Goal: Task Accomplishment & Management: Complete application form

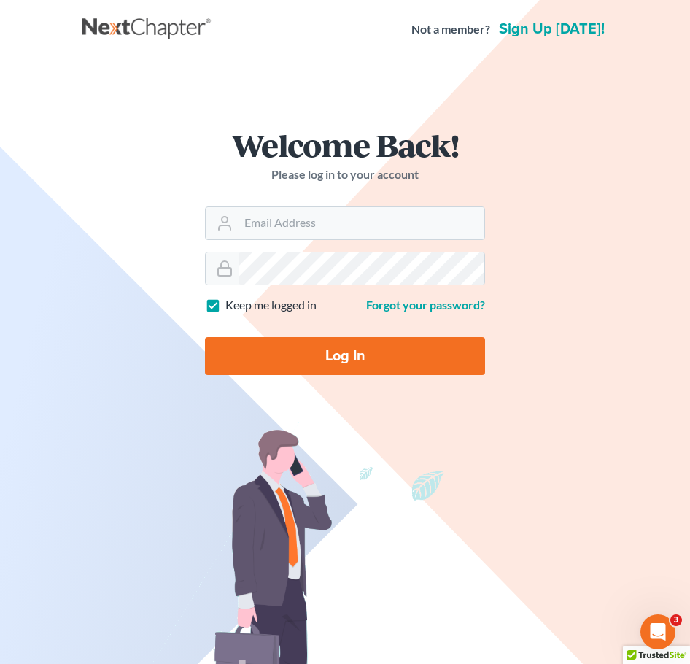
type input "[EMAIL_ADDRESS][DOMAIN_NAME]"
click at [333, 366] on input "Log In" at bounding box center [345, 356] width 280 height 38
type input "Thinking..."
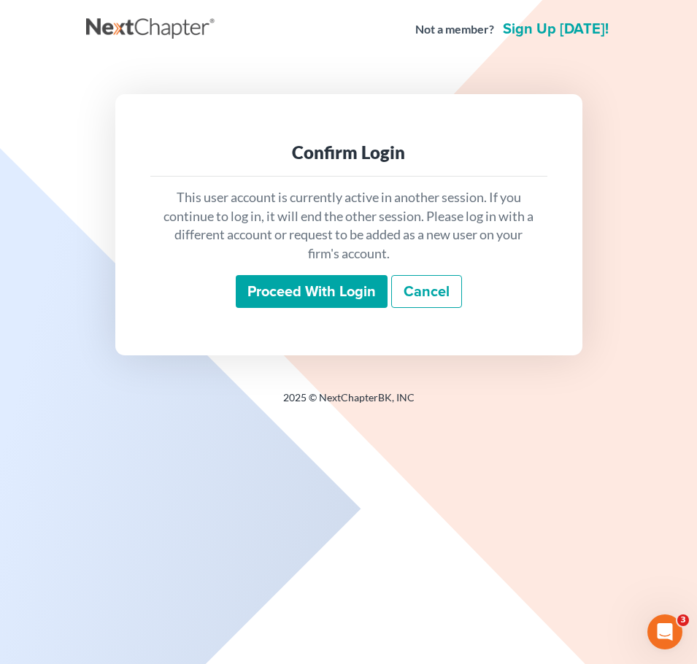
click at [325, 290] on input "Proceed with login" at bounding box center [312, 292] width 152 height 34
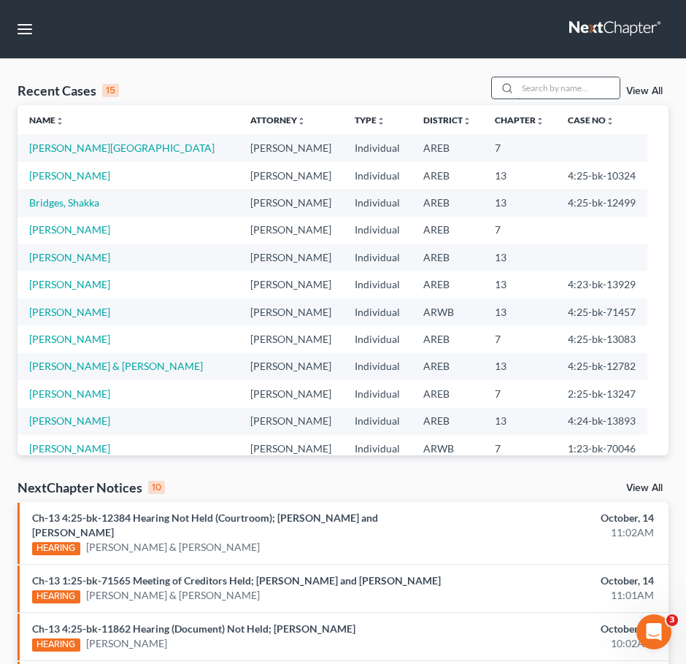
click at [574, 88] on input "search" at bounding box center [568, 87] width 102 height 21
type input "[PERSON_NAME]"
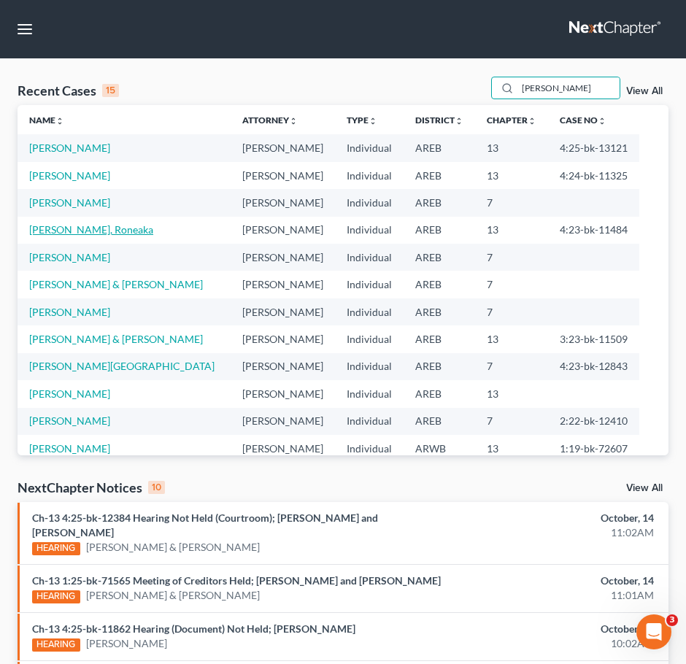
click at [85, 234] on link "[PERSON_NAME], Roneaka" at bounding box center [91, 229] width 124 height 12
select select "3"
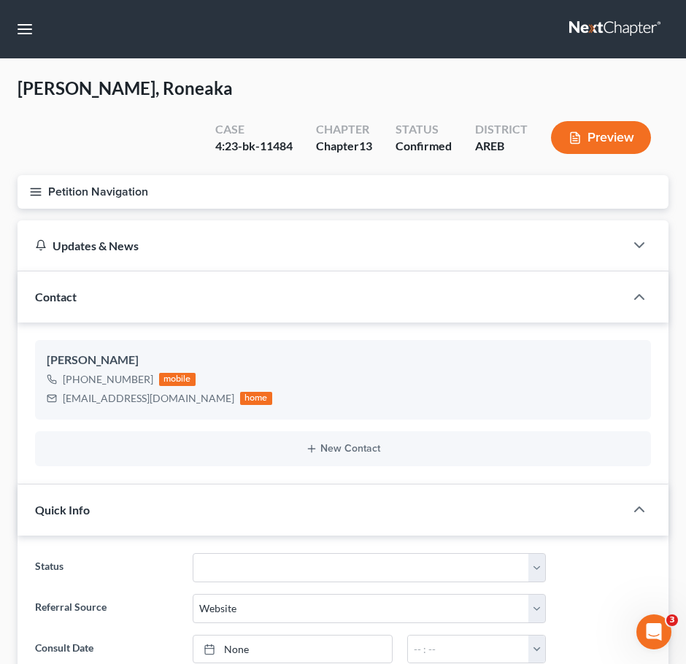
click at [28, 175] on button "Petition Navigation" at bounding box center [343, 192] width 651 height 34
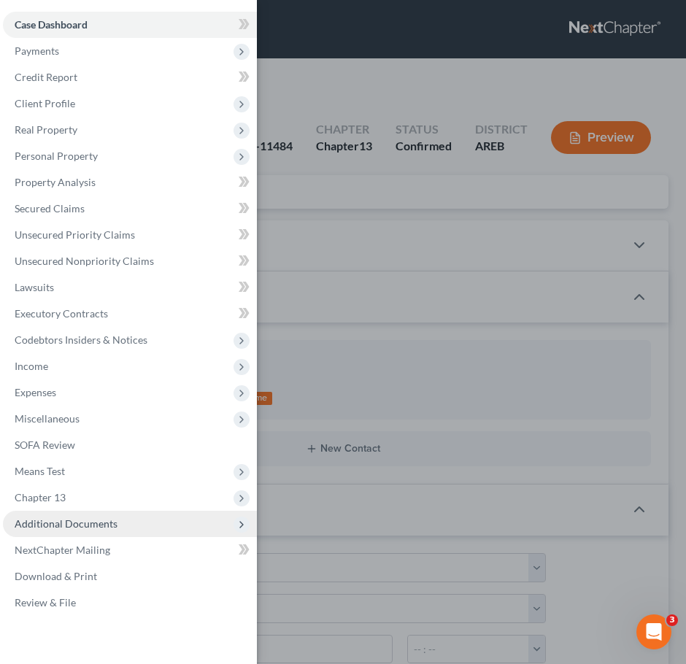
click at [100, 528] on span "Additional Documents" at bounding box center [66, 523] width 103 height 12
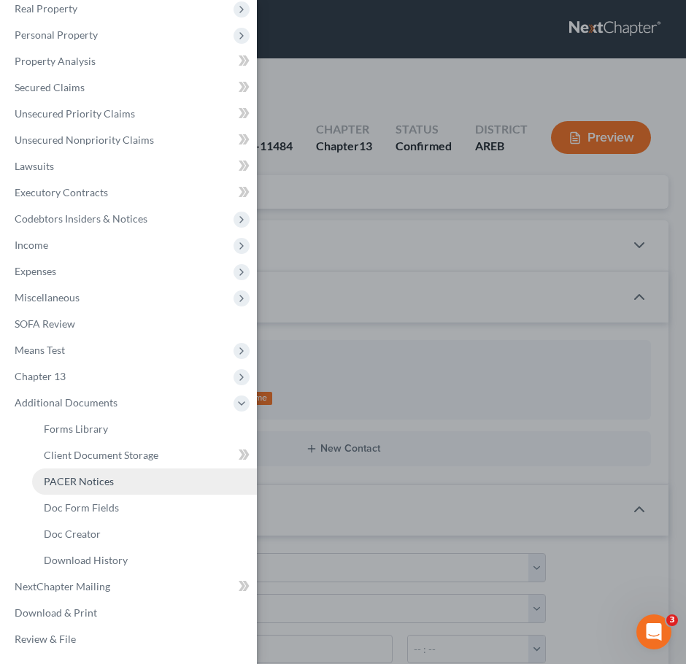
click at [89, 476] on span "PACER Notices" at bounding box center [79, 481] width 70 height 12
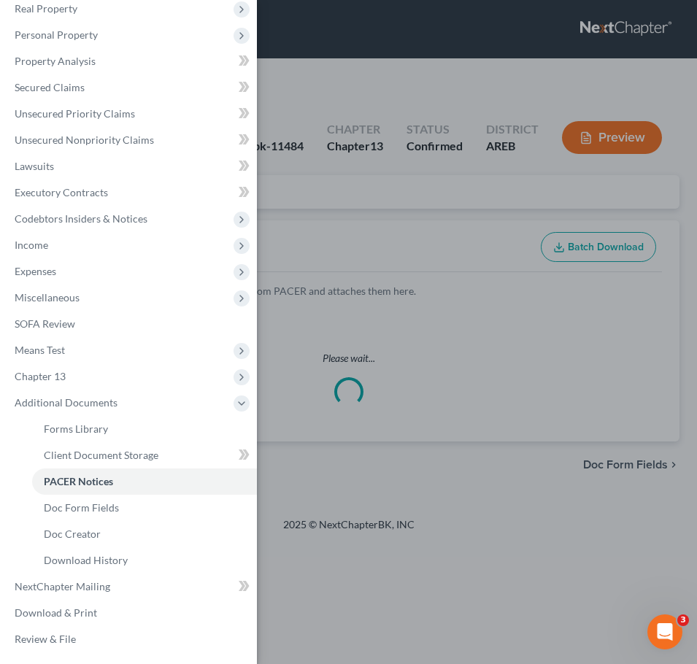
click at [477, 164] on div "Case Dashboard Payments Invoices Payments Payments Credit Report Client Profile" at bounding box center [348, 332] width 697 height 664
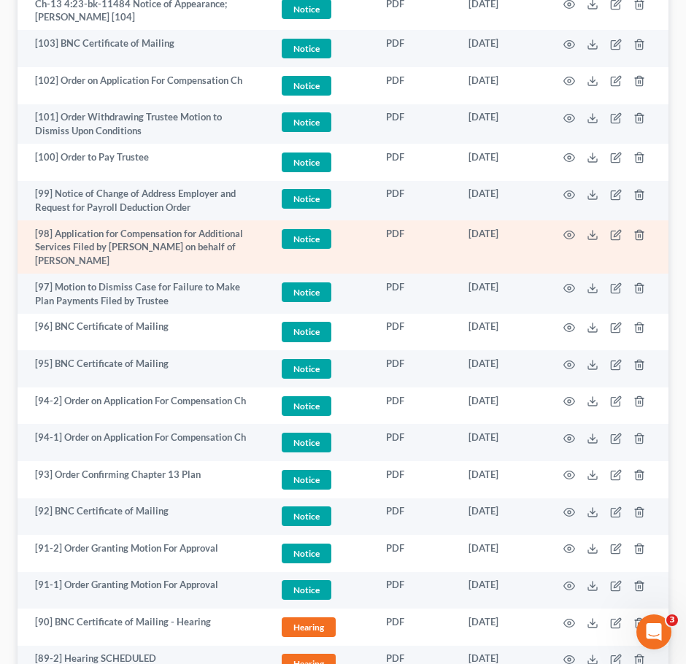
scroll to position [468, 0]
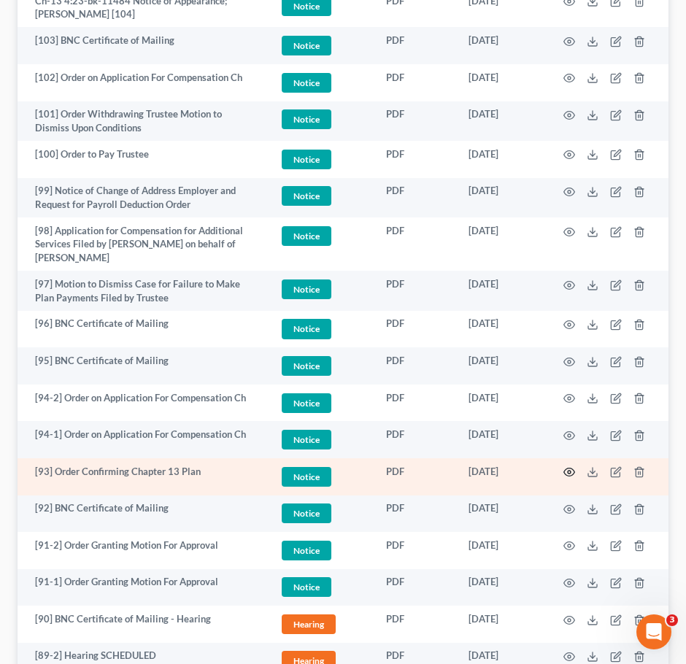
click at [572, 466] on icon "button" at bounding box center [569, 472] width 12 height 12
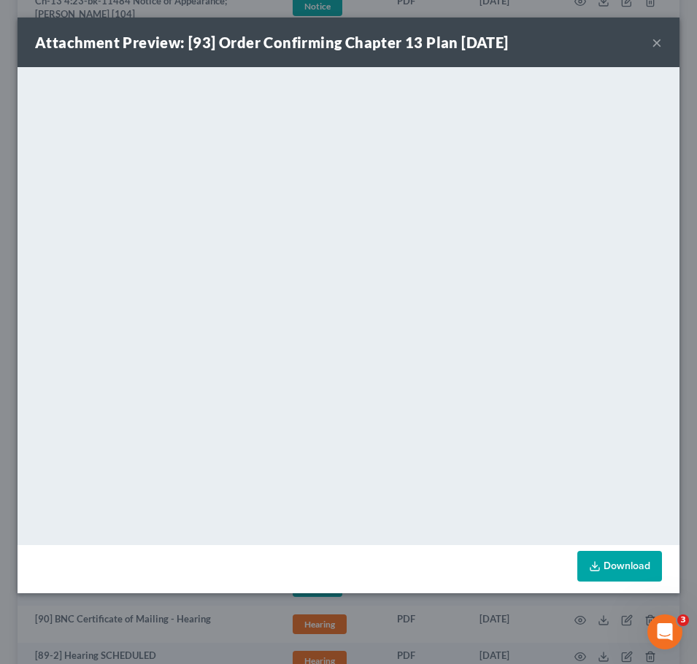
click at [658, 39] on button "×" at bounding box center [657, 43] width 10 height 18
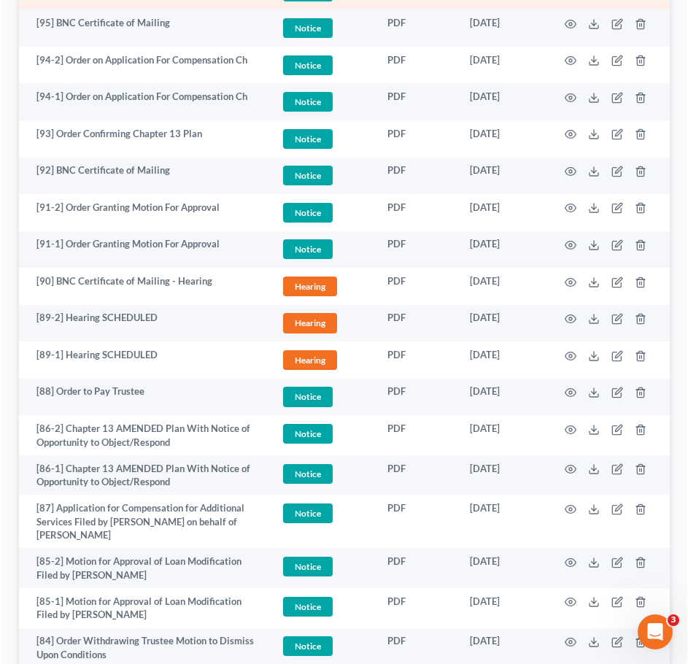
scroll to position [807, 0]
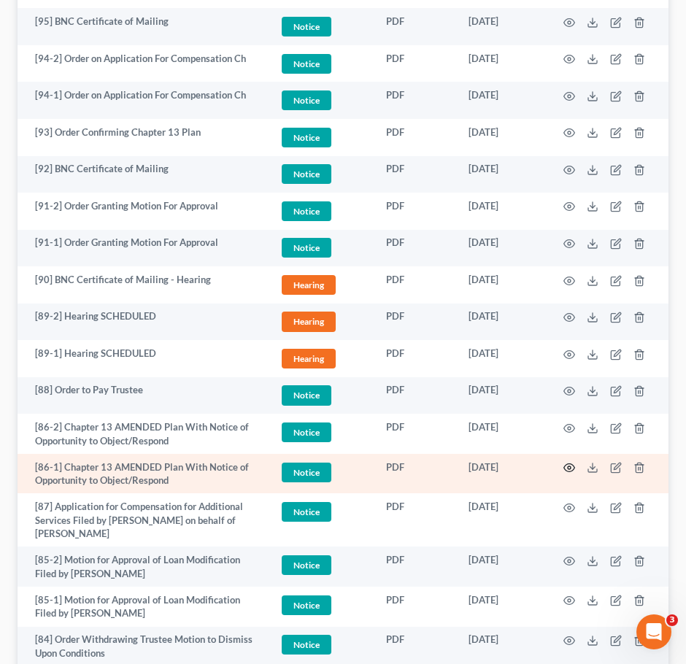
click at [567, 462] on icon "button" at bounding box center [569, 468] width 12 height 12
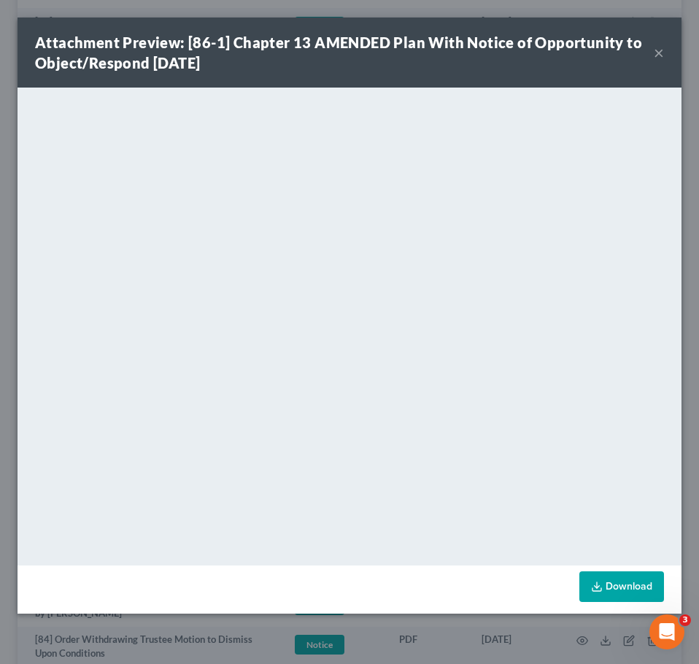
click at [657, 50] on button "×" at bounding box center [659, 53] width 10 height 18
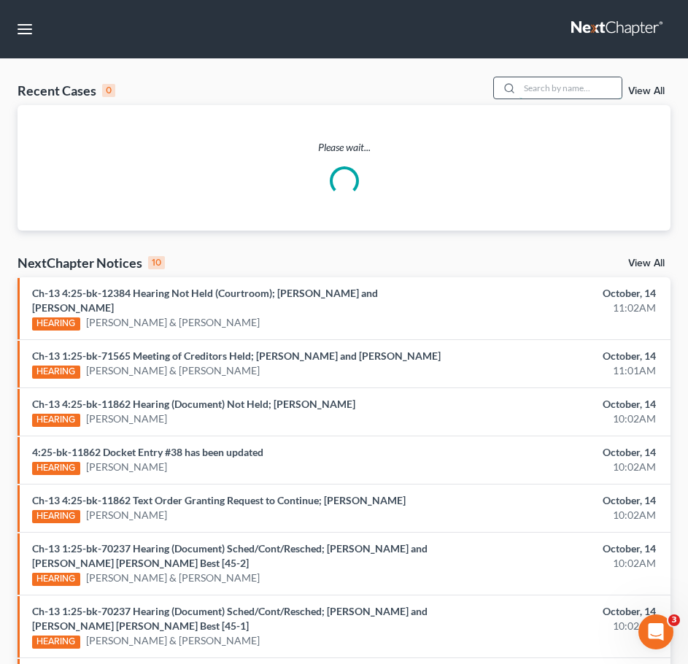
click at [587, 82] on input "search" at bounding box center [571, 87] width 102 height 21
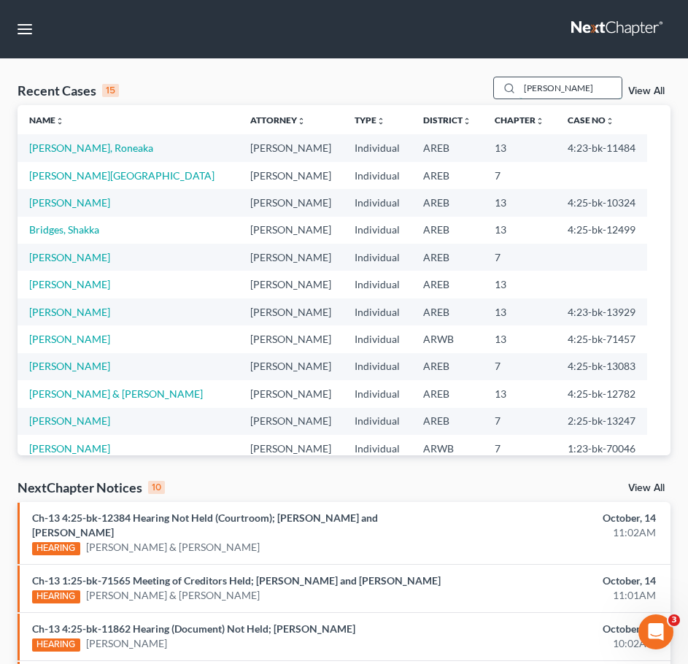
type input "[PERSON_NAME]"
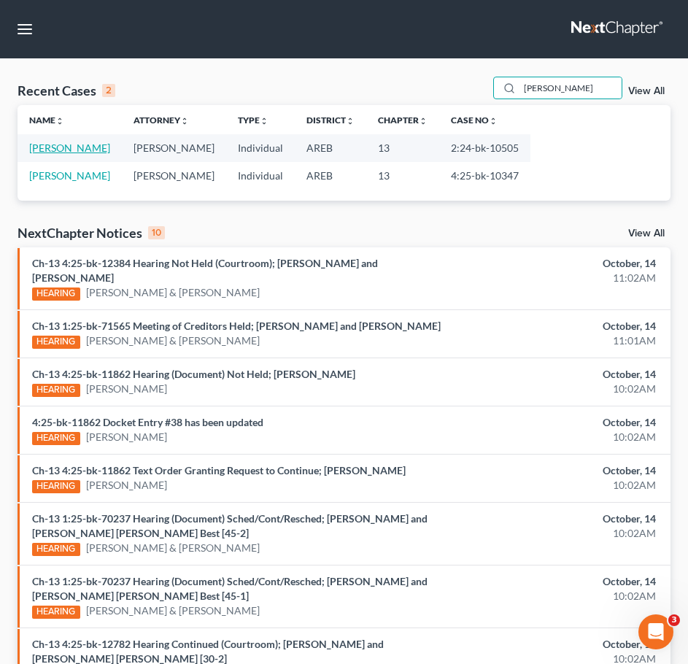
click at [70, 150] on link "[PERSON_NAME]" at bounding box center [69, 148] width 81 height 12
select select "1"
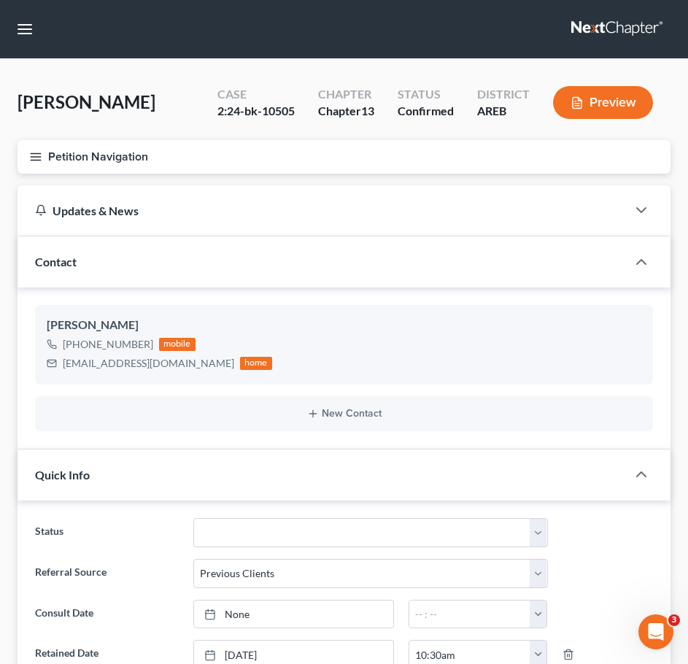
click at [31, 153] on icon "button" at bounding box center [35, 156] width 13 height 13
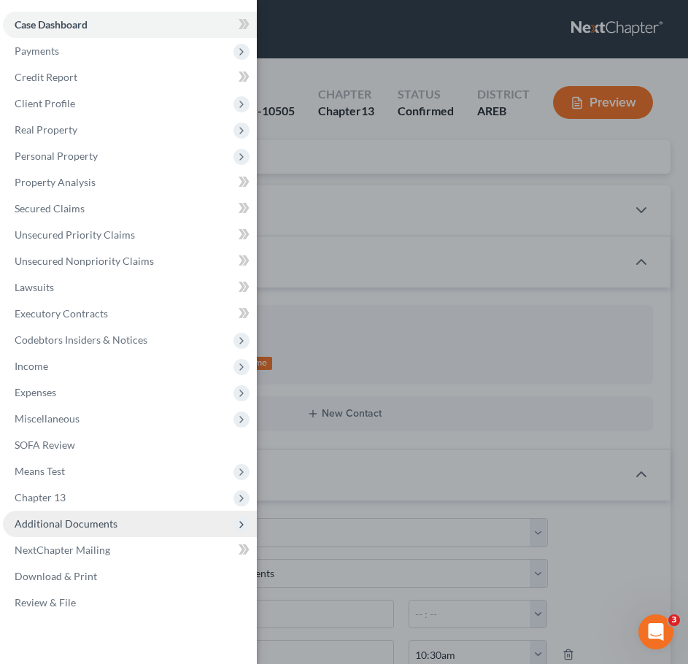
click at [112, 523] on span "Additional Documents" at bounding box center [66, 523] width 103 height 12
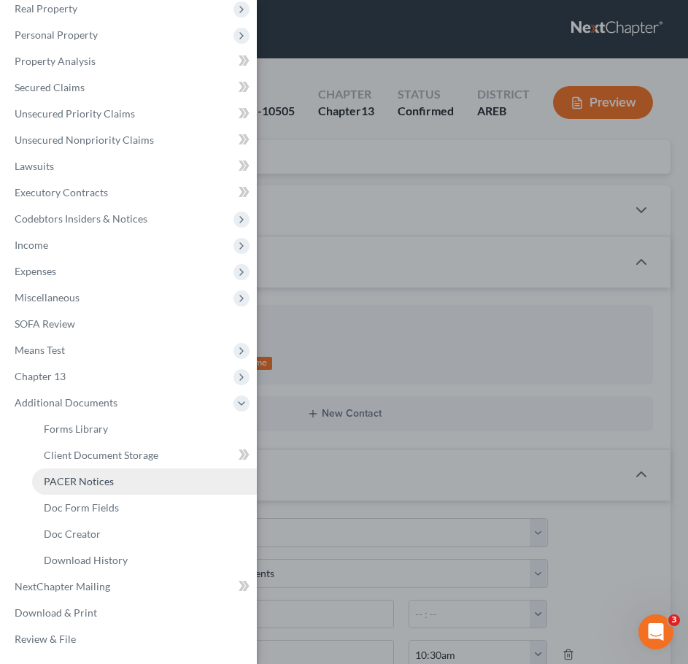
click at [77, 475] on span "PACER Notices" at bounding box center [79, 481] width 70 height 12
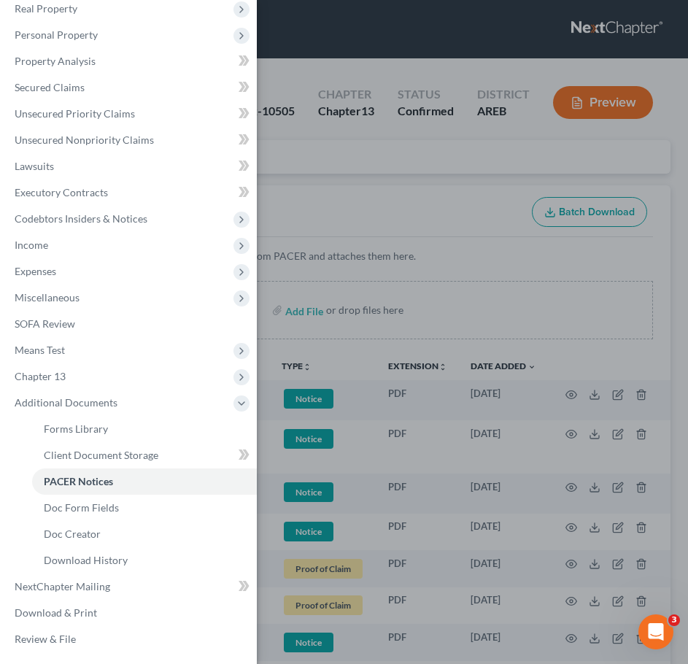
click at [417, 204] on div "Case Dashboard Payments Invoices Payments Payments Credit Report Client Profile" at bounding box center [344, 332] width 688 height 664
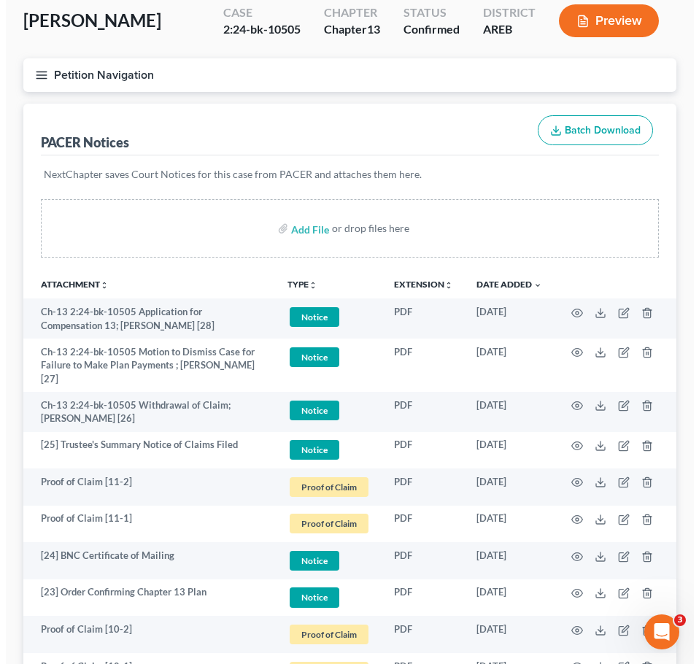
scroll to position [82, 0]
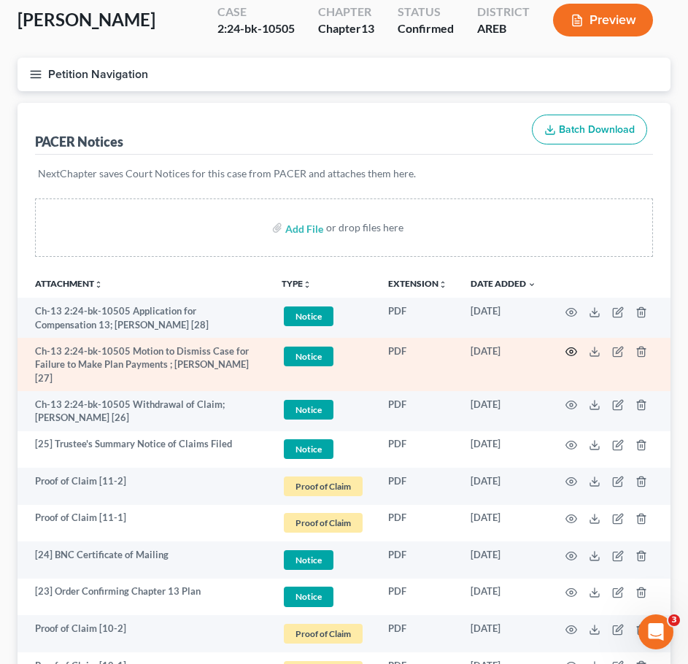
click at [575, 355] on icon "button" at bounding box center [571, 352] width 11 height 8
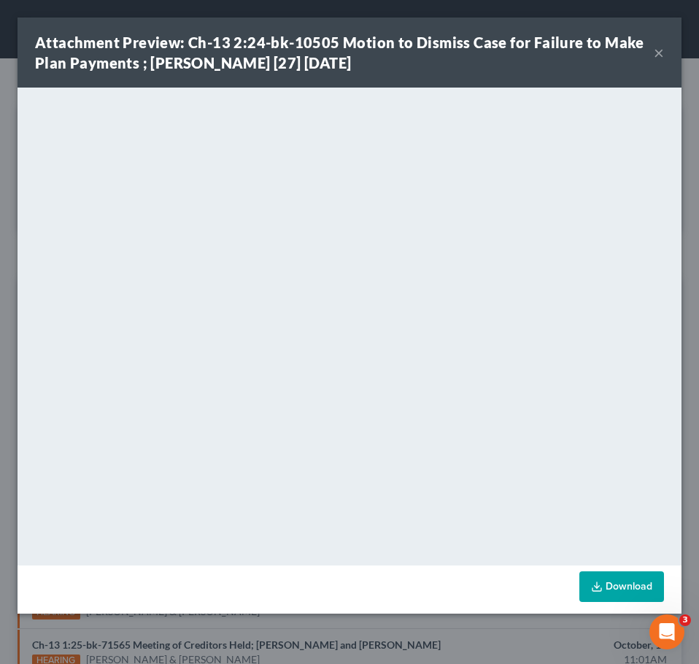
click at [659, 54] on button "×" at bounding box center [659, 53] width 10 height 18
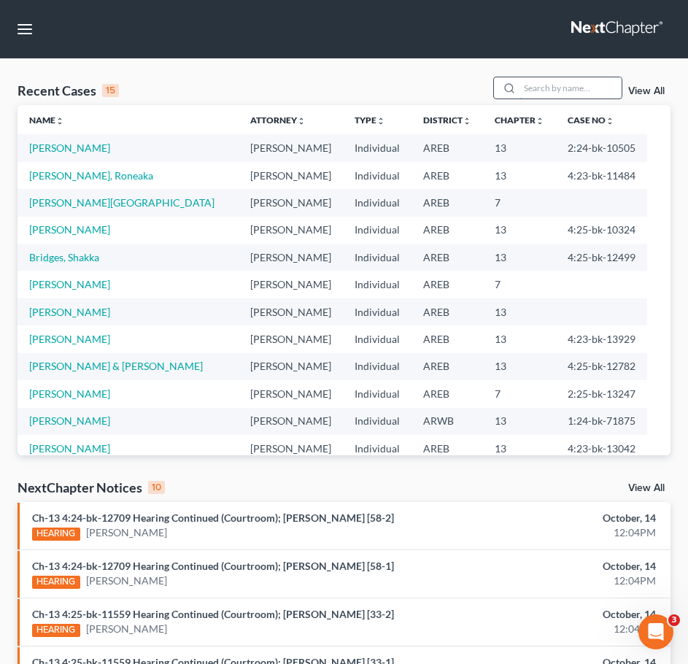
click at [577, 89] on input "search" at bounding box center [571, 87] width 102 height 21
type input "[PERSON_NAME]"
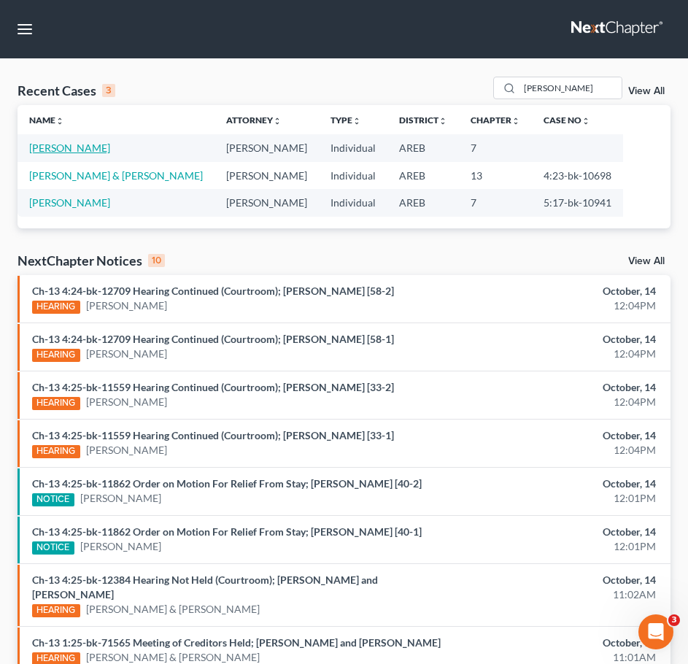
click at [80, 147] on link "[PERSON_NAME]" at bounding box center [69, 148] width 81 height 12
select select "6"
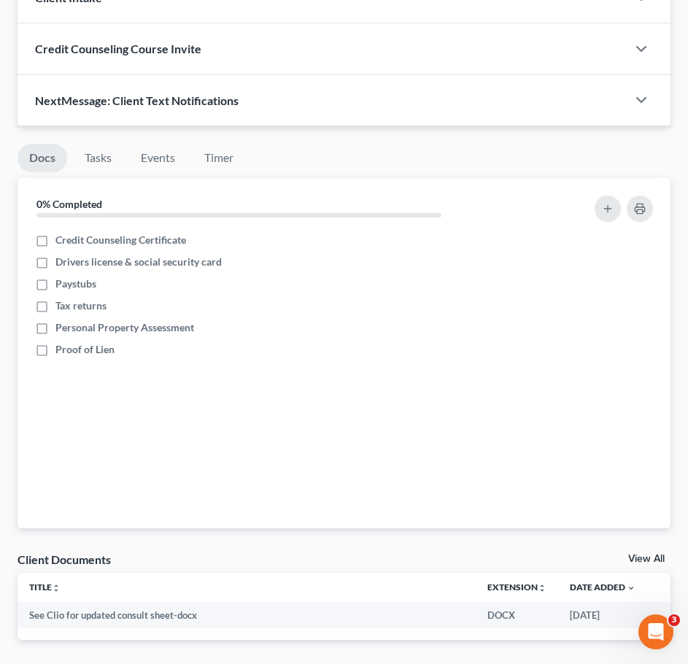
scroll to position [1251, 0]
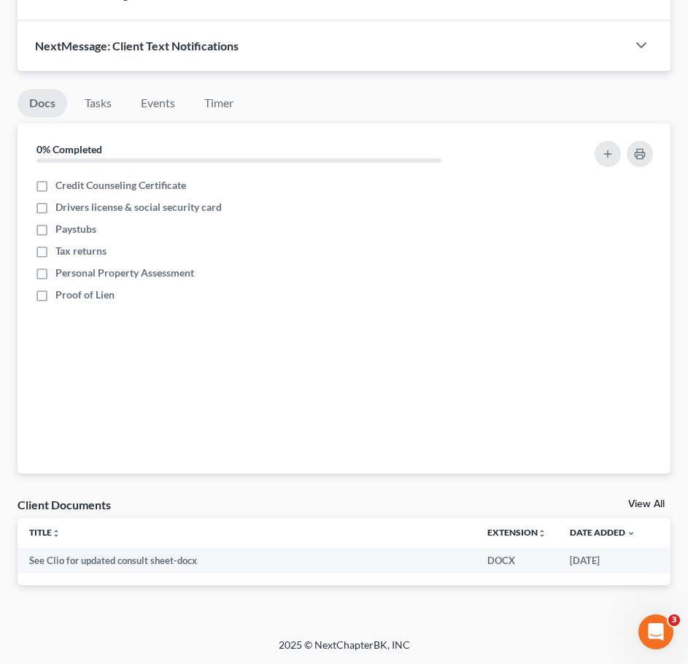
click at [638, 509] on link "View All" at bounding box center [646, 504] width 36 height 10
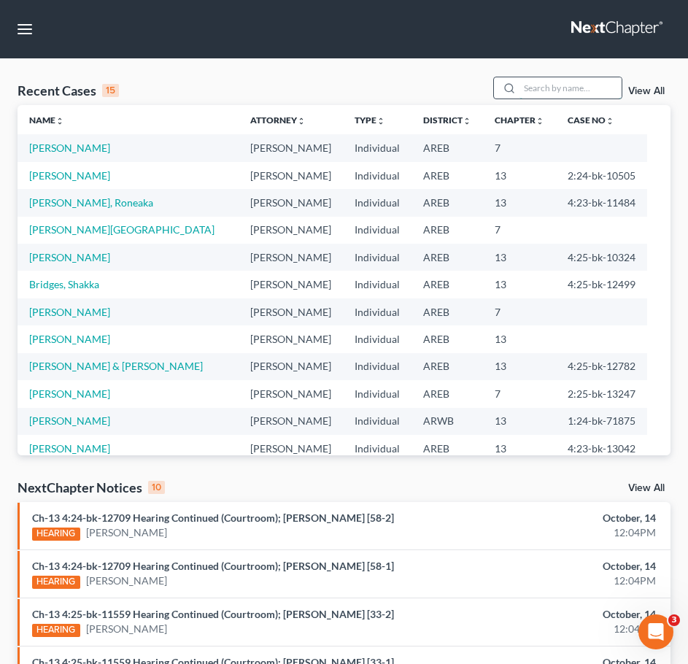
click at [586, 89] on input "search" at bounding box center [571, 87] width 102 height 21
type input "[PERSON_NAME]"
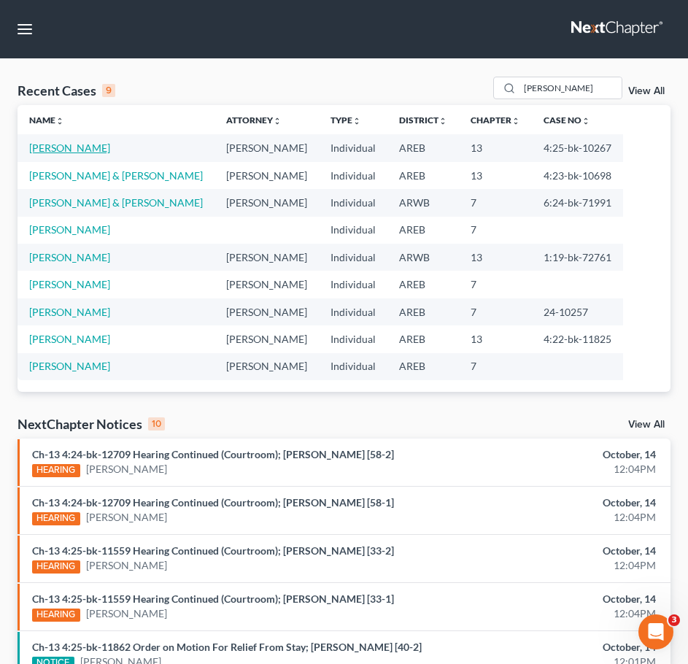
click at [51, 142] on link "[PERSON_NAME]" at bounding box center [69, 148] width 81 height 12
select select "2"
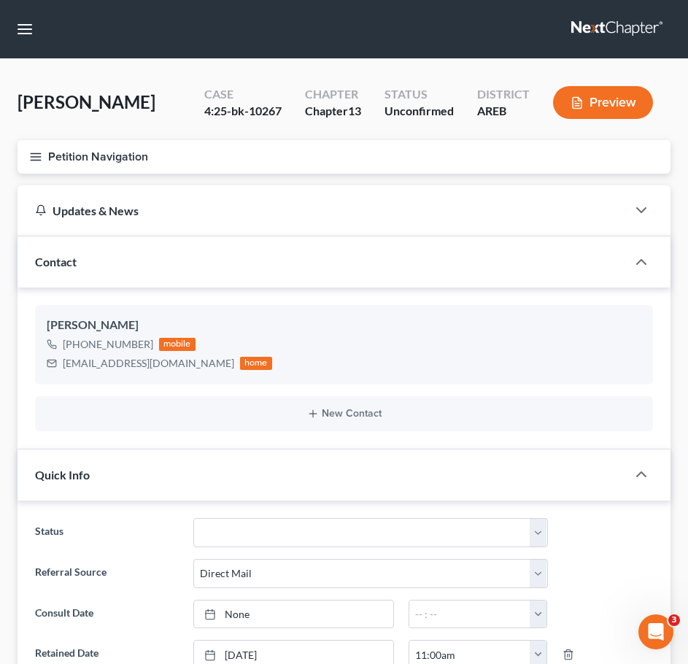
click at [34, 156] on icon "button" at bounding box center [35, 156] width 13 height 13
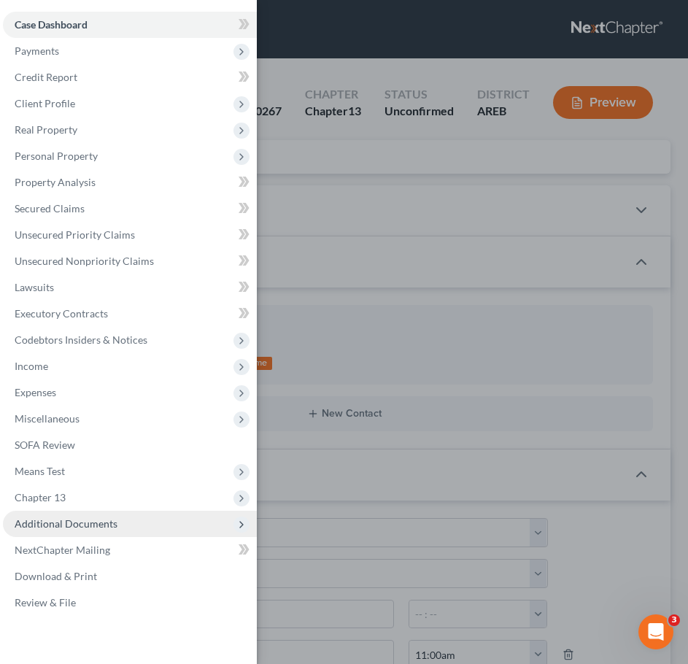
click at [142, 517] on span "Additional Documents" at bounding box center [130, 524] width 254 height 26
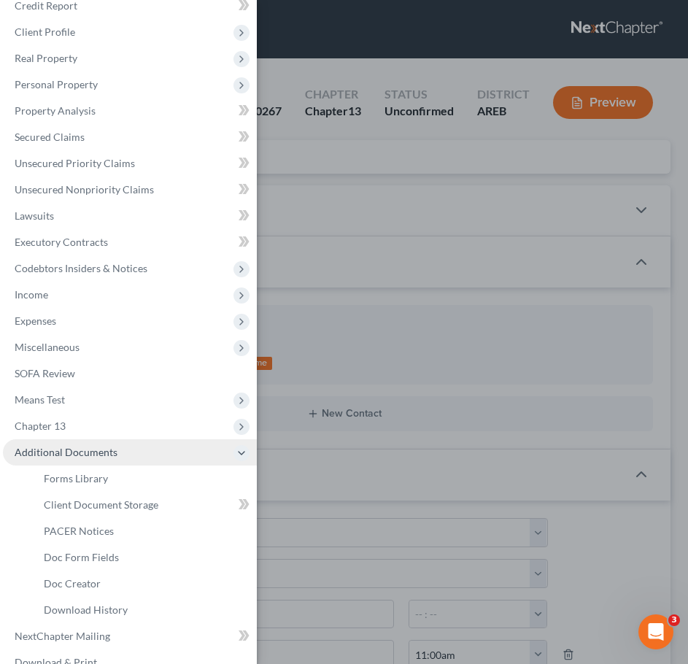
scroll to position [72, 0]
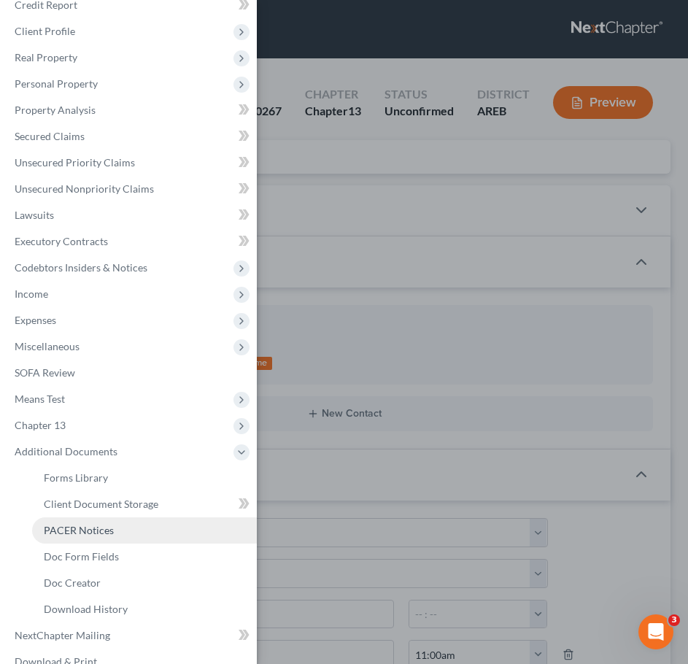
click at [107, 529] on span "PACER Notices" at bounding box center [79, 530] width 70 height 12
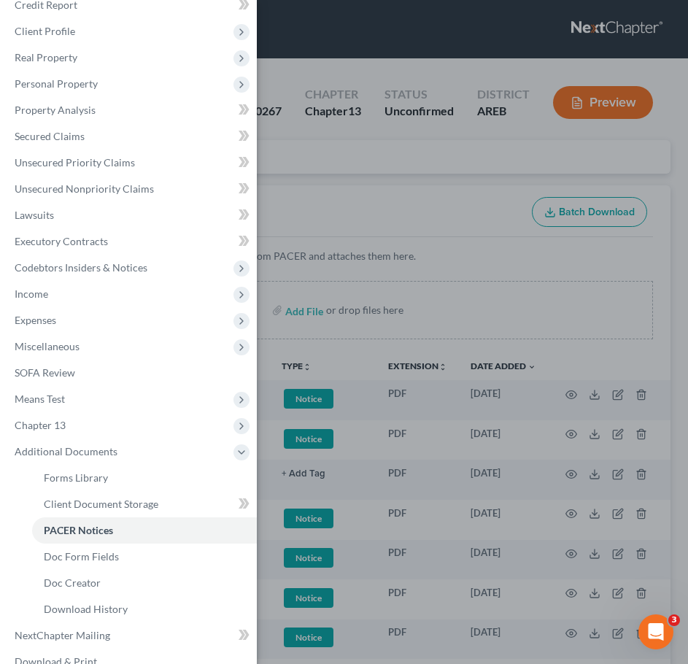
click at [470, 244] on div "Case Dashboard Payments Invoices Payments Payments Credit Report Client Profile" at bounding box center [344, 332] width 688 height 664
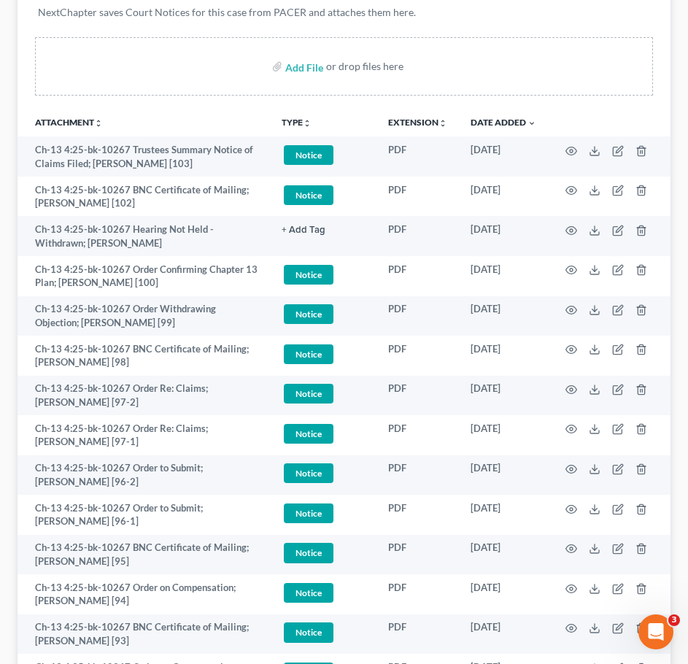
scroll to position [251, 0]
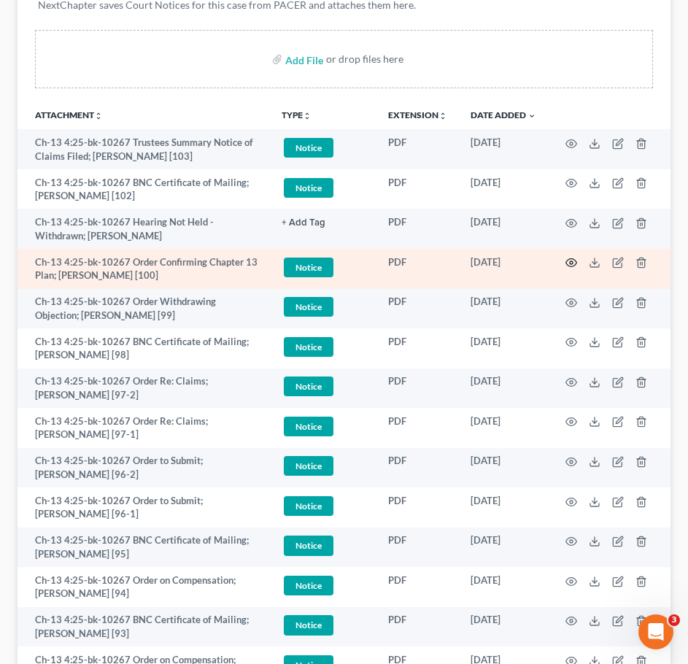
click at [574, 264] on icon "button" at bounding box center [572, 263] width 12 height 12
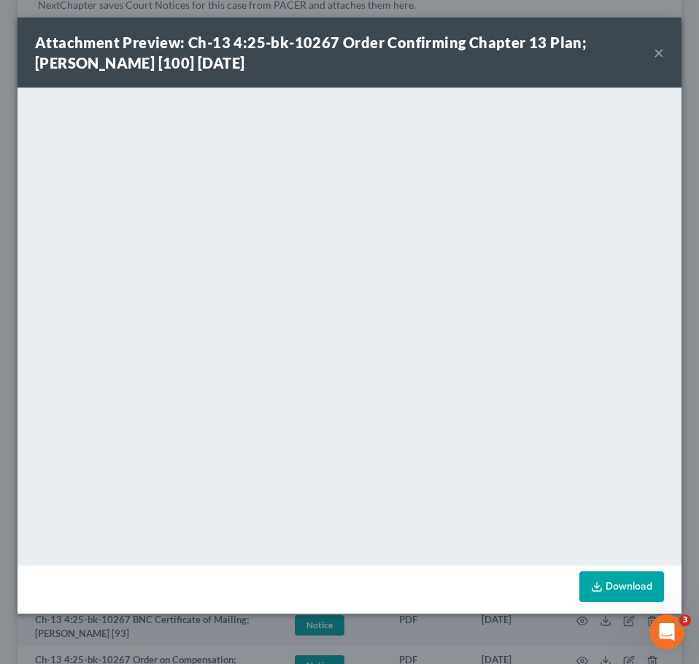
click at [658, 49] on button "×" at bounding box center [659, 53] width 10 height 18
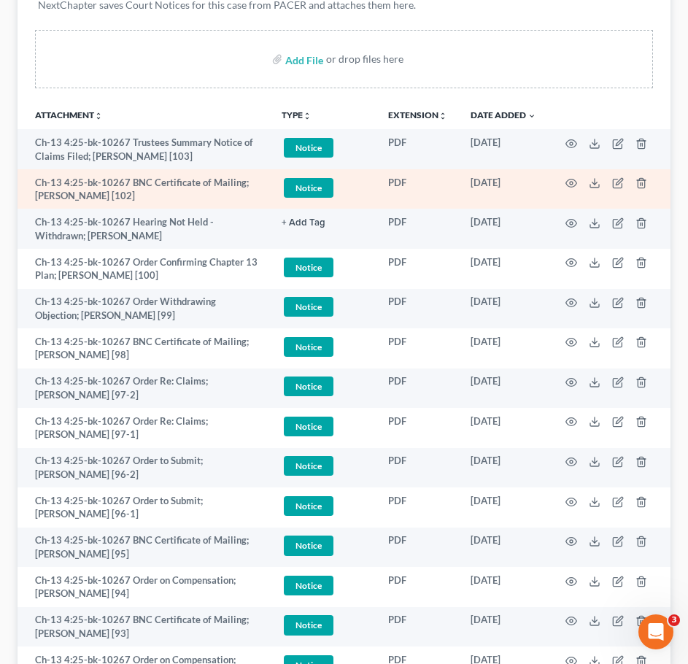
scroll to position [0, 0]
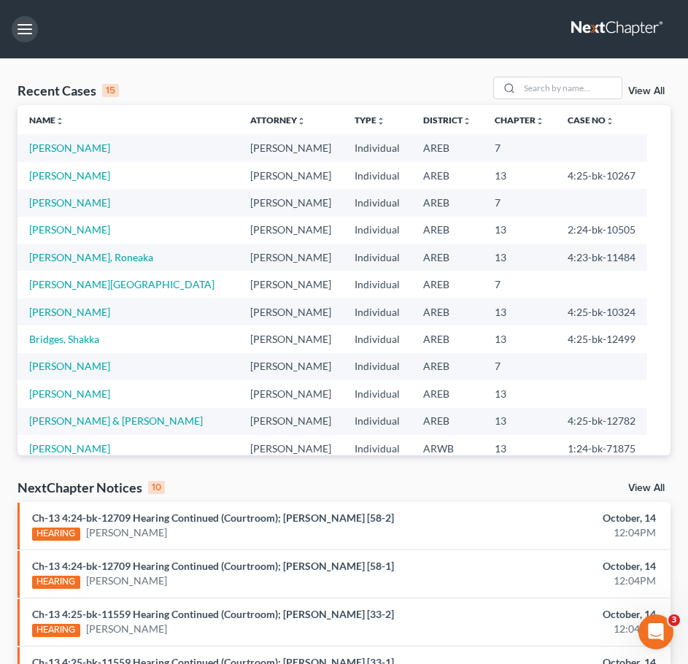
click at [31, 26] on button "button" at bounding box center [25, 29] width 26 height 26
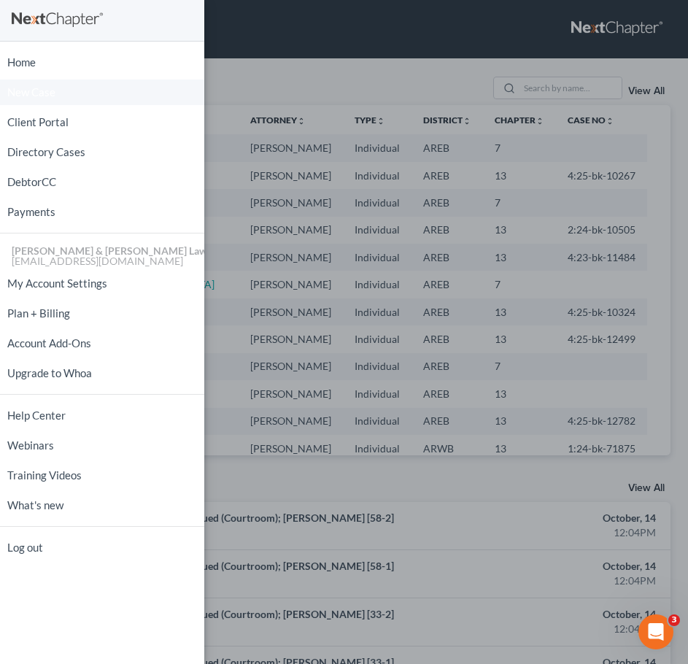
click at [30, 94] on span "New Case" at bounding box center [31, 92] width 48 height 11
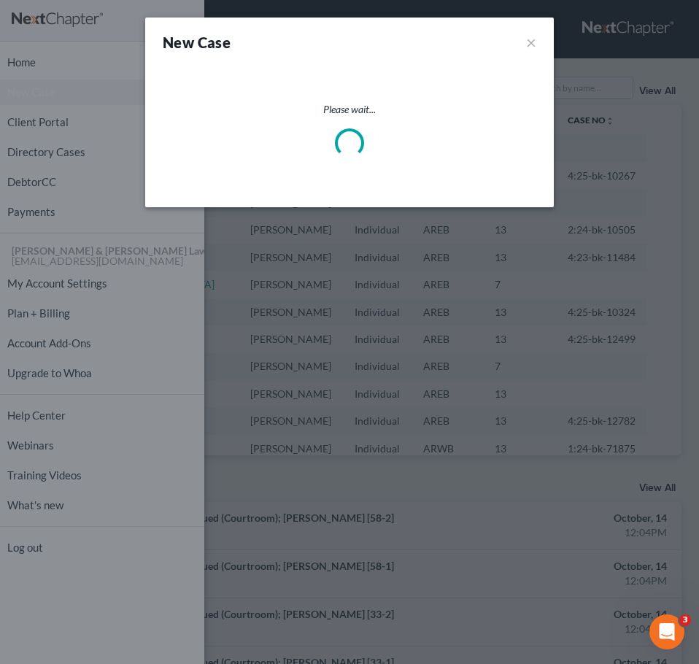
select select "5"
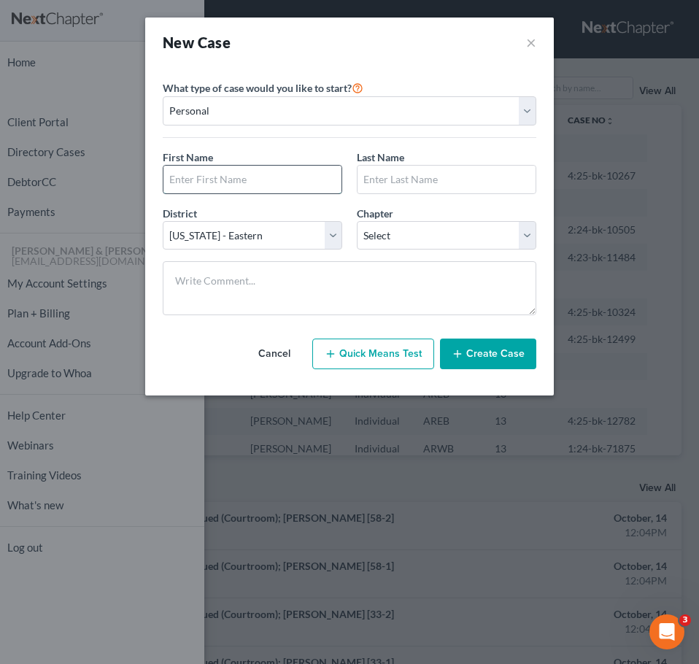
click at [232, 193] on input "text" at bounding box center [252, 180] width 178 height 28
type input "Ebony"
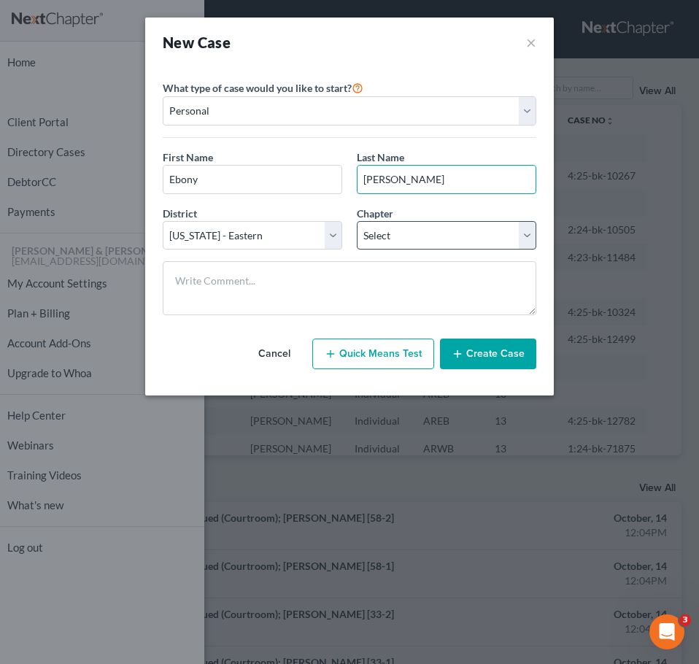
type input "[PERSON_NAME]"
click at [429, 231] on select "Select 7 11 12 13" at bounding box center [447, 235] width 180 height 29
select select "3"
click at [357, 221] on select "Select 7 11 12 13" at bounding box center [447, 235] width 180 height 29
click at [483, 358] on button "Create Case" at bounding box center [488, 354] width 96 height 31
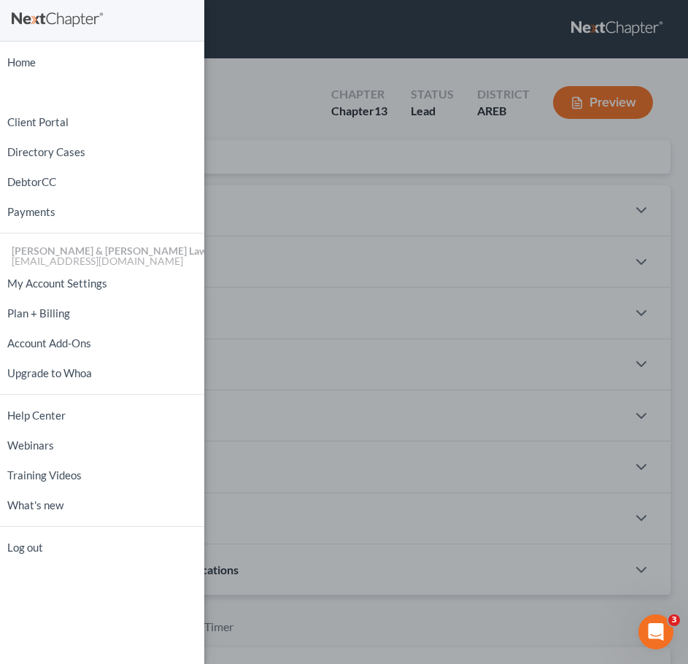
click at [333, 179] on div "Home New Case Client Portal Directory Cases DebtorCC Payments [PERSON_NAME] & […" at bounding box center [344, 332] width 688 height 664
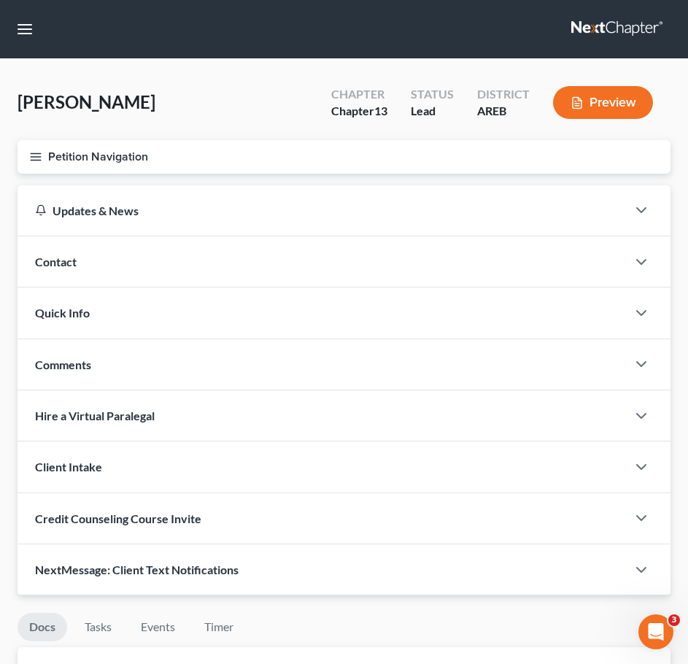
click at [407, 264] on div "Contact" at bounding box center [322, 261] width 609 height 50
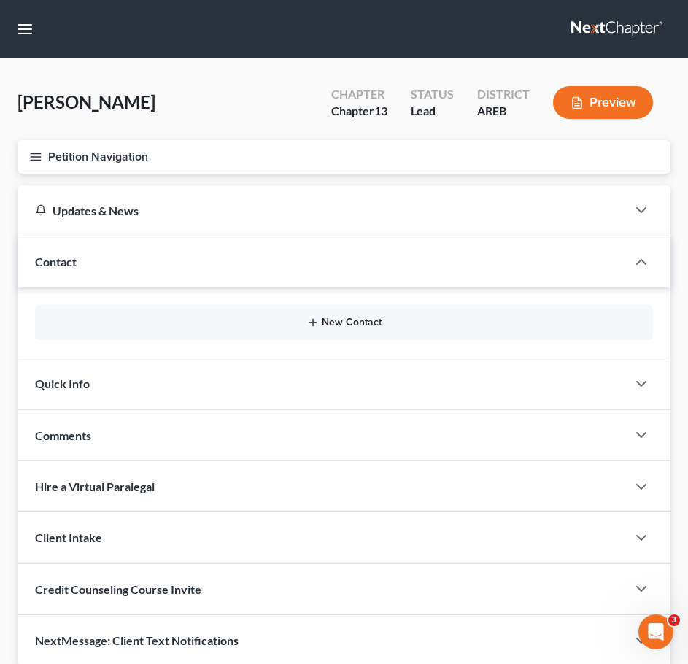
click at [370, 322] on button "New Contact" at bounding box center [344, 323] width 595 height 12
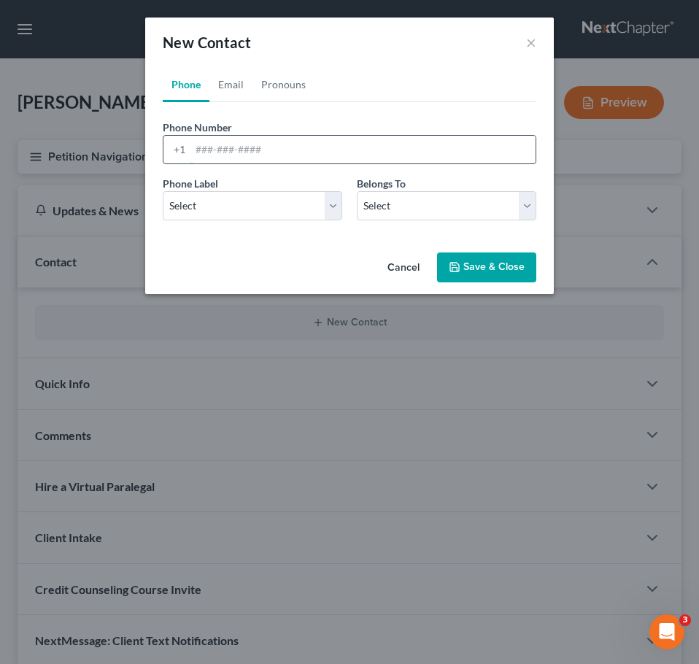
click at [262, 144] on input "tel" at bounding box center [362, 150] width 345 height 28
type input "[PHONE_NUMBER]"
click at [287, 86] on link "Pronouns" at bounding box center [283, 84] width 62 height 35
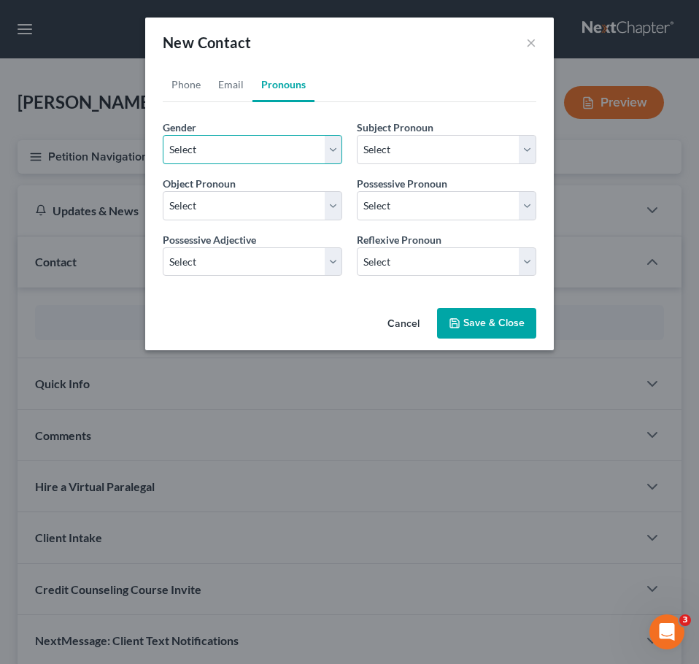
click at [277, 142] on select "Select [DEMOGRAPHIC_DATA] [DEMOGRAPHIC_DATA] [DEMOGRAPHIC_DATA] More Than One P…" at bounding box center [253, 149] width 180 height 29
select select "1"
click at [163, 135] on select "Select [DEMOGRAPHIC_DATA] [DEMOGRAPHIC_DATA] [DEMOGRAPHIC_DATA] More Than One P…" at bounding box center [253, 149] width 180 height 29
select select "1"
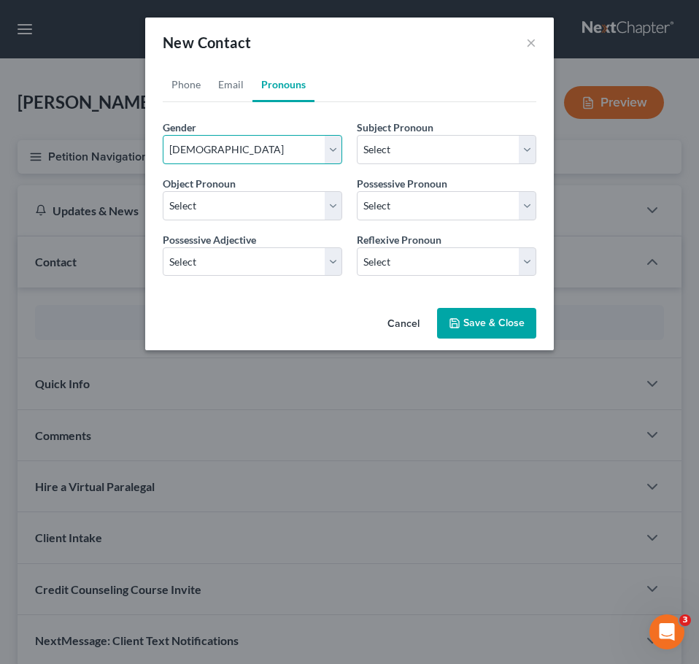
select select "1"
click at [190, 79] on link "Phone" at bounding box center [186, 84] width 47 height 35
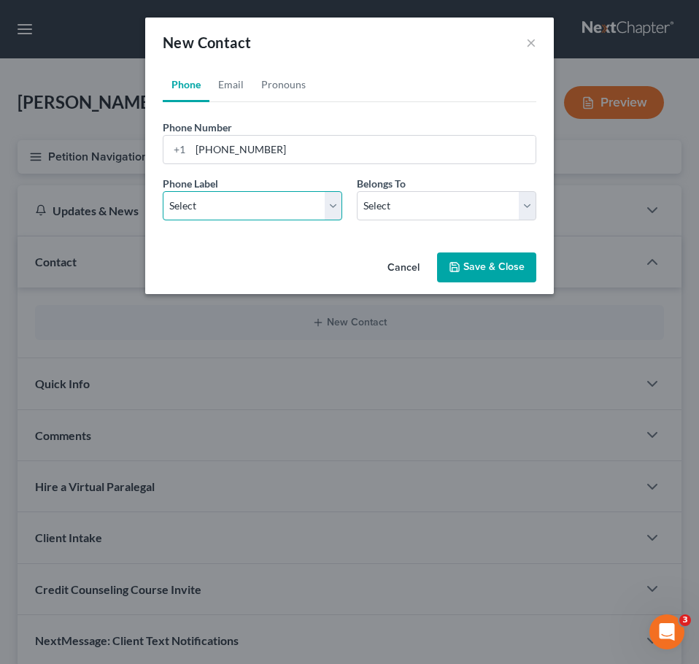
click at [257, 210] on select "Select Mobile Home Work Other" at bounding box center [253, 205] width 180 height 29
select select "0"
click at [163, 191] on select "Select Mobile Home Work Other" at bounding box center [253, 205] width 180 height 29
click at [372, 266] on div "Cancel Save & Close" at bounding box center [349, 271] width 409 height 48
click at [395, 198] on select "Select Client Other" at bounding box center [447, 205] width 180 height 29
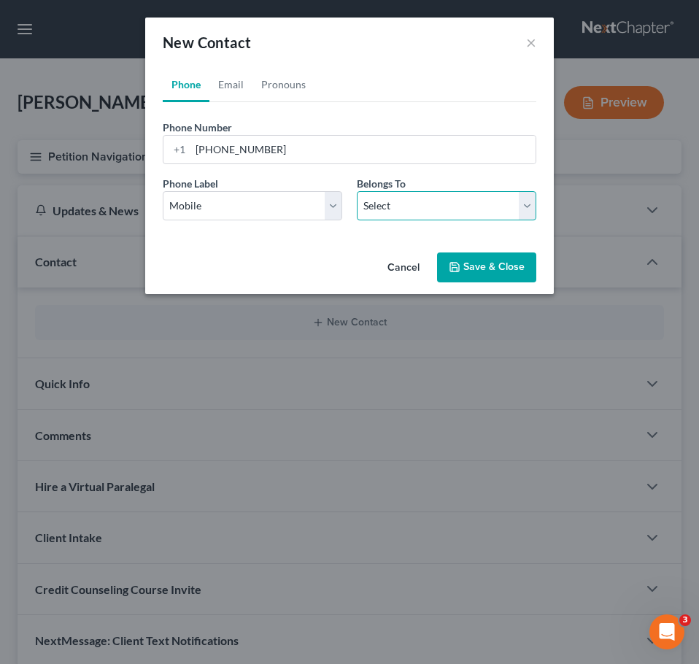
select select "0"
click at [357, 191] on select "Select Client Other" at bounding box center [447, 205] width 180 height 29
click at [241, 97] on link "Email" at bounding box center [230, 84] width 43 height 35
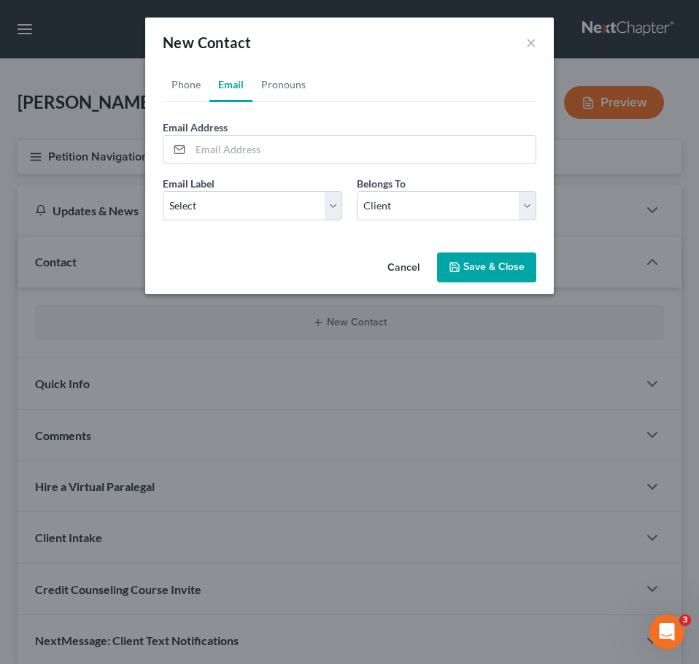
click at [261, 225] on div "Email Label Select Home Work Other Belongs To * Select Client Other" at bounding box center [349, 204] width 388 height 56
click at [242, 207] on select "Select Home Work Other" at bounding box center [253, 205] width 180 height 29
click at [163, 191] on select "Select Home Work Other" at bounding box center [253, 205] width 180 height 29
click at [226, 241] on div "Phone Email Pronouns Phone Number * [PHONE_NUMBER] Ext. Phone Label * Select Mo…" at bounding box center [349, 157] width 409 height 180
click at [215, 223] on div "Email Label Select Home Work Other Belongs To * Select Client Other" at bounding box center [349, 204] width 388 height 56
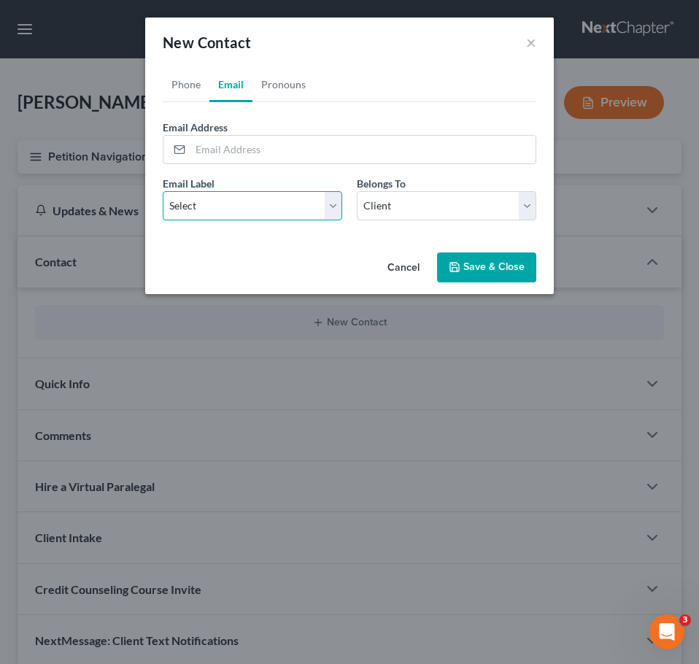
click at [209, 205] on select "Select Home Work Other" at bounding box center [253, 205] width 180 height 29
select select "0"
click at [163, 191] on select "Select Home Work Other" at bounding box center [253, 205] width 180 height 29
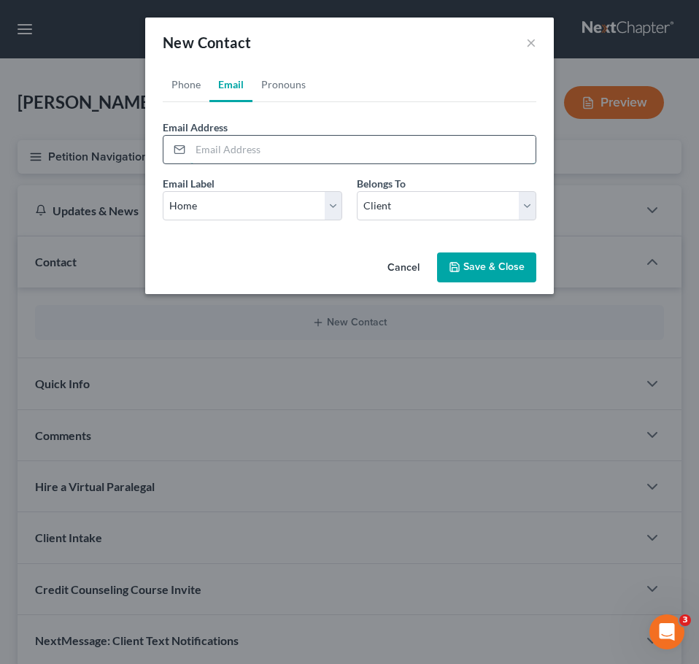
click at [225, 143] on input "email" at bounding box center [362, 150] width 345 height 28
type input "[EMAIL_ADDRESS][DOMAIN_NAME]"
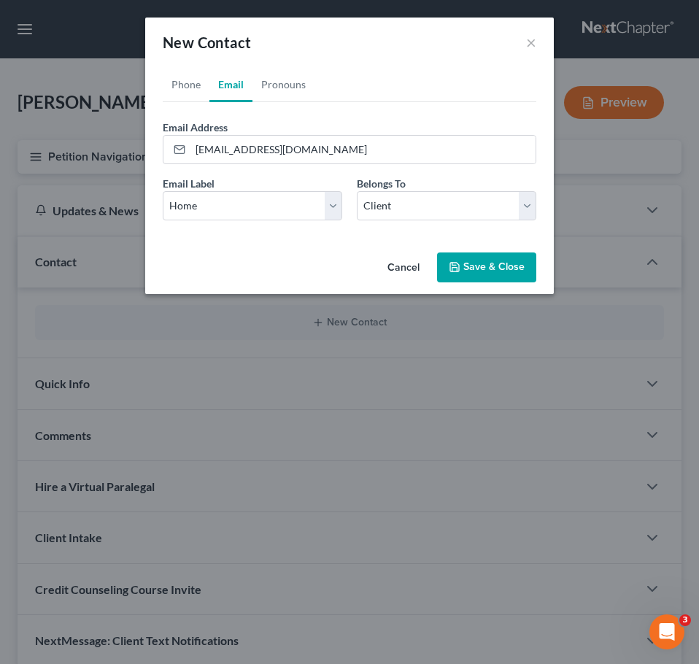
click at [507, 266] on button "Save & Close" at bounding box center [486, 267] width 99 height 31
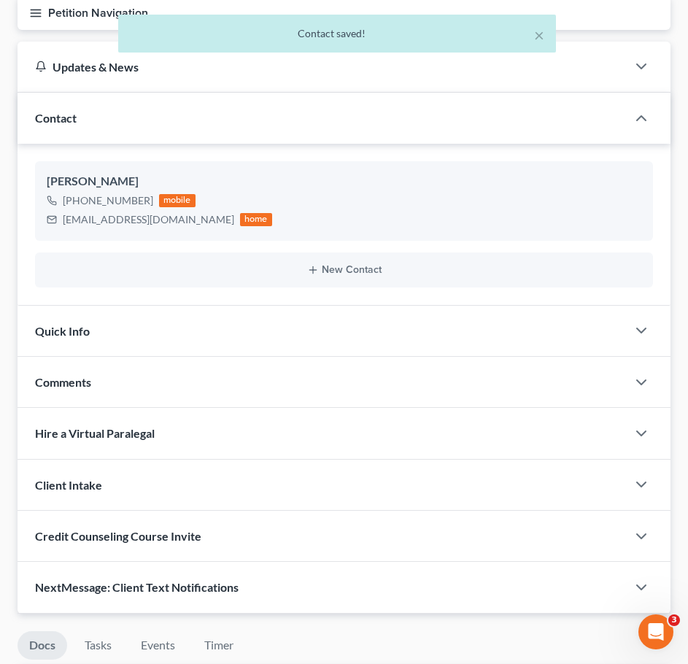
click at [346, 324] on div "Quick Info" at bounding box center [322, 331] width 609 height 50
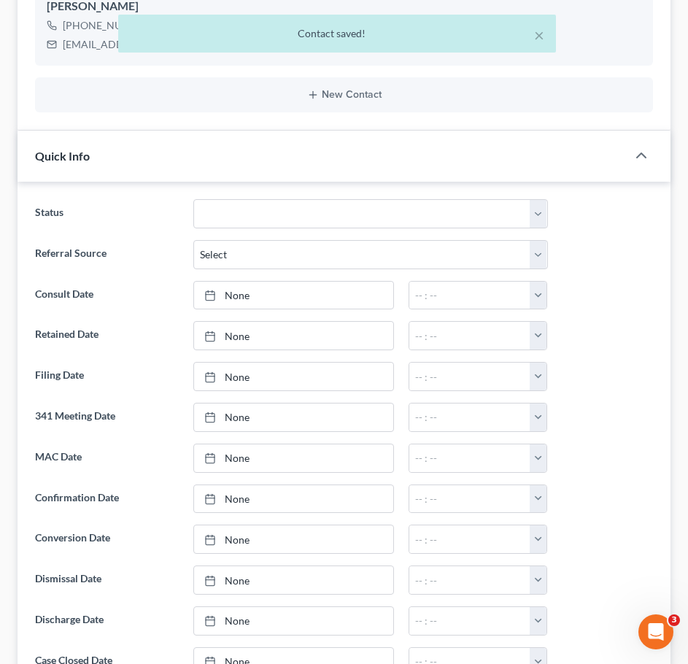
scroll to position [327, 0]
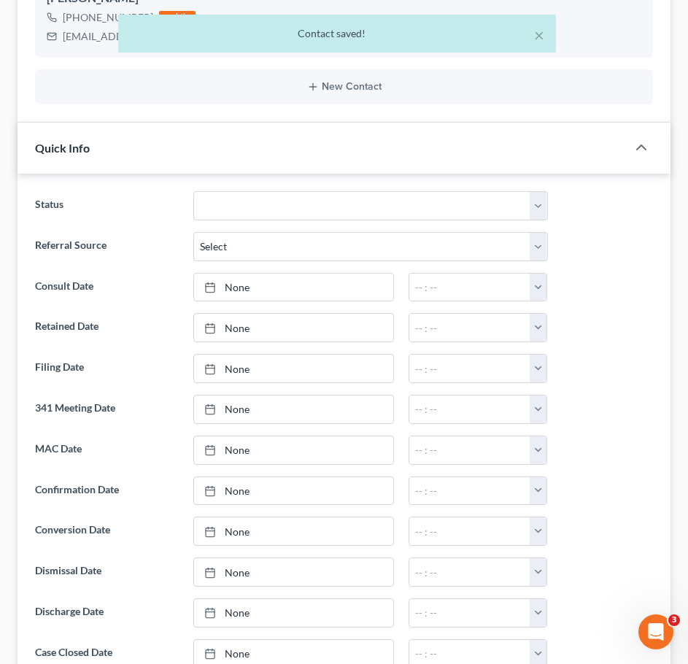
click at [272, 223] on ng-include "Status Awaiting 341 Chapter 7 - Attended Meeting Confirmed Discharged Dismissed…" at bounding box center [344, 429] width 618 height 477
click at [271, 215] on select "Awaiting 341 Chapter 7 - Attended Meeting Confirmed Discharged Dismissed New Co…" at bounding box center [370, 205] width 355 height 29
click at [193, 191] on select "Awaiting 341 Chapter 7 - Attended Meeting Confirmed Discharged Dismissed New Co…" at bounding box center [370, 205] width 355 height 29
click at [250, 206] on select "Awaiting 341 Chapter 7 - Attended Meeting Confirmed Discharged Dismissed New Co…" at bounding box center [370, 205] width 355 height 29
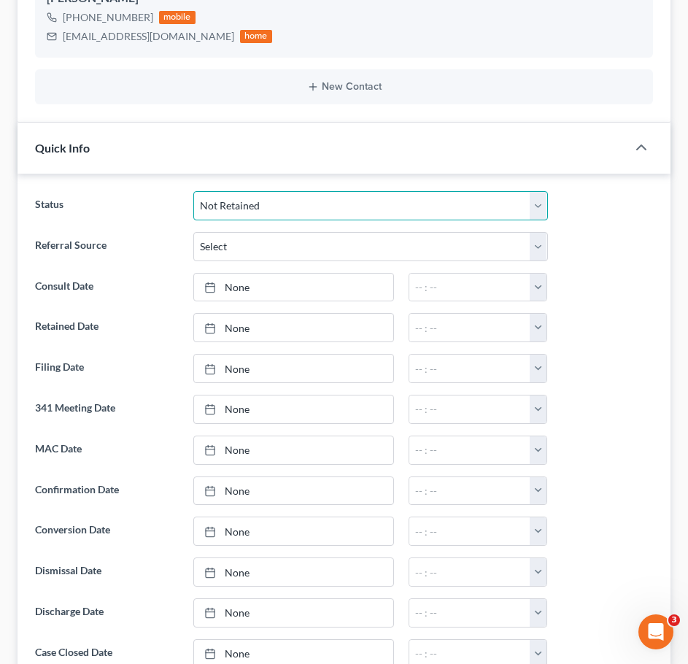
select select "5"
click at [193, 191] on select "Awaiting 341 Chapter 7 - Attended Meeting Confirmed Discharged Dismissed New Co…" at bounding box center [370, 205] width 355 height 29
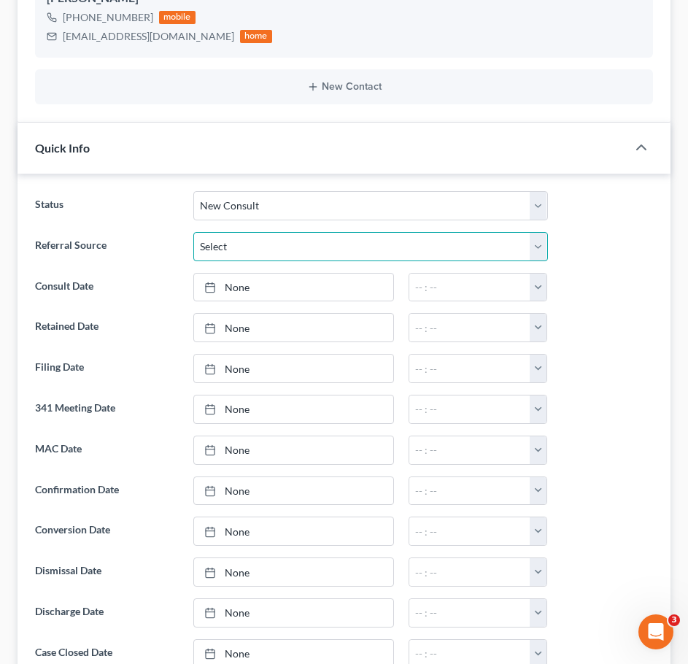
click at [263, 247] on select "Select Word Of Mouth Previous Clients Direct Mail Website Google Search Modern …" at bounding box center [370, 246] width 355 height 29
select select "4"
click at [193, 232] on select "Select Word Of Mouth Previous Clients Direct Mail Website Google Search Modern …" at bounding box center [370, 246] width 355 height 29
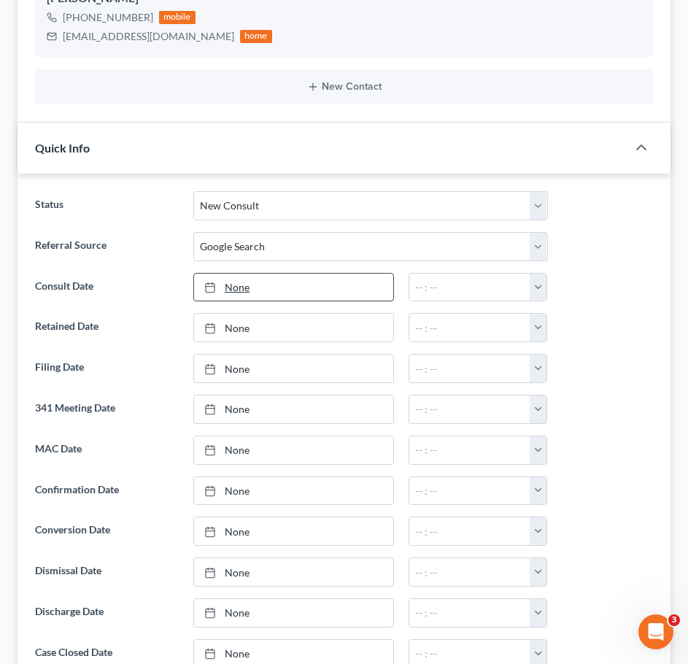
click at [245, 287] on link "None" at bounding box center [293, 288] width 199 height 28
type input "[DATE]"
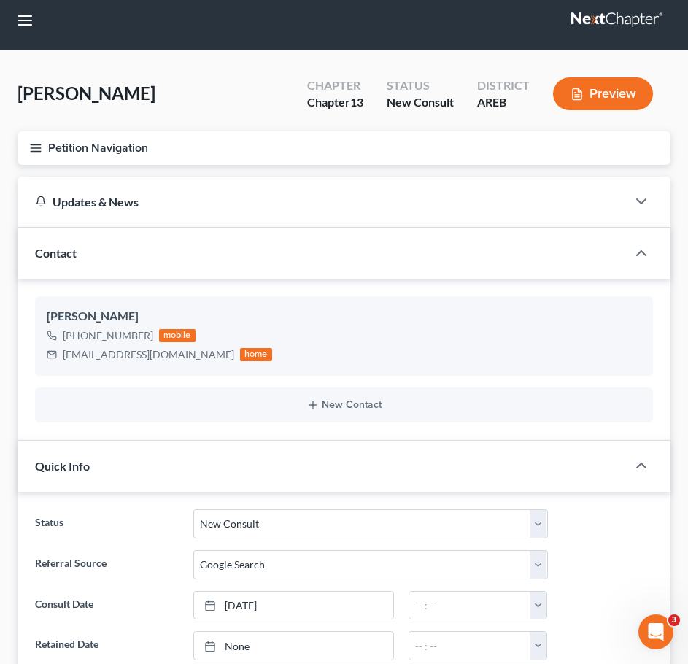
scroll to position [0, 0]
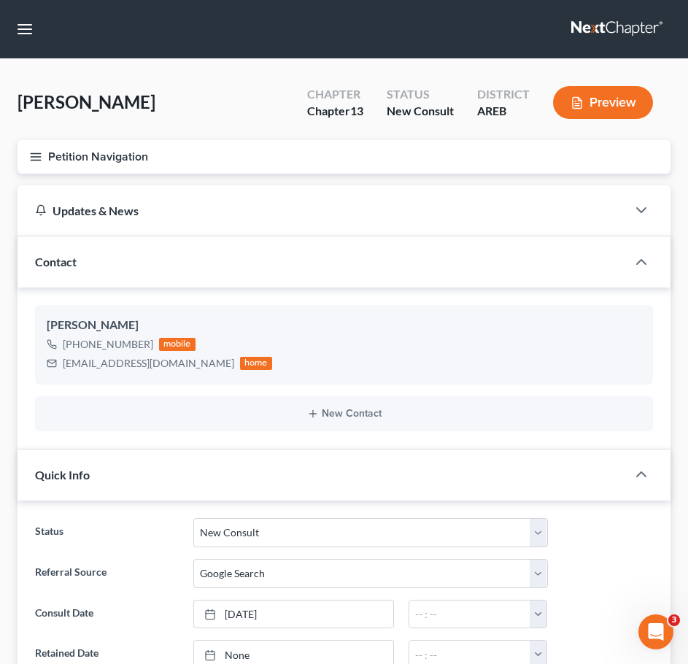
click at [36, 150] on icon "button" at bounding box center [35, 156] width 13 height 13
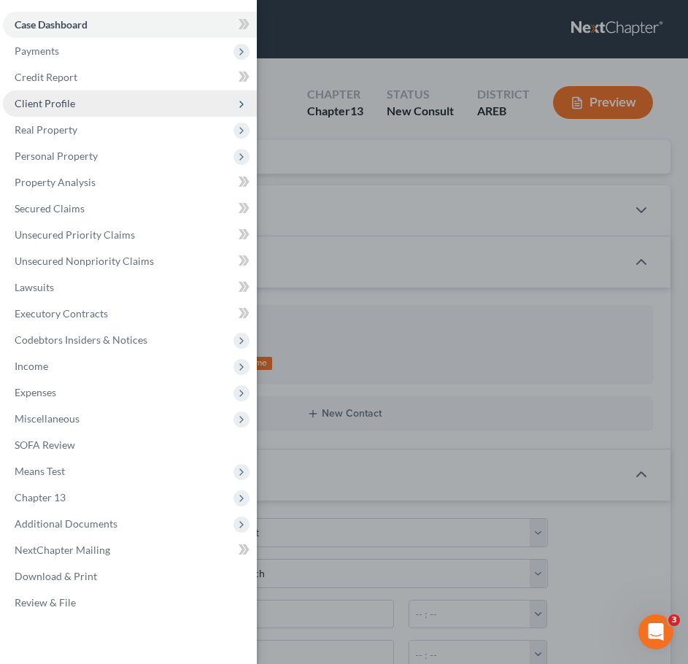
click at [50, 103] on span "Client Profile" at bounding box center [45, 103] width 61 height 12
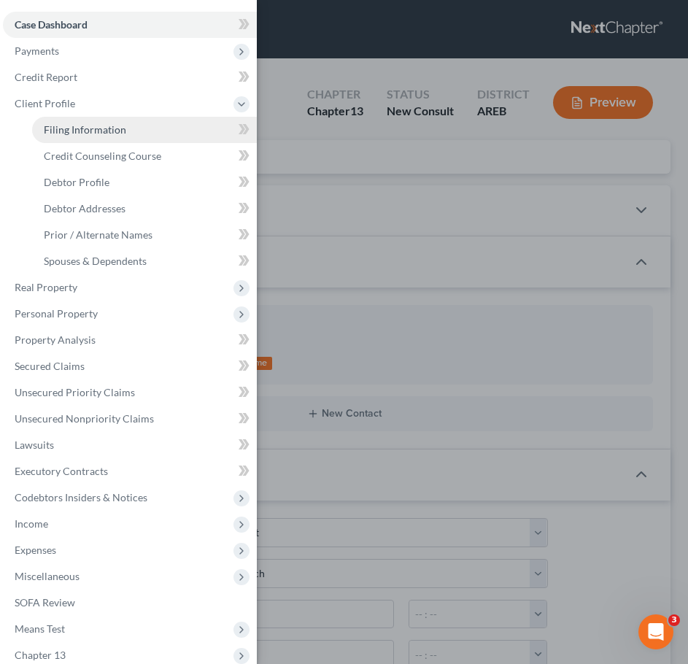
click at [61, 131] on span "Filing Information" at bounding box center [85, 129] width 82 height 12
select select "1"
select select "0"
select select "3"
select select "5"
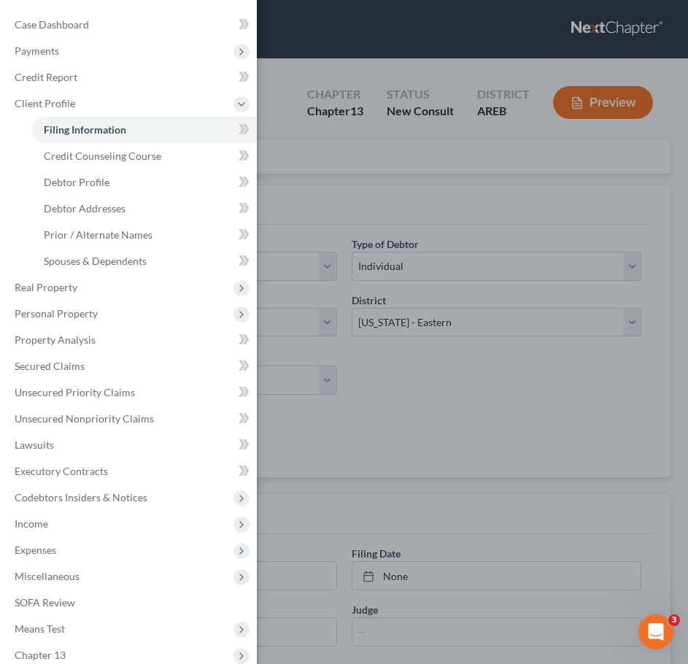
click at [405, 224] on div "Case Dashboard Payments Invoices Payments Payments Credit Report Client Profile" at bounding box center [344, 332] width 688 height 664
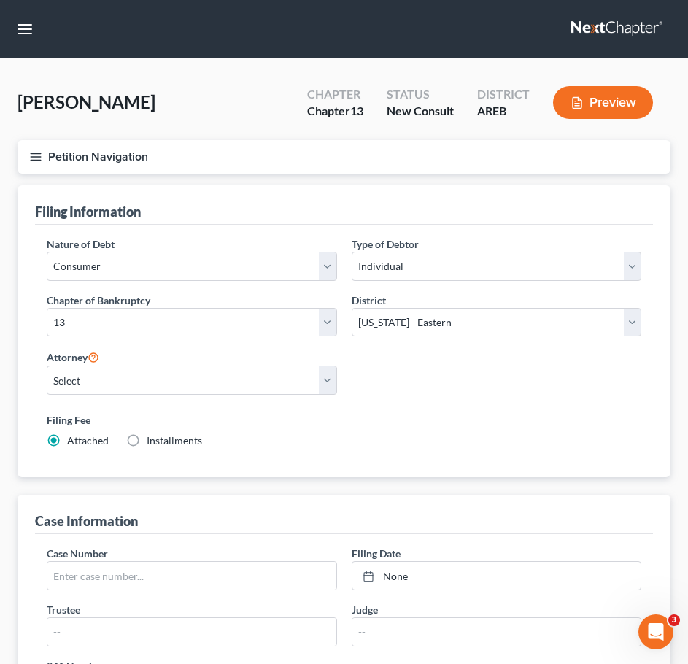
click at [272, 363] on div "Attorney Select [PERSON_NAME] - AREB [PERSON_NAME] - ARWB [PERSON_NAME] - AREB …" at bounding box center [192, 371] width 290 height 47
click at [231, 382] on select "Select [PERSON_NAME] - AREB [PERSON_NAME] - ARWB [PERSON_NAME] - AREB [PERSON_N…" at bounding box center [192, 380] width 290 height 29
select select "0"
click at [47, 366] on select "Select [PERSON_NAME] - AREB [PERSON_NAME] - ARWB [PERSON_NAME] - AREB [PERSON_N…" at bounding box center [192, 380] width 290 height 29
click at [145, 437] on div "Installments Installments" at bounding box center [164, 440] width 76 height 15
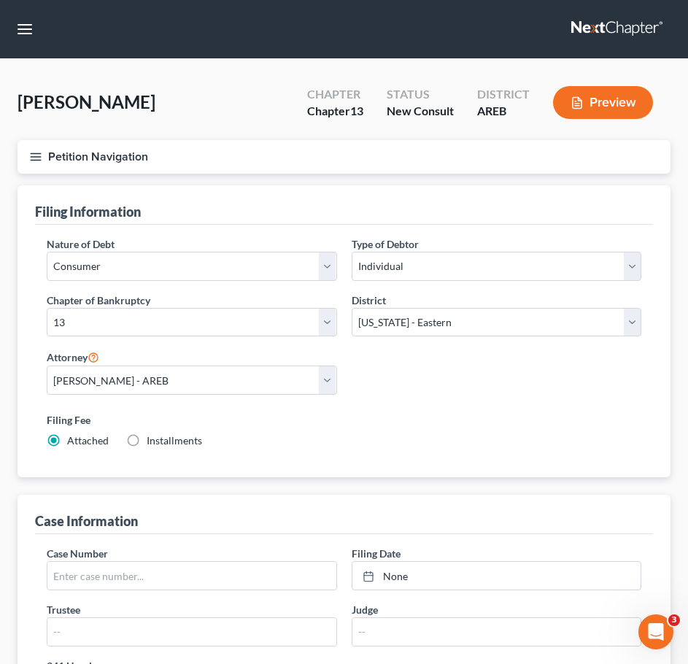
click at [147, 439] on label "Installments Installments" at bounding box center [174, 440] width 55 height 15
click at [153, 439] on input "Installments Installments" at bounding box center [157, 437] width 9 height 9
radio input "true"
radio input "false"
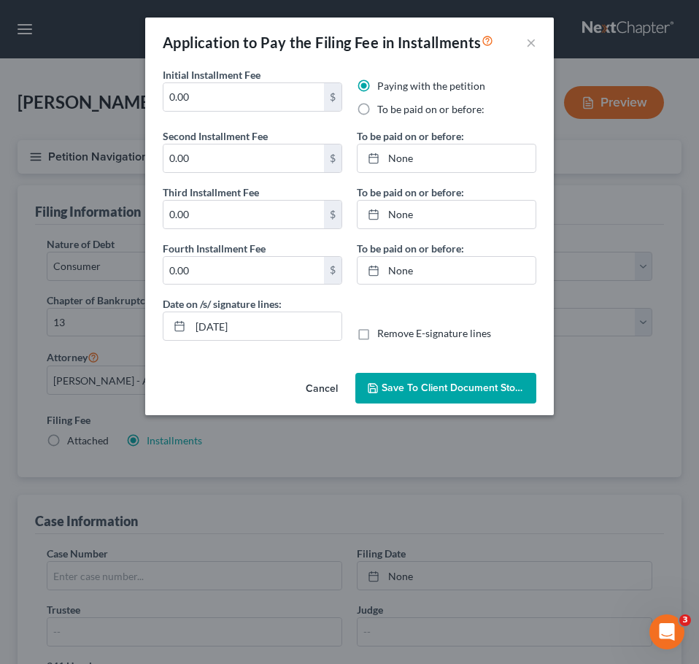
click at [306, 380] on button "Cancel" at bounding box center [321, 388] width 55 height 29
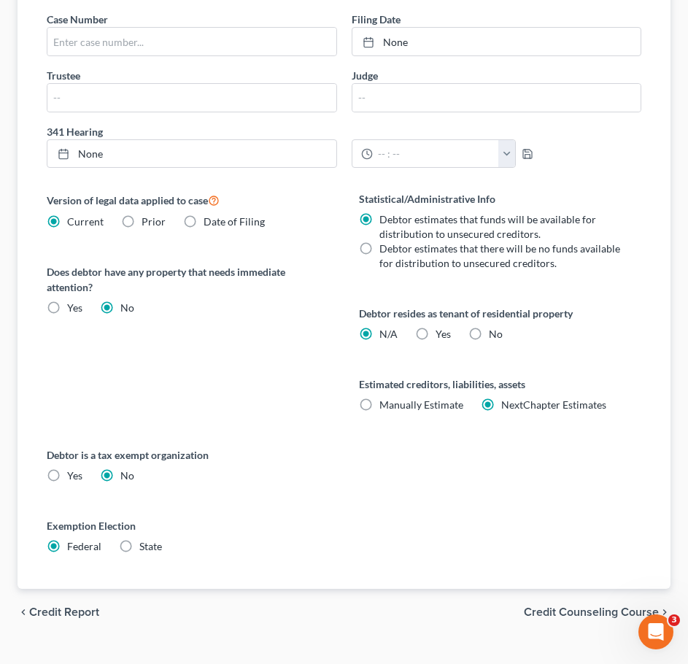
scroll to position [561, 0]
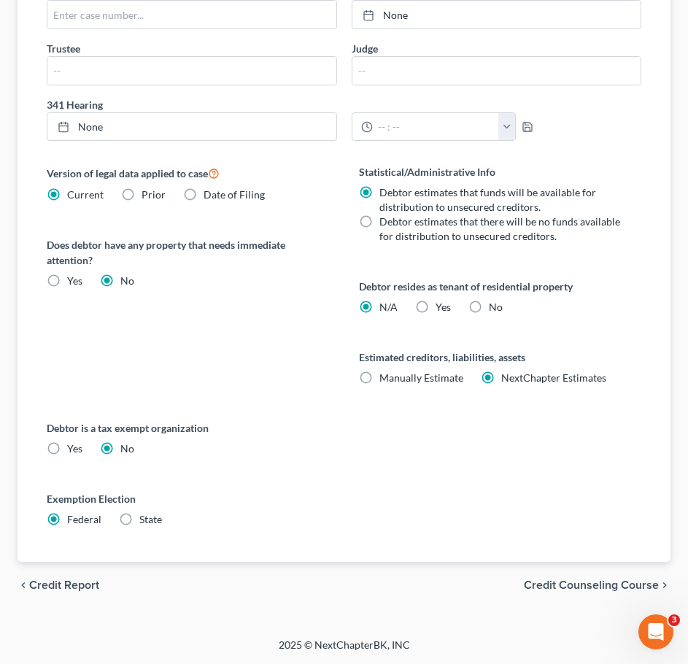
click at [563, 587] on span "Credit Counseling Course" at bounding box center [591, 585] width 135 height 12
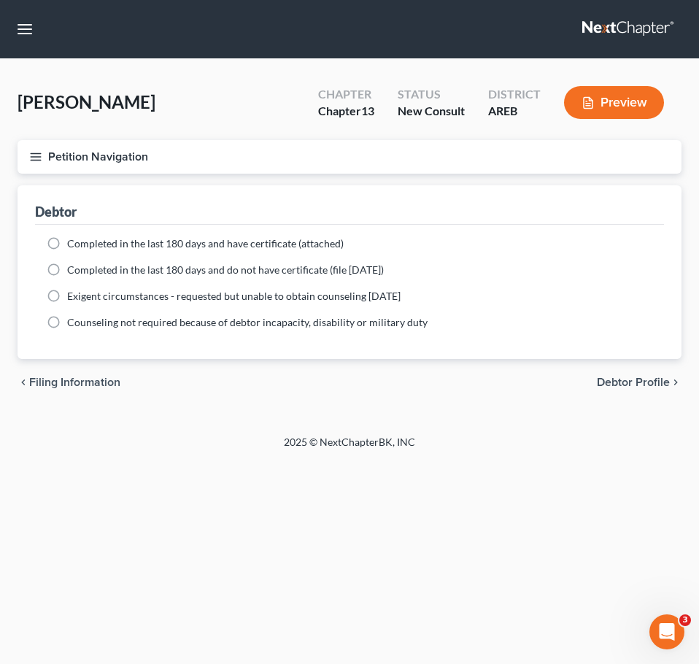
click at [616, 386] on span "Debtor Profile" at bounding box center [633, 383] width 73 height 12
select select "0"
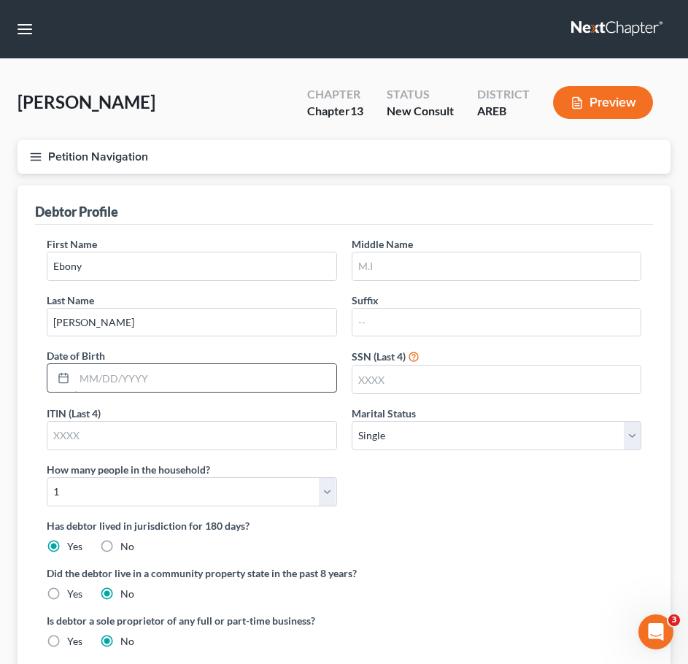
click at [204, 378] on input "text" at bounding box center [205, 378] width 262 height 28
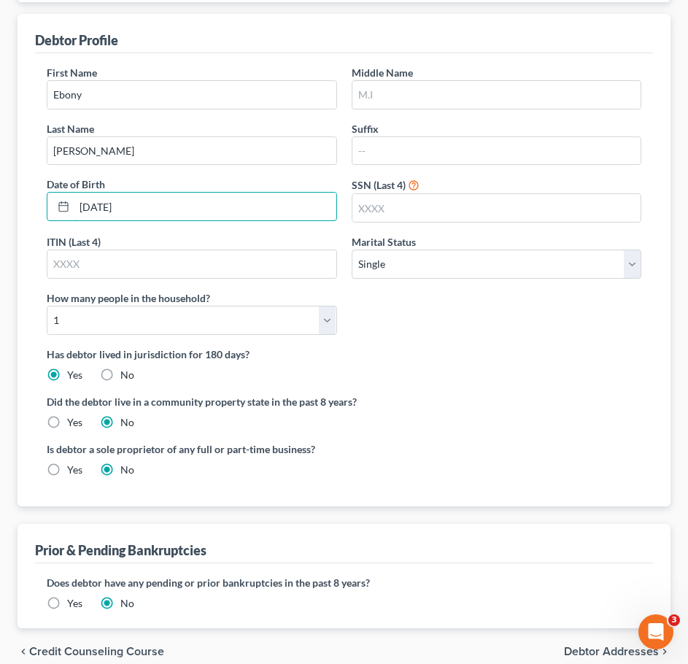
scroll to position [238, 0]
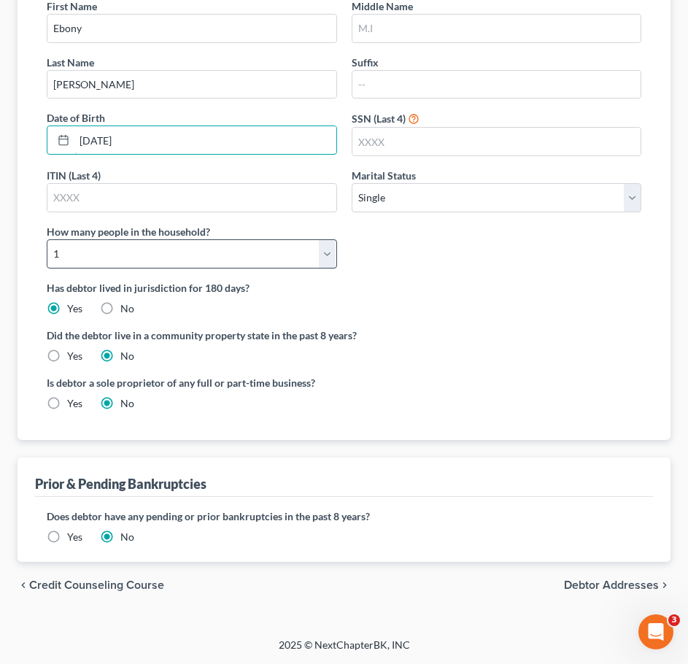
type input "[DATE]"
click at [319, 256] on select "Select 1 2 3 4 5 6 7 8 9 10 11 12 13 14 15 16 17 18 19 20" at bounding box center [192, 253] width 290 height 29
select select "1"
click at [47, 239] on select "Select 1 2 3 4 5 6 7 8 9 10 11 12 13 14 15 16 17 18 19 20" at bounding box center [192, 253] width 290 height 29
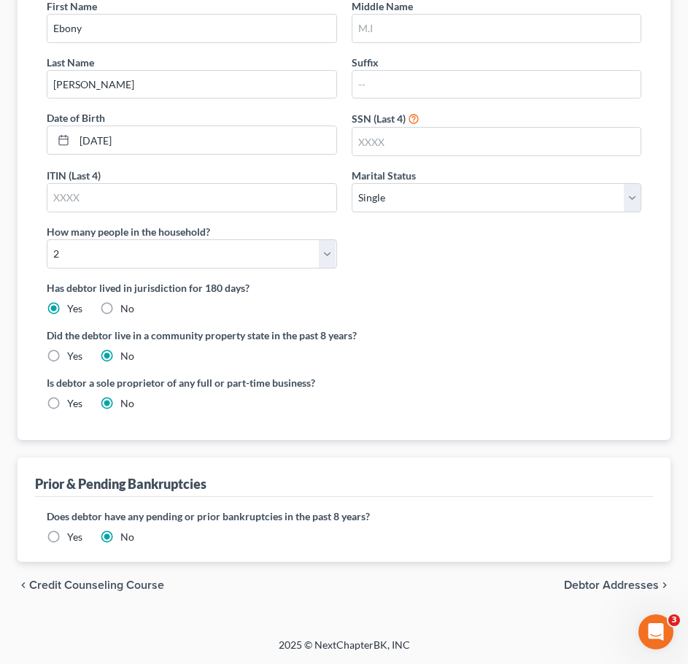
click at [596, 582] on span "Debtor Addresses" at bounding box center [611, 585] width 95 height 12
select select "0"
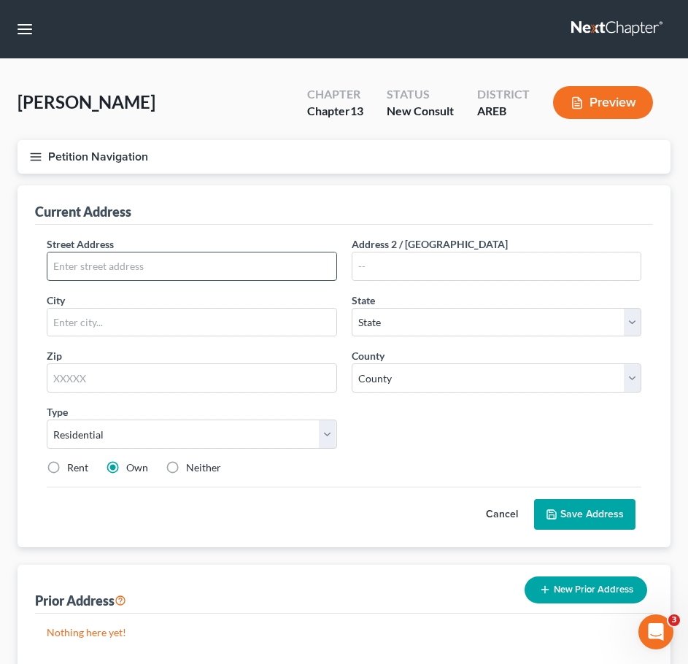
click at [280, 262] on input "text" at bounding box center [191, 266] width 289 height 28
type input "29 Vantage Dr"
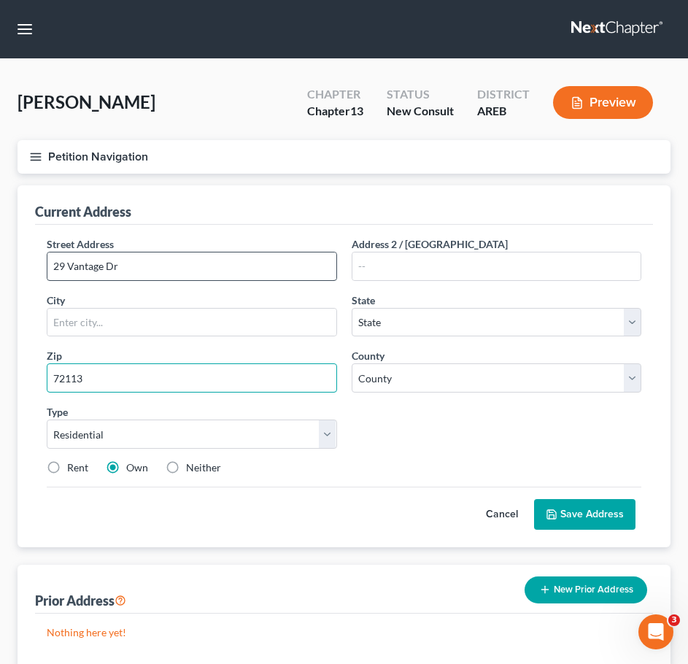
type input "72113"
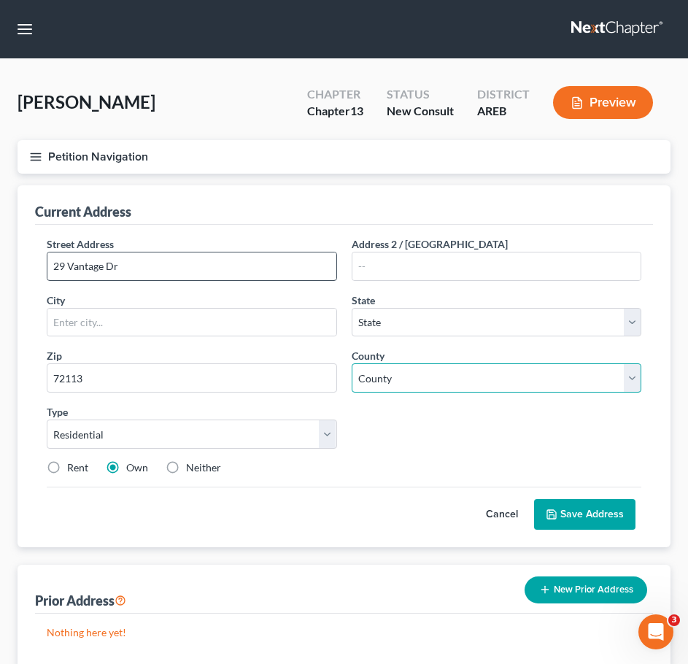
type input "Maumelle"
select select "2"
click at [452, 379] on select "County [US_STATE][GEOGRAPHIC_DATA] [GEOGRAPHIC_DATA] [GEOGRAPHIC_DATA] [GEOGRAP…" at bounding box center [497, 377] width 290 height 29
select select "59"
click at [352, 363] on select "County [US_STATE][GEOGRAPHIC_DATA] [GEOGRAPHIC_DATA] [GEOGRAPHIC_DATA] [GEOGRAP…" at bounding box center [497, 377] width 290 height 29
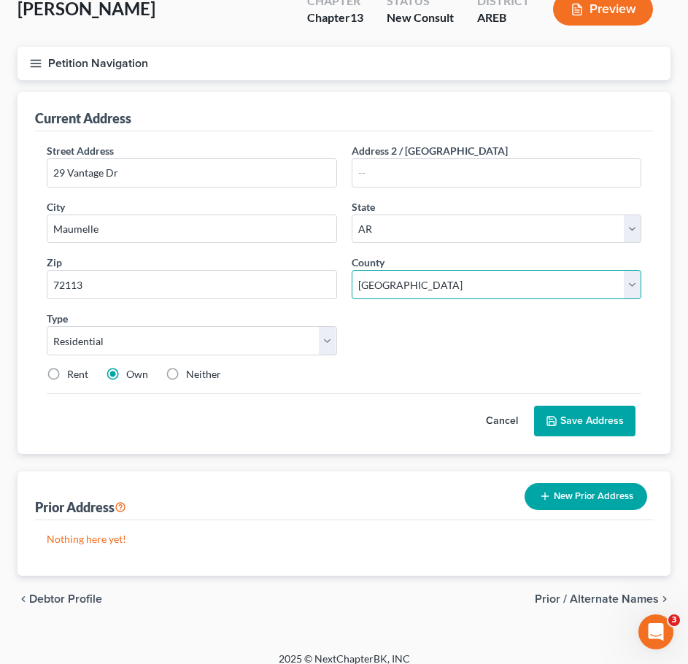
scroll to position [107, 0]
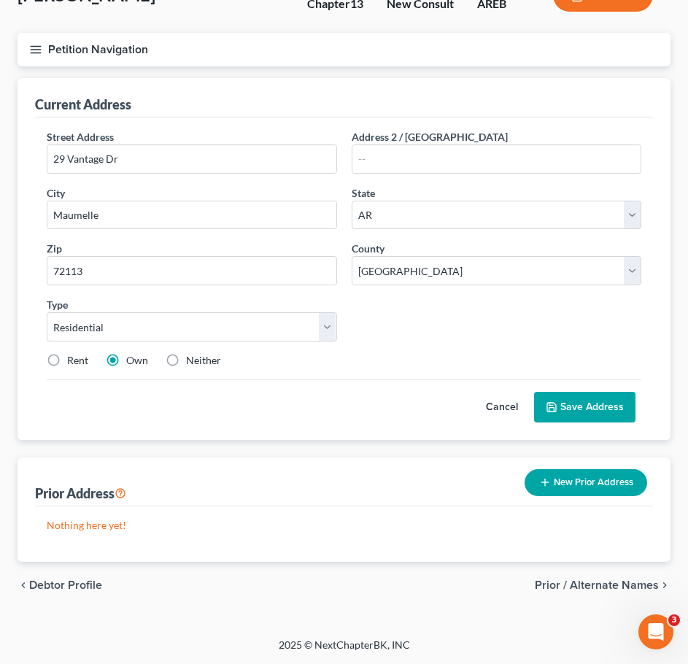
click at [566, 407] on button "Save Address" at bounding box center [584, 407] width 101 height 31
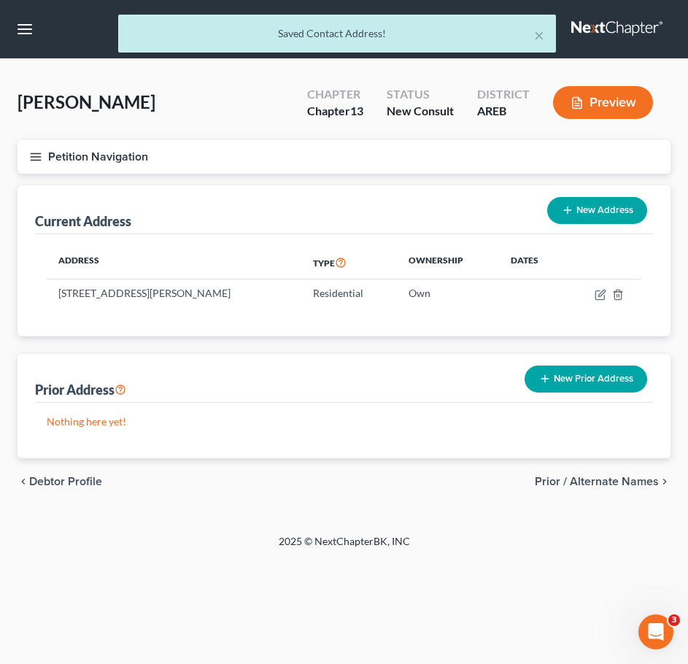
scroll to position [0, 0]
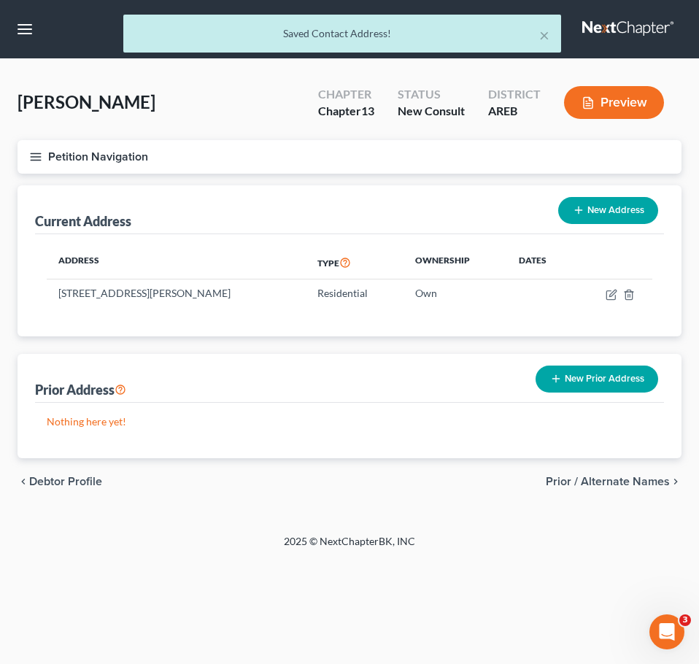
click at [604, 476] on span "Prior / Alternate Names" at bounding box center [608, 482] width 124 height 12
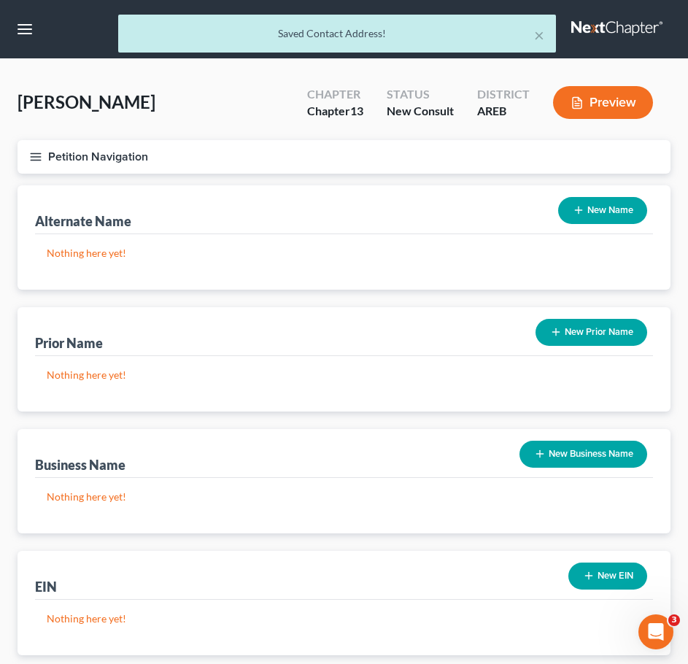
scroll to position [93, 0]
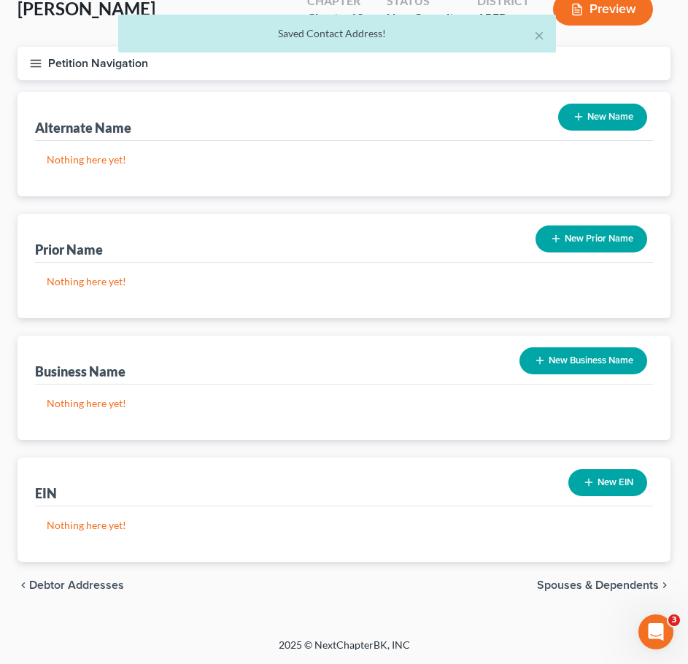
click at [610, 588] on span "Spouses & Dependents" at bounding box center [598, 585] width 122 height 12
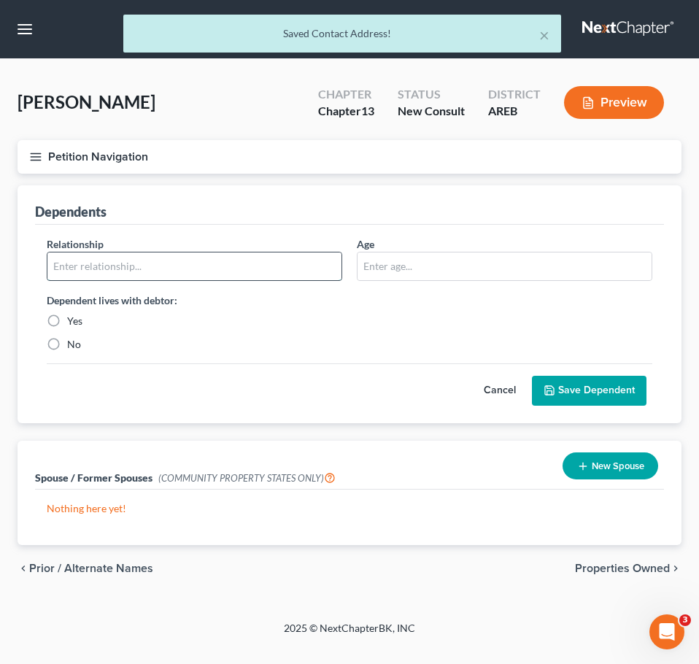
click at [185, 278] on input "text" at bounding box center [194, 266] width 294 height 28
type input "Child"
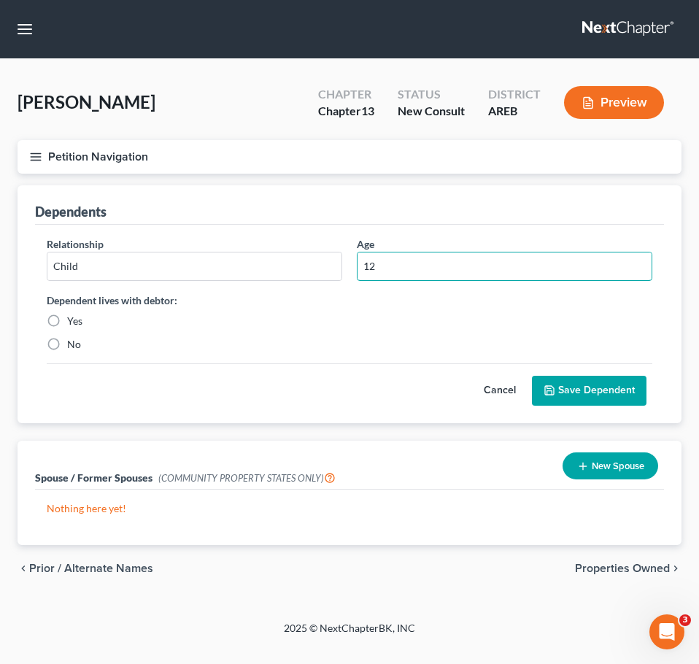
type input "12"
click at [72, 317] on label "Yes" at bounding box center [74, 321] width 15 height 15
click at [73, 317] on input "Yes" at bounding box center [77, 318] width 9 height 9
radio input "true"
click at [581, 388] on button "Save Dependent" at bounding box center [589, 391] width 115 height 31
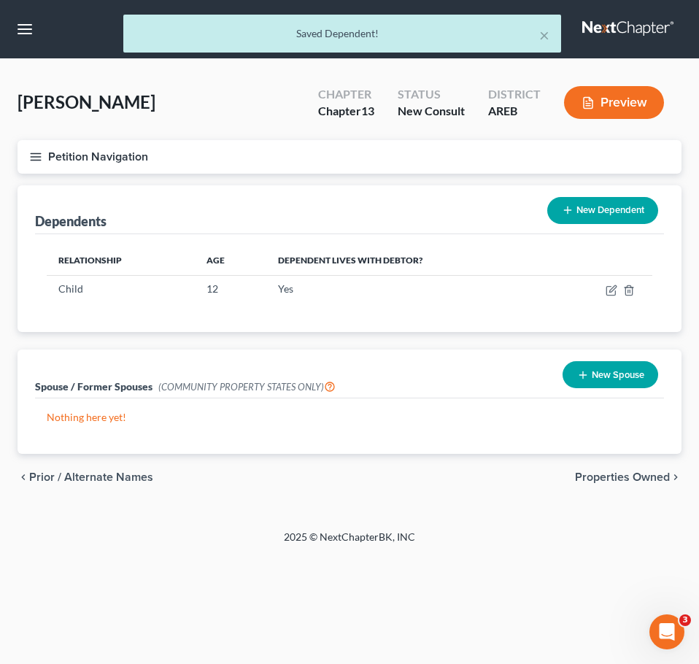
click at [640, 478] on span "Properties Owned" at bounding box center [622, 477] width 95 height 12
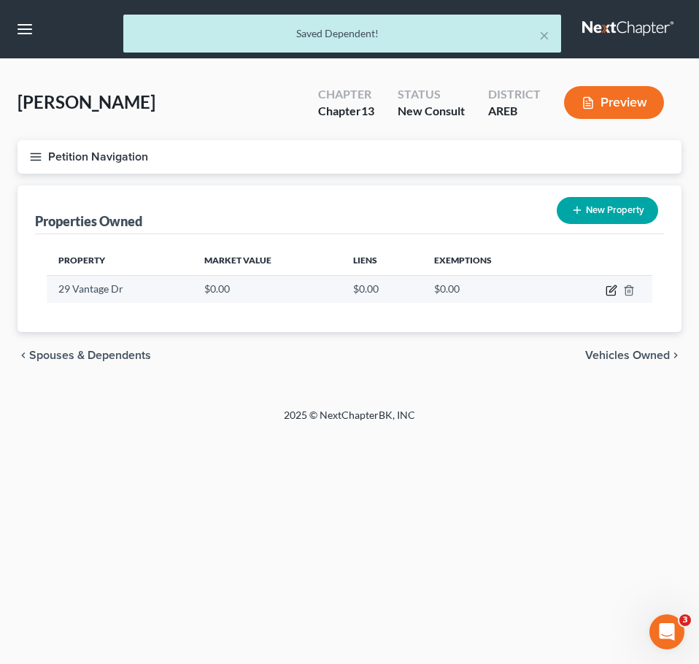
click at [612, 291] on icon "button" at bounding box center [612, 288] width 7 height 7
select select "2"
select select "59"
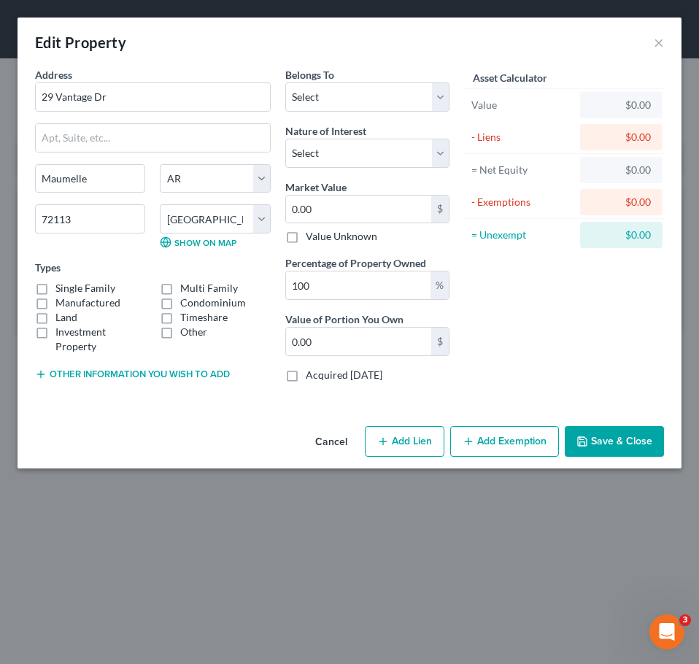
drag, startPoint x: 81, startPoint y: 282, endPoint x: 72, endPoint y: 304, distance: 23.6
click at [81, 282] on label "Single Family" at bounding box center [85, 288] width 60 height 15
click at [71, 282] on input "Single Family" at bounding box center [65, 285] width 9 height 9
checkbox input "true"
click at [71, 320] on label "Land" at bounding box center [66, 317] width 22 height 15
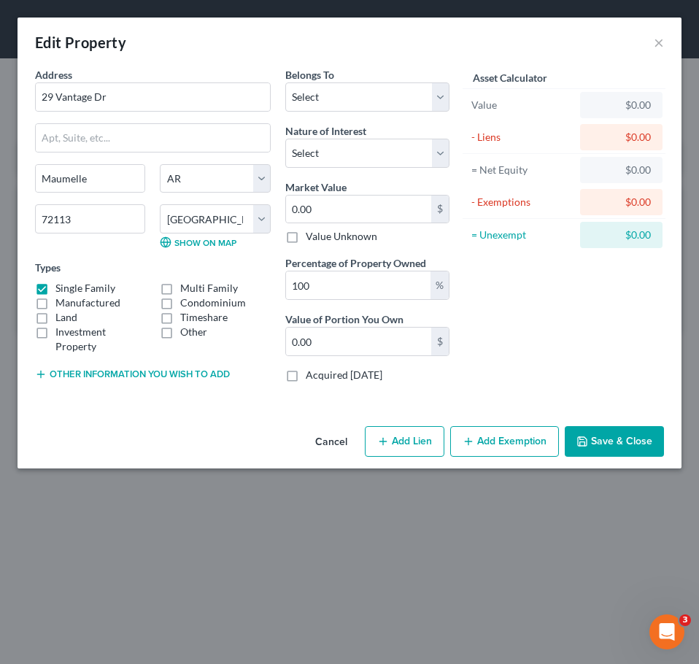
click at [71, 320] on input "Land" at bounding box center [65, 314] width 9 height 9
checkbox input "true"
click at [331, 207] on input "0.00" at bounding box center [358, 210] width 145 height 28
type input "1"
type input "1.00"
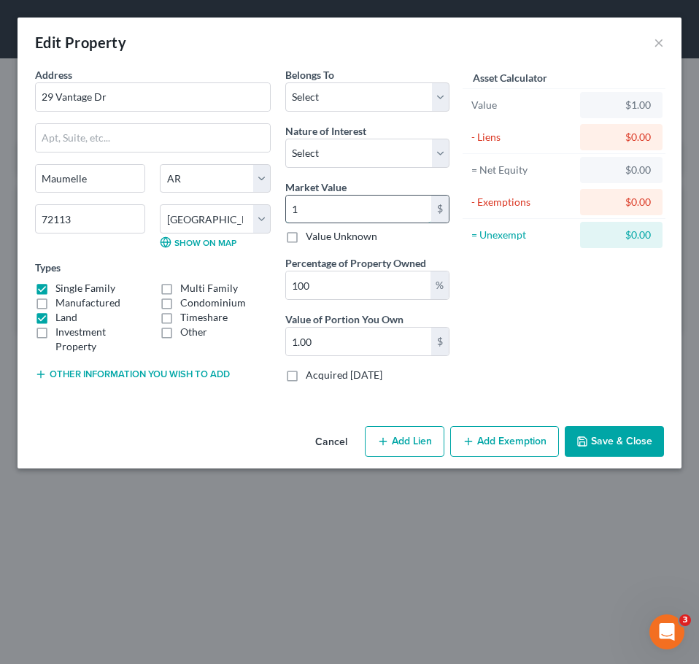
type input "17"
type input "17.00"
type input "170"
type input "170.00"
type input "1700"
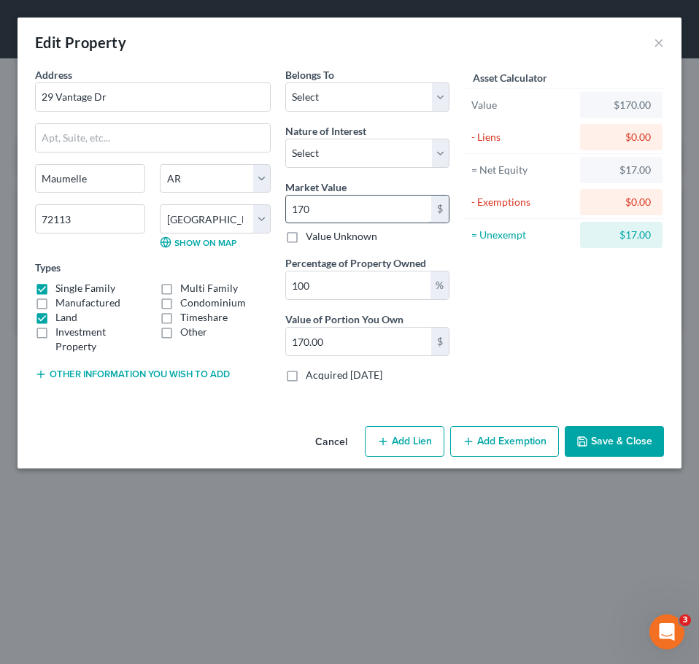
type input "1,700.00"
type input "1,7000"
type input "17,000.00"
type input "17,0000"
type input "170,000.00"
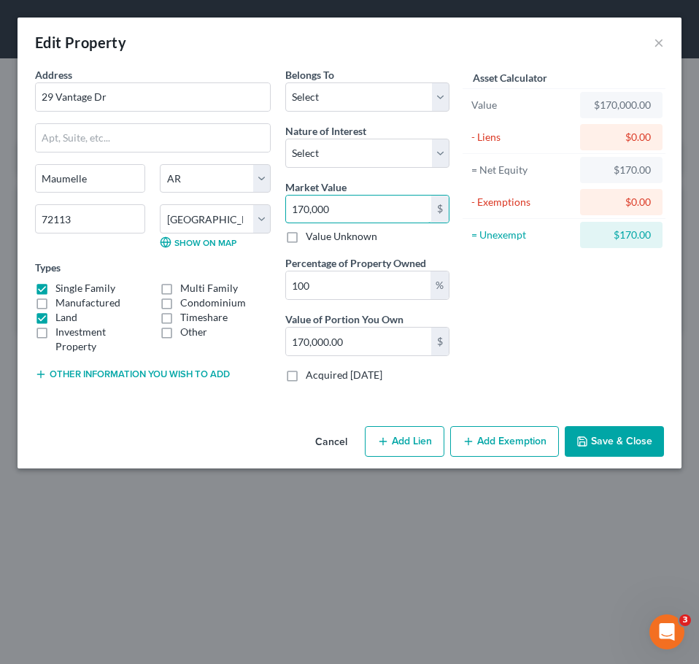
type input "170,000"
click at [428, 434] on button "Add Lien" at bounding box center [405, 441] width 80 height 31
select select "0"
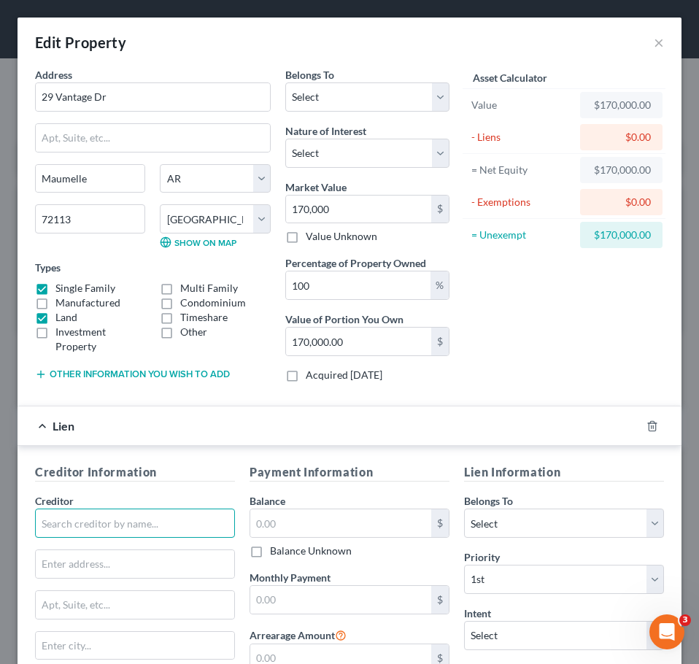
click at [116, 525] on input "text" at bounding box center [135, 523] width 200 height 29
type input "Bank of the Ozarks"
click at [487, 365] on div "Asset Calculator Value $170,000.00 - Liens $0.00 = Net Equity $170,000.00 - Exe…" at bounding box center [564, 230] width 215 height 327
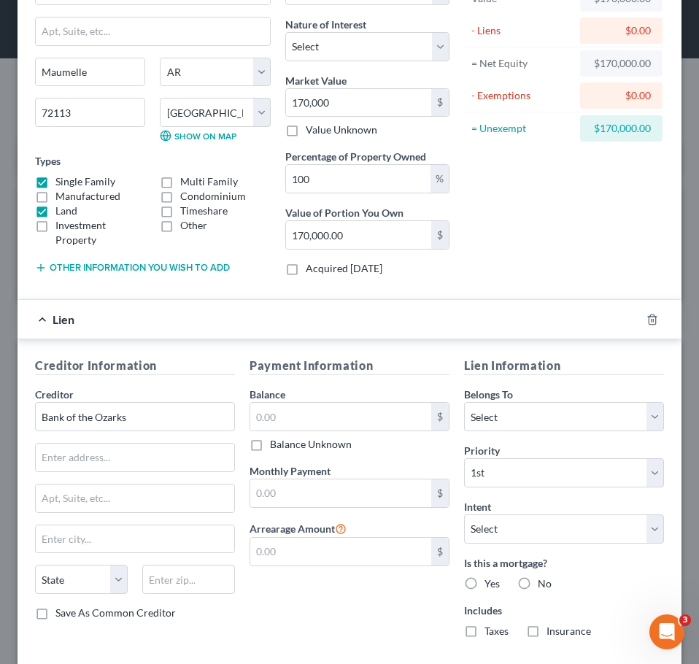
scroll to position [107, 0]
click at [338, 408] on input "text" at bounding box center [340, 416] width 181 height 28
type input "125,835"
click at [579, 255] on div "Asset Calculator Value $170,000.00 - Liens $125,835.00 = Net Equity $44,165.00 …" at bounding box center [564, 123] width 215 height 327
click at [485, 590] on label "Yes" at bounding box center [492, 583] width 15 height 15
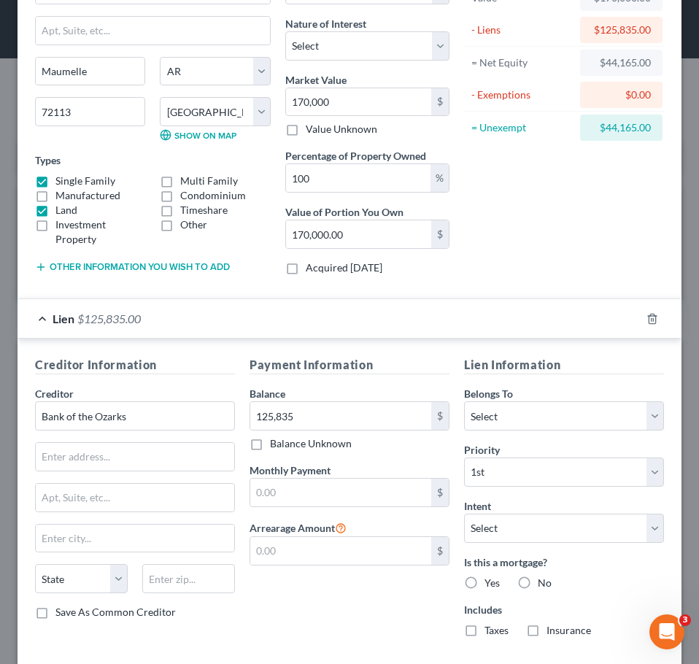
click at [490, 585] on input "Yes" at bounding box center [494, 580] width 9 height 9
radio input "true"
click at [485, 634] on label "Taxes" at bounding box center [497, 630] width 24 height 15
click at [490, 633] on input "Taxes" at bounding box center [494, 627] width 9 height 9
checkbox input "true"
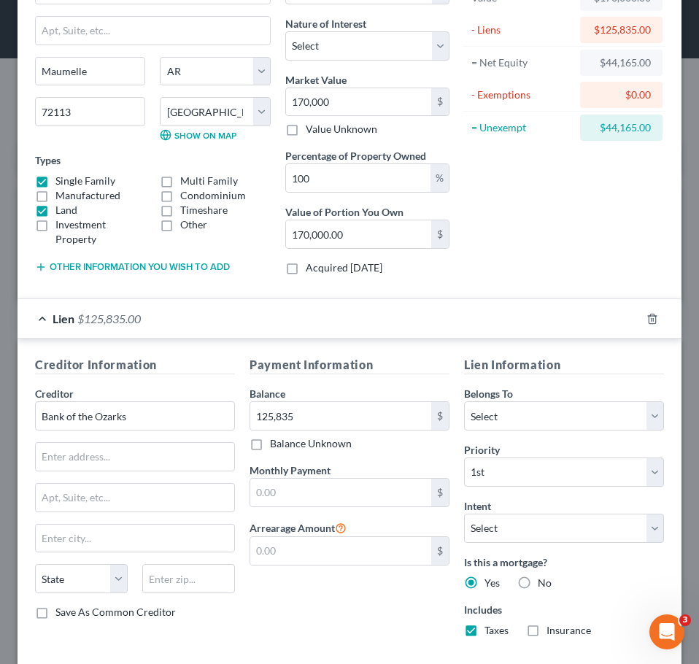
click at [547, 630] on label "Insurance" at bounding box center [569, 630] width 45 height 15
click at [552, 630] on input "Insurance" at bounding box center [556, 627] width 9 height 9
checkbox input "true"
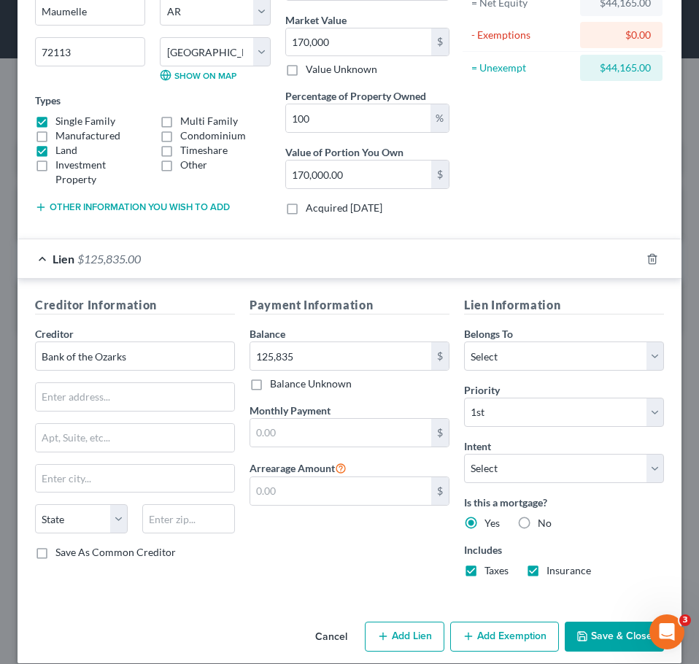
scroll to position [184, 0]
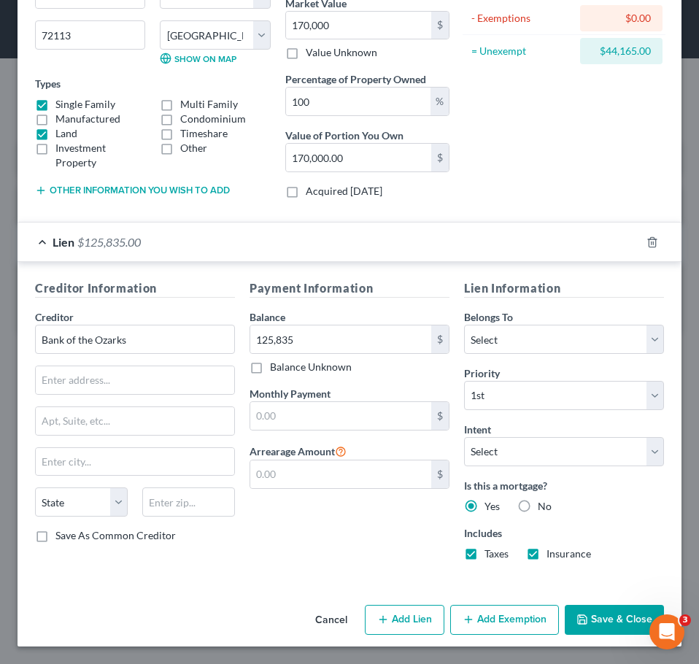
click at [495, 627] on button "Add Exemption" at bounding box center [504, 620] width 109 height 31
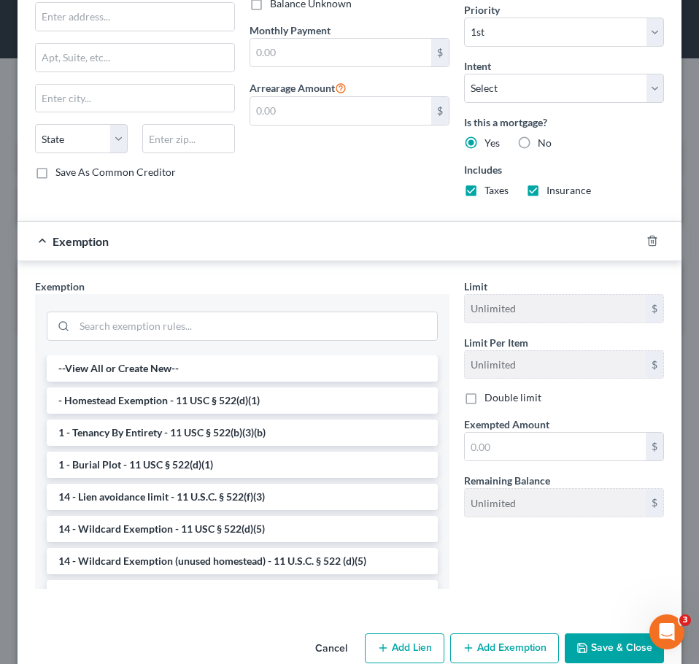
scroll to position [576, 0]
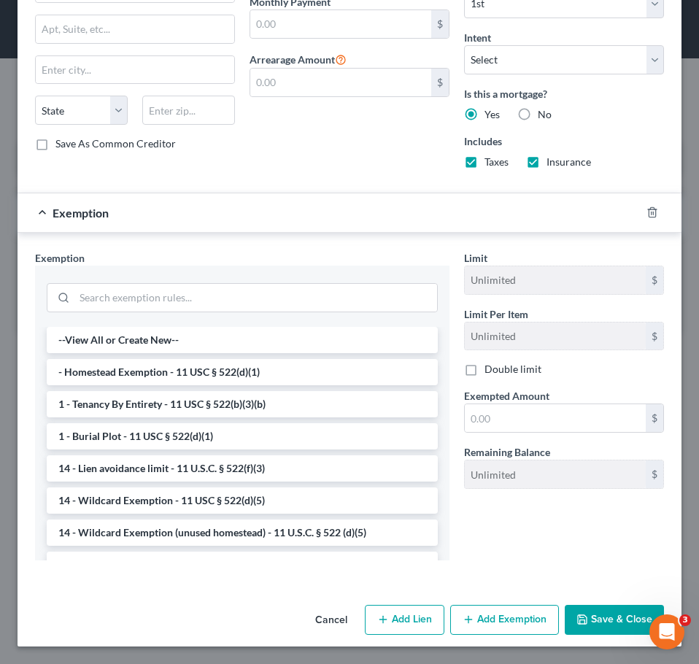
click at [614, 623] on button "Save & Close" at bounding box center [614, 620] width 99 height 31
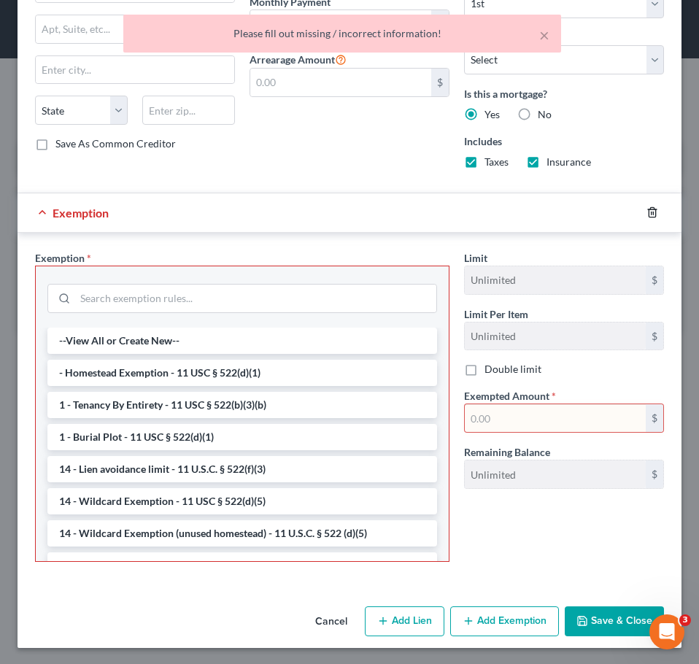
click at [648, 209] on polyline "button" at bounding box center [652, 209] width 9 height 0
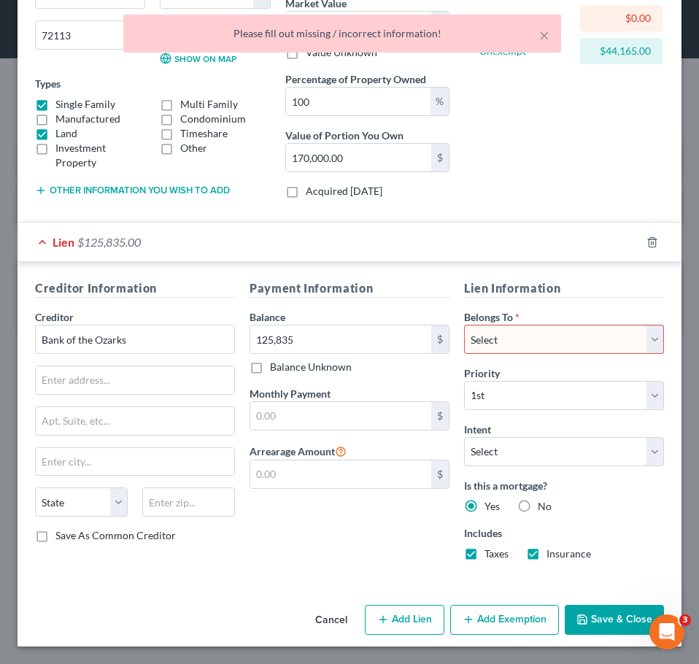
scroll to position [184, 0]
click at [577, 342] on select "Select Debtor 1 Only Debtor 2 Only Debtor 1 And Debtor 2 Only At Least One Of T…" at bounding box center [564, 339] width 200 height 29
select select "0"
click at [464, 325] on select "Select Debtor 1 Only Debtor 2 Only Debtor 1 And Debtor 2 Only At Least One Of T…" at bounding box center [564, 339] width 200 height 29
click at [593, 616] on button "Save & Close" at bounding box center [614, 620] width 99 height 31
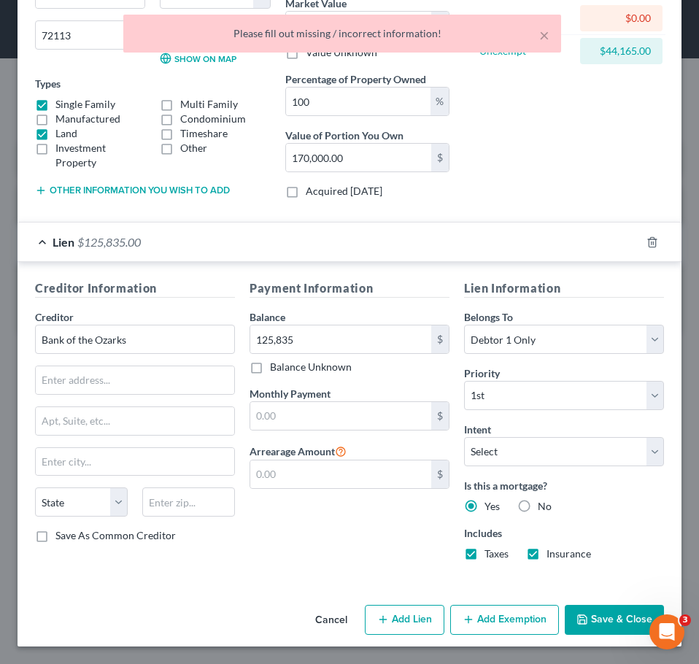
scroll to position [0, 0]
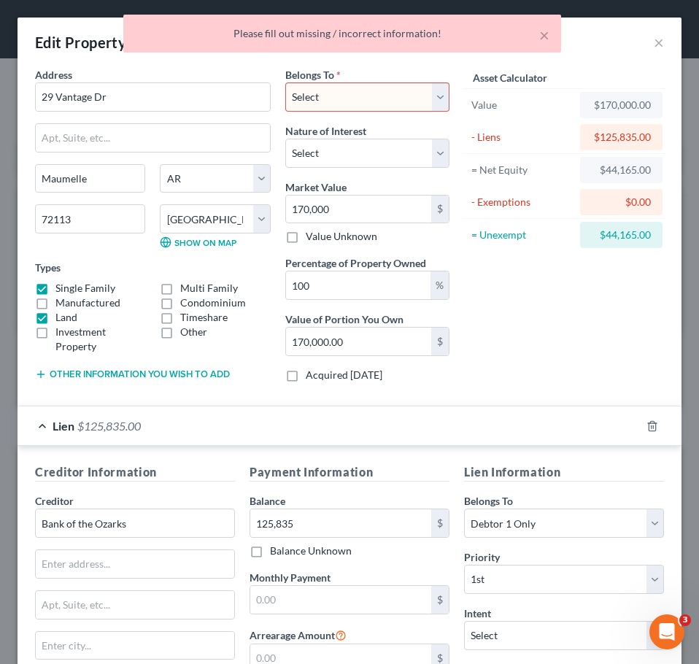
click at [366, 101] on select "Select Debtor 1 Only Debtor 2 Only Debtor 1 And Debtor 2 Only At Least One Of T…" at bounding box center [367, 96] width 164 height 29
select select "0"
click at [285, 82] on select "Select Debtor 1 Only Debtor 2 Only Debtor 1 And Debtor 2 Only At Least One Of T…" at bounding box center [367, 96] width 164 height 29
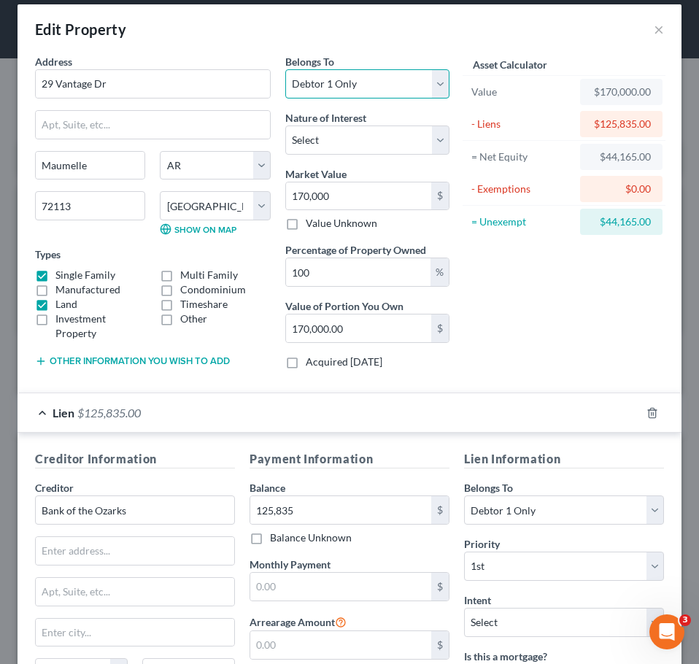
scroll to position [12, 0]
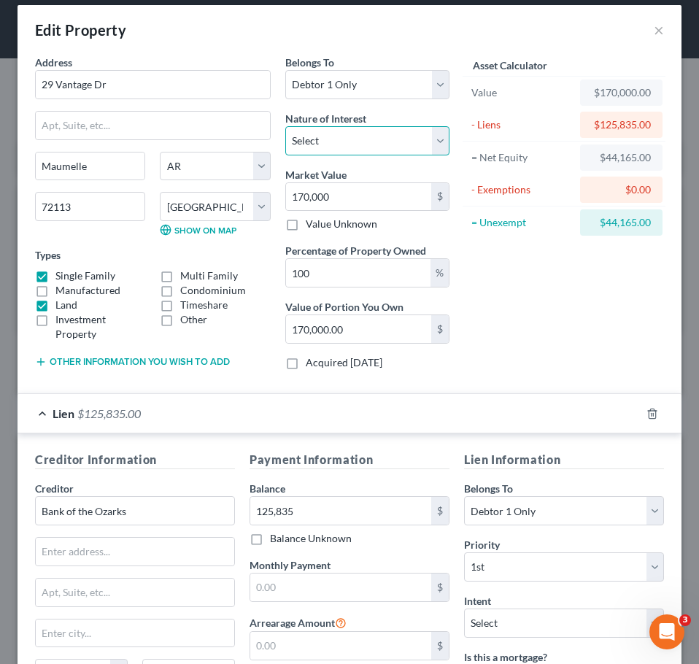
click at [395, 144] on select "Select Fee Simple Joint Tenant Life Estate Equitable Interest Future Interest T…" at bounding box center [367, 140] width 164 height 29
select select "0"
click at [285, 126] on select "Select Fee Simple Joint Tenant Life Estate Equitable Interest Future Interest T…" at bounding box center [367, 140] width 164 height 29
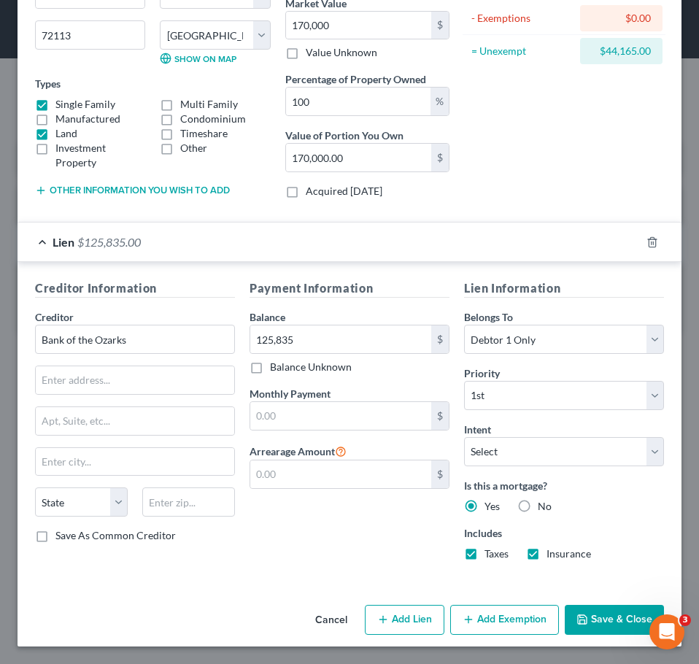
click at [615, 614] on button "Save & Close" at bounding box center [614, 620] width 99 height 31
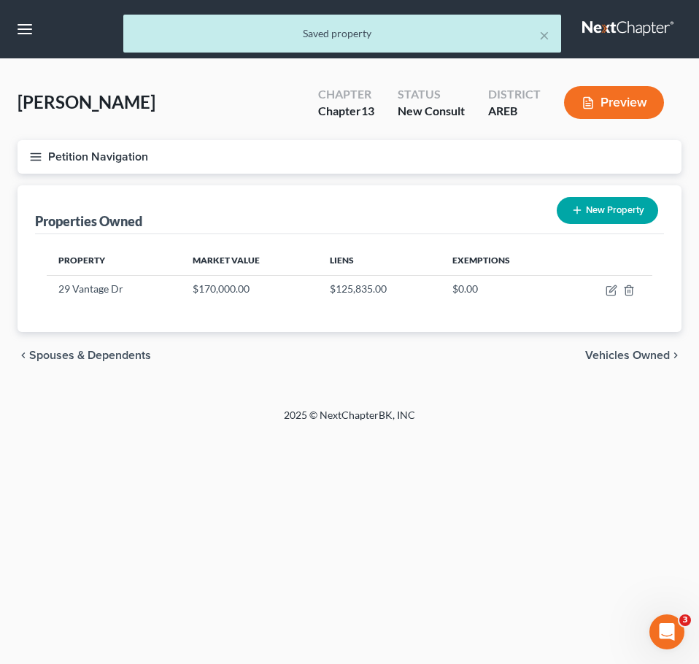
click at [621, 352] on span "Vehicles Owned" at bounding box center [627, 356] width 85 height 12
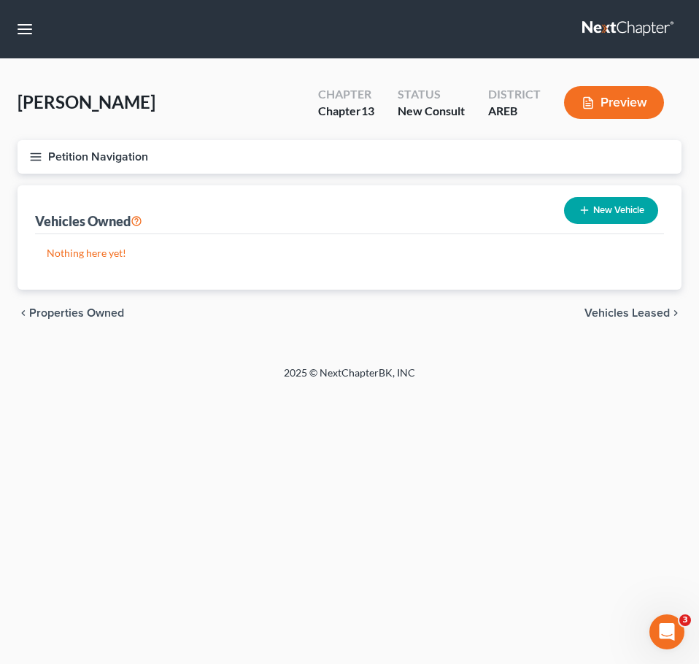
click at [637, 209] on button "New Vehicle" at bounding box center [611, 210] width 94 height 27
select select "0"
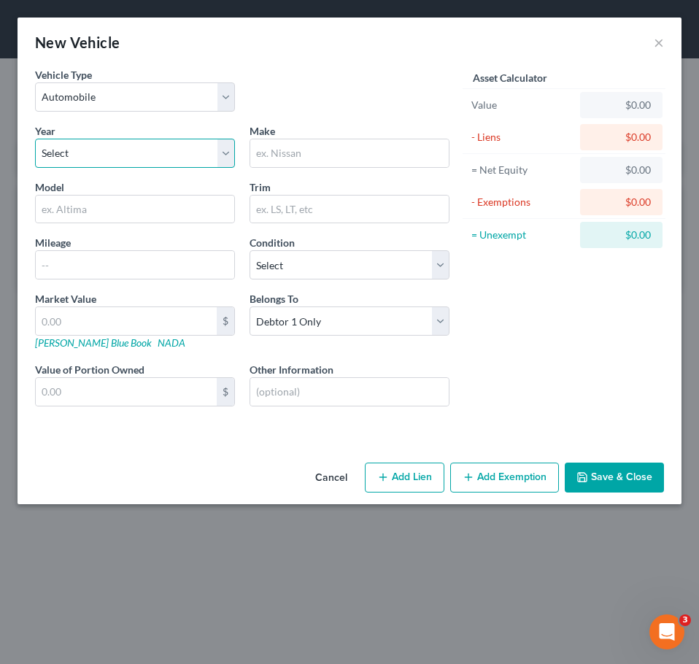
click at [184, 150] on select "Select 2026 2025 2024 2023 2022 2021 2020 2019 2018 2017 2016 2015 2014 2013 20…" at bounding box center [135, 153] width 200 height 29
click at [35, 139] on select "Select 2026 2025 2024 2023 2022 2021 2020 2019 2018 2017 2016 2015 2014 2013 20…" at bounding box center [135, 153] width 200 height 29
click at [128, 147] on select "Select 2026 2025 2024 2023 2022 2021 2020 2019 2018 2017 2016 2015 2014 2013 20…" at bounding box center [135, 153] width 200 height 29
select select "8"
click at [35, 139] on select "Select 2026 2025 2024 2023 2022 2021 2020 2019 2018 2017 2016 2015 2014 2013 20…" at bounding box center [135, 153] width 200 height 29
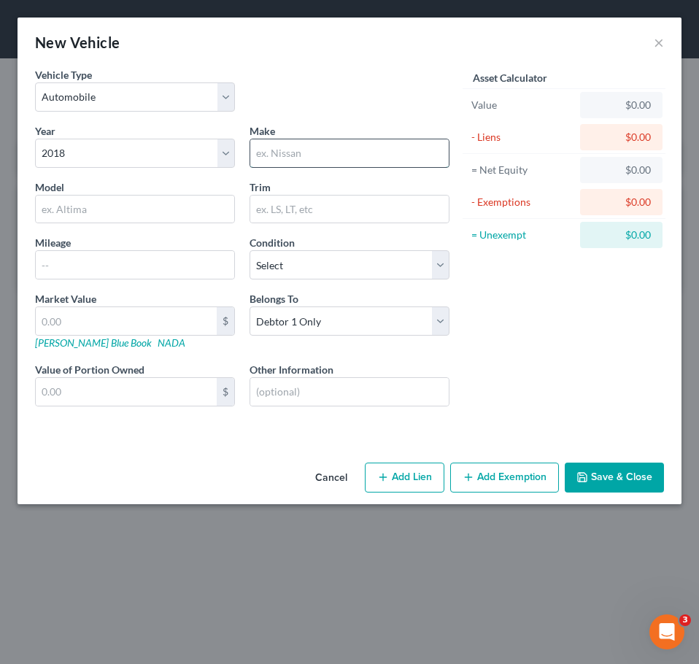
click at [325, 148] on input "text" at bounding box center [349, 153] width 198 height 28
type input "Chevrolet"
type input "Impala"
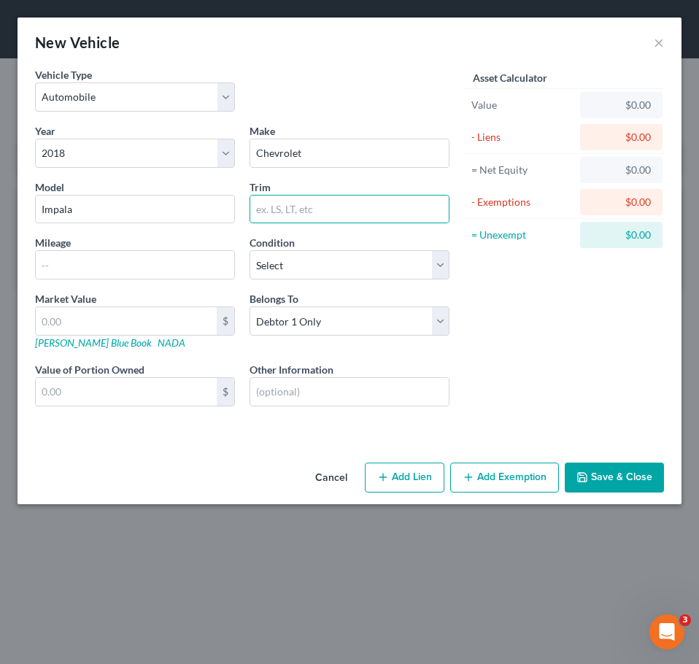
click at [400, 482] on button "Add Lien" at bounding box center [405, 478] width 80 height 31
select select "0"
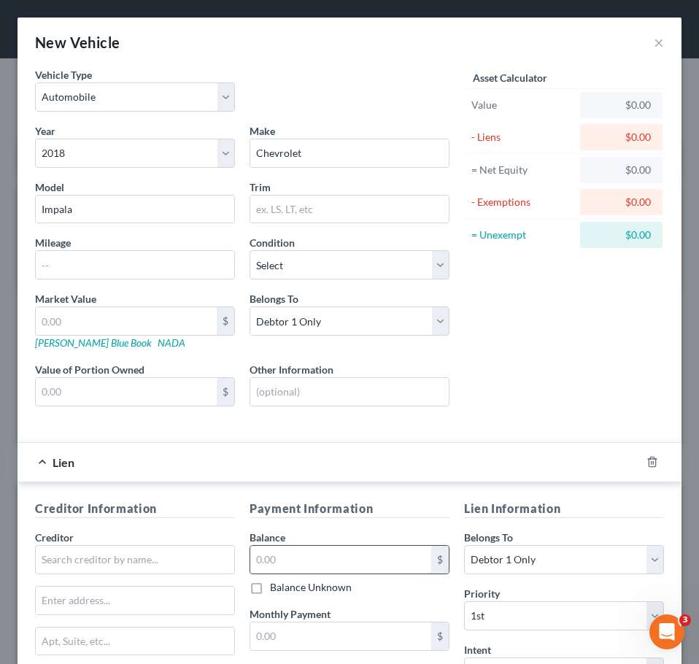
click at [330, 553] on input "text" at bounding box center [340, 560] width 181 height 28
type input "3,272"
click at [126, 574] on input "text" at bounding box center [135, 559] width 200 height 29
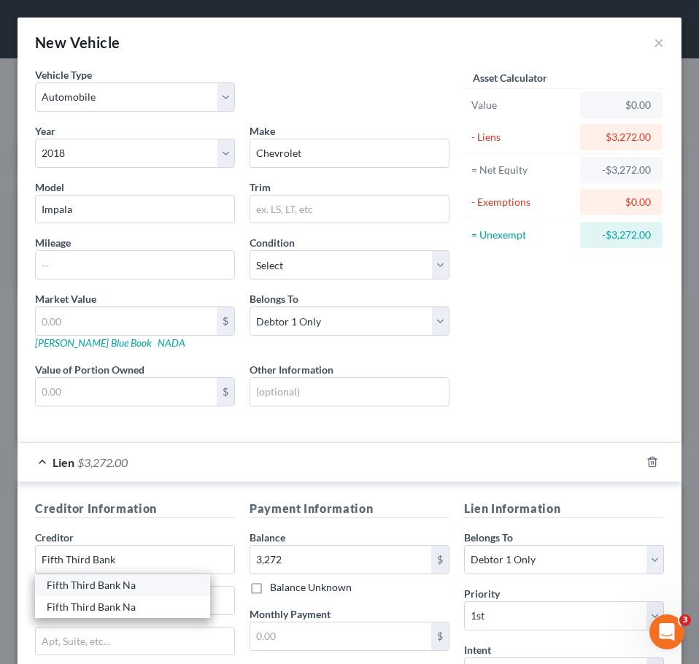
click at [144, 584] on div "Fifth Third Bank Na" at bounding box center [123, 585] width 152 height 15
type input "Fifth Third Bank Na"
type input "PO Box 630412"
type input "[GEOGRAPHIC_DATA]"
select select "36"
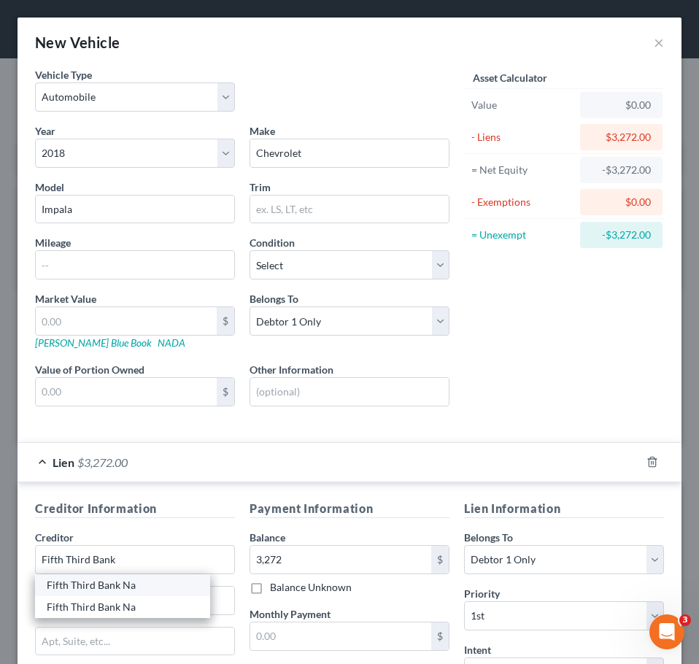
type input "45263"
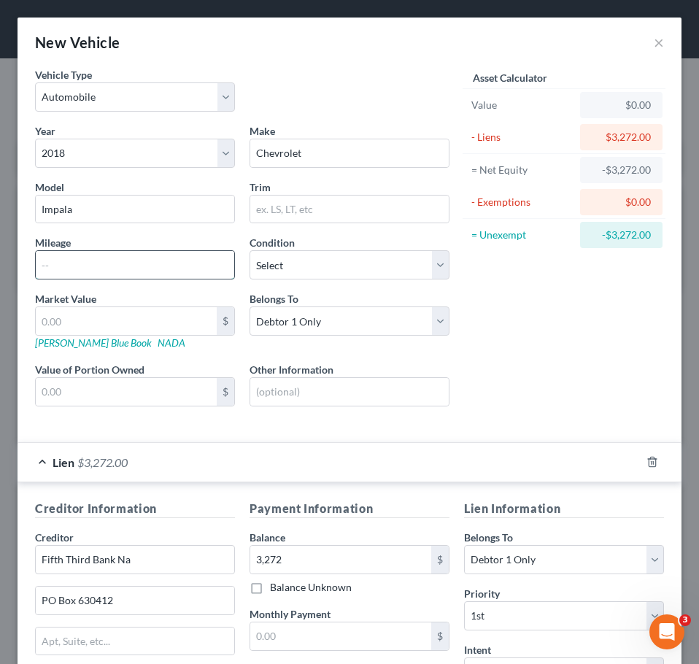
click at [96, 279] on input "text" at bounding box center [135, 265] width 198 height 28
click at [128, 271] on input "text" at bounding box center [135, 265] width 198 height 28
type input "92000"
click at [126, 314] on input "text" at bounding box center [126, 321] width 181 height 28
type input "5"
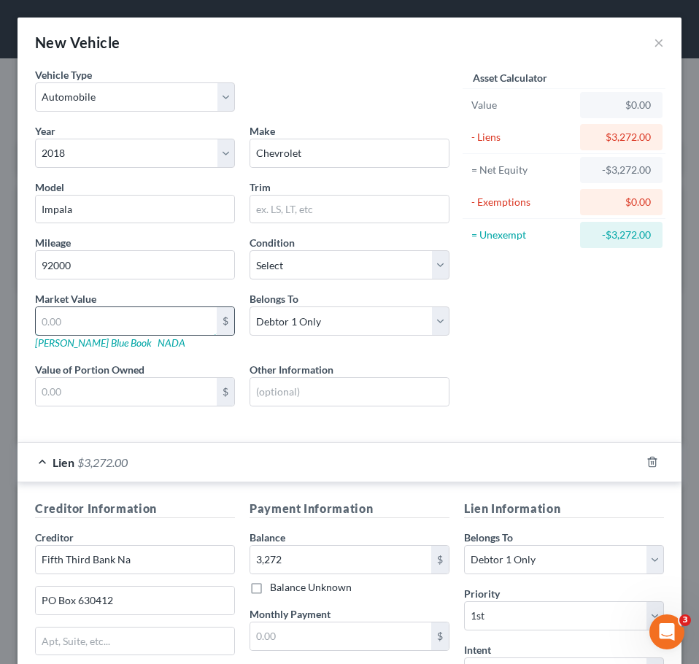
type input "5.00"
type input "50"
type input "50.00"
type input "500"
type input "500.00"
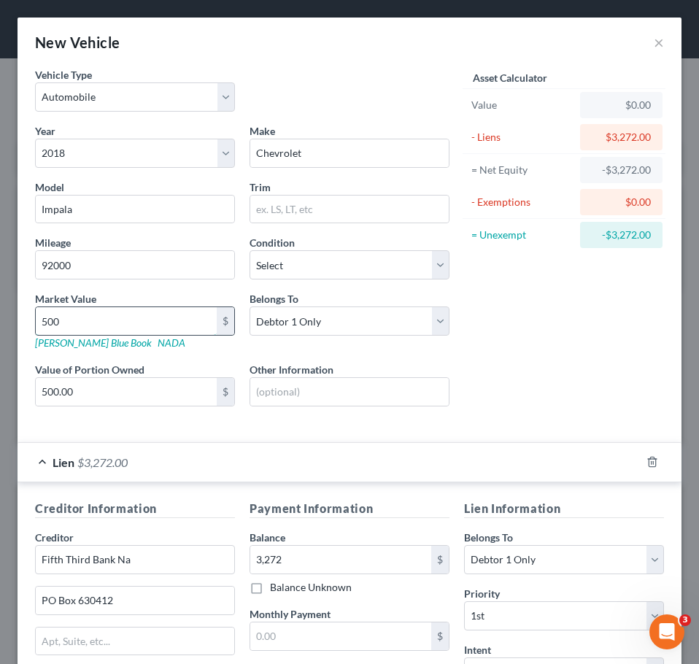
type input "5000"
type input "5,000.00"
type input "5,000"
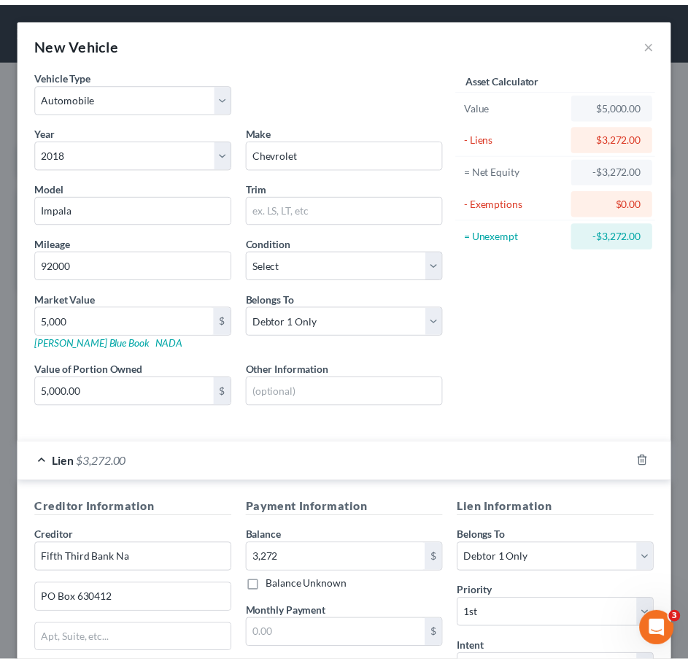
scroll to position [203, 0]
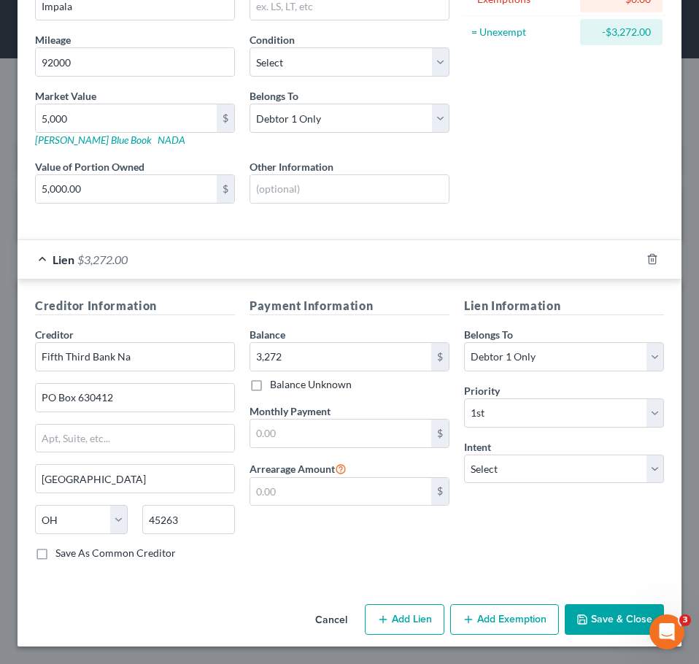
click at [603, 629] on button "Save & Close" at bounding box center [614, 619] width 99 height 31
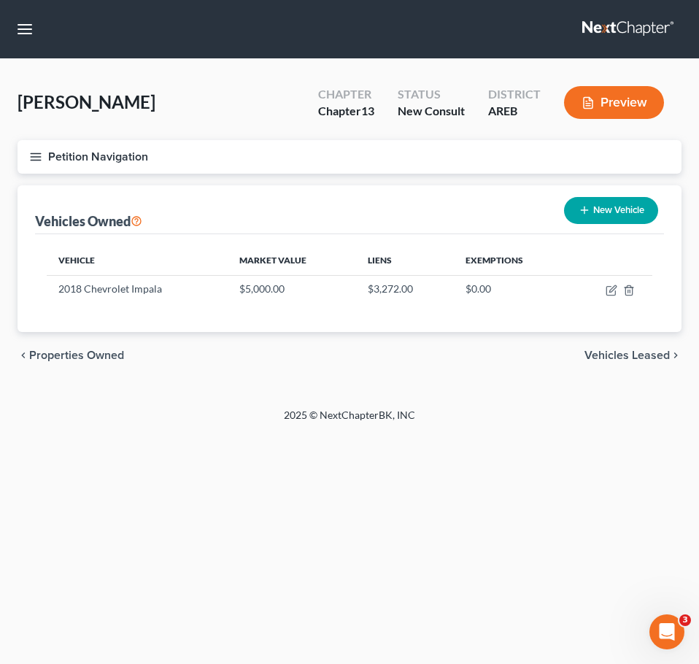
click at [647, 352] on span "Vehicles Leased" at bounding box center [627, 356] width 85 height 12
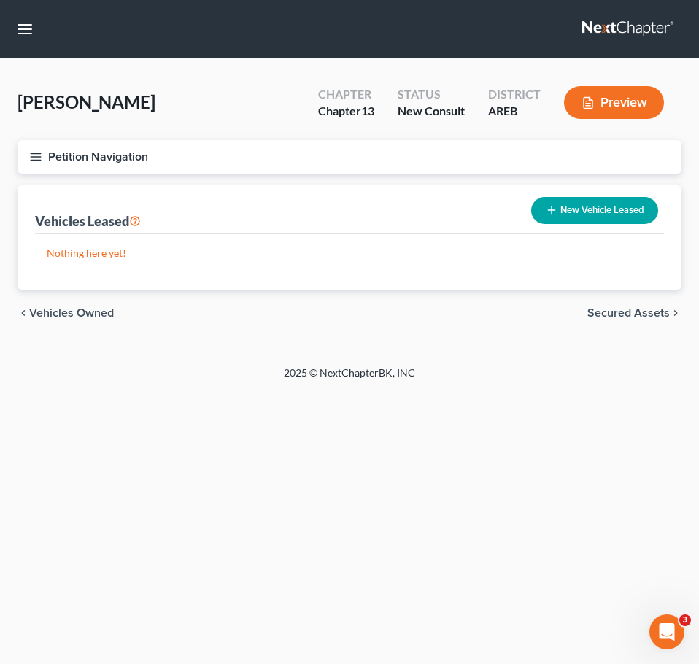
click at [621, 313] on span "Secured Assets" at bounding box center [628, 313] width 82 height 12
click at [647, 309] on span "Personal Items" at bounding box center [631, 313] width 78 height 12
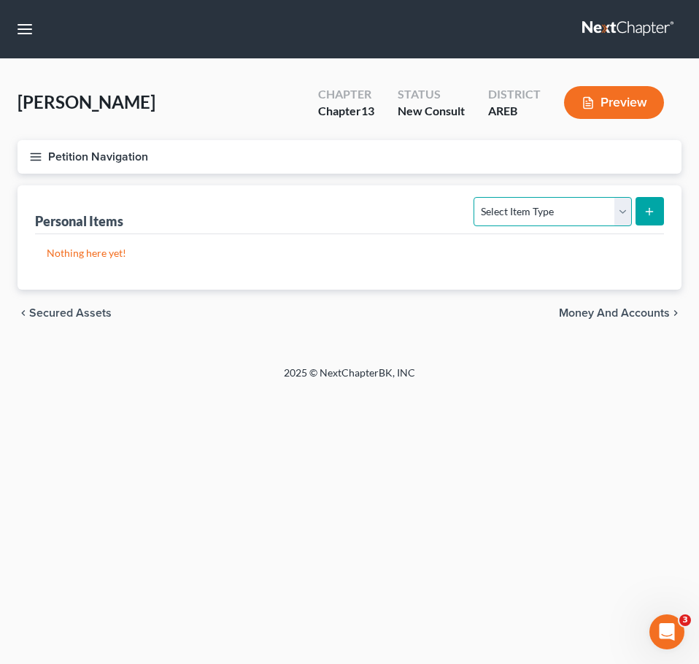
click at [573, 220] on select "Select Item Type Clothing Collectibles Of Value Electronics Firearms Household …" at bounding box center [553, 211] width 158 height 29
select select "household_goods"
click at [476, 197] on select "Select Item Type Clothing Collectibles Of Value Electronics Firearms Household …" at bounding box center [553, 211] width 158 height 29
click at [649, 213] on icon "submit" at bounding box center [650, 212] width 12 height 12
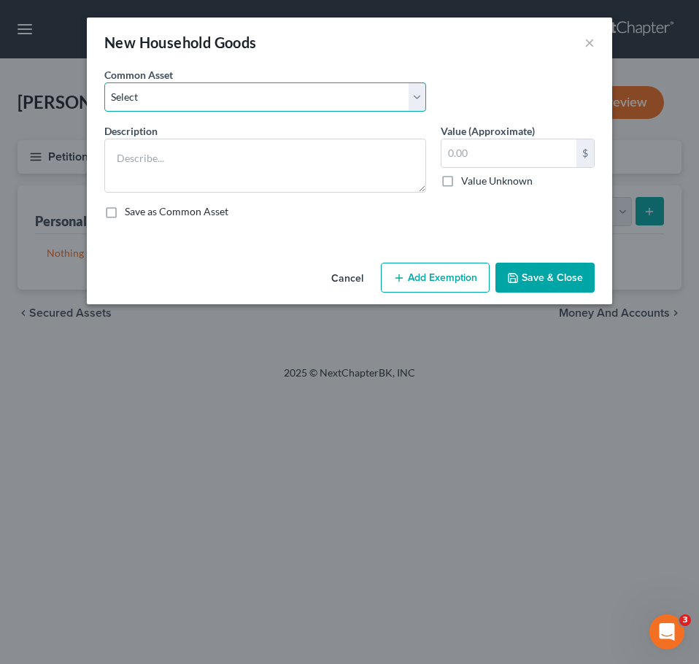
click at [358, 92] on select "Select Household goods and furnishings" at bounding box center [265, 96] width 322 height 29
select select "0"
click at [104, 82] on select "Select Household goods and furnishings" at bounding box center [265, 96] width 322 height 29
type textarea "Household goods and furnishings"
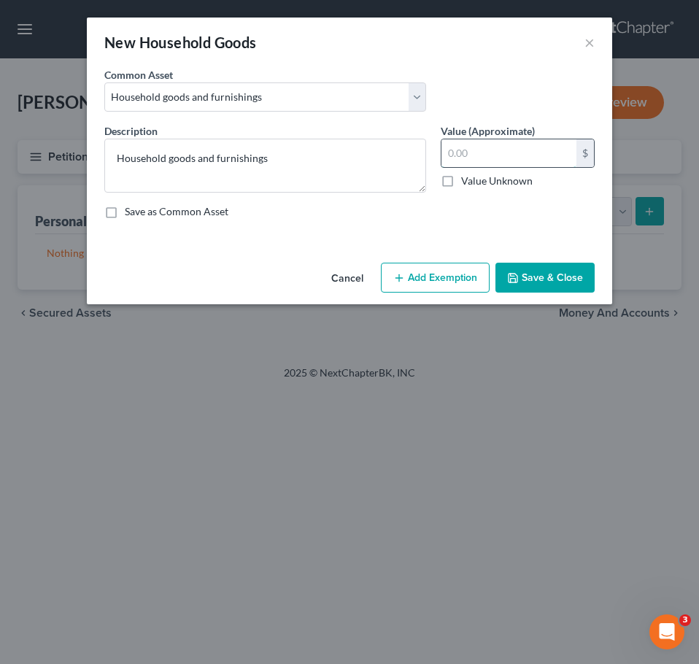
click at [493, 144] on input "text" at bounding box center [509, 153] width 135 height 28
click at [499, 156] on input "text" at bounding box center [509, 153] width 135 height 28
type input "3,000"
click at [563, 286] on button "Save & Close" at bounding box center [545, 278] width 99 height 31
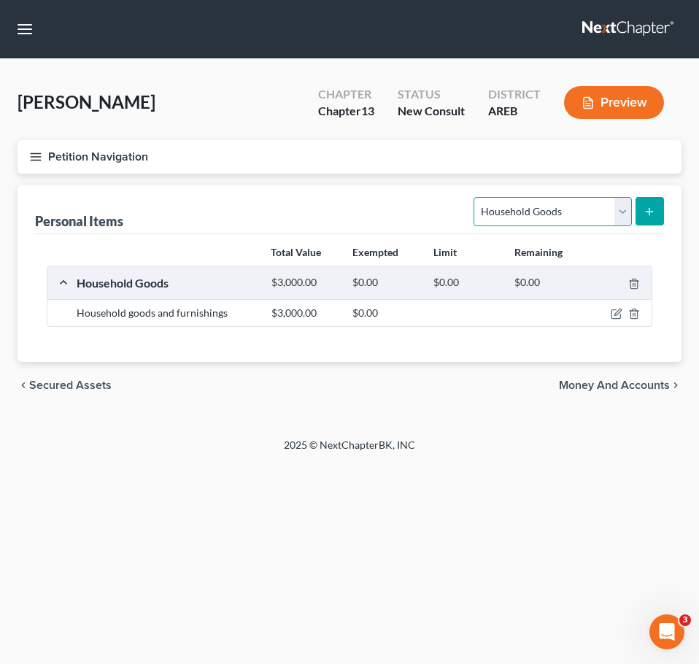
click at [543, 219] on select "Select Item Type Clothing Collectibles Of Value Electronics Firearms Household …" at bounding box center [553, 211] width 158 height 29
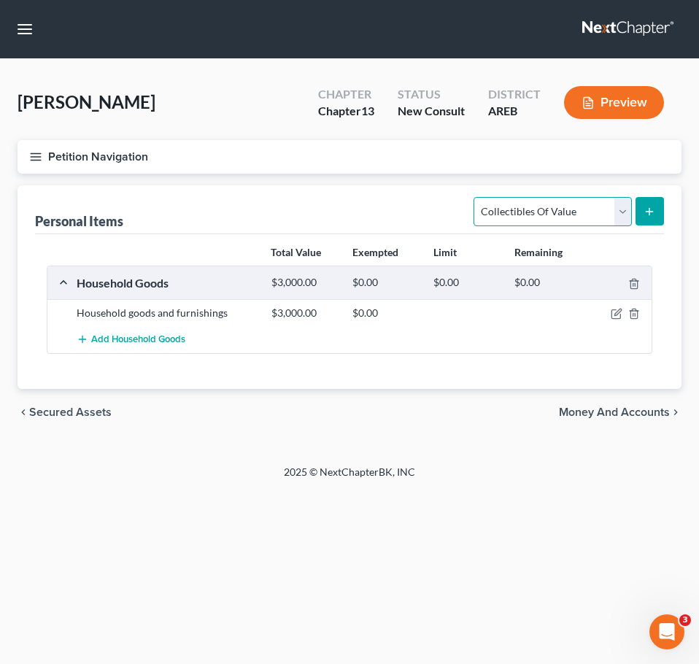
click at [476, 197] on select "Select Item Type Clothing Collectibles Of Value Electronics Firearms Household …" at bounding box center [553, 211] width 158 height 29
click at [548, 207] on select "Select Item Type Clothing Collectibles Of Value Electronics Firearms Household …" at bounding box center [553, 211] width 158 height 29
select select "electronics"
click at [476, 197] on select "Select Item Type Clothing Collectibles Of Value Electronics Firearms Household …" at bounding box center [553, 211] width 158 height 29
click at [645, 212] on icon "submit" at bounding box center [650, 212] width 12 height 12
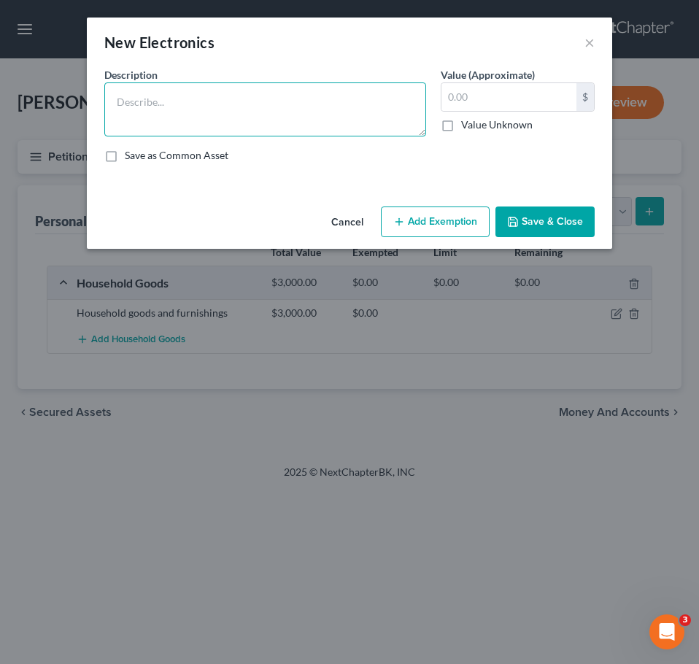
click at [289, 101] on textarea at bounding box center [265, 109] width 322 height 54
click at [431, 107] on div "Description *" at bounding box center [265, 101] width 336 height 69
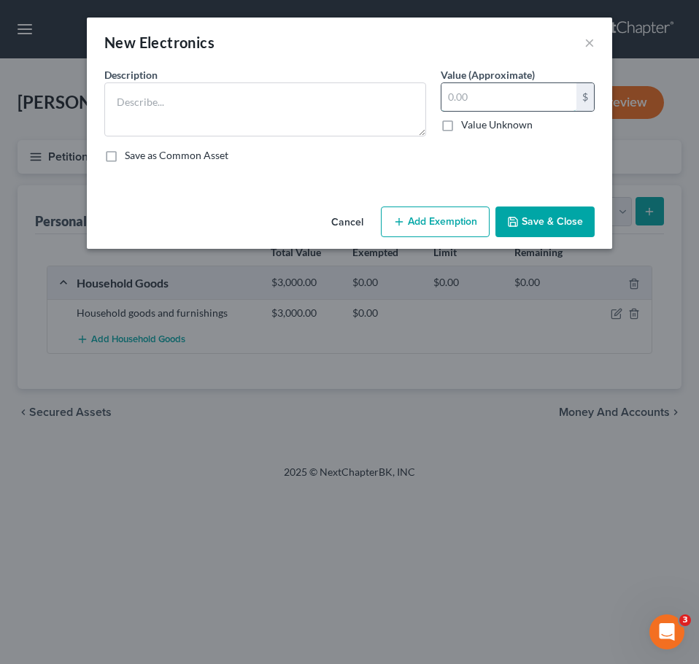
click at [478, 103] on input "text" at bounding box center [509, 97] width 135 height 28
type input "300"
click at [524, 206] on div "Cancel Add Exemption Save & Close" at bounding box center [349, 225] width 525 height 48
click at [522, 220] on button "Save & Close" at bounding box center [545, 222] width 99 height 31
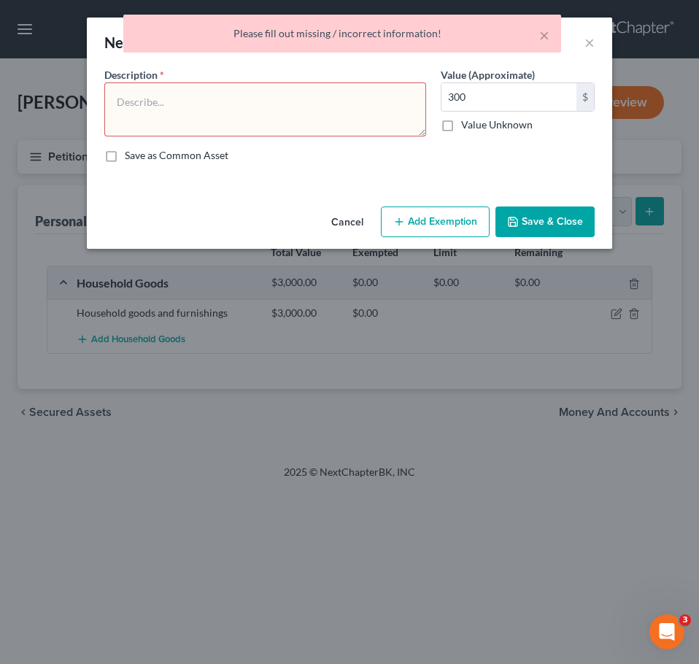
click at [350, 101] on textarea at bounding box center [265, 109] width 322 height 54
type textarea "Electronics"
click at [530, 216] on button "Save & Close" at bounding box center [545, 222] width 99 height 31
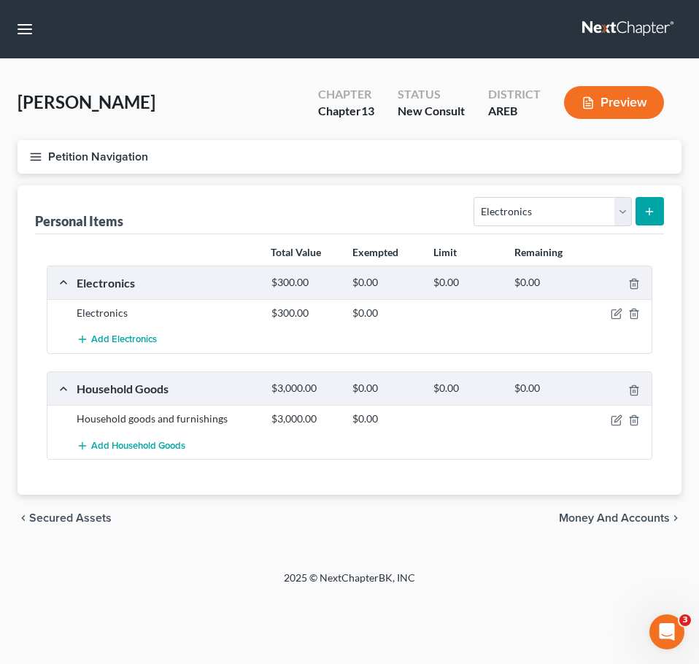
click at [583, 228] on div "Select Item Type Clothing Collectibles Of Value Electronics Firearms Household …" at bounding box center [566, 210] width 196 height 39
click at [558, 207] on select "Select Item Type Clothing Collectibles Of Value Electronics Firearms Household …" at bounding box center [553, 211] width 158 height 29
select select "clothing"
click at [476, 197] on select "Select Item Type Clothing Collectibles Of Value Electronics Firearms Household …" at bounding box center [553, 211] width 158 height 29
click at [658, 220] on button "submit" at bounding box center [650, 211] width 28 height 28
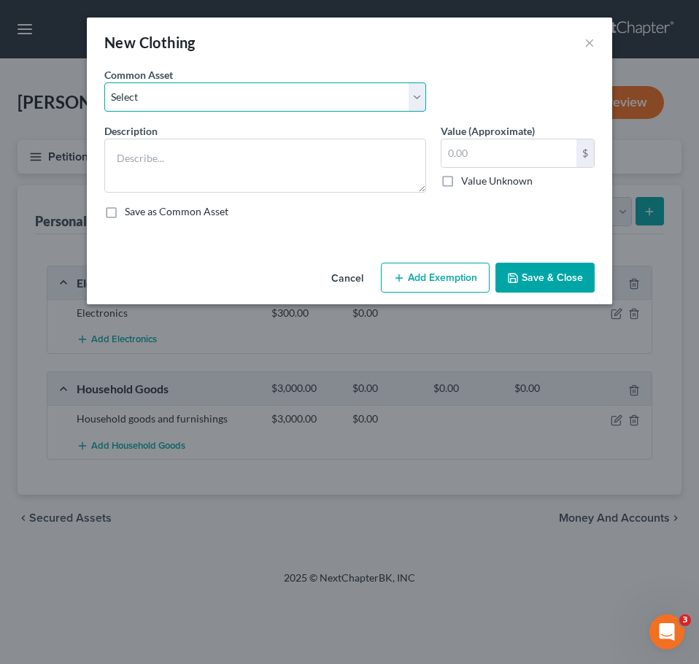
click at [315, 104] on select "Select Clothing" at bounding box center [265, 96] width 322 height 29
select select "0"
click at [104, 82] on select "Select Clothing" at bounding box center [265, 96] width 322 height 29
type textarea "Clothing"
click at [538, 169] on div "0 $ Value Unknown" at bounding box center [518, 164] width 154 height 50
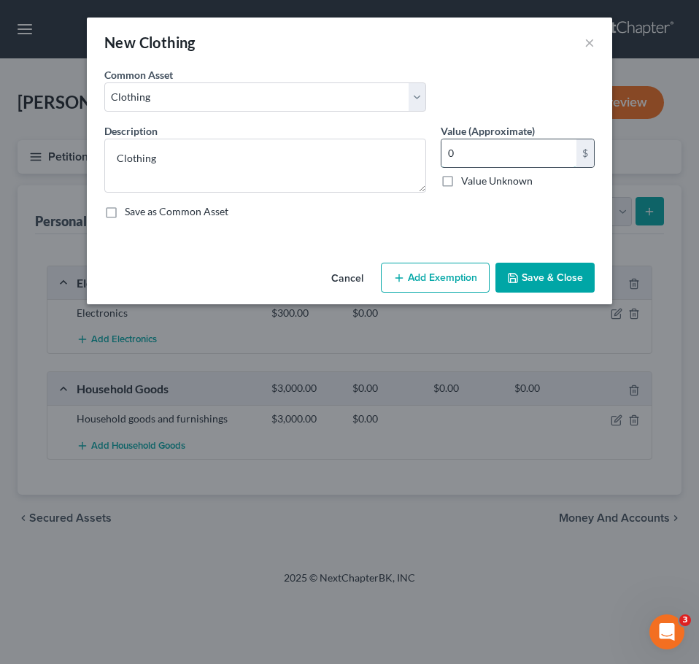
click at [518, 149] on input "0" at bounding box center [509, 153] width 135 height 28
type input "1,000"
click at [534, 278] on button "Save & Close" at bounding box center [545, 278] width 99 height 31
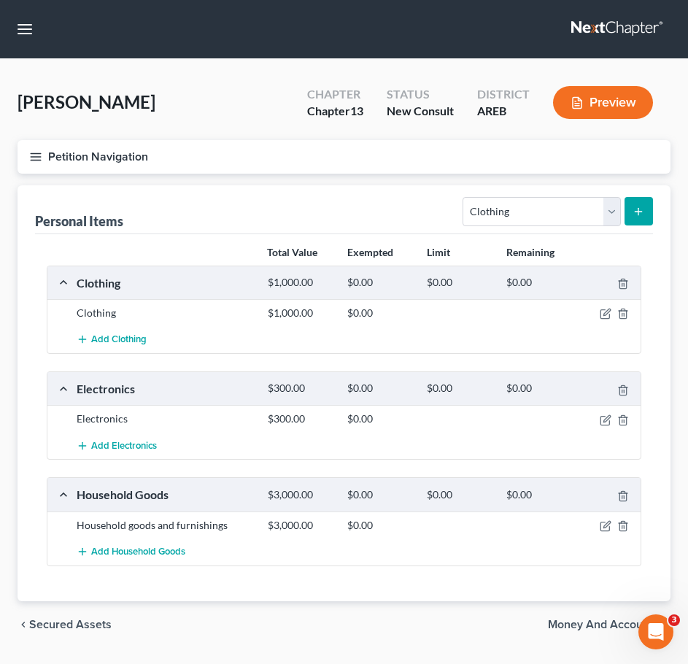
scroll to position [39, 0]
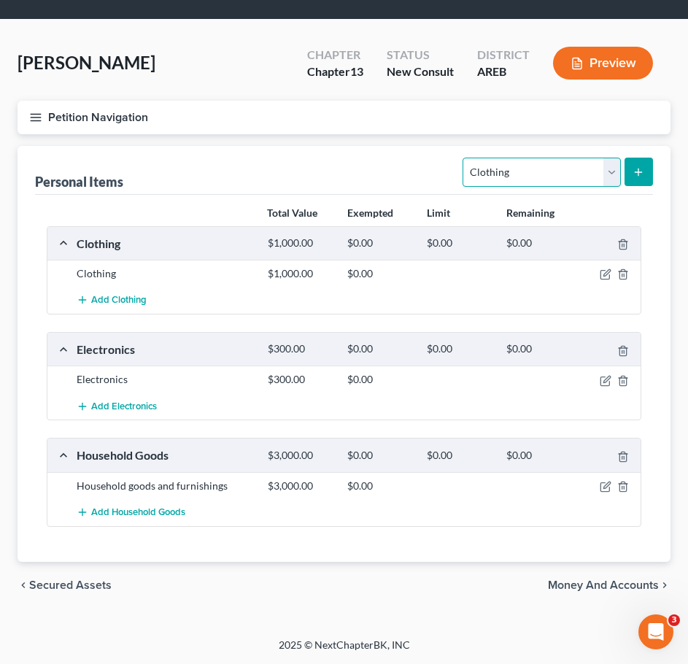
click at [558, 163] on select "Select Item Type Clothing Collectibles Of Value Electronics Firearms Household …" at bounding box center [542, 172] width 158 height 29
select select "jewelry"
click at [465, 158] on select "Select Item Type Clothing Collectibles Of Value Electronics Firearms Household …" at bounding box center [542, 172] width 158 height 29
click at [640, 171] on icon "submit" at bounding box center [639, 172] width 12 height 12
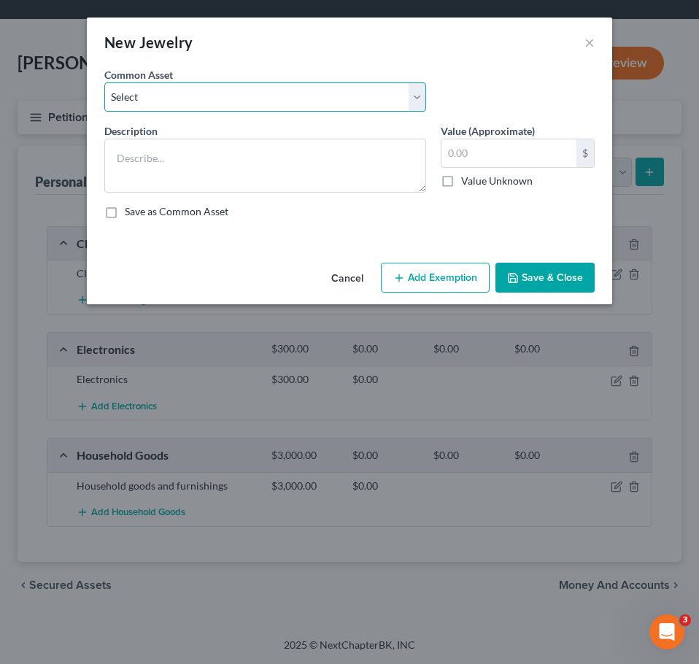
click at [278, 97] on select "Select Jewelry" at bounding box center [265, 96] width 322 height 29
select select "0"
click at [104, 82] on select "Select Jewelry" at bounding box center [265, 96] width 322 height 29
type textarea "Jewelry"
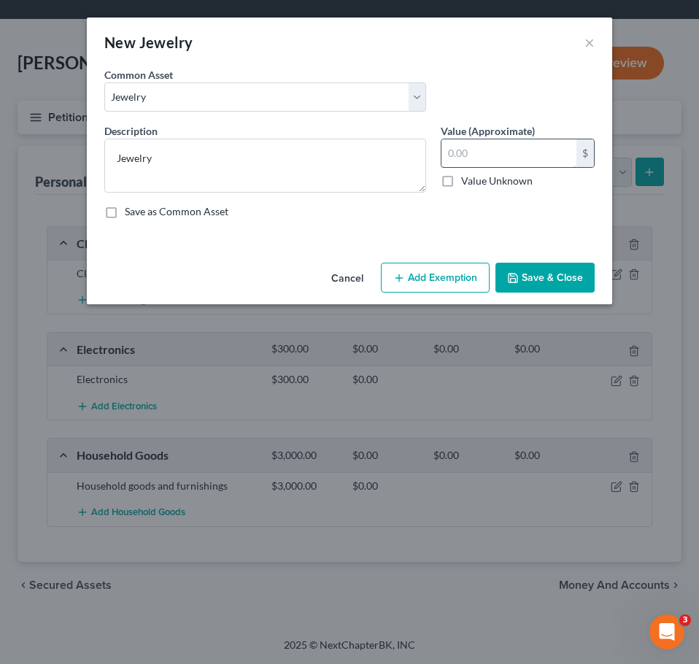
click at [479, 151] on input "text" at bounding box center [509, 153] width 135 height 28
type input "600"
click at [562, 276] on button "Save & Close" at bounding box center [545, 278] width 99 height 31
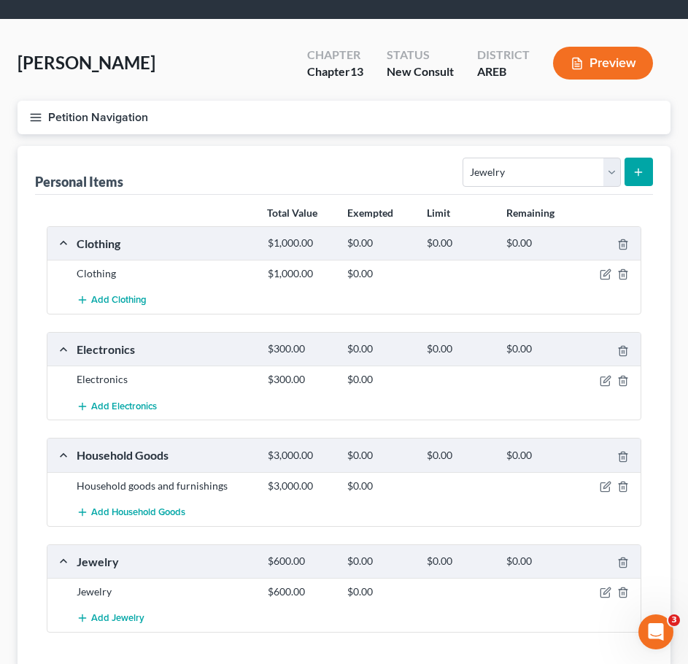
scroll to position [145, 0]
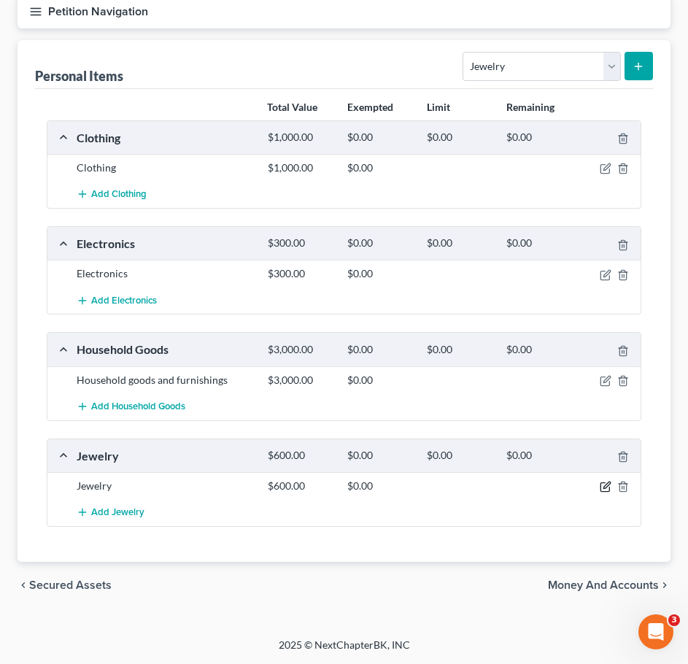
click at [604, 487] on icon "button" at bounding box center [606, 487] width 12 height 12
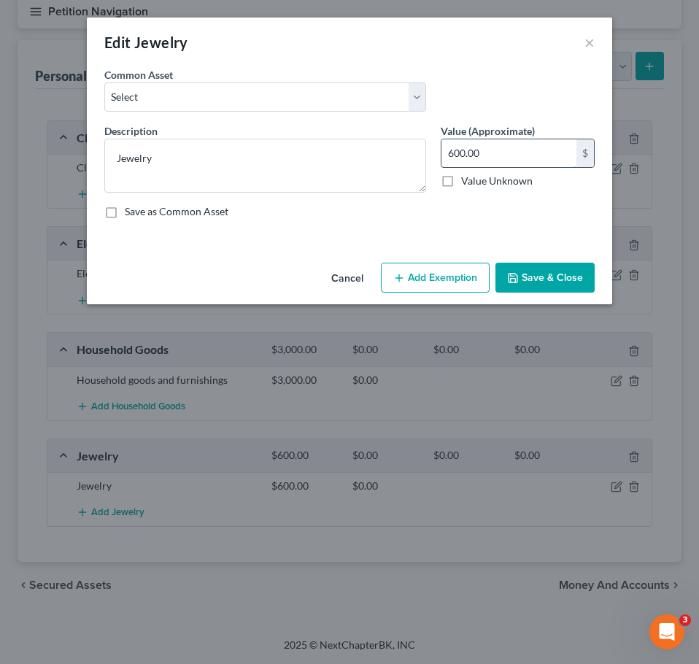
click at [501, 158] on input "600.00" at bounding box center [509, 153] width 135 height 28
type input "900"
click at [560, 267] on button "Save & Close" at bounding box center [545, 278] width 99 height 31
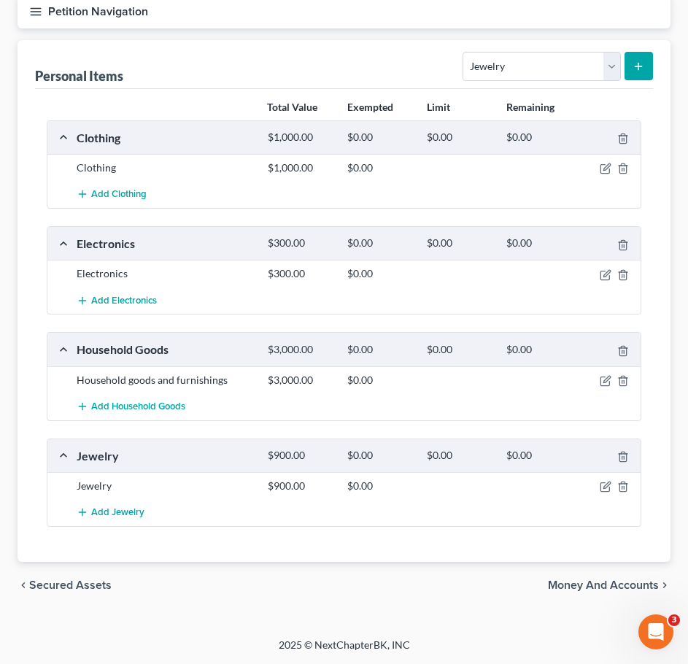
click at [609, 582] on span "Money and Accounts" at bounding box center [603, 585] width 111 height 12
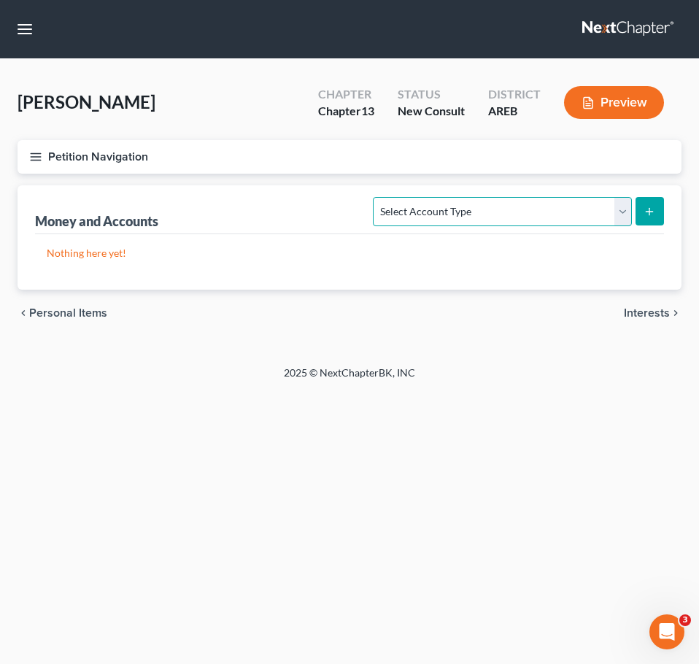
click at [488, 216] on select "Select Account Type Brokerage Cash on Hand Certificates of Deposit Checking Acc…" at bounding box center [502, 211] width 258 height 29
select select "checking"
click at [377, 197] on select "Select Account Type Brokerage Cash on Hand Certificates of Deposit Checking Acc…" at bounding box center [502, 211] width 258 height 29
click at [648, 215] on icon "submit" at bounding box center [650, 212] width 12 height 12
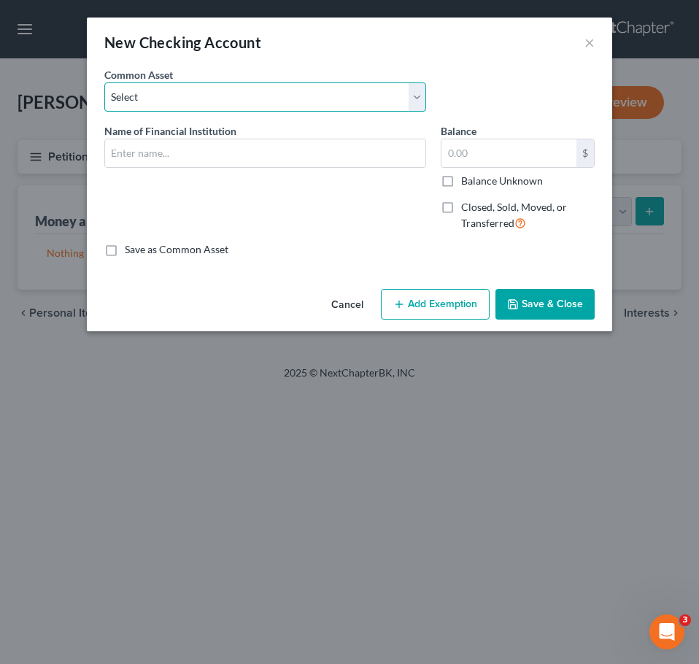
click at [282, 107] on select "Select Checking account" at bounding box center [265, 96] width 322 height 29
select select "0"
click at [104, 82] on select "Select Checking account" at bounding box center [265, 96] width 322 height 29
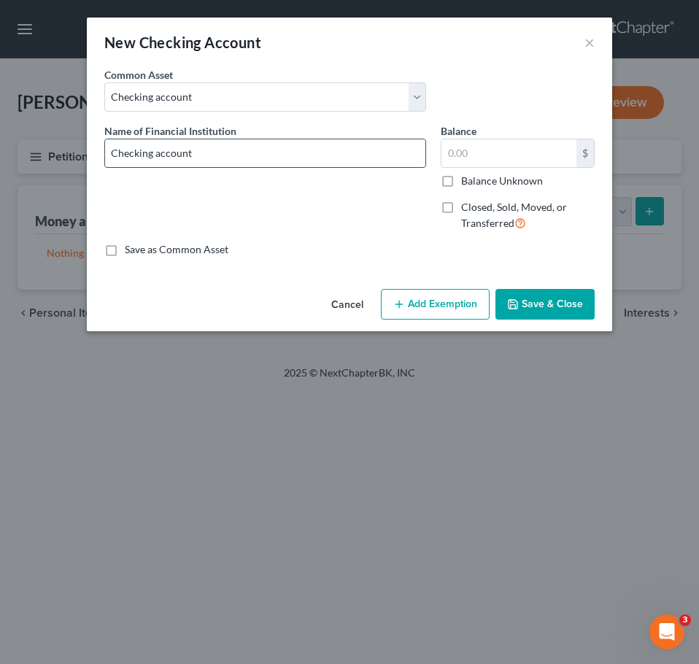
click at [302, 152] on input "Checking account" at bounding box center [265, 153] width 320 height 28
type input "Checking account - [US_STATE] FCU"
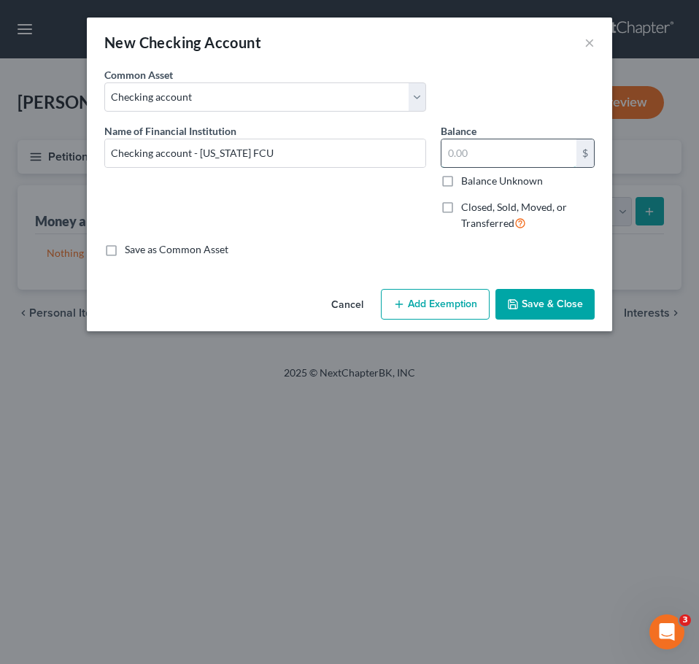
click at [537, 158] on input "text" at bounding box center [509, 153] width 135 height 28
type input "900"
click at [561, 301] on button "Save & Close" at bounding box center [545, 304] width 99 height 31
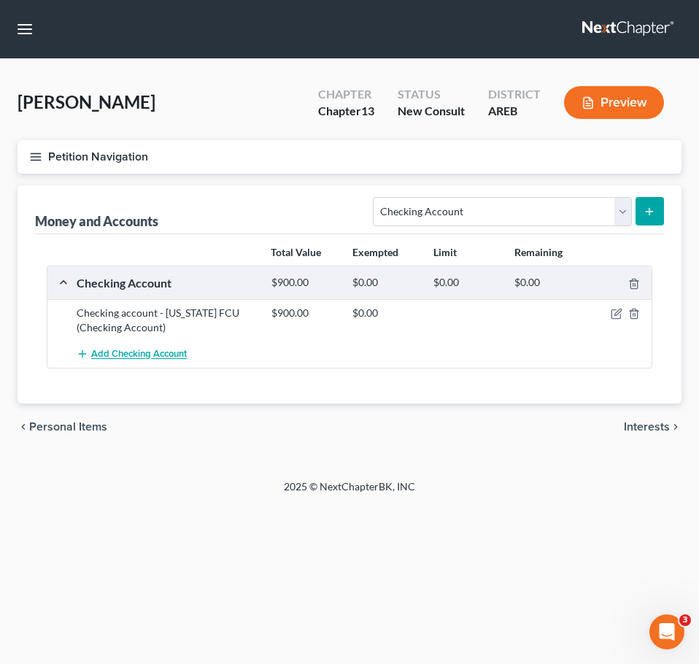
click at [171, 351] on span "Add Checking Account" at bounding box center [139, 355] width 96 height 12
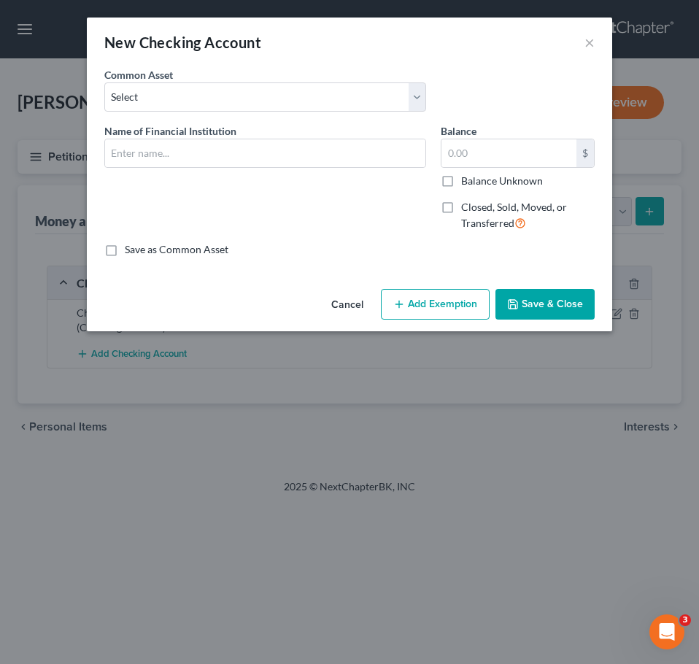
click at [241, 115] on div "Common Asset Select Checking account" at bounding box center [349, 95] width 505 height 56
click at [236, 107] on select "Select Checking account" at bounding box center [265, 96] width 322 height 29
select select "0"
click at [104, 82] on select "Select Checking account" at bounding box center [265, 96] width 322 height 29
click at [274, 145] on input "Checking account" at bounding box center [265, 153] width 320 height 28
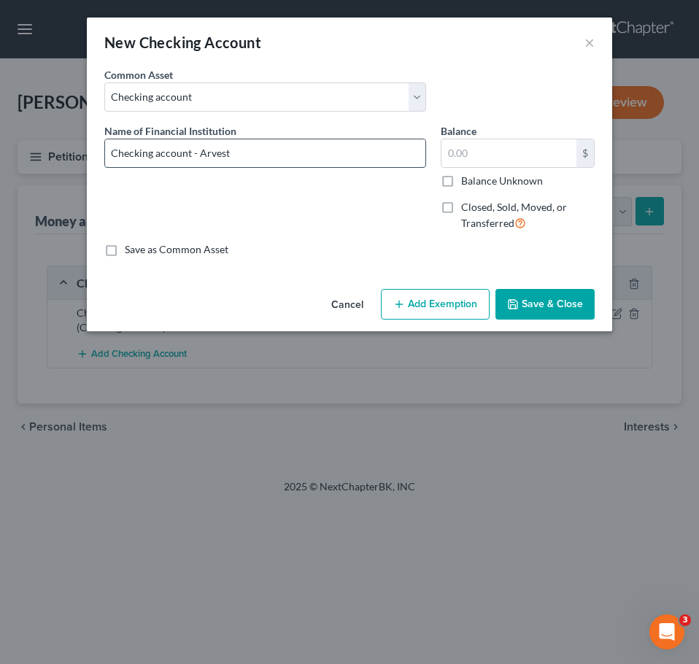
type input "Checking account - Arvest"
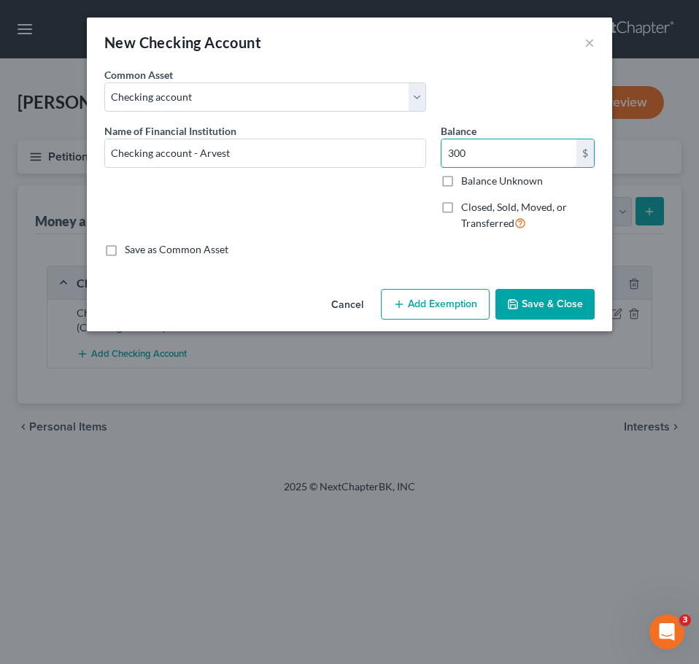
type input "300"
click at [533, 308] on button "Save & Close" at bounding box center [545, 304] width 99 height 31
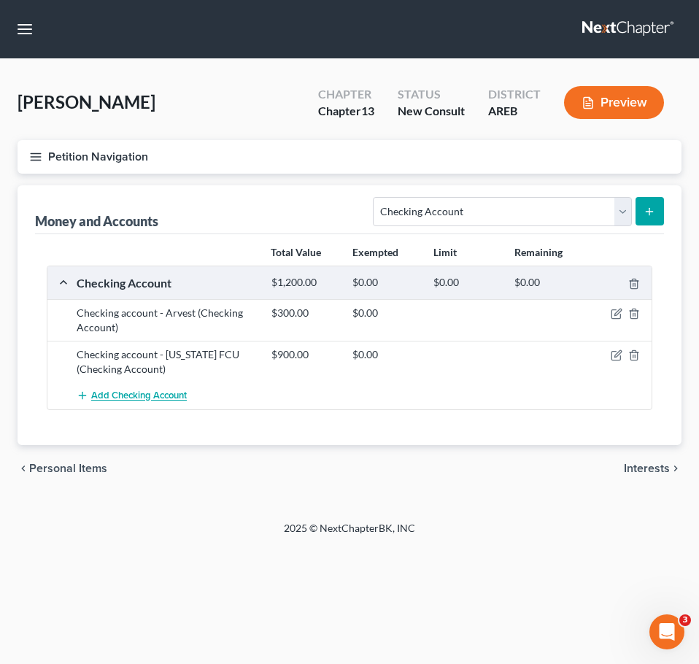
click at [163, 389] on button "Add Checking Account" at bounding box center [132, 395] width 110 height 27
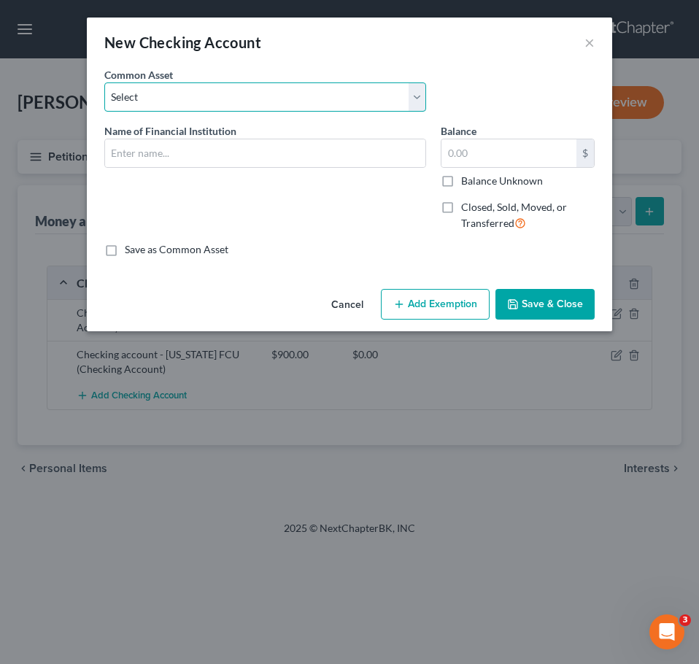
click at [202, 90] on select "Select Checking account" at bounding box center [265, 96] width 322 height 29
click at [104, 82] on select "Select Checking account" at bounding box center [265, 96] width 322 height 29
click at [230, 95] on select "Select Checking account" at bounding box center [265, 96] width 322 height 29
select select "0"
click at [104, 82] on select "Select Checking account" at bounding box center [265, 96] width 322 height 29
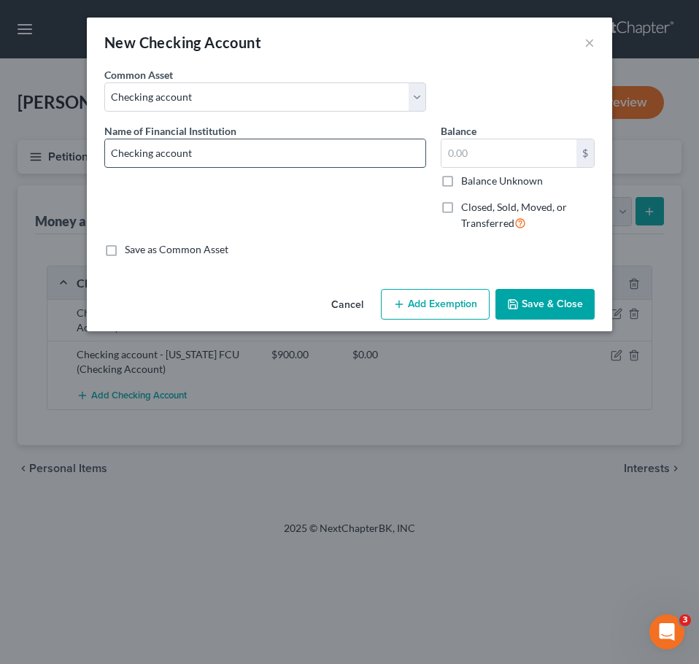
click at [301, 145] on input "Checking account" at bounding box center [265, 153] width 320 height 28
type input "Checking account - [PERSON_NAME]"
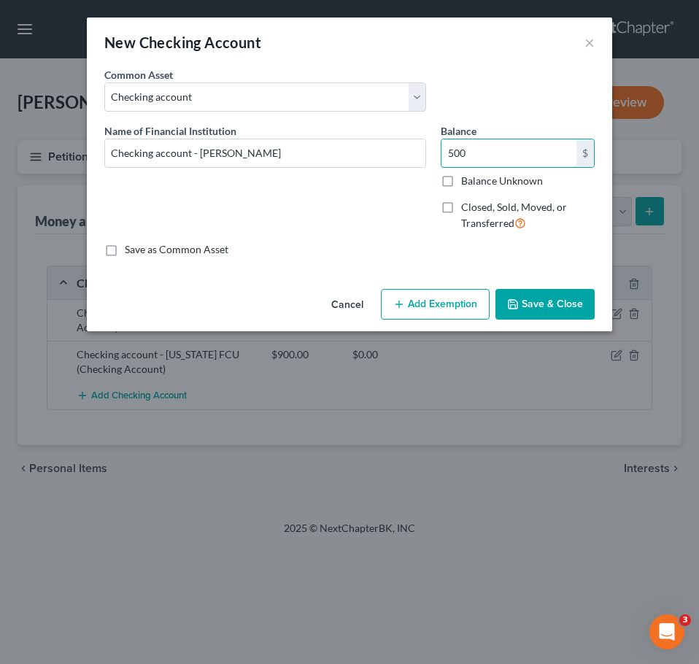
type input "500"
click at [567, 312] on button "Save & Close" at bounding box center [545, 304] width 99 height 31
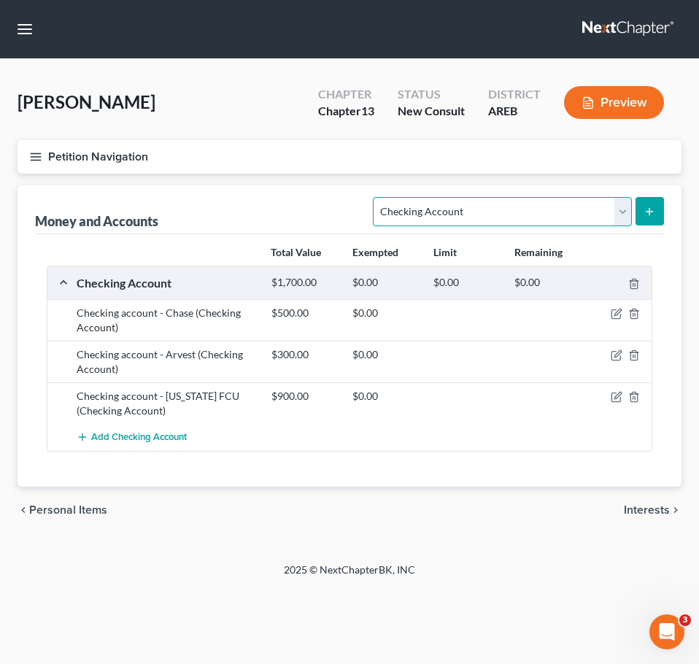
click at [541, 223] on select "Select Account Type Brokerage Cash on Hand Certificates of Deposit Checking Acc…" at bounding box center [502, 211] width 258 height 29
select select "savings"
click at [377, 197] on select "Select Account Type Brokerage Cash on Hand Certificates of Deposit Checking Acc…" at bounding box center [502, 211] width 258 height 29
click at [649, 208] on line "submit" at bounding box center [649, 211] width 0 height 7
click at [667, 506] on span "Interests" at bounding box center [647, 510] width 46 height 12
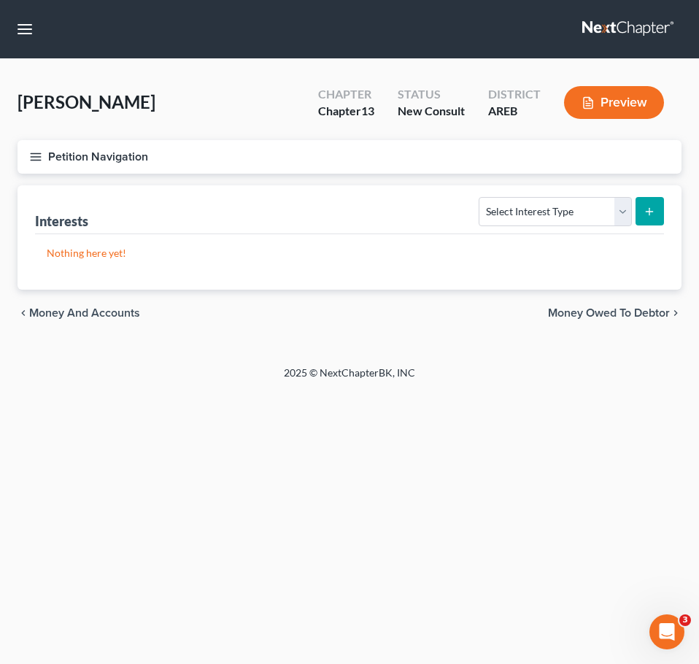
click at [107, 317] on span "Money and Accounts" at bounding box center [84, 313] width 111 height 12
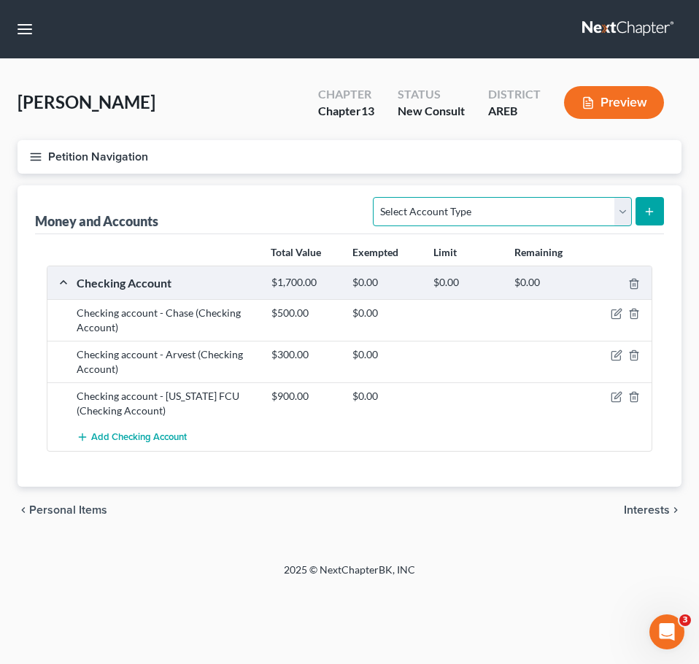
click at [563, 210] on select "Select Account Type Brokerage Cash on Hand Certificates of Deposit Checking Acc…" at bounding box center [502, 211] width 258 height 29
select select "savings"
click at [377, 197] on select "Select Account Type Brokerage Cash on Hand Certificates of Deposit Checking Acc…" at bounding box center [502, 211] width 258 height 29
click at [658, 207] on button "submit" at bounding box center [650, 211] width 28 height 28
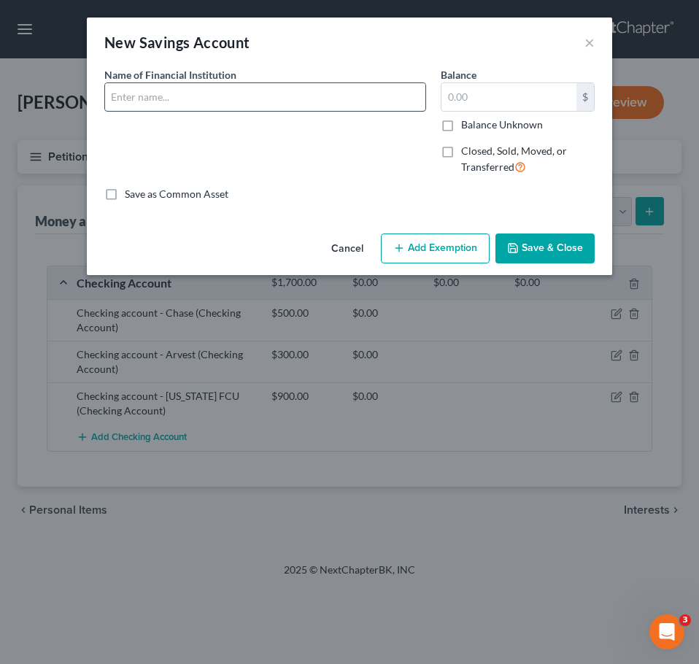
click at [235, 94] on input "text" at bounding box center [265, 97] width 320 height 28
type input "[PERSON_NAME]'s account, she opened the account for him because he is a minor, …"
click at [542, 257] on button "Save & Close" at bounding box center [545, 249] width 99 height 31
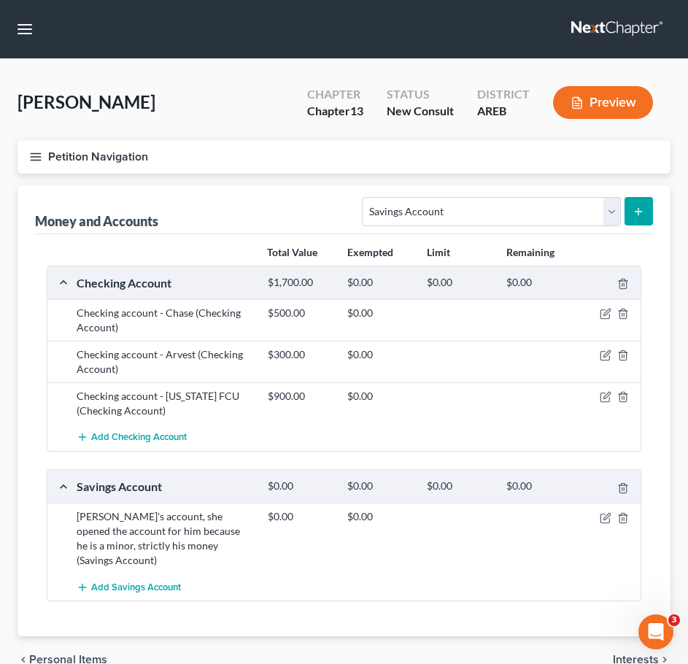
scroll to position [60, 0]
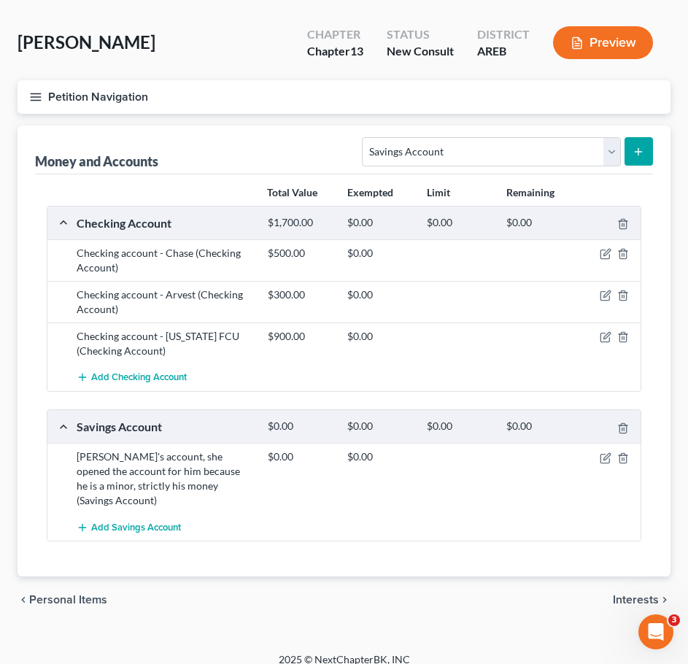
click at [636, 594] on span "Interests" at bounding box center [636, 600] width 46 height 12
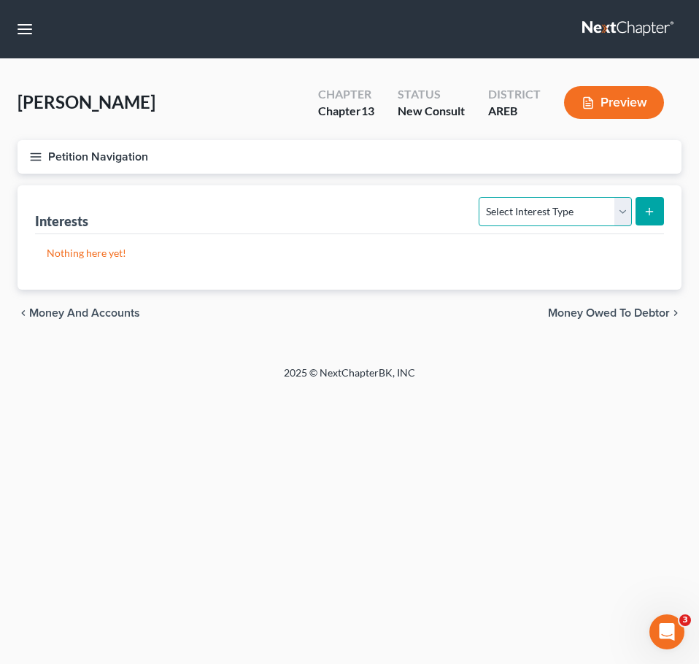
click at [602, 207] on select "Select Interest Type 401K Annuity Bond Education IRA Government Bond Government…" at bounding box center [555, 211] width 153 height 29
select select "401k"
click at [481, 197] on select "Select Interest Type 401K Annuity Bond Education IRA Government Bond Government…" at bounding box center [555, 211] width 153 height 29
click at [645, 210] on icon "submit" at bounding box center [650, 212] width 12 height 12
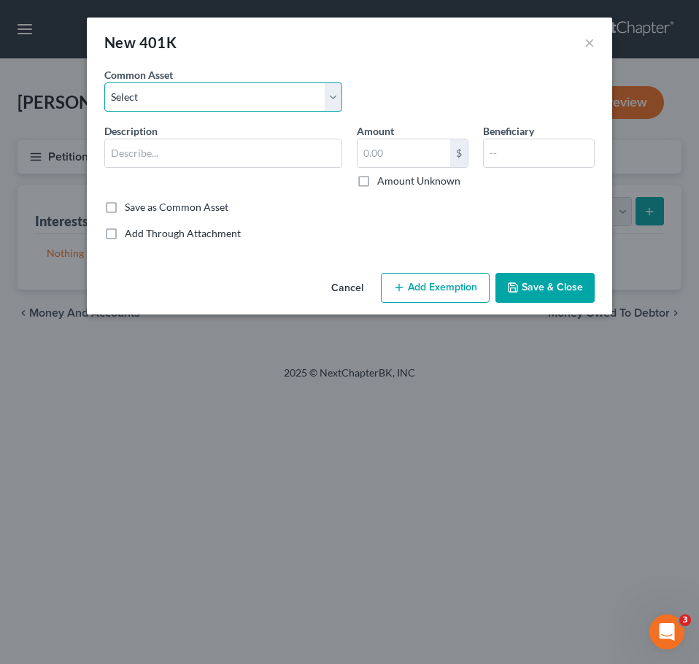
click at [291, 100] on select "Select 401k through work" at bounding box center [223, 96] width 238 height 29
select select "0"
click at [104, 82] on select "Select 401k through work" at bounding box center [223, 96] width 238 height 29
type input "401k through work"
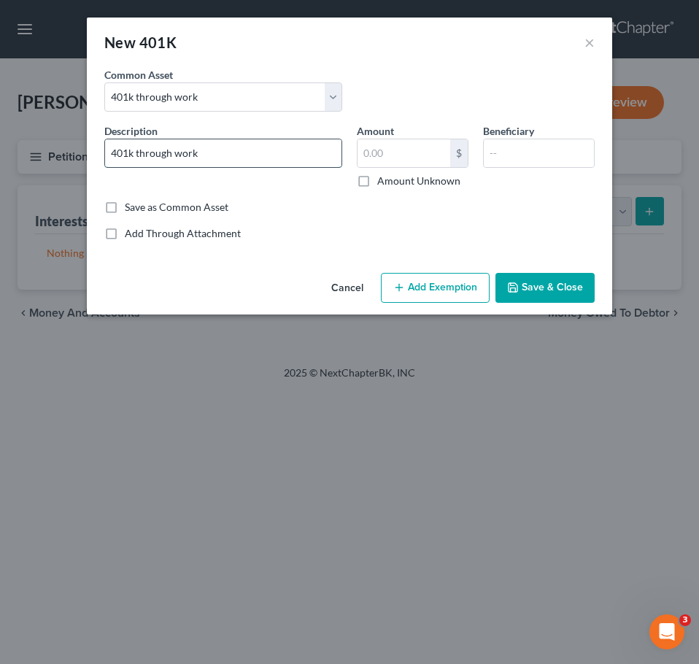
click at [296, 154] on input "401k through work" at bounding box center [223, 153] width 236 height 28
click at [484, 213] on div "Save as Common Asset" at bounding box center [349, 207] width 490 height 15
click at [441, 169] on div "Amount $ Amount Unknown" at bounding box center [413, 155] width 126 height 65
click at [425, 161] on input "text" at bounding box center [404, 153] width 93 height 28
type input "20,000"
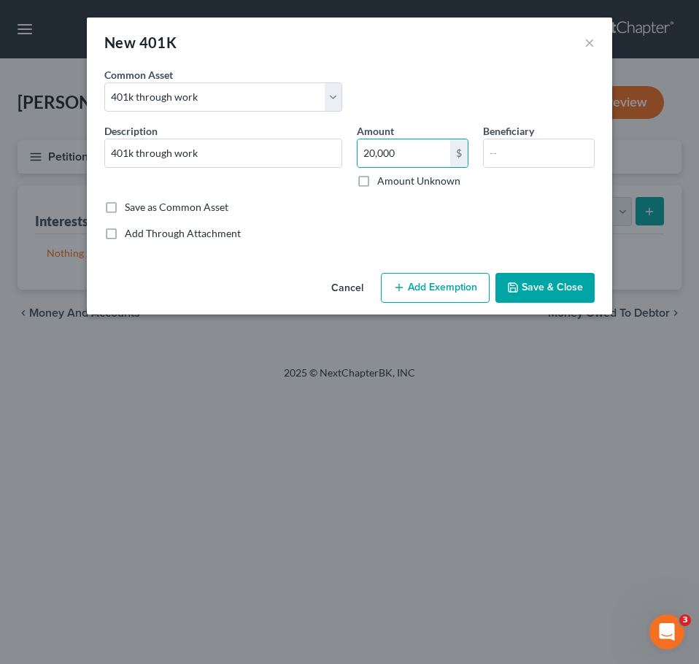
click at [544, 287] on button "Save & Close" at bounding box center [545, 288] width 99 height 31
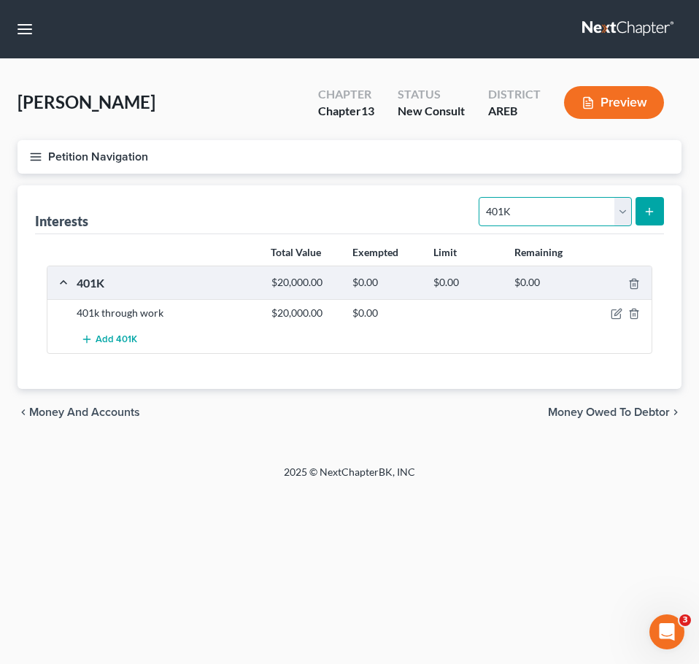
click at [600, 208] on select "Select Interest Type 401K Annuity Bond Education IRA Government Bond Government…" at bounding box center [555, 211] width 153 height 29
click at [574, 219] on select "Select Interest Type 401K Annuity Bond Education IRA Government Bond Government…" at bounding box center [555, 211] width 153 height 29
select select "term_life_insurance"
click at [481, 197] on select "Select Interest Type 401K Annuity Bond Education IRA Government Bond Government…" at bounding box center [555, 211] width 153 height 29
click at [656, 211] on button "submit" at bounding box center [650, 211] width 28 height 28
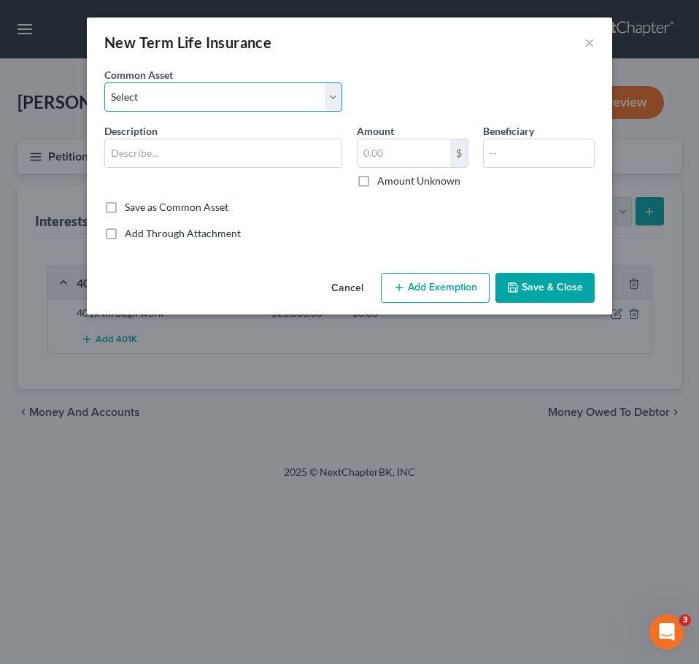
click at [239, 96] on select "Select Term life insurance" at bounding box center [223, 96] width 238 height 29
select select "0"
click at [104, 82] on select "Select Term life insurance" at bounding box center [223, 96] width 238 height 29
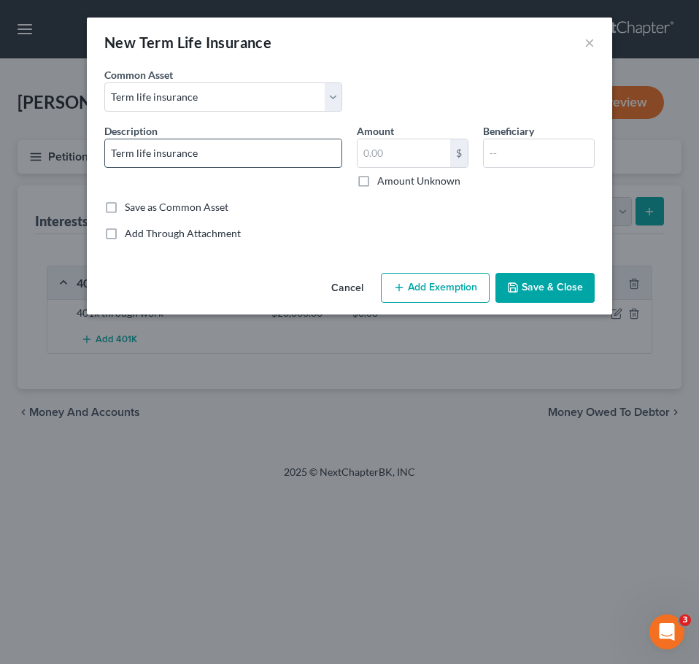
click at [234, 154] on input "Term life insurance" at bounding box center [223, 153] width 236 height 28
type input "Term Life Insurance - no cash value"
click at [521, 284] on button "Save & Close" at bounding box center [545, 288] width 99 height 31
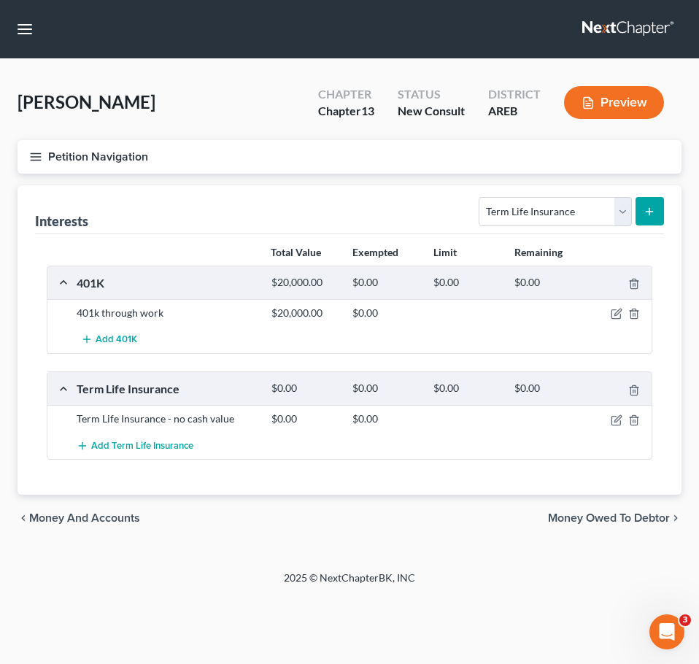
click at [625, 513] on span "Money Owed to Debtor" at bounding box center [609, 518] width 122 height 12
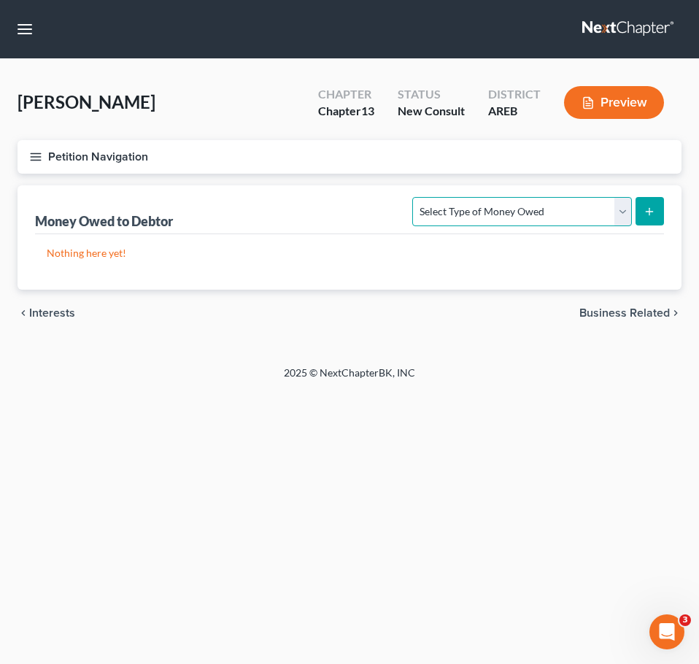
click at [577, 213] on select "Select Type of Money Owed Accounts Receivable Alimony Child Support Claims Agai…" at bounding box center [521, 211] width 219 height 29
select select "expected_tax_refund"
click at [415, 197] on select "Select Type of Money Owed Accounts Receivable Alimony Child Support Claims Agai…" at bounding box center [521, 211] width 219 height 29
click at [641, 211] on button "submit" at bounding box center [650, 211] width 28 height 28
select select "0"
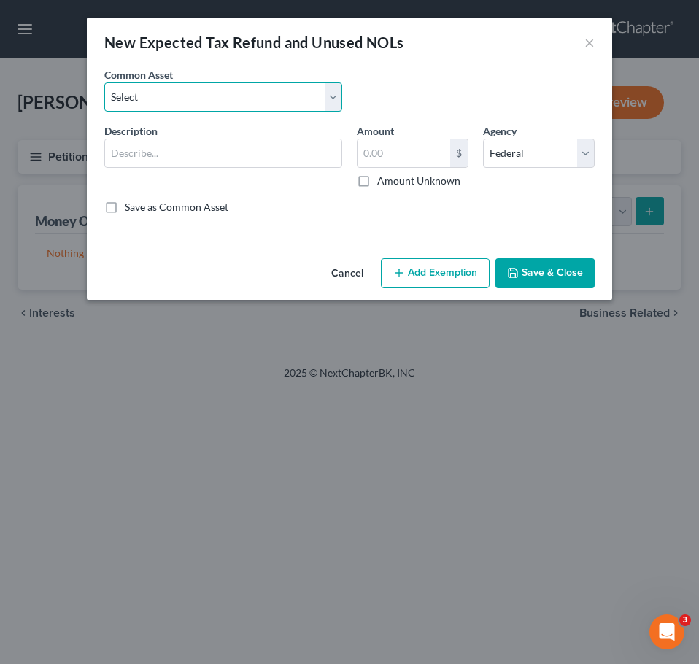
click at [311, 101] on select "Select Expected refund for 2024 tax refund" at bounding box center [223, 96] width 238 height 29
select select "1"
click at [104, 82] on select "Select Expected refund for 2024 tax refund" at bounding box center [223, 96] width 238 height 29
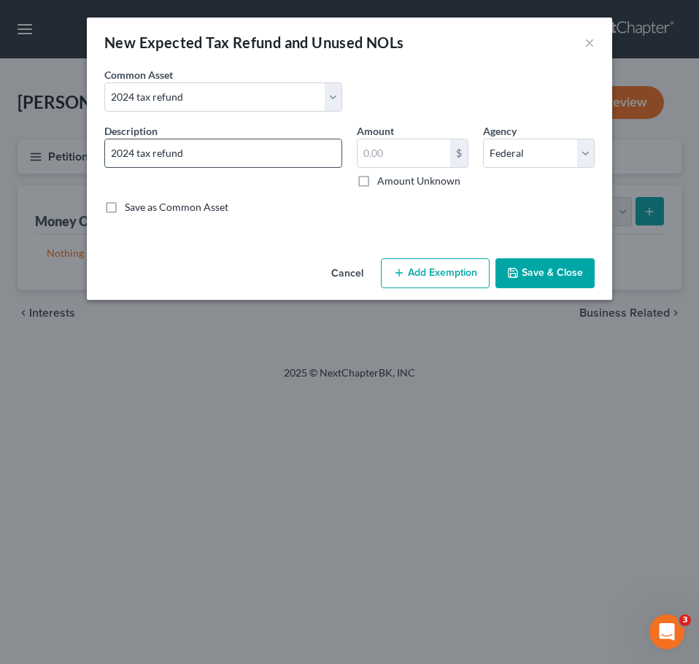
click at [268, 153] on input "2024 tax refund" at bounding box center [223, 153] width 236 height 28
click at [255, 165] on input "2024 tax refund" at bounding box center [223, 153] width 236 height 28
type input "2024 tax refund not yet filed"
click at [541, 274] on button "Save & Close" at bounding box center [545, 273] width 99 height 31
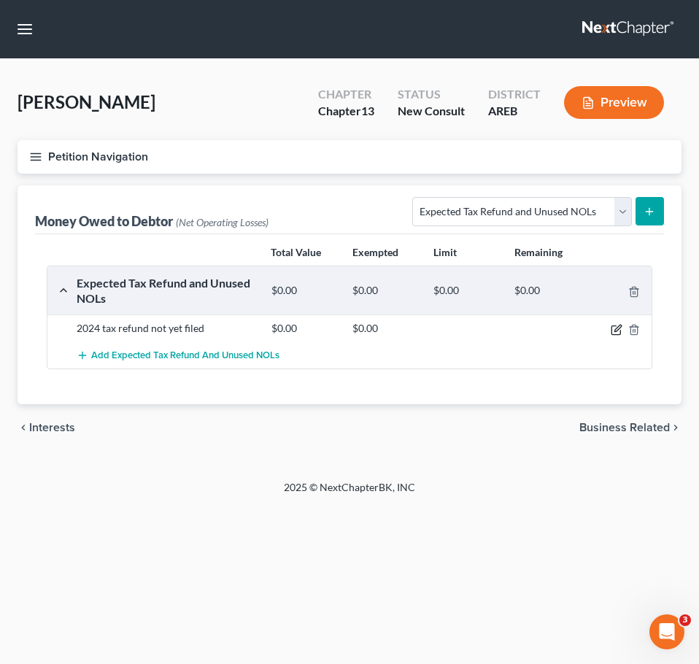
click at [613, 325] on icon "button" at bounding box center [616, 329] width 9 height 9
select select "0"
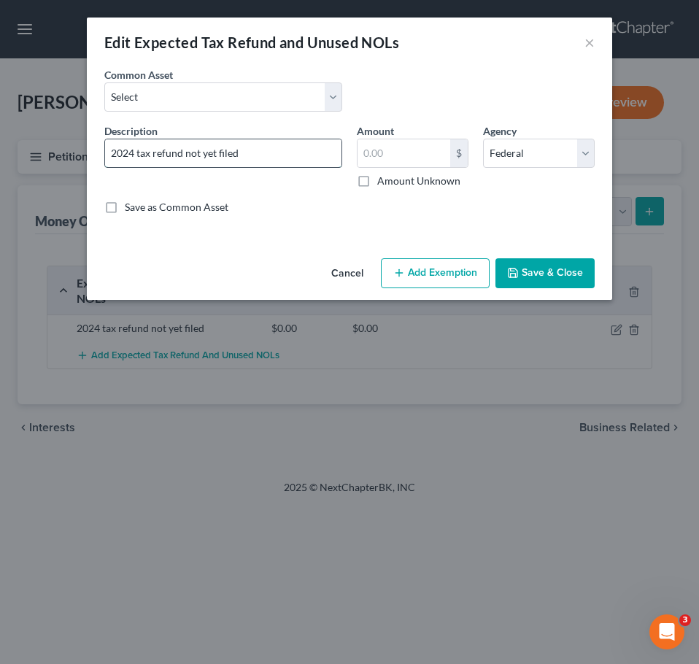
click at [296, 165] on input "2024 tax refund not yet filed" at bounding box center [223, 153] width 236 height 28
type input "2024 tax refund not yet filed; expects to owe"
click at [541, 263] on button "Save & Close" at bounding box center [545, 273] width 99 height 31
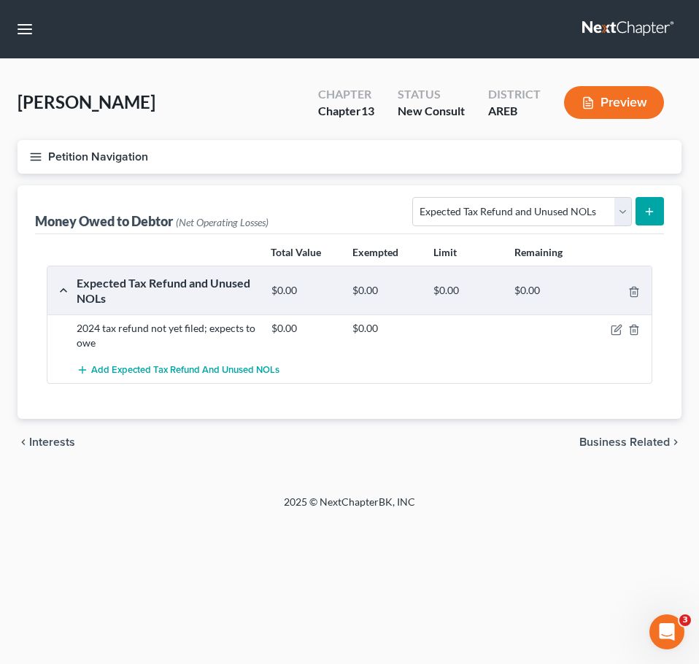
click at [639, 446] on span "Business Related" at bounding box center [624, 442] width 90 height 12
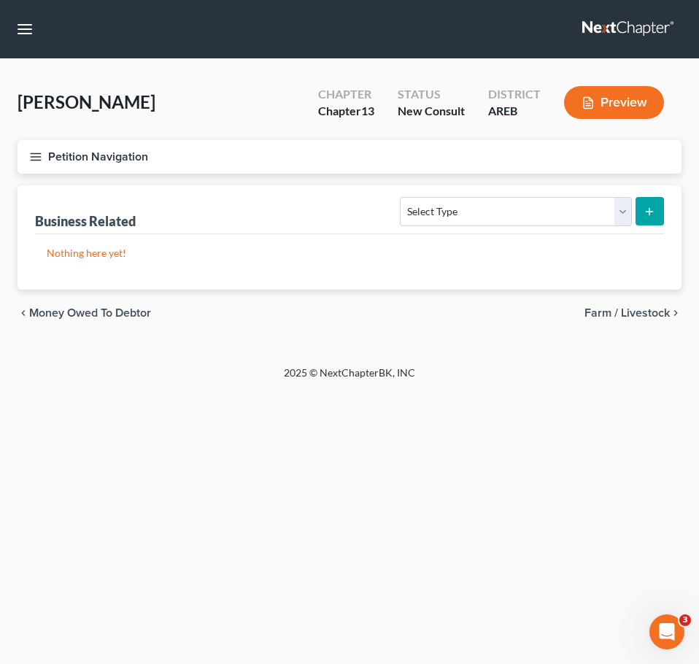
click at [632, 319] on span "Farm / Livestock" at bounding box center [627, 313] width 85 height 12
click at [619, 321] on div "chevron_left Business Related Miscellaneous Property chevron_right" at bounding box center [350, 313] width 664 height 47
click at [612, 317] on span "Miscellaneous Property" at bounding box center [608, 313] width 123 height 12
click at [625, 317] on span "Property Analysis" at bounding box center [623, 313] width 93 height 12
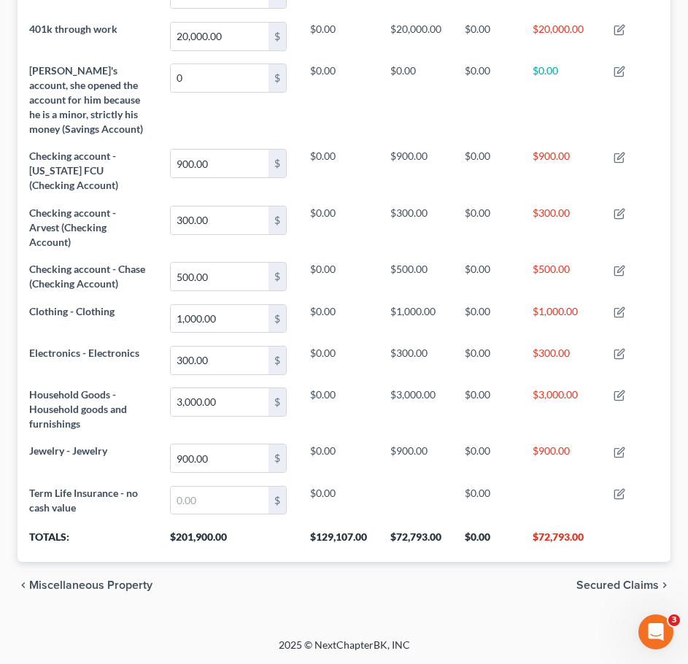
click at [639, 587] on span "Secured Claims" at bounding box center [618, 585] width 82 height 12
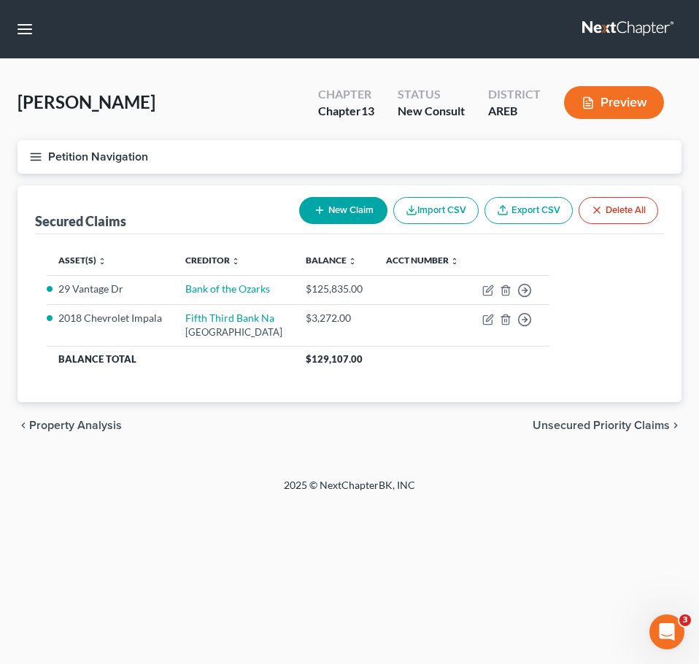
click at [657, 428] on span "Unsecured Priority Claims" at bounding box center [601, 426] width 137 height 12
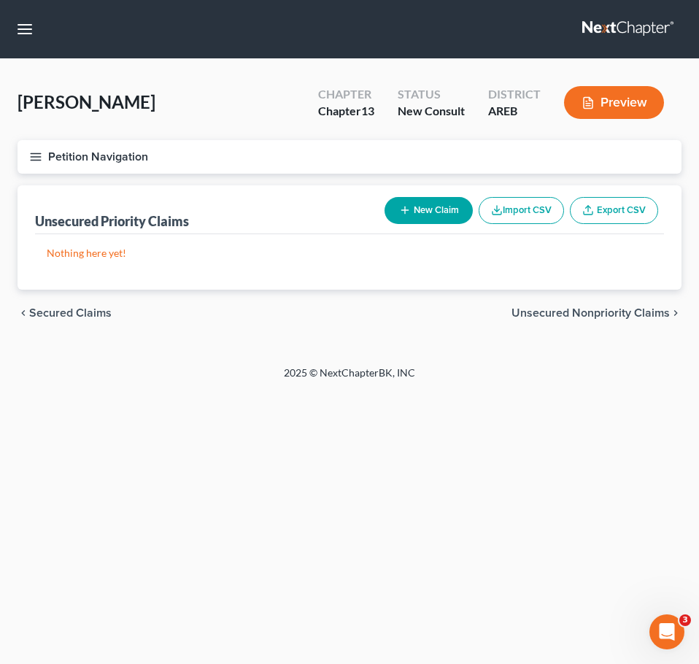
click at [440, 204] on button "New Claim" at bounding box center [429, 210] width 88 height 27
select select "0"
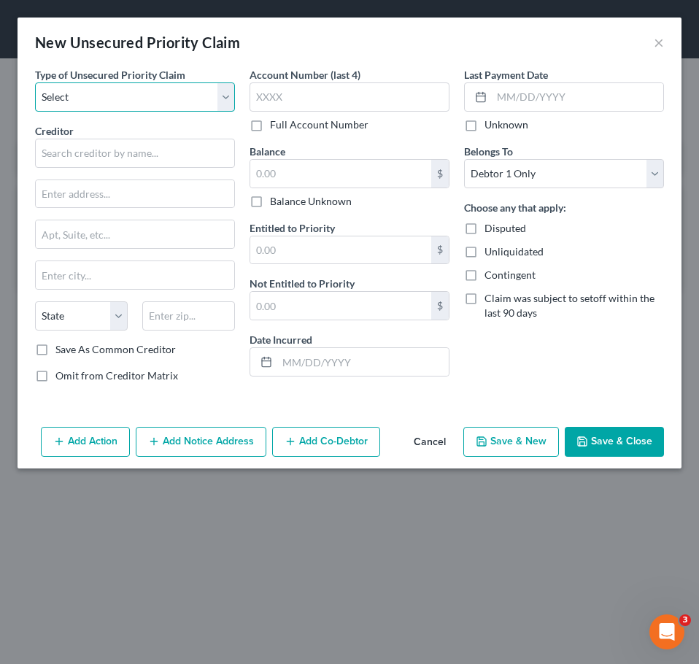
click at [188, 98] on select "Select Taxes & Other Government Units Domestic Support Obligations Extensions o…" at bounding box center [135, 96] width 200 height 29
select select "0"
click at [35, 82] on select "Select Taxes & Other Government Units Domestic Support Obligations Extensions o…" at bounding box center [135, 96] width 200 height 29
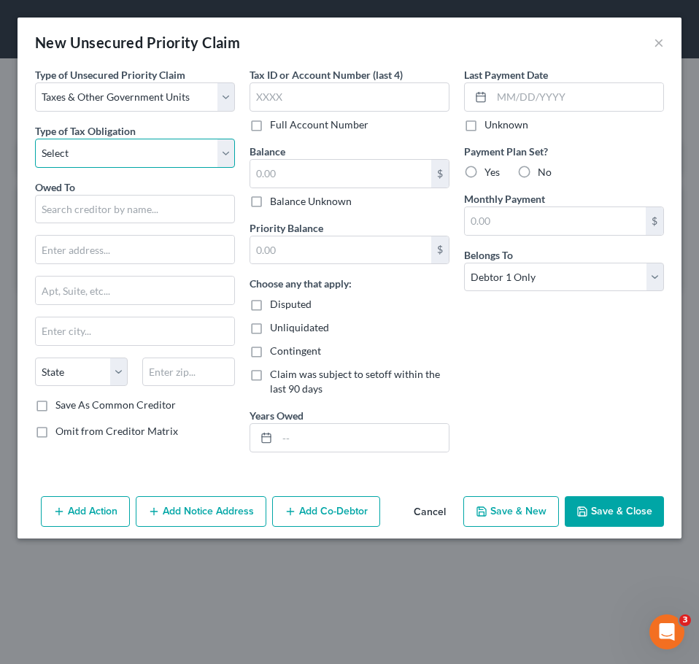
click at [139, 153] on select "Select Federal City State Franchise Tax Board Other" at bounding box center [135, 153] width 200 height 29
select select "0"
click at [35, 139] on select "Select Federal City State Franchise Tax Board Other" at bounding box center [135, 153] width 200 height 29
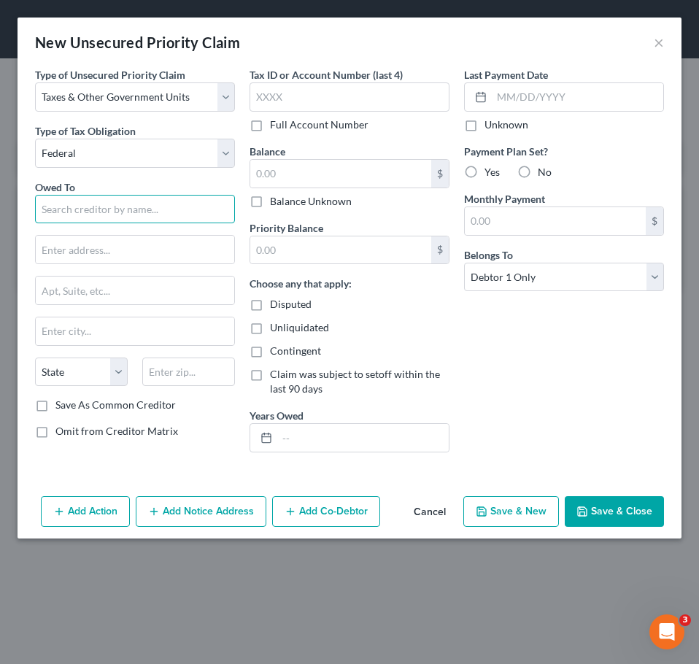
click at [113, 220] on input "text" at bounding box center [135, 209] width 200 height 29
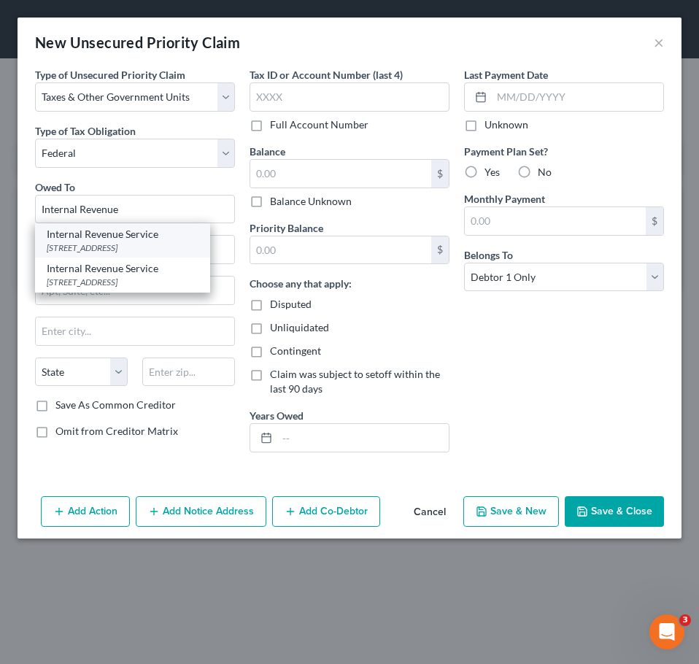
click at [113, 235] on div "Internal Revenue Service" at bounding box center [123, 234] width 152 height 15
type input "Internal Revenue Service"
type input "PO Box 7346"
type input "[GEOGRAPHIC_DATA]"
select select "39"
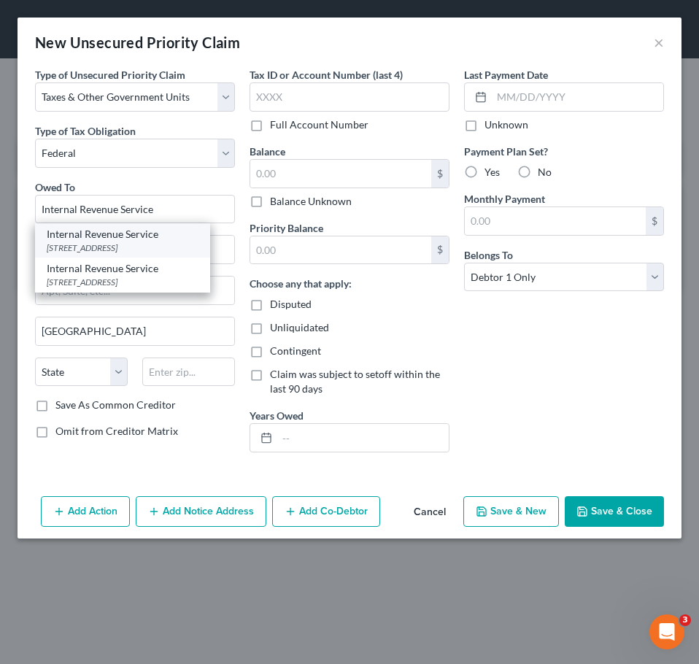
type input "19101"
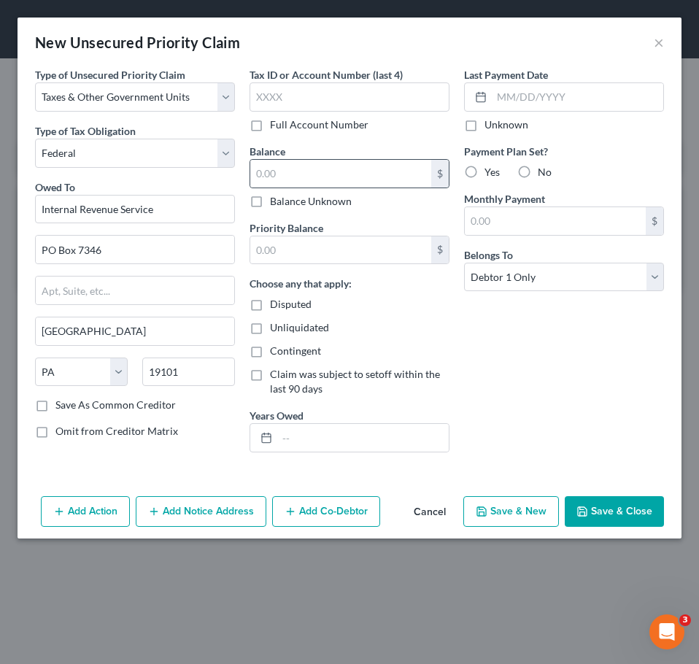
click at [369, 188] on div "$" at bounding box center [350, 173] width 200 height 29
click at [366, 181] on input "text" at bounding box center [340, 174] width 181 height 28
type input "1,900"
click at [377, 258] on input "text" at bounding box center [340, 250] width 181 height 28
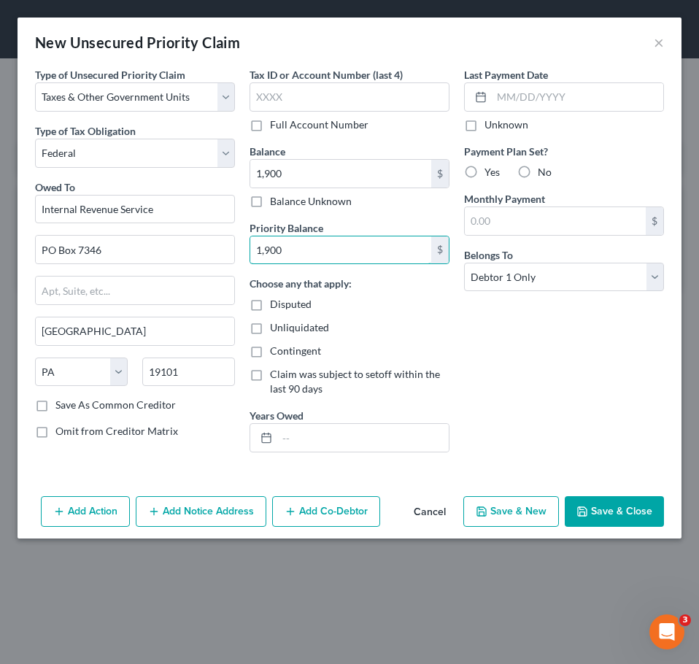
type input "1,900"
click at [636, 504] on button "Save & Close" at bounding box center [614, 511] width 99 height 31
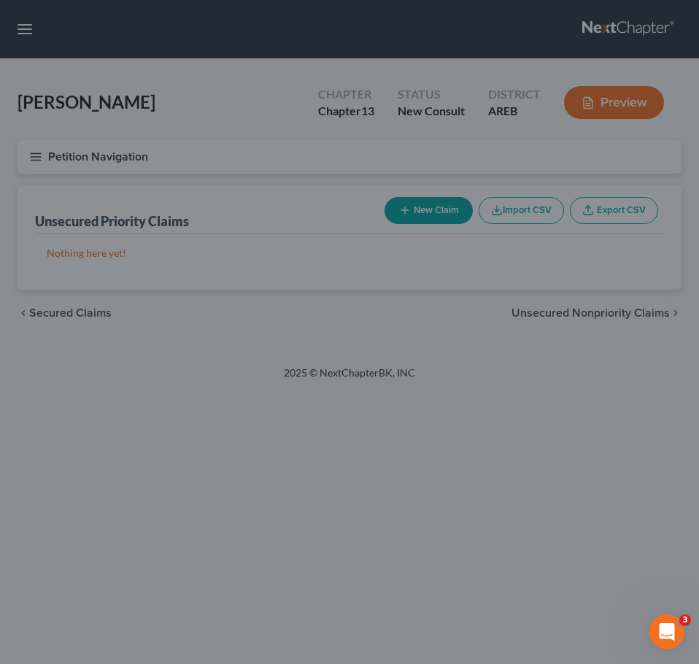
type input "1,900.00"
type input "0.00"
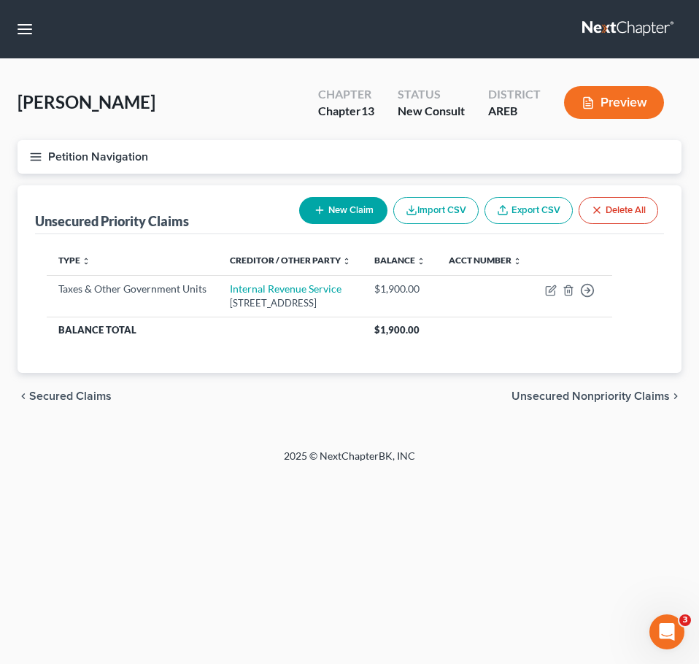
click at [597, 396] on span "Unsecured Nonpriority Claims" at bounding box center [591, 396] width 158 height 12
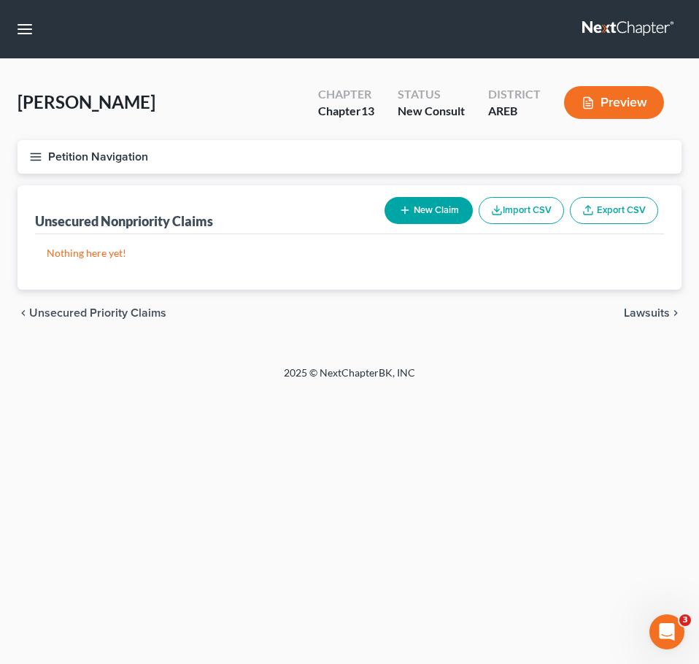
click at [654, 314] on span "Lawsuits" at bounding box center [647, 313] width 46 height 12
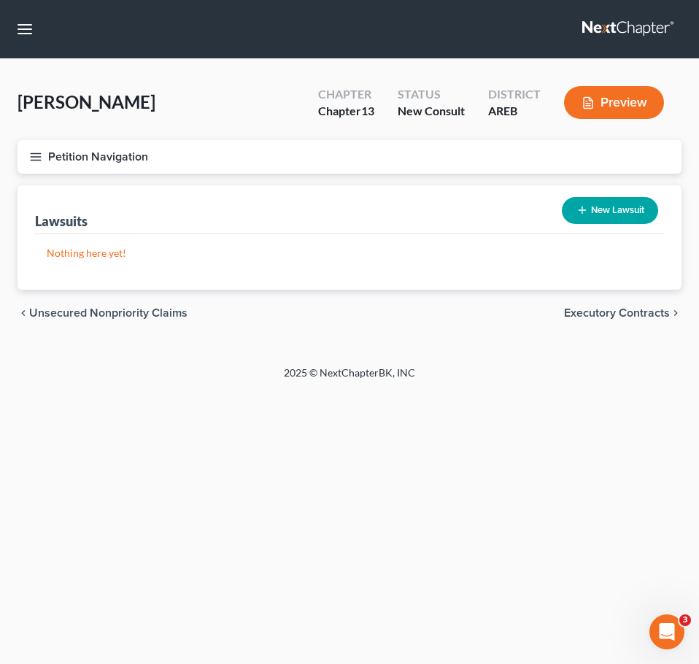
click at [670, 322] on div "chevron_left Unsecured Nonpriority Claims Executory Contracts chevron_right" at bounding box center [350, 313] width 664 height 47
click at [660, 314] on span "Executory Contracts" at bounding box center [617, 313] width 106 height 12
click at [652, 313] on span "Codebtors" at bounding box center [642, 313] width 55 height 12
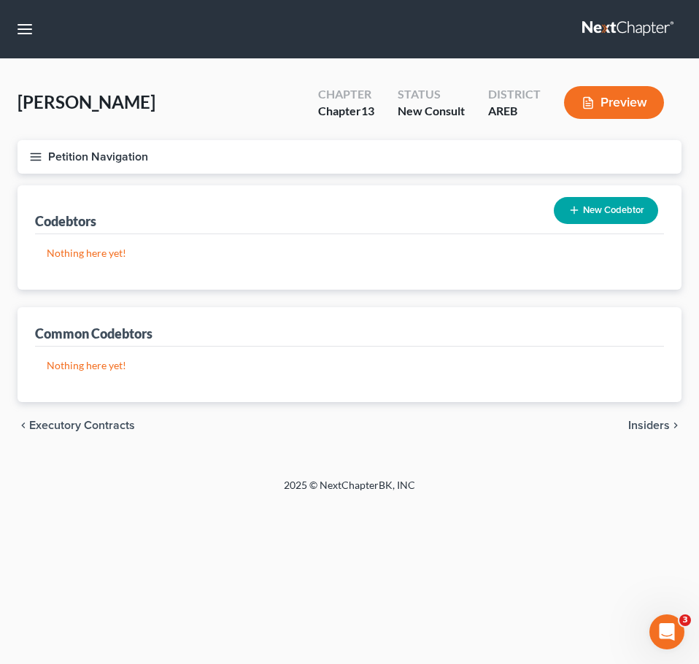
click at [661, 426] on span "Insiders" at bounding box center [649, 426] width 42 height 12
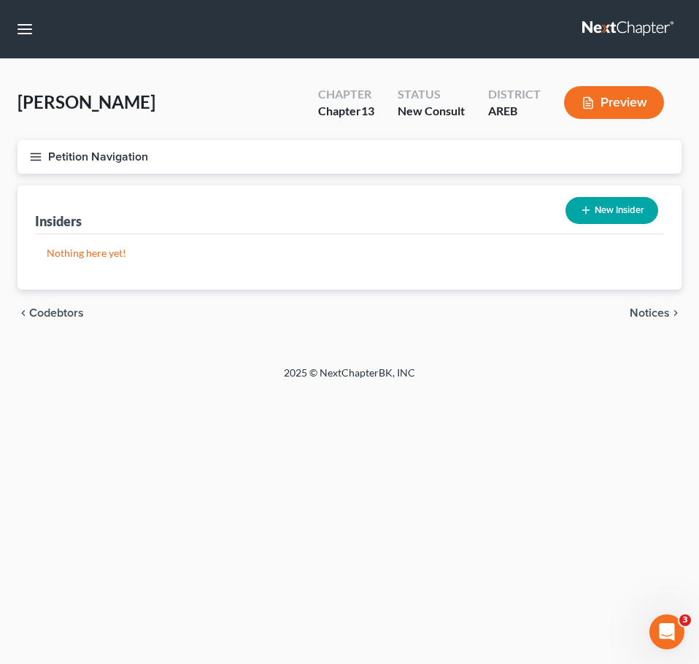
click at [659, 307] on span "Notices" at bounding box center [650, 313] width 40 height 12
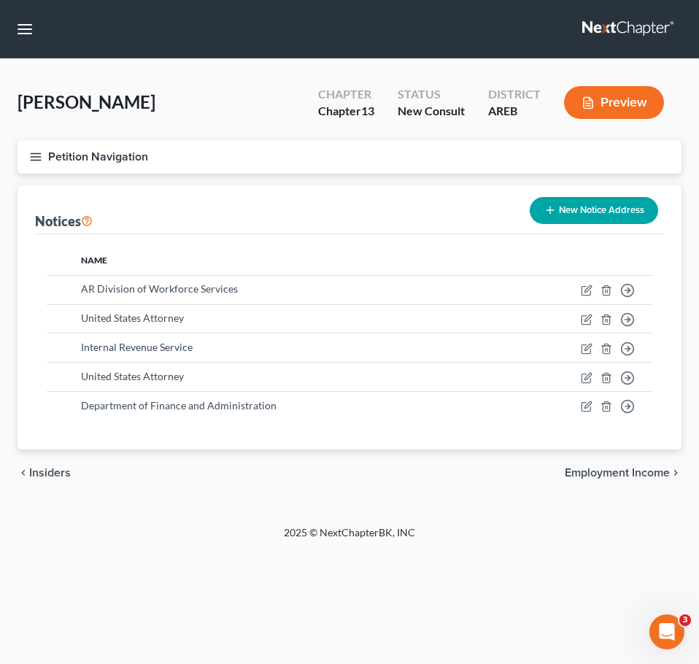
click at [614, 468] on span "Employment Income" at bounding box center [617, 473] width 105 height 12
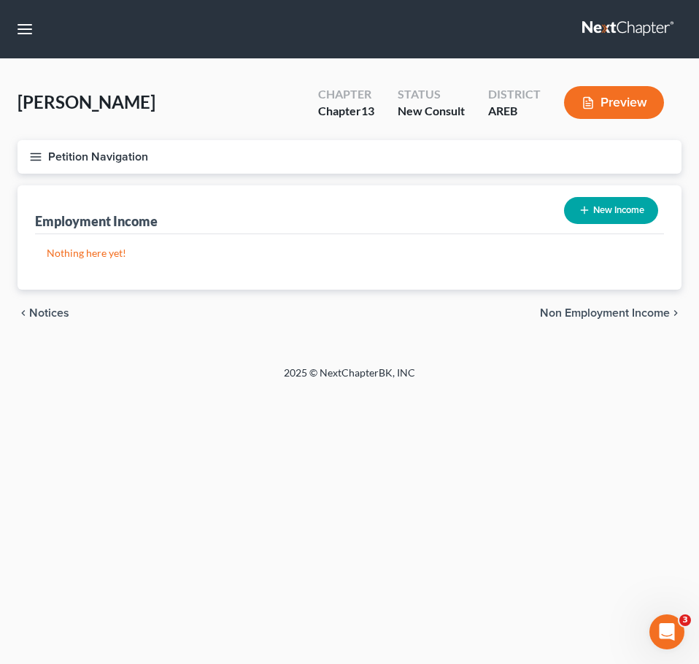
click at [604, 215] on button "New Income" at bounding box center [611, 210] width 94 height 27
select select "0"
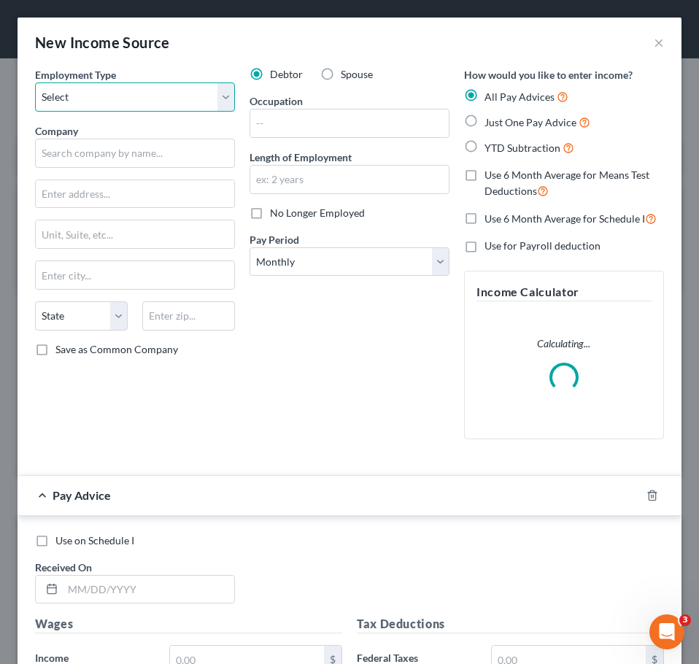
click at [189, 106] on select "Select Full or [DEMOGRAPHIC_DATA] Employment Self Employment" at bounding box center [135, 96] width 200 height 29
select select "0"
click at [35, 82] on select "Select Full or [DEMOGRAPHIC_DATA] Employment Self Employment" at bounding box center [135, 96] width 200 height 29
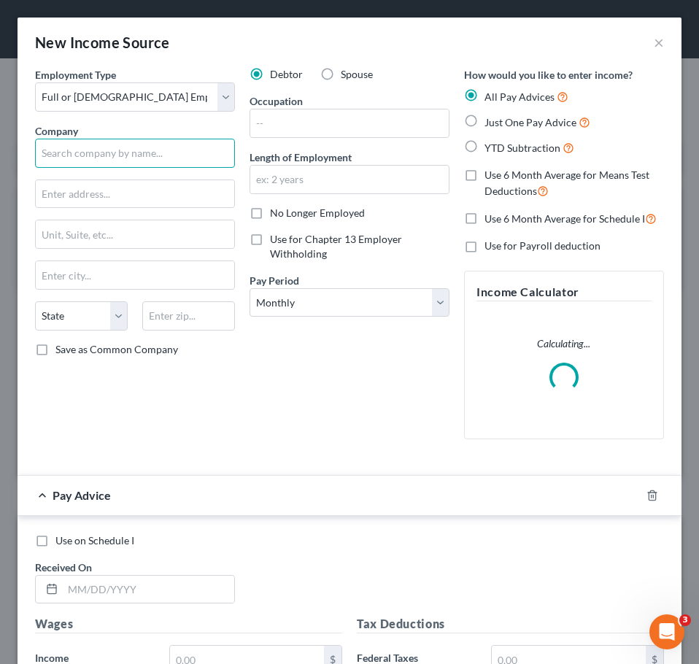
click at [153, 145] on input "text" at bounding box center [135, 153] width 200 height 29
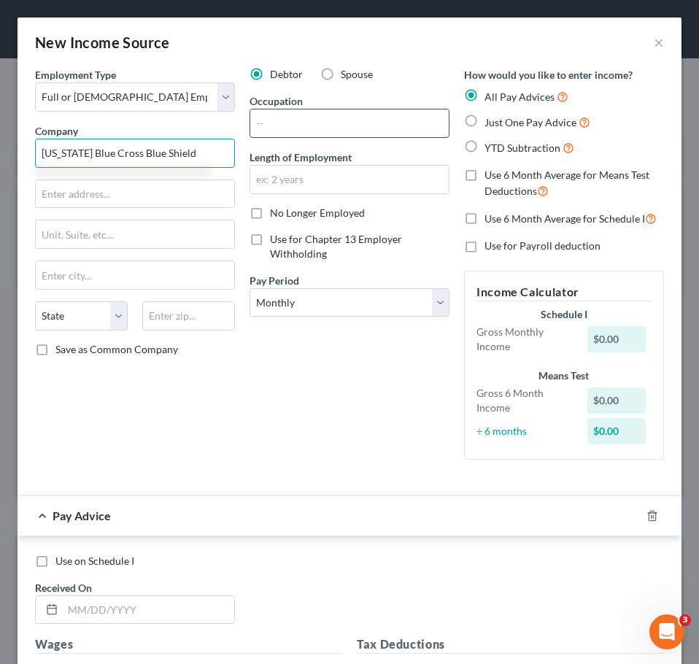
type input "[US_STATE] Blue Cross Blue Shield"
click at [313, 118] on input "text" at bounding box center [349, 123] width 198 height 28
type input "A"
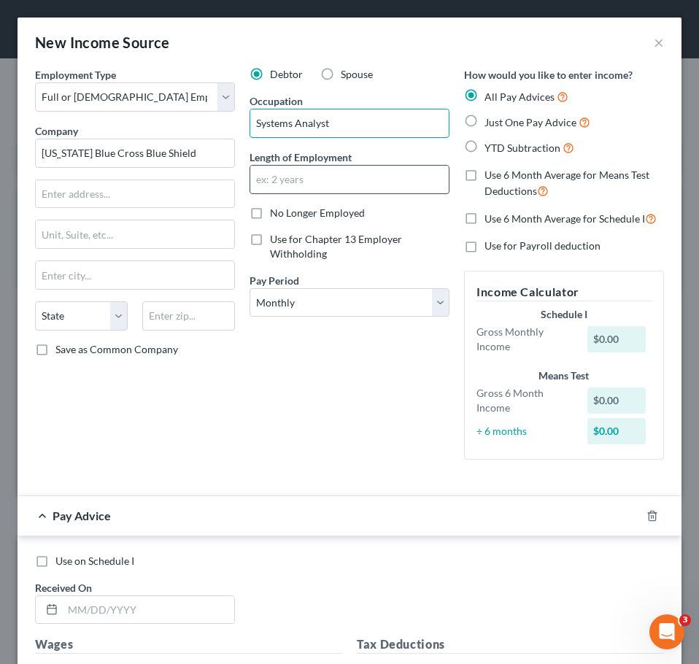
type input "Systems Analyst"
click at [333, 182] on input "text" at bounding box center [349, 180] width 198 height 28
type input "12 years"
click at [541, 123] on span "Just One Pay Advice" at bounding box center [531, 122] width 92 height 12
click at [500, 123] on input "Just One Pay Advice" at bounding box center [494, 118] width 9 height 9
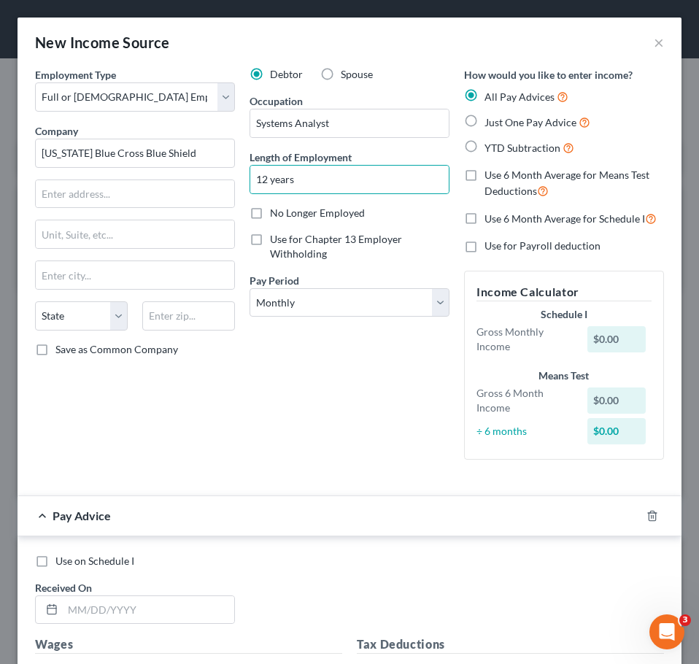
radio input "true"
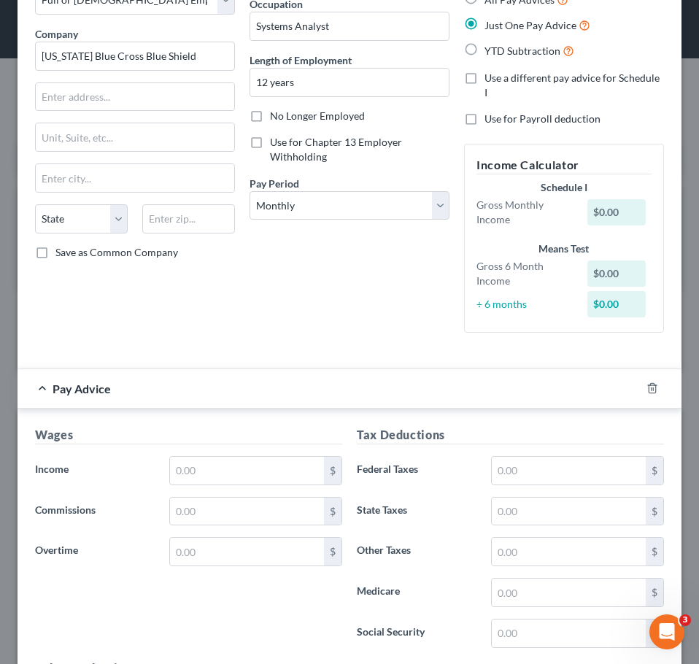
scroll to position [98, 0]
click at [407, 204] on select "Select Monthly Twice Monthly Every Other Week Weekly" at bounding box center [350, 204] width 200 height 29
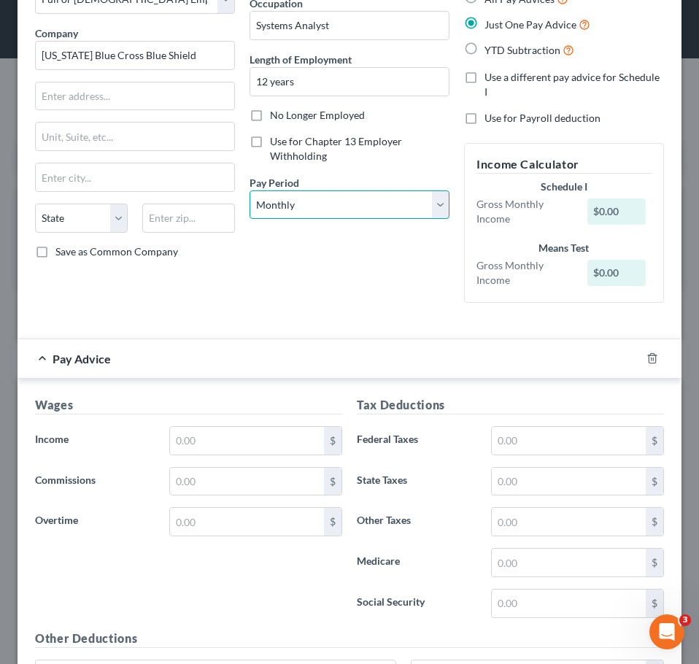
select select "2"
click at [250, 190] on select "Select Monthly Twice Monthly Every Other Week Weekly" at bounding box center [350, 204] width 200 height 29
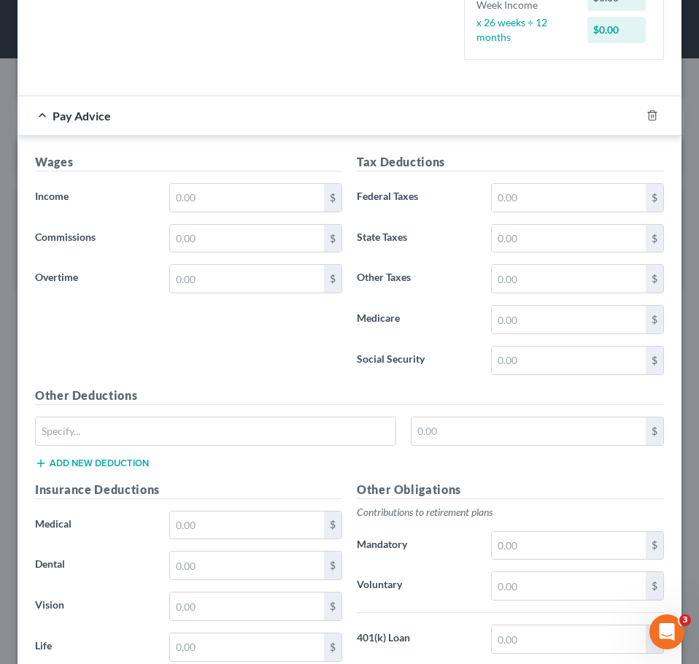
scroll to position [407, 0]
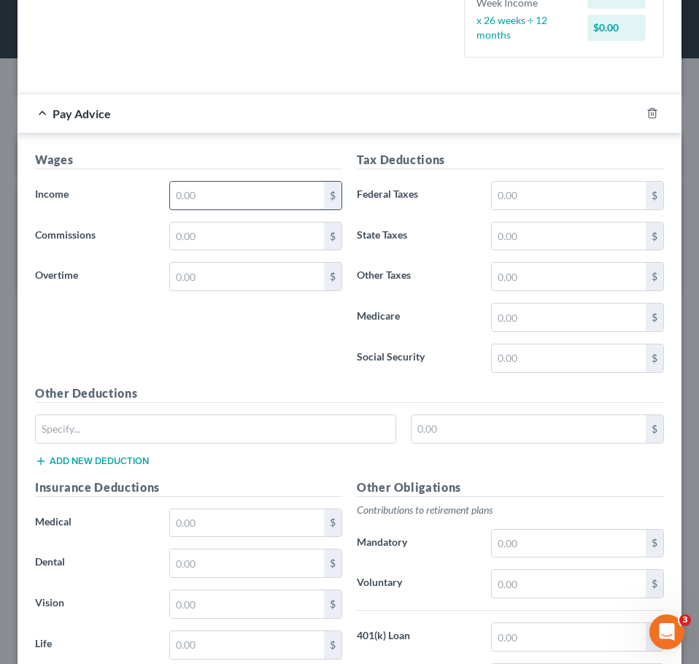
click at [269, 205] on input "text" at bounding box center [247, 196] width 154 height 28
click at [289, 198] on input "text" at bounding box center [247, 196] width 154 height 28
type input "2,885"
click at [524, 196] on input "text" at bounding box center [569, 196] width 154 height 28
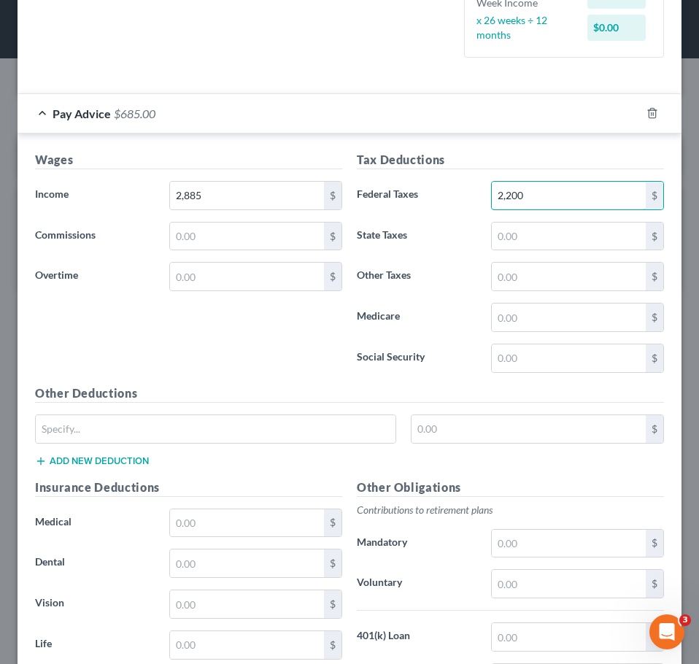
drag, startPoint x: 528, startPoint y: 195, endPoint x: 428, endPoint y: 191, distance: 100.0
click at [428, 191] on div "Federal Taxes 2,200 $" at bounding box center [511, 195] width 322 height 29
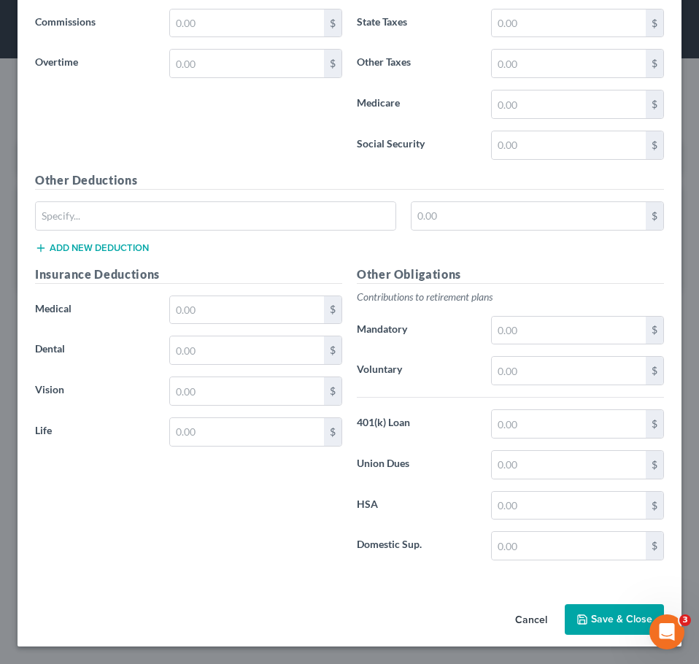
type input "685"
click at [602, 609] on button "Save & Close" at bounding box center [614, 619] width 99 height 31
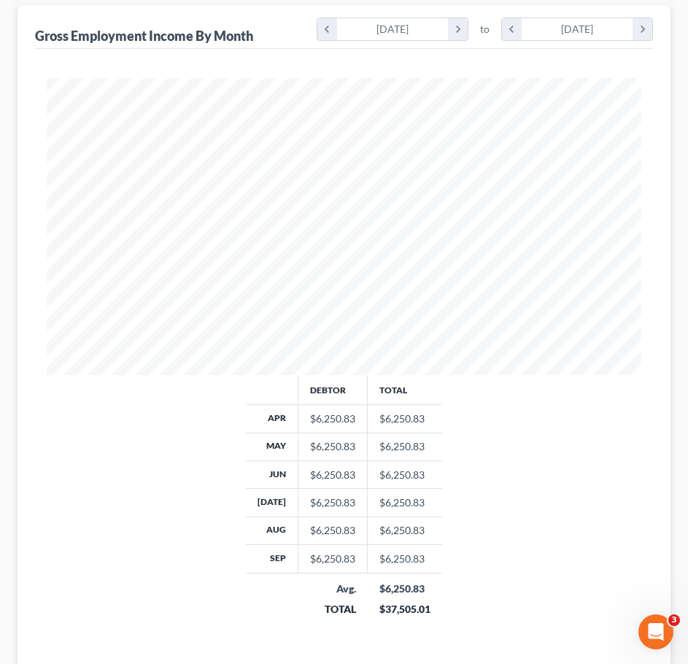
scroll to position [454, 0]
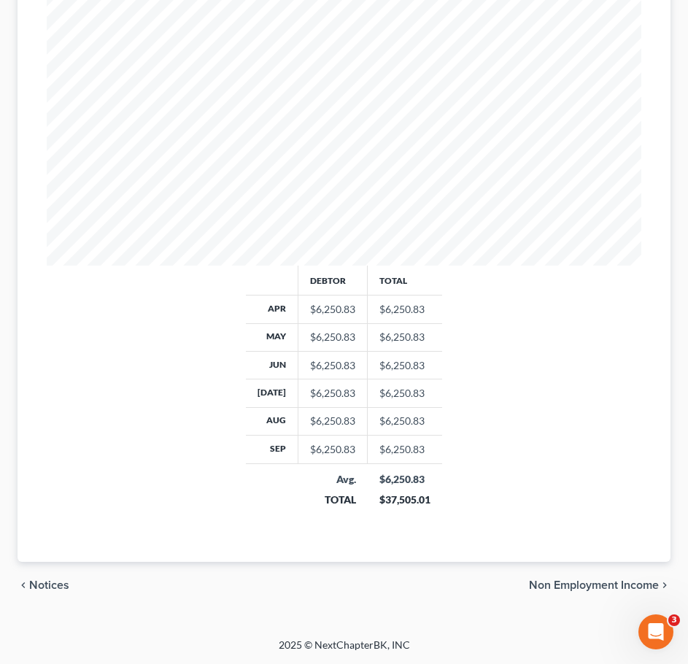
click at [608, 584] on span "Non Employment Income" at bounding box center [594, 585] width 130 height 12
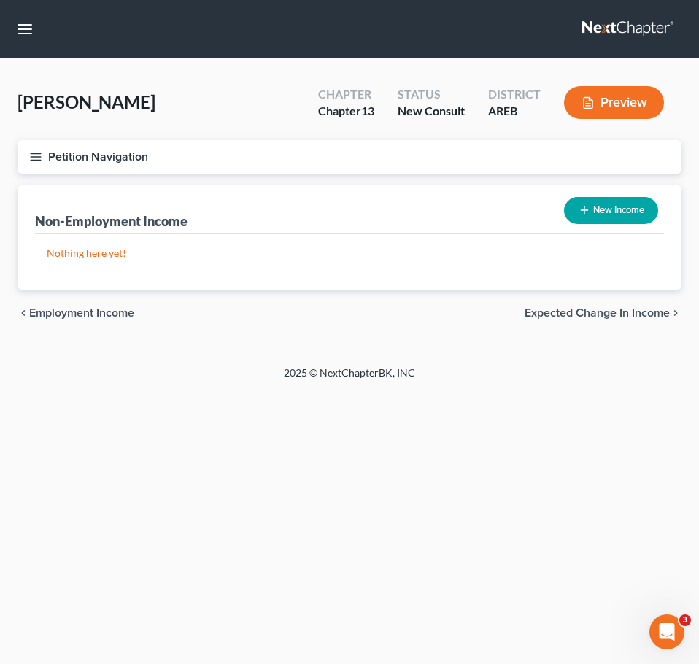
click at [592, 325] on div "chevron_left Employment Income Expected Change in Income chevron_right" at bounding box center [350, 313] width 664 height 47
click at [584, 319] on span "Expected Change in Income" at bounding box center [597, 313] width 145 height 12
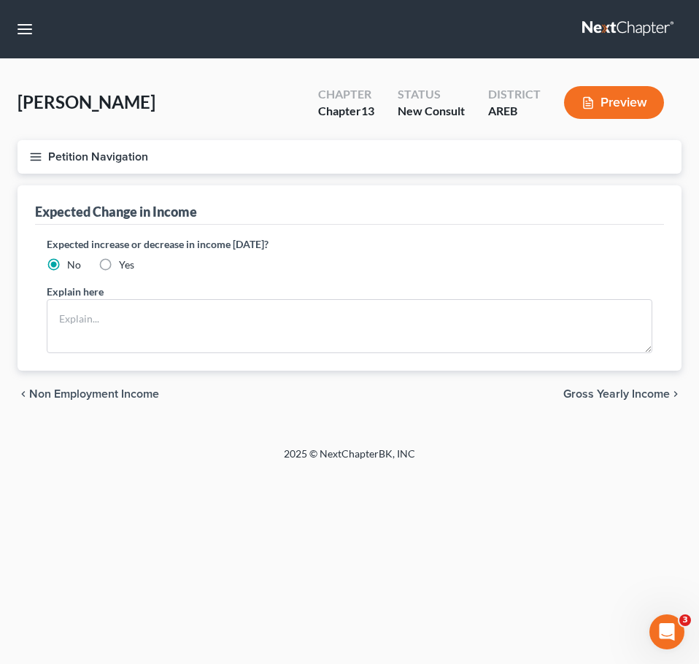
click at [607, 390] on span "Gross Yearly Income" at bounding box center [616, 394] width 107 height 12
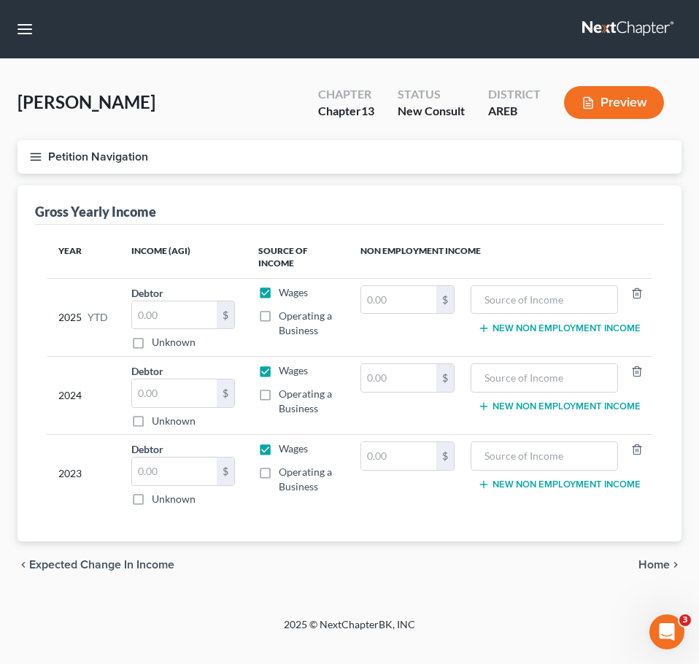
click at [649, 563] on span "Home" at bounding box center [654, 565] width 31 height 12
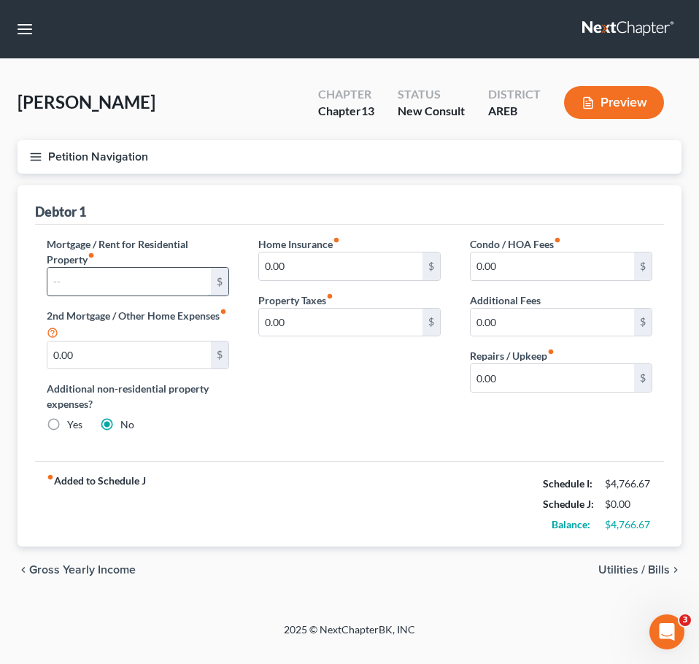
click at [108, 270] on input "text" at bounding box center [128, 282] width 163 height 28
type input "1,000"
click at [442, 357] on div "Home Insurance fiber_manual_record 0.00 $ Property Taxes fiber_manual_record 0.…" at bounding box center [350, 340] width 212 height 208
click at [621, 566] on span "Utilities / Bills" at bounding box center [634, 570] width 72 height 12
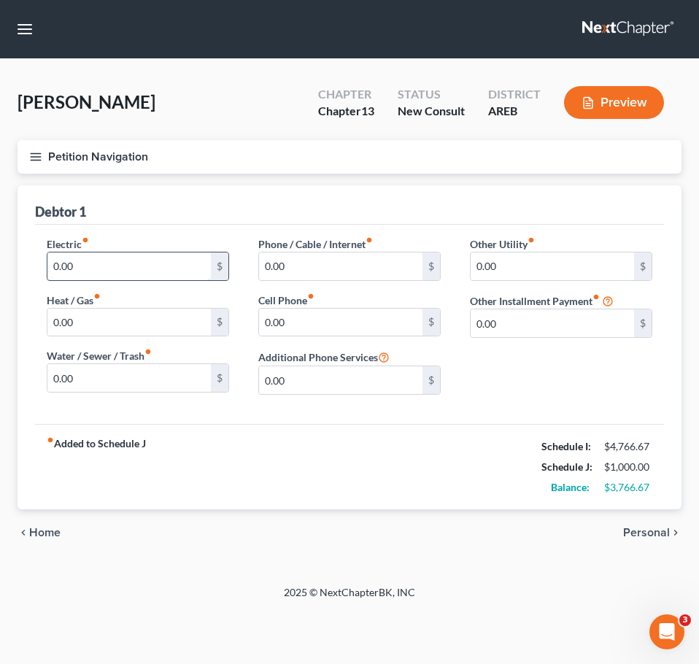
click at [121, 263] on input "0.00" at bounding box center [128, 266] width 163 height 28
type input "300"
click at [90, 323] on input "0.00" at bounding box center [128, 323] width 163 height 28
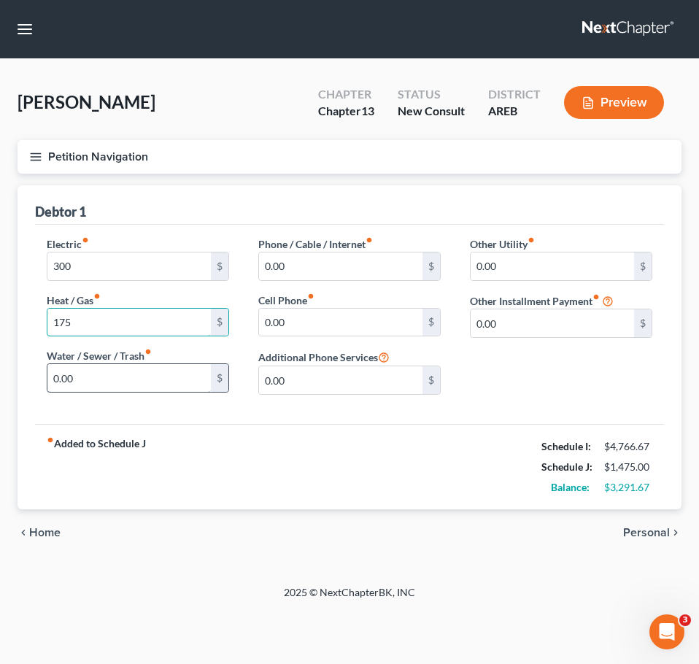
type input "175"
click at [142, 376] on input "0.00" at bounding box center [128, 378] width 163 height 28
type input "225"
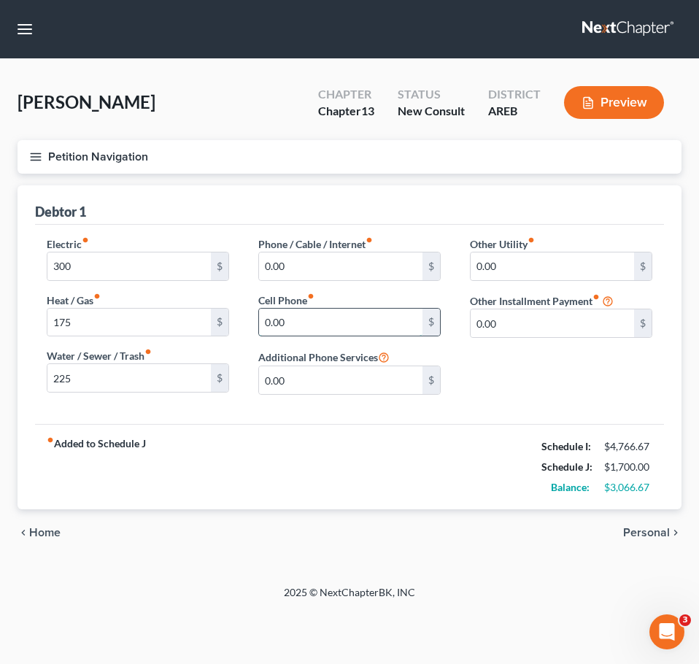
click at [292, 322] on input "0.00" at bounding box center [340, 323] width 163 height 28
type input "200"
click at [318, 269] on input "0.00" at bounding box center [340, 266] width 163 height 28
click at [357, 261] on input "0.00" at bounding box center [340, 266] width 163 height 28
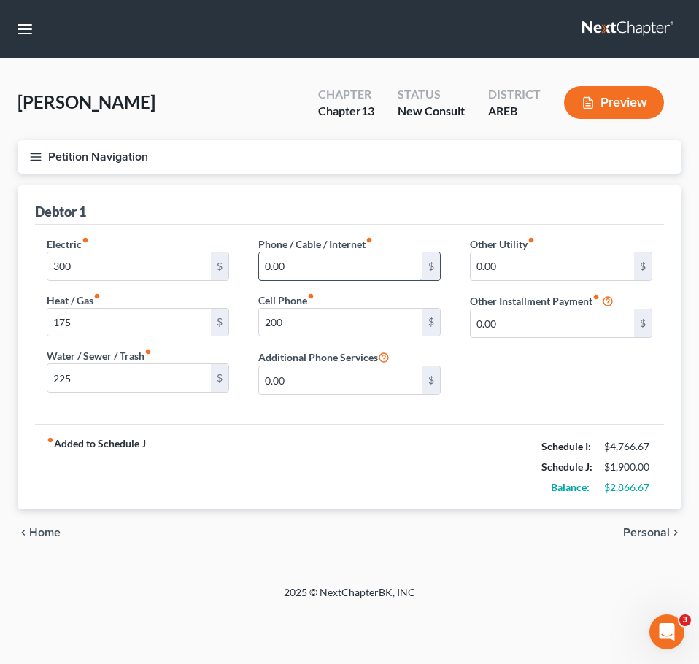
click at [357, 261] on input "0.00" at bounding box center [340, 266] width 163 height 28
type input "150"
click at [530, 384] on div "Other Utility fiber_manual_record 0.00 $ Other Installment Payment fiber_manual…" at bounding box center [561, 321] width 212 height 170
click at [524, 332] on input "0.00" at bounding box center [552, 323] width 163 height 28
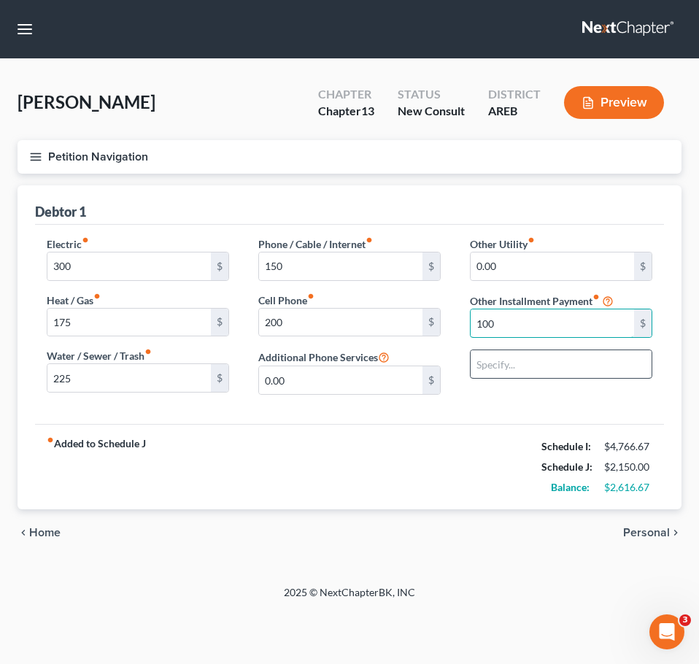
type input "100"
click at [496, 370] on input "text" at bounding box center [561, 364] width 181 height 28
type input "Streaming Services"
click at [639, 533] on span "Personal" at bounding box center [646, 533] width 47 height 12
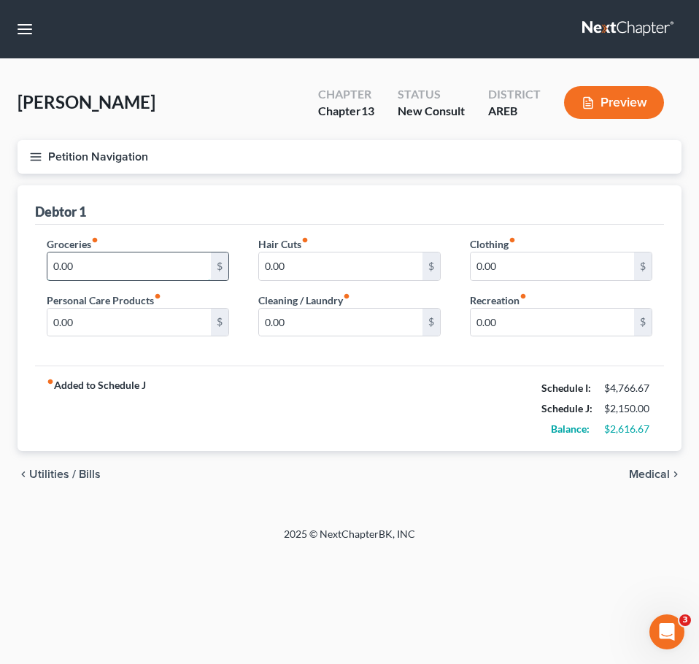
click at [174, 265] on input "0.00" at bounding box center [128, 266] width 163 height 28
click at [115, 269] on input "0.00" at bounding box center [128, 266] width 163 height 28
type input "850"
type input "100"
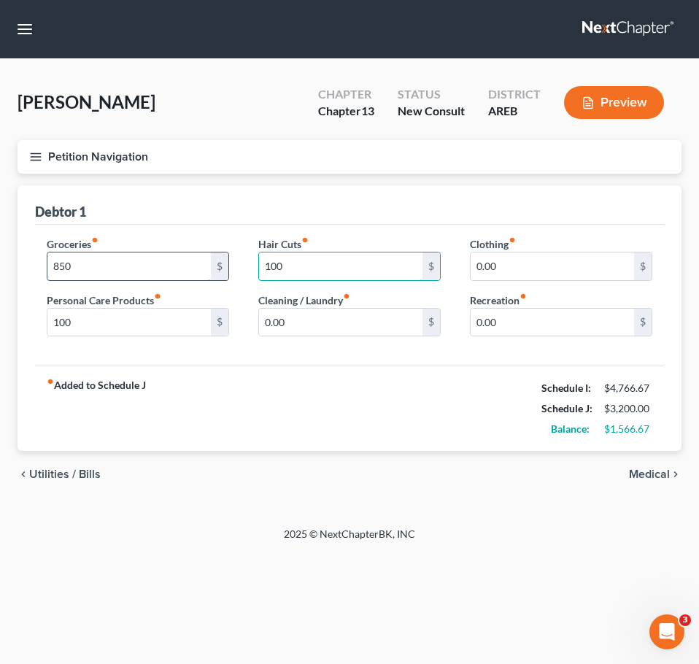
type input "100"
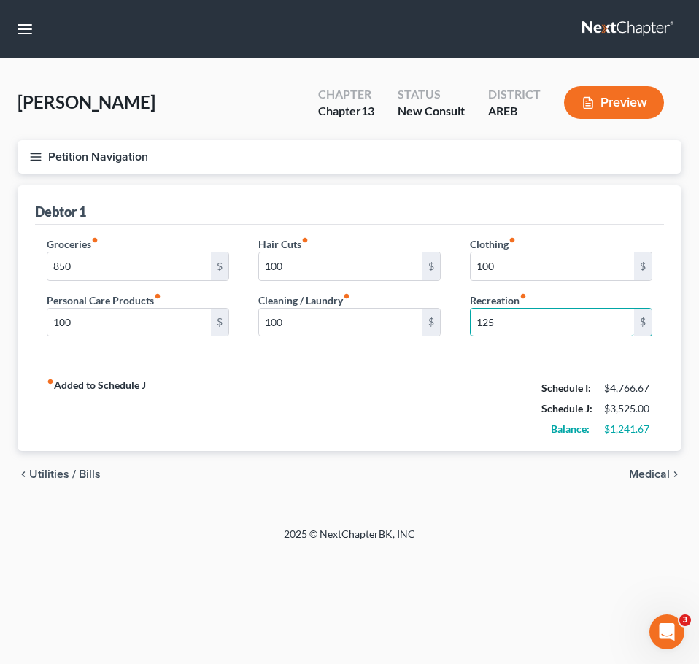
type input "125"
click at [641, 477] on span "Medical" at bounding box center [649, 475] width 41 height 12
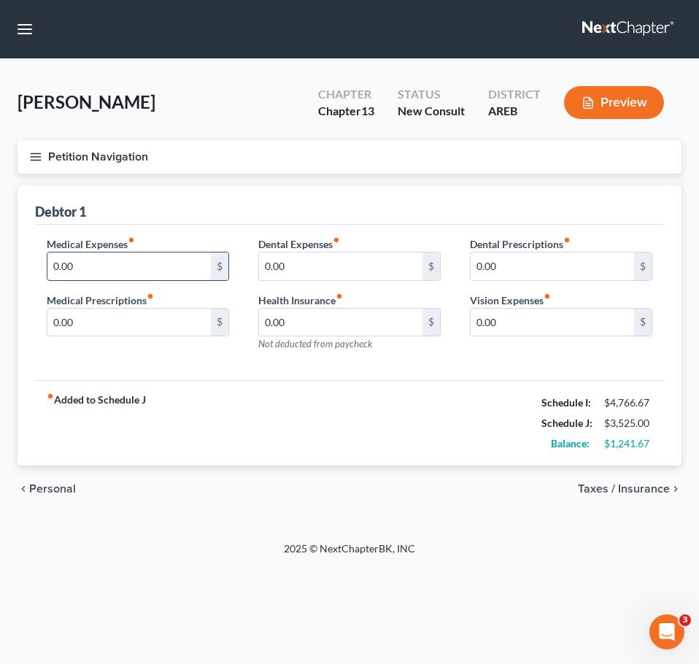
click at [173, 263] on input "0.00" at bounding box center [128, 266] width 163 height 28
click at [94, 272] on input "0.00" at bounding box center [128, 266] width 163 height 28
type input "25"
click at [373, 425] on div "fiber_manual_record Added to Schedule J Schedule I: $4,766.67 Schedule J: $3,55…" at bounding box center [349, 422] width 629 height 85
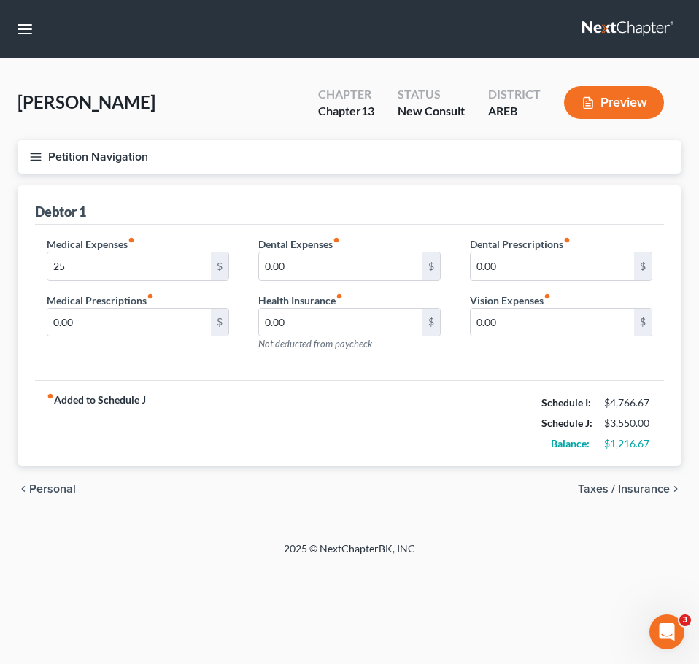
click at [618, 483] on span "Taxes / Insurance" at bounding box center [624, 489] width 92 height 12
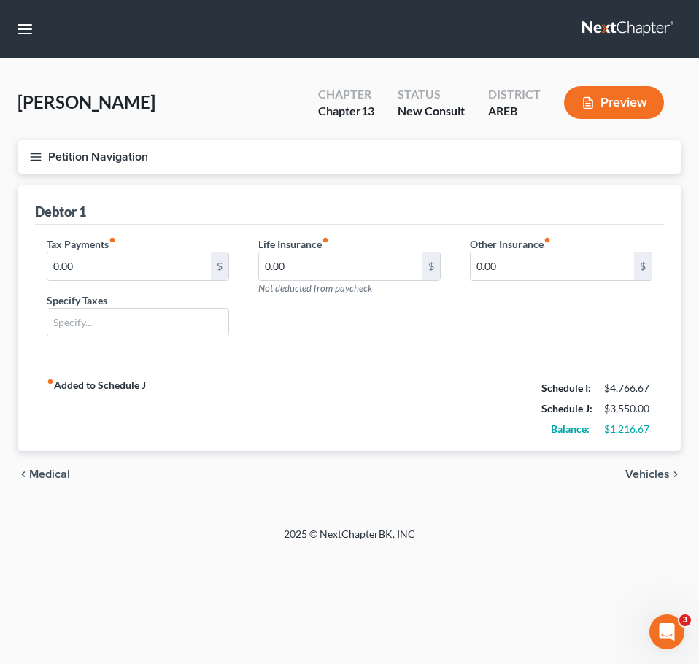
click at [652, 476] on span "Vehicles" at bounding box center [647, 475] width 45 height 12
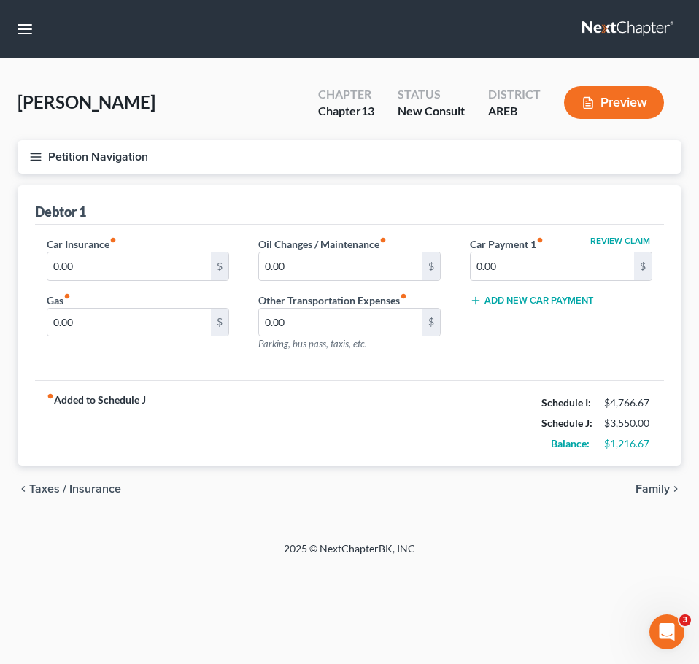
click at [108, 490] on span "Taxes / Insurance" at bounding box center [75, 489] width 92 height 12
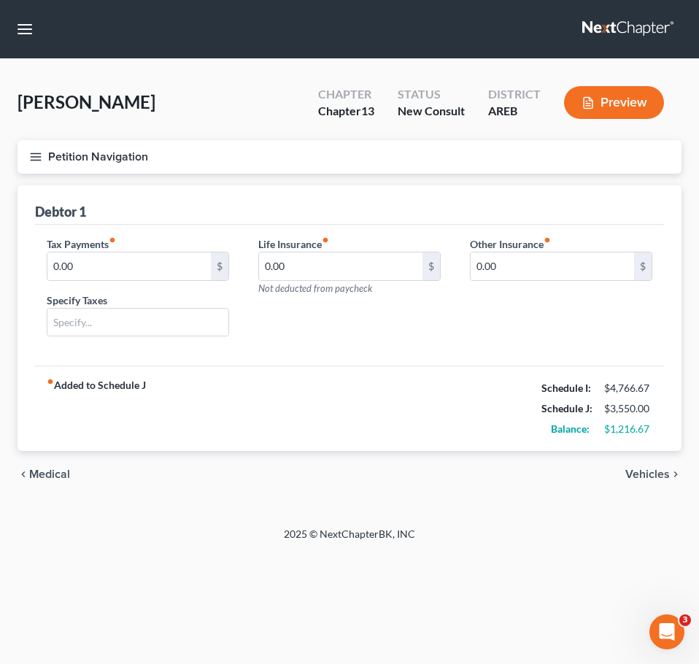
click at [641, 472] on span "Vehicles" at bounding box center [647, 475] width 45 height 12
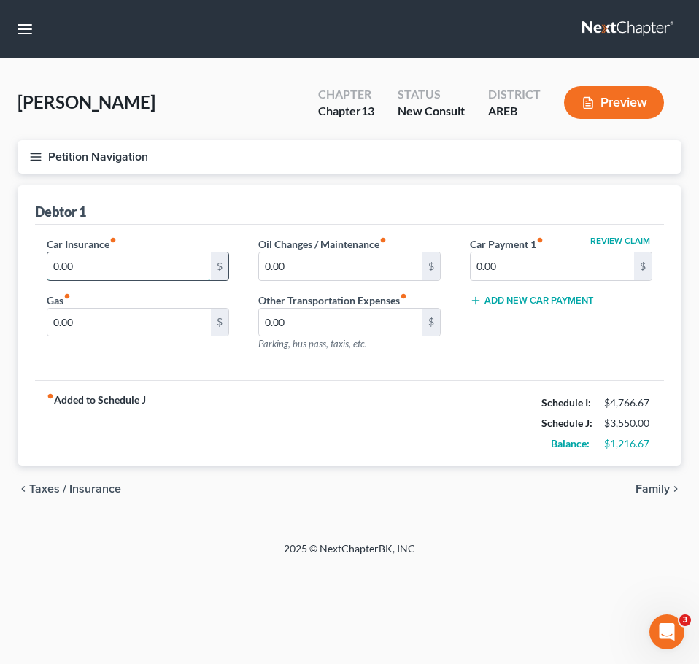
click at [123, 270] on input "0.00" at bounding box center [128, 266] width 163 height 28
type input "250"
click at [77, 328] on input "0.00" at bounding box center [128, 323] width 163 height 28
type input "180"
click at [668, 493] on span "Family" at bounding box center [653, 489] width 34 height 12
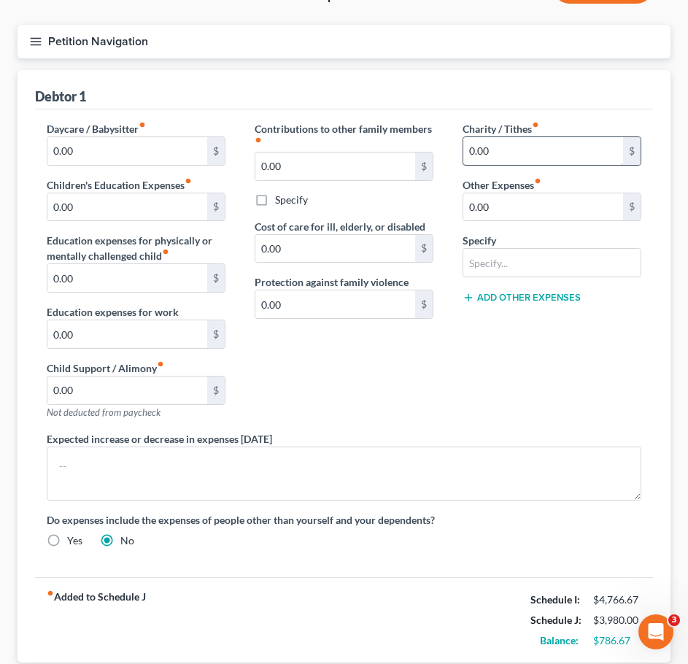
scroll to position [114, 0]
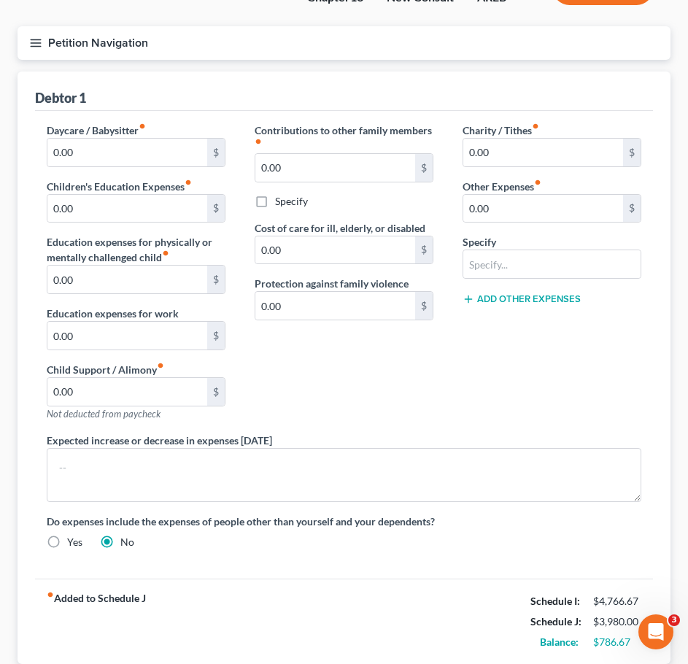
click at [542, 116] on div "Daycare / Babysitter fiber_manual_record 0.00 $ Children's Education Expenses f…" at bounding box center [344, 345] width 618 height 468
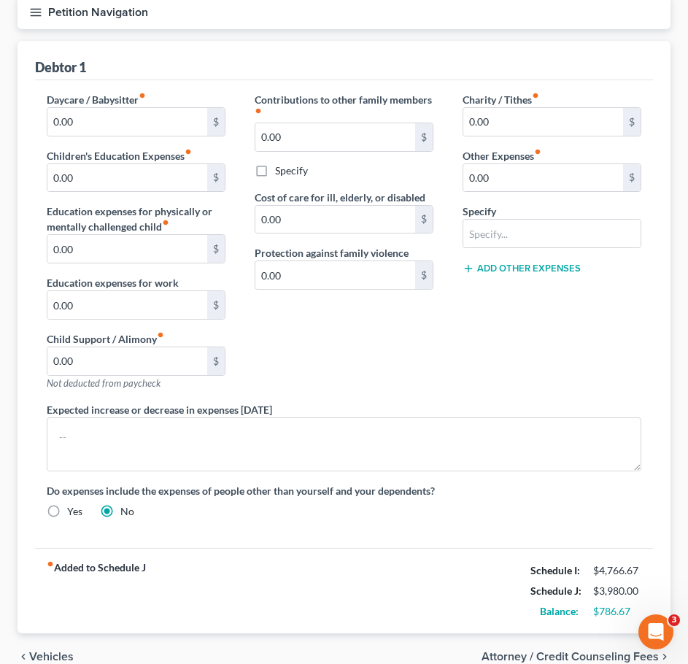
click at [633, 288] on div "Charity / Tithes fiber_manual_record 0.00 $ Other Expenses fiber_manual_record …" at bounding box center [552, 247] width 208 height 310
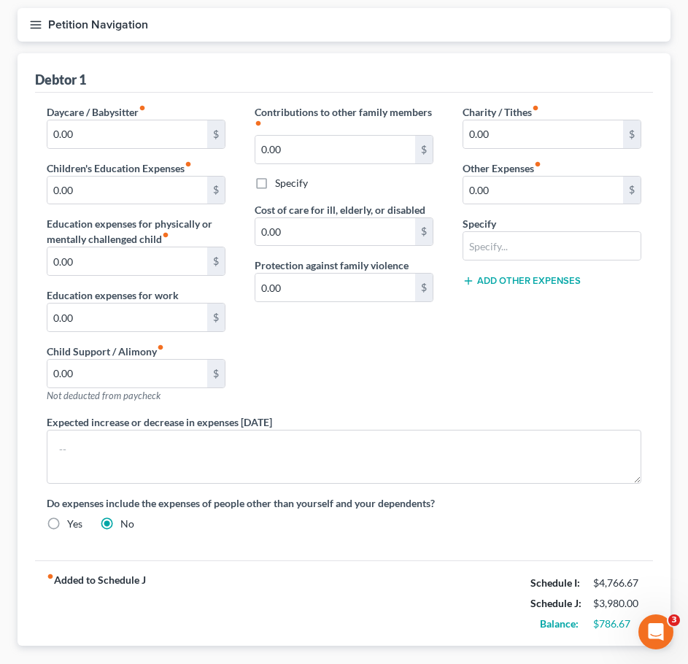
scroll to position [131, 0]
click at [536, 193] on input "0.00" at bounding box center [543, 191] width 160 height 28
click at [541, 254] on input "text" at bounding box center [551, 247] width 177 height 28
click at [490, 386] on div "Charity / Tithes fiber_manual_record 0.00 $ Other Expenses fiber_manual_record …" at bounding box center [552, 260] width 208 height 310
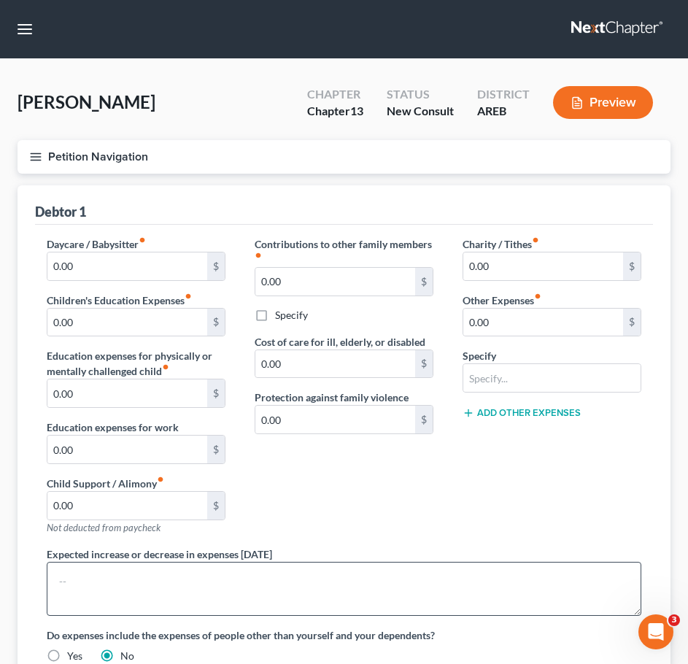
scroll to position [216, 0]
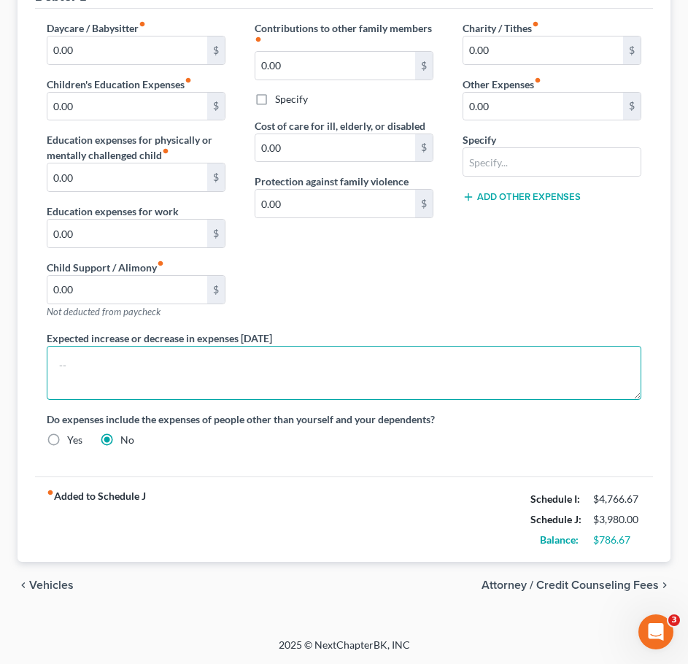
click at [568, 382] on textarea at bounding box center [344, 373] width 595 height 54
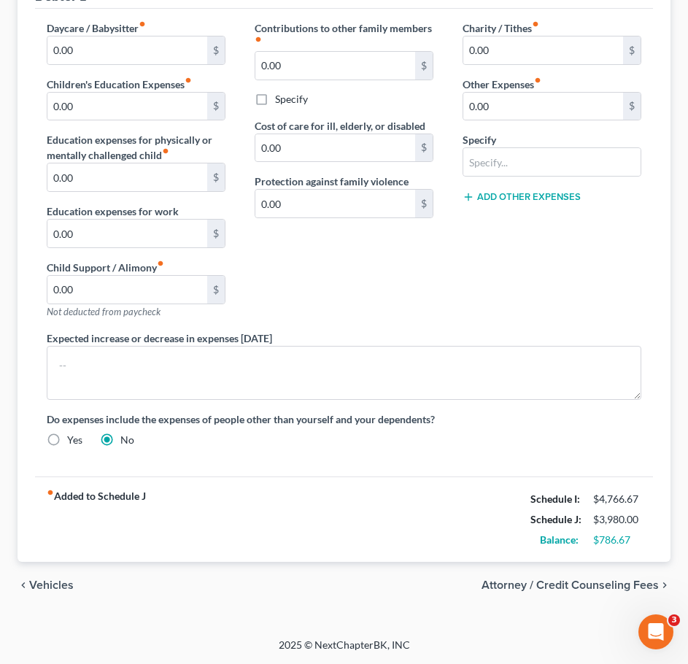
click at [614, 585] on span "Attorney / Credit Counseling Fees" at bounding box center [570, 585] width 177 height 12
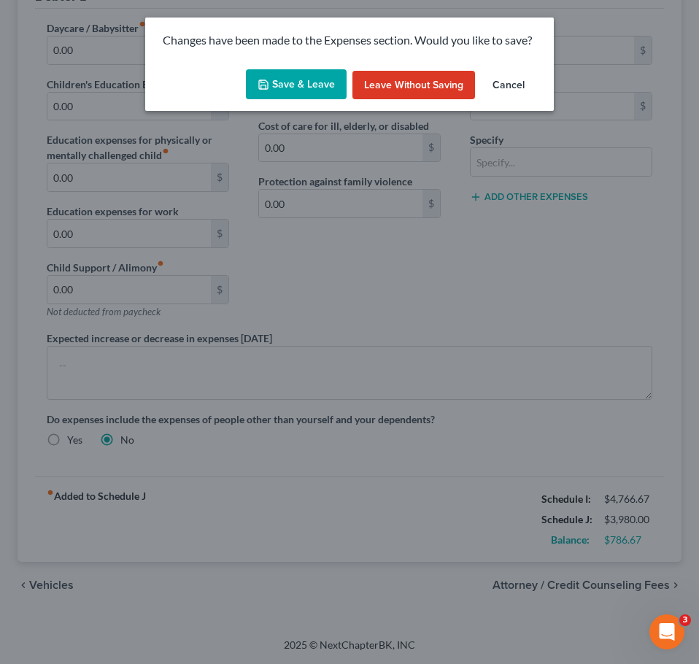
click at [316, 88] on button "Save & Leave" at bounding box center [296, 84] width 101 height 31
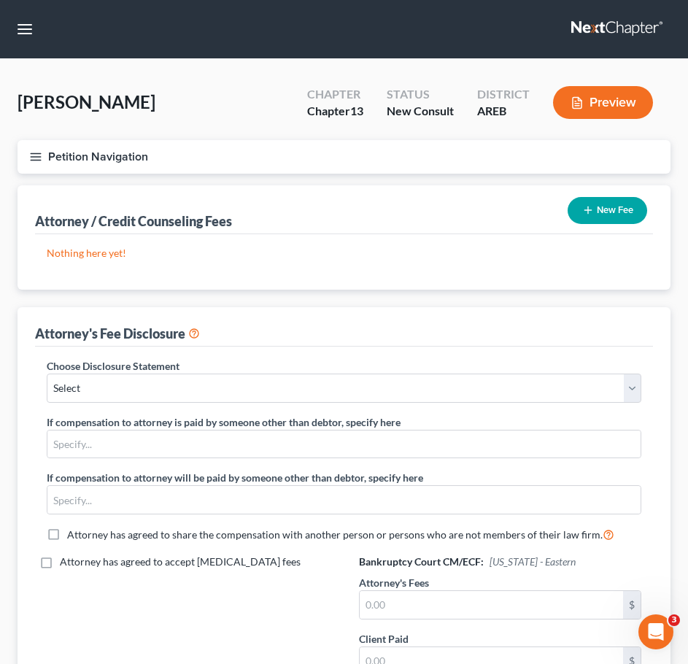
click at [36, 138] on div "[PERSON_NAME] Upgraded Chapter Chapter 13 Status New Consult District AREB Prev…" at bounding box center [344, 108] width 653 height 63
click at [34, 153] on line "button" at bounding box center [36, 153] width 10 height 0
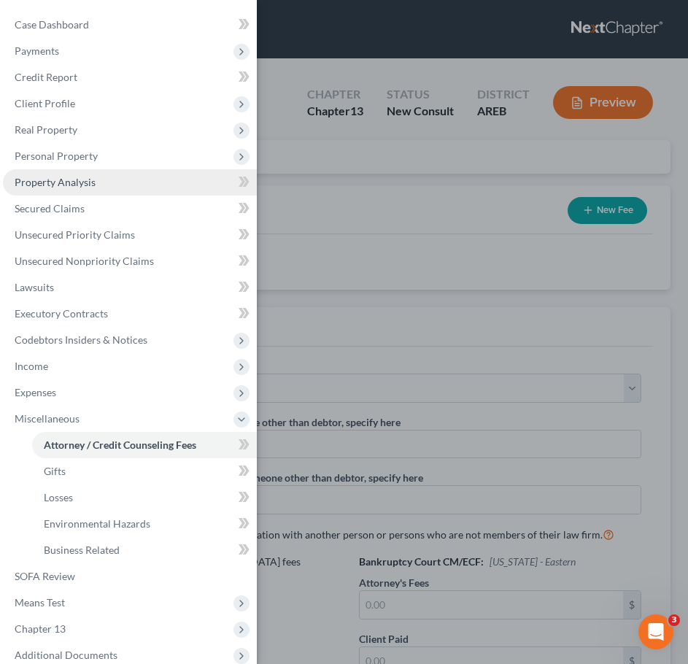
click at [57, 185] on span "Property Analysis" at bounding box center [55, 182] width 81 height 12
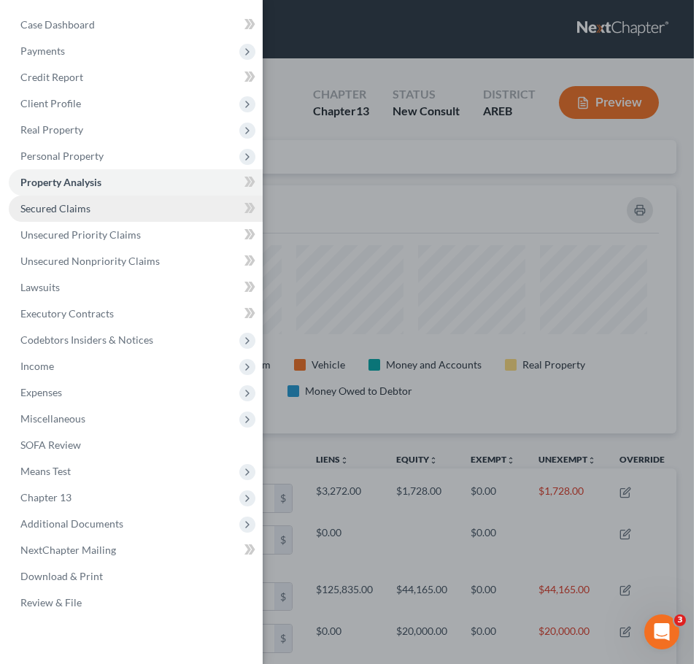
scroll to position [248, 653]
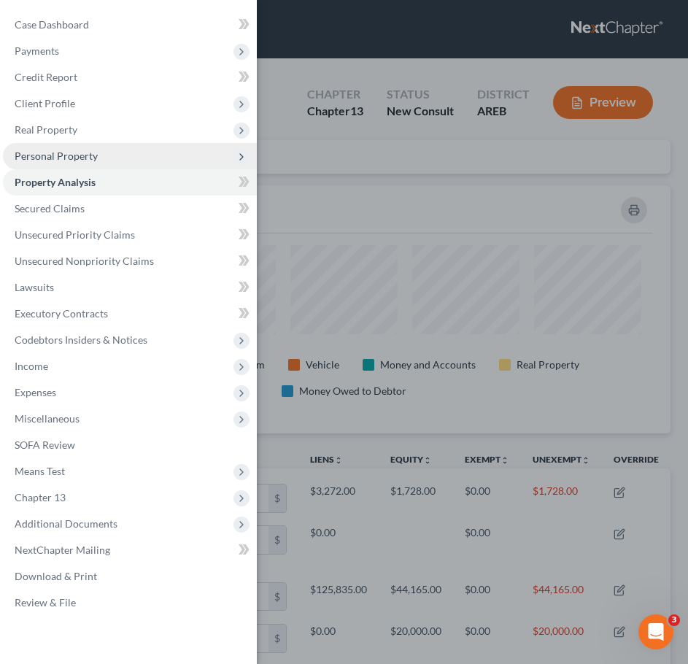
click at [69, 150] on span "Personal Property" at bounding box center [56, 156] width 83 height 12
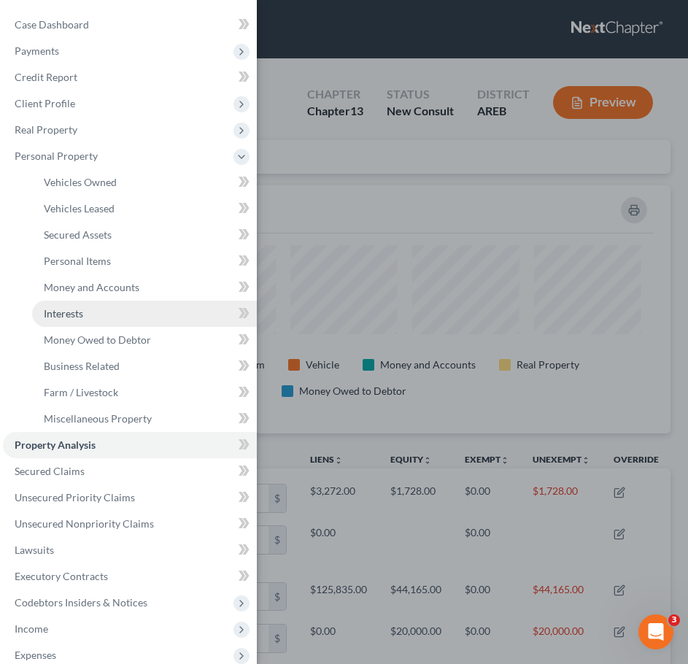
click at [81, 319] on span "Interests" at bounding box center [63, 313] width 39 height 12
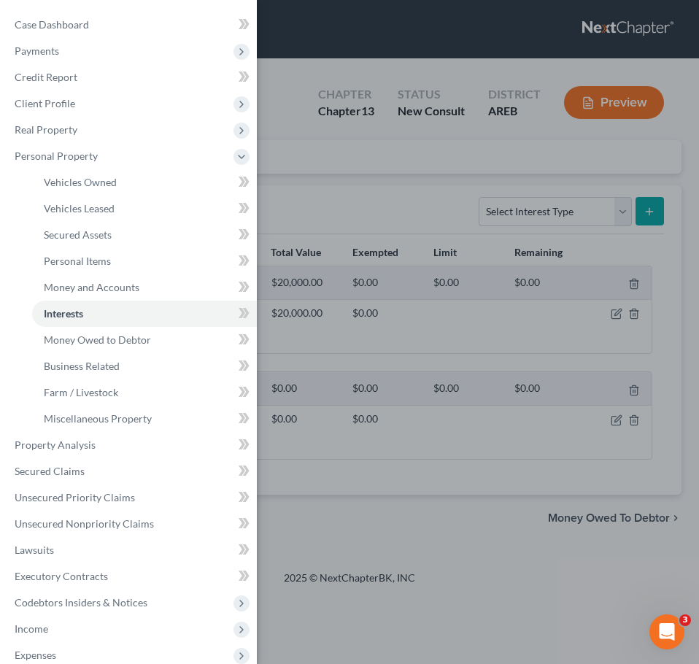
click at [398, 207] on div "Case Dashboard Payments Invoices Payments Payments Credit Report Client Profile" at bounding box center [349, 332] width 699 height 664
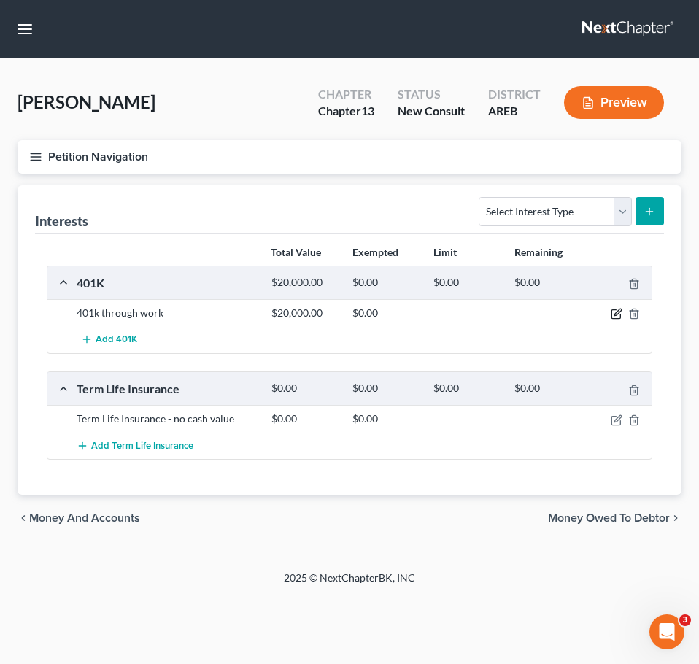
click at [616, 309] on icon "button" at bounding box center [617, 314] width 12 height 12
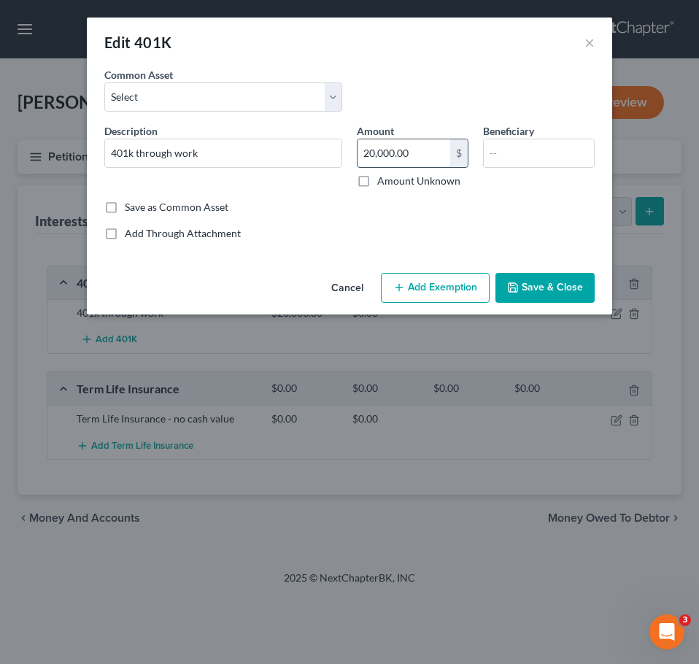
click at [423, 142] on input "20,000.00" at bounding box center [404, 153] width 93 height 28
type input "66,291"
click at [577, 293] on button "Save & Close" at bounding box center [545, 288] width 99 height 31
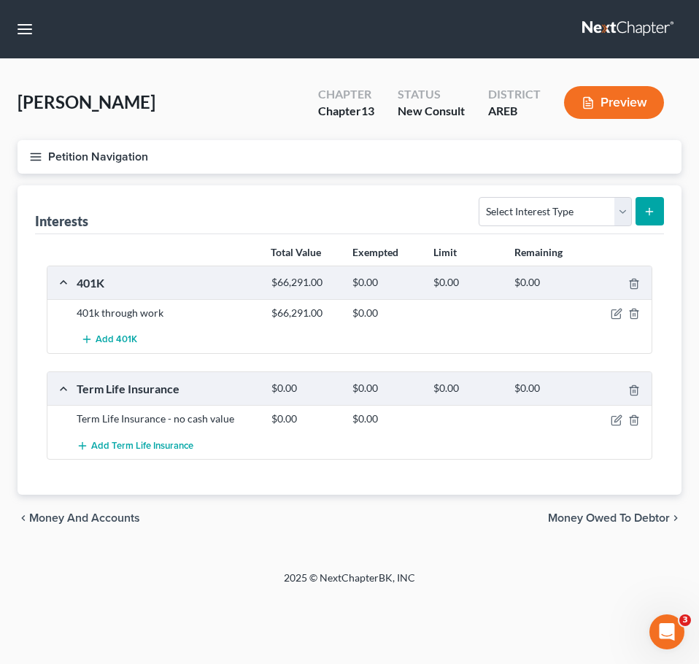
click at [35, 152] on icon "button" at bounding box center [35, 156] width 13 height 13
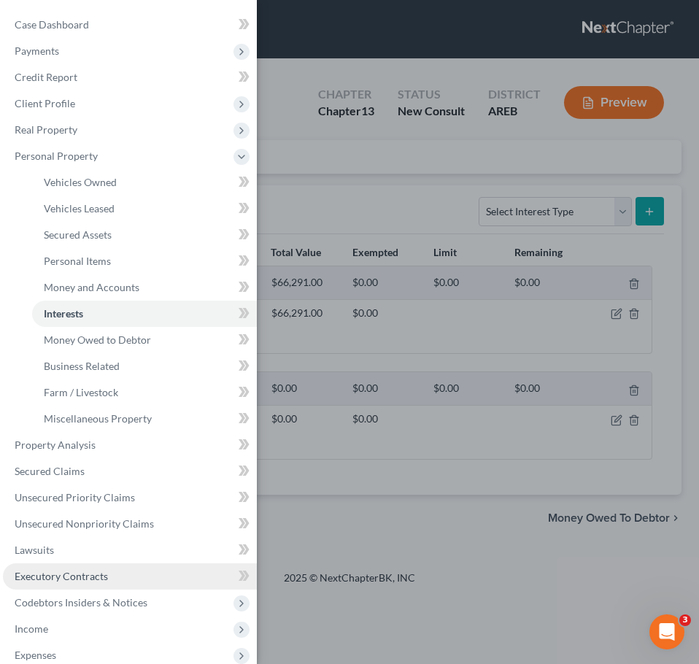
scroll to position [226, 0]
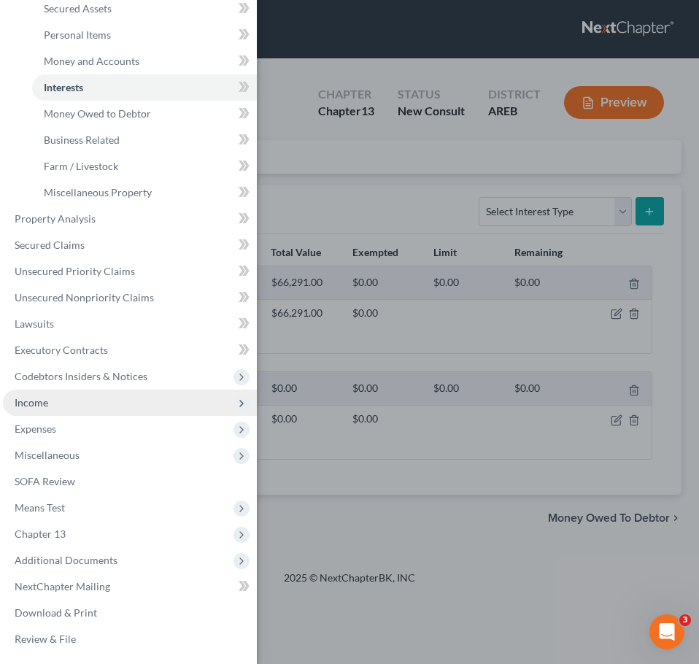
click at [96, 397] on span "Income" at bounding box center [130, 403] width 254 height 26
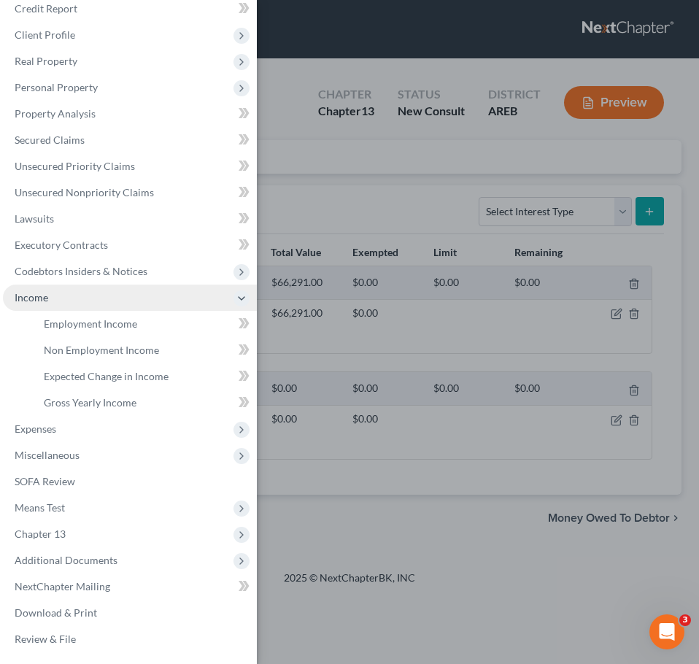
scroll to position [69, 0]
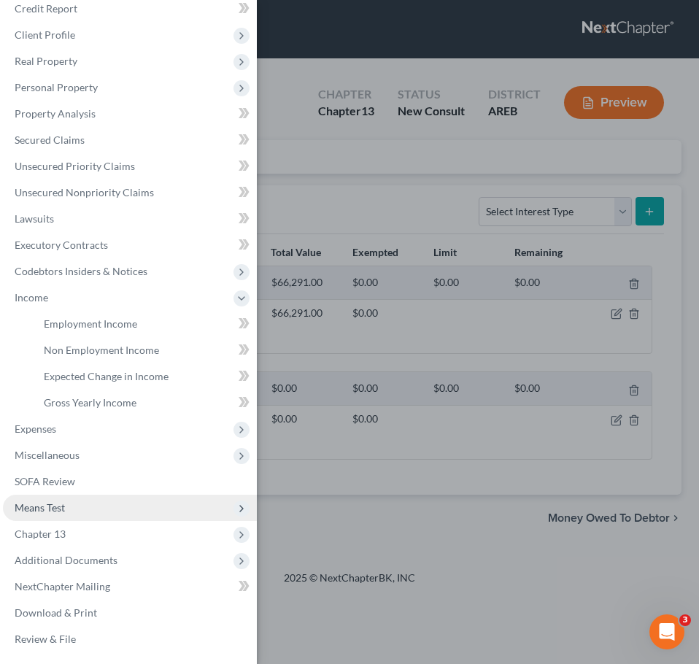
click at [86, 517] on span "Means Test" at bounding box center [130, 508] width 254 height 26
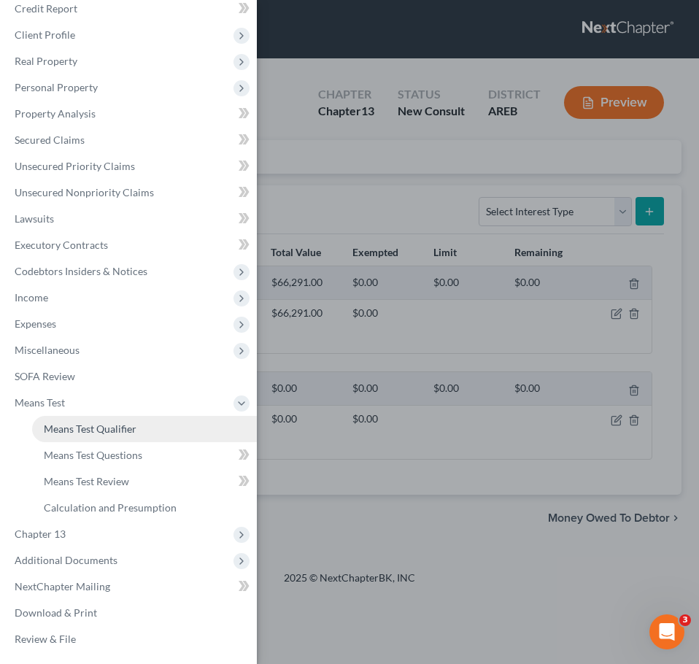
click at [97, 438] on link "Means Test Qualifier" at bounding box center [144, 429] width 225 height 26
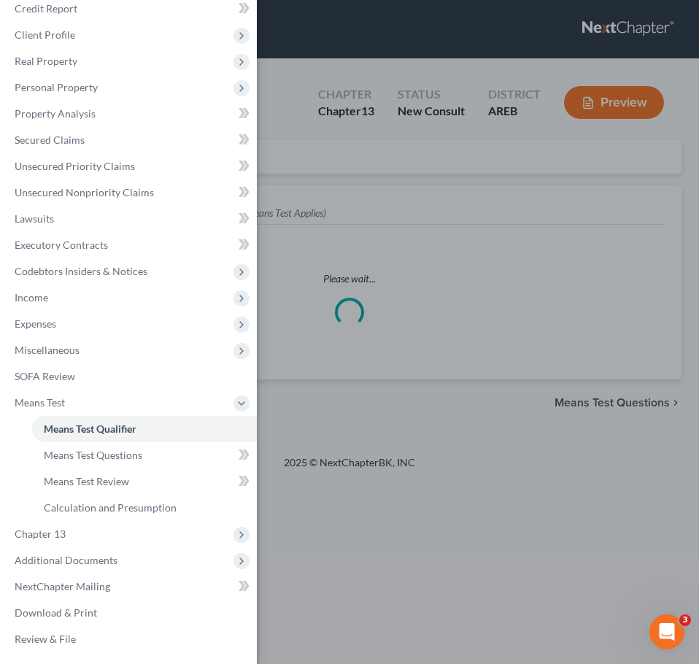
click at [540, 530] on div "Case Dashboard Payments Invoices Payments Payments Credit Report Client Profile" at bounding box center [349, 332] width 699 height 664
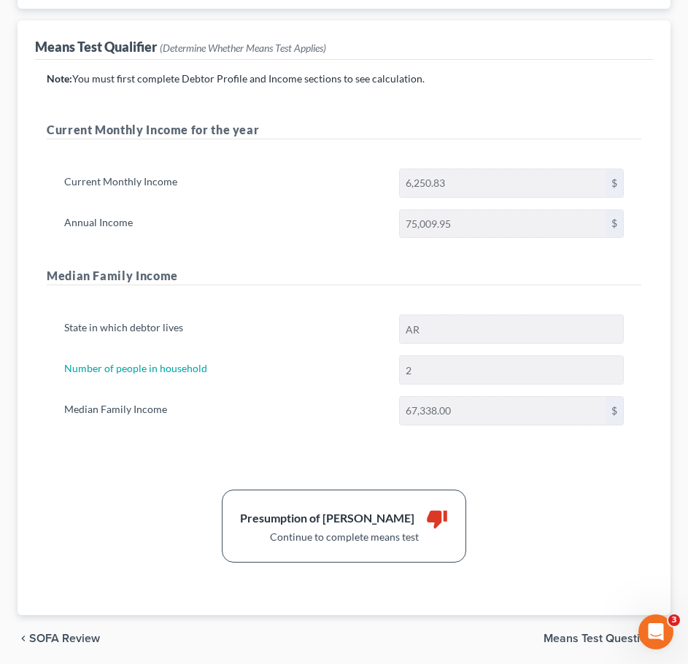
scroll to position [216, 0]
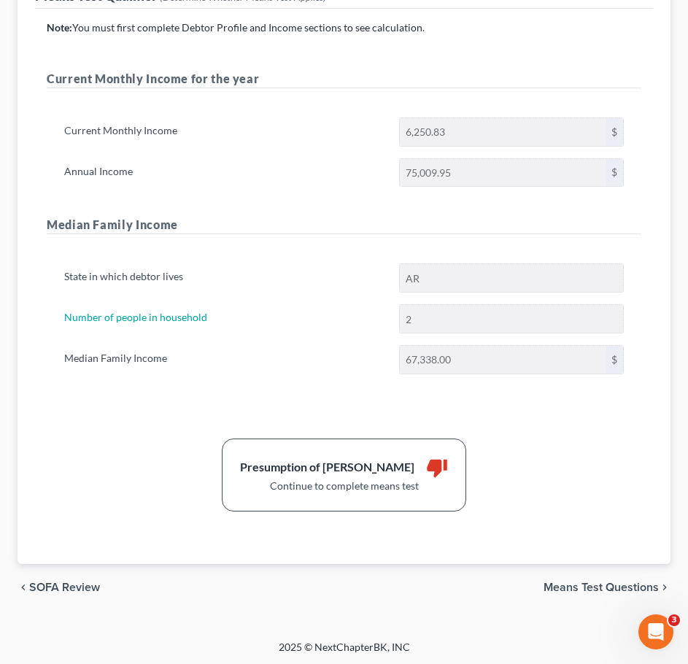
click at [612, 583] on span "Means Test Questions" at bounding box center [601, 588] width 115 height 12
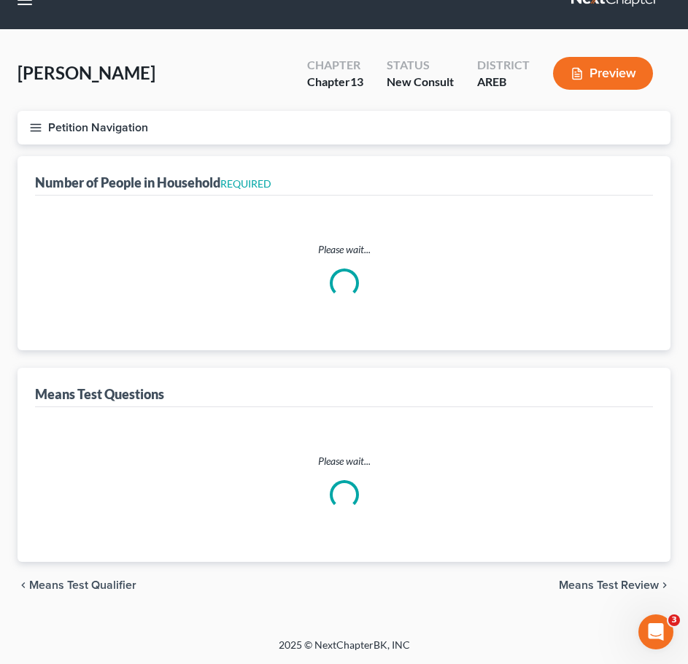
scroll to position [26, 0]
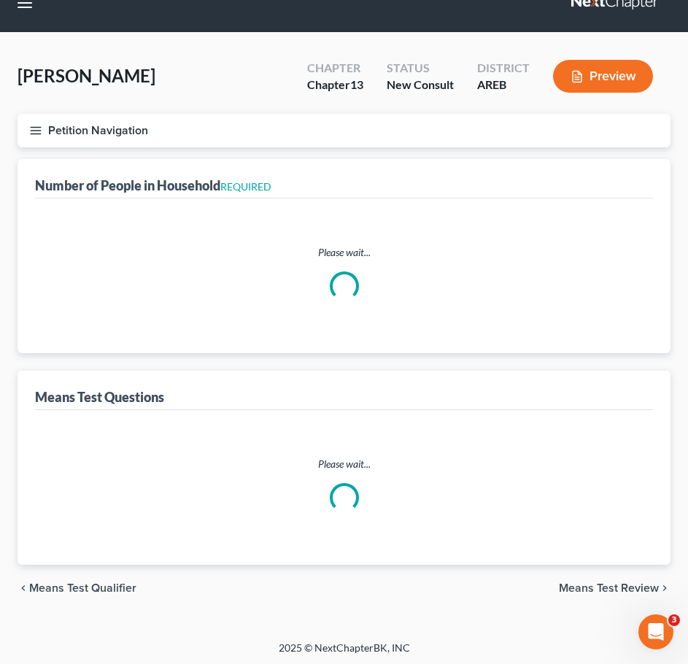
select select "0"
select select "60"
select select "1"
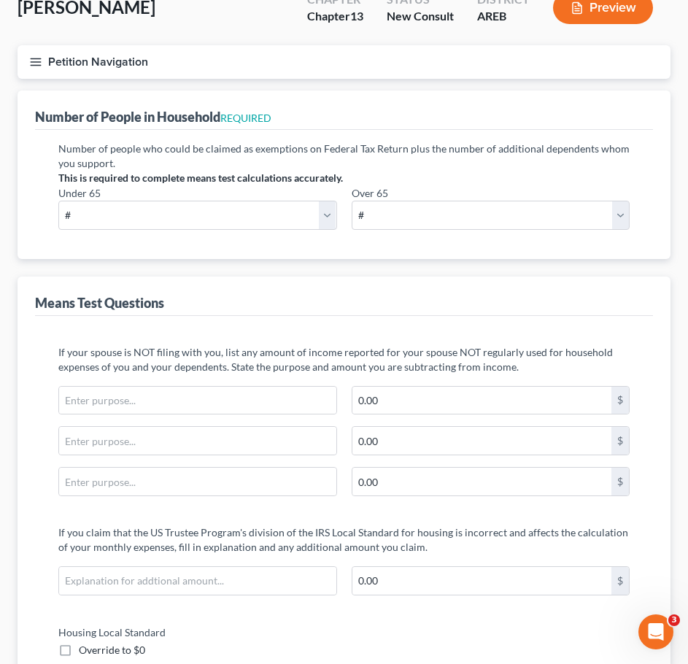
scroll to position [96, 0]
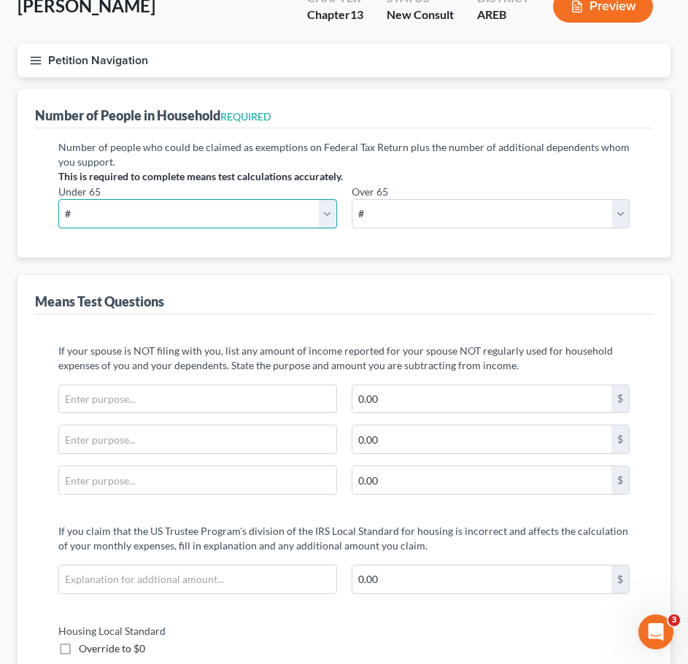
click at [290, 208] on select "# 0 1 2 3 4 5 6 7 8 9 10" at bounding box center [197, 213] width 279 height 29
select select "2"
click at [58, 199] on select "# 0 1 2 3 4 5 6 7 8 9 10" at bounding box center [197, 213] width 279 height 29
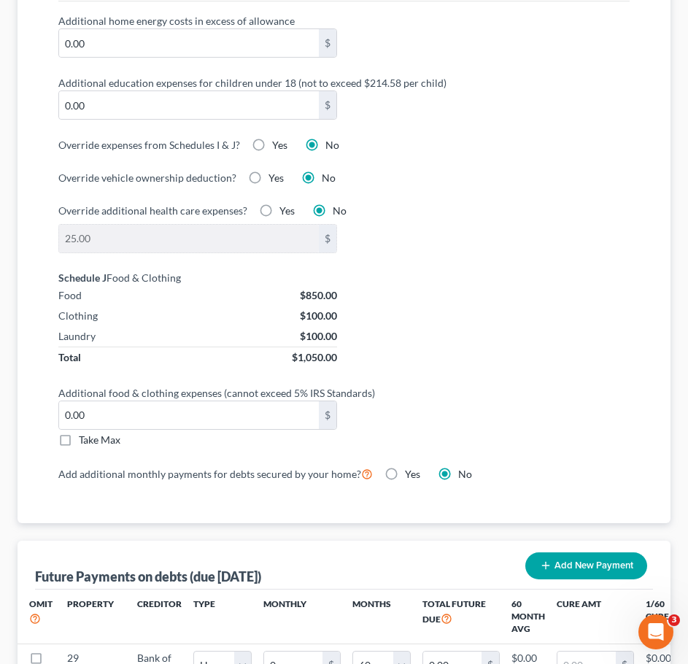
scroll to position [1275, 0]
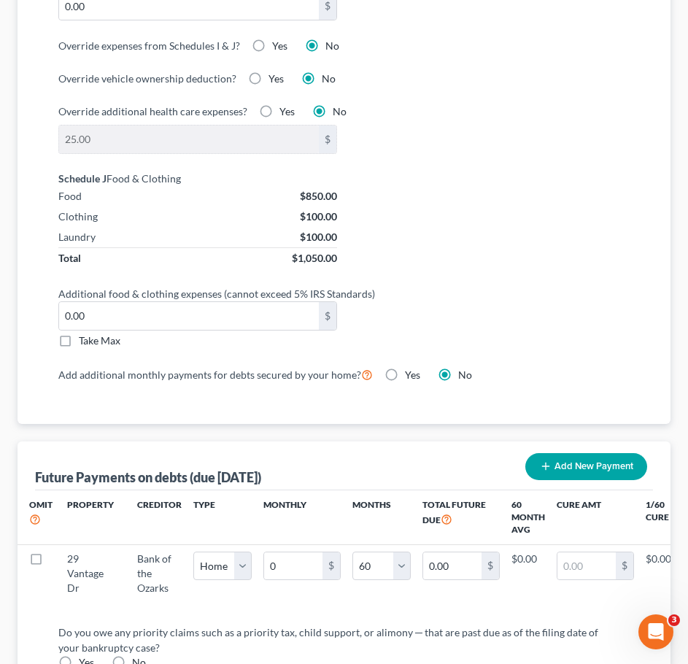
click at [47, 342] on div "Schedule J Food & Clothing Food $850.00 Clothing $100.00 Laundry $100.00 Total …" at bounding box center [344, 268] width 601 height 194
click at [79, 342] on label "Take Max" at bounding box center [100, 340] width 42 height 15
click at [85, 342] on input "Take Max" at bounding box center [89, 337] width 9 height 9
checkbox input "true"
type input "52.00"
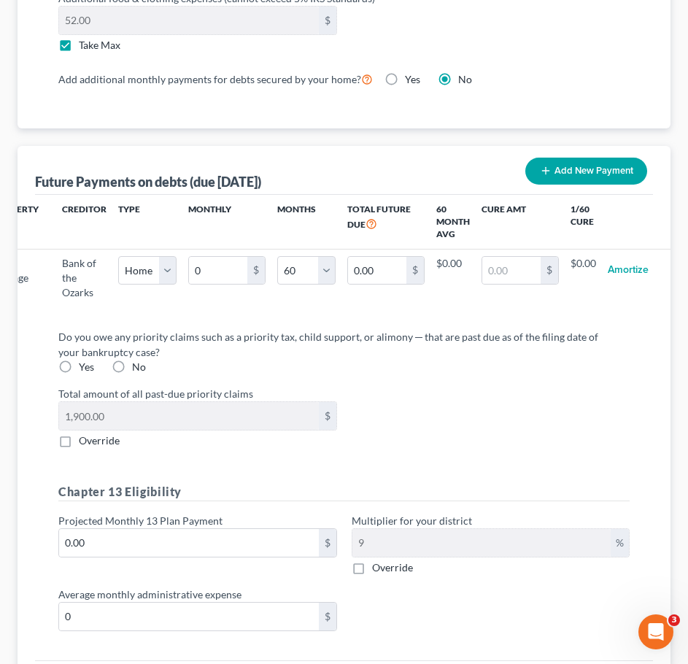
scroll to position [1575, 0]
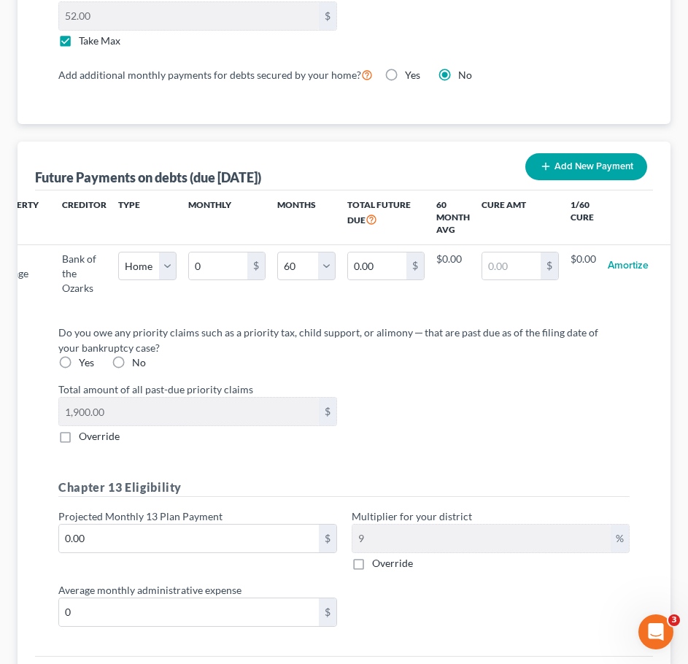
click at [79, 367] on label "Yes" at bounding box center [86, 362] width 15 height 15
click at [85, 365] on input "Yes" at bounding box center [89, 359] width 9 height 9
radio input "true"
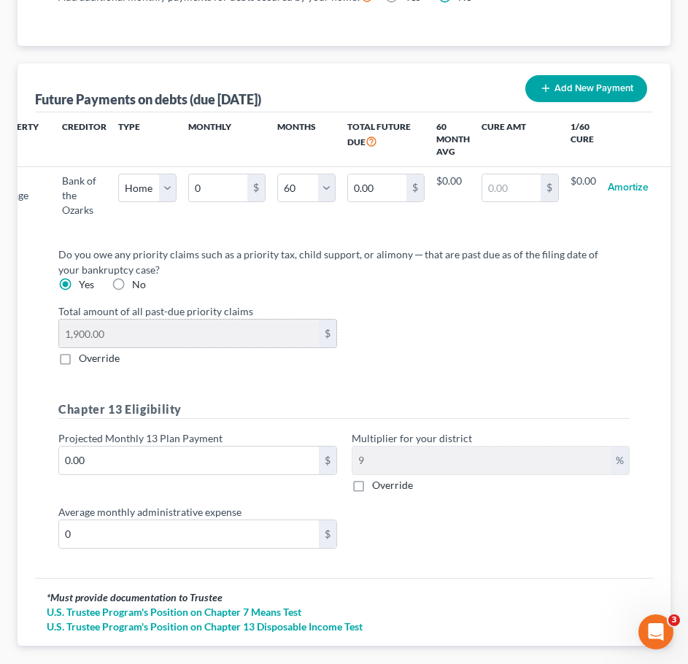
scroll to position [1654, 0]
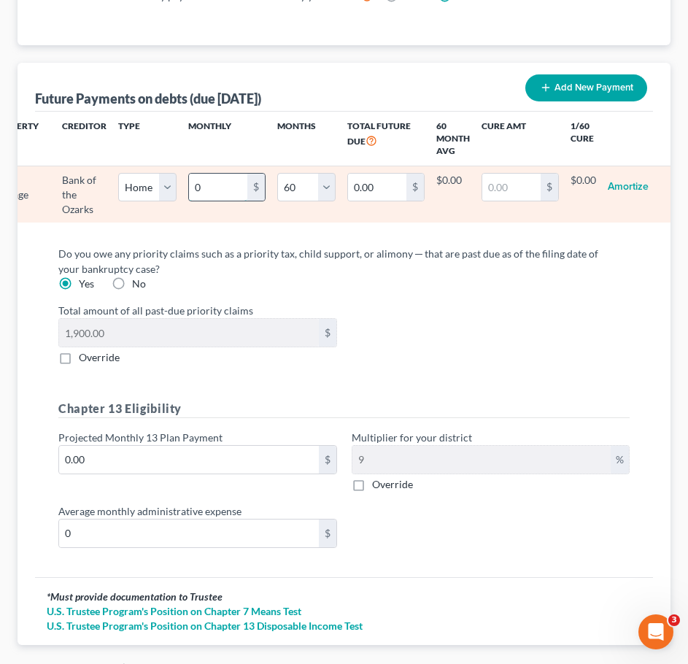
click at [210, 194] on input "0" at bounding box center [218, 188] width 58 height 28
type input "1"
type input "60.00"
type input "10"
type input "600.00"
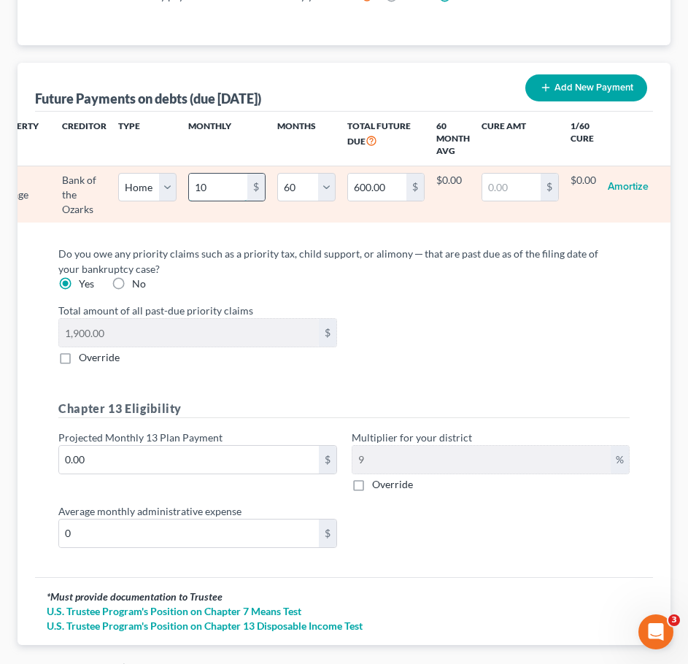
type input "100"
type input "6,000.00"
type input "1000"
type input "60,000.00"
type input "1,000"
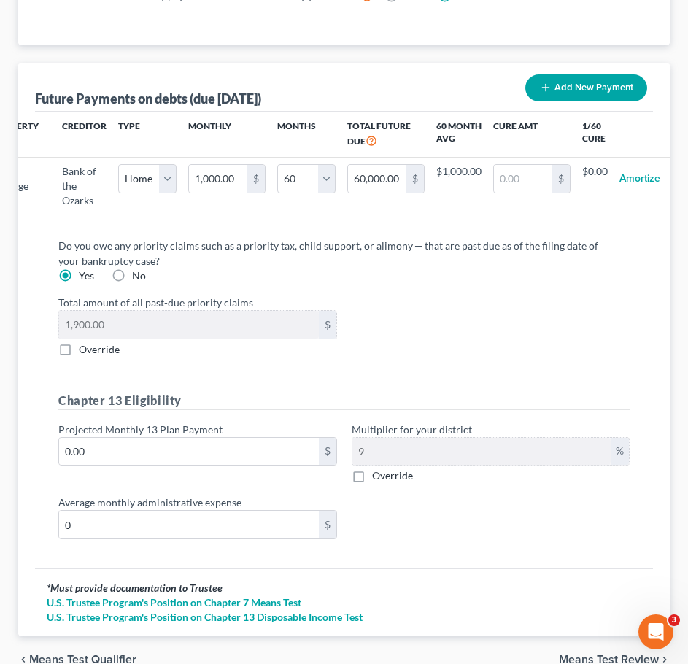
select select "0"
select select "60"
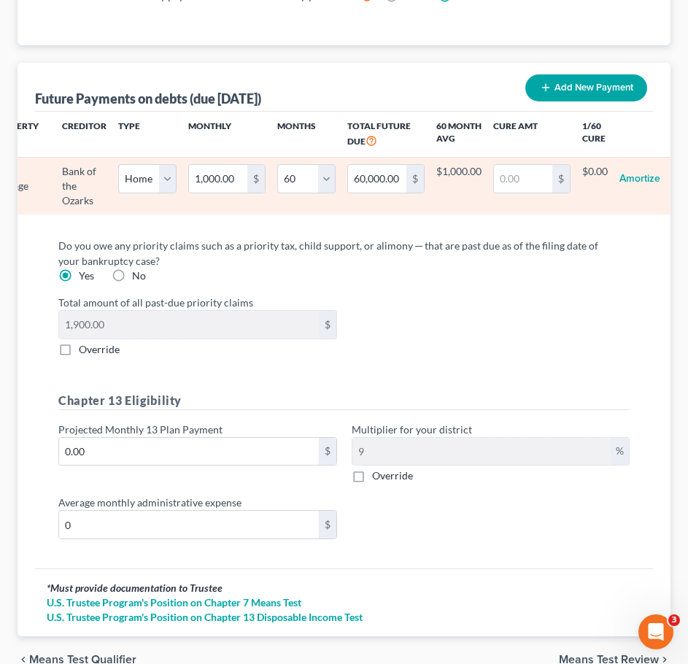
select select "0"
select select "60"
click at [630, 178] on button "Amortize" at bounding box center [640, 178] width 41 height 29
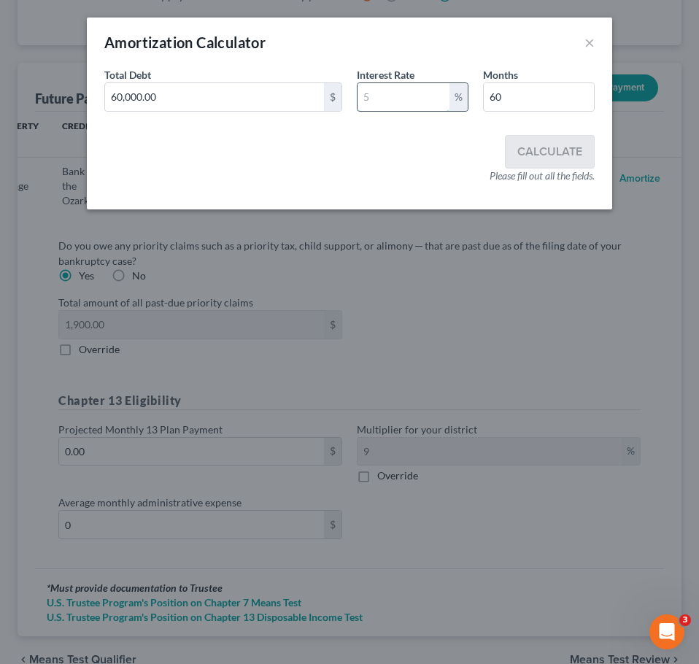
click at [395, 99] on input "text" at bounding box center [404, 97] width 92 height 28
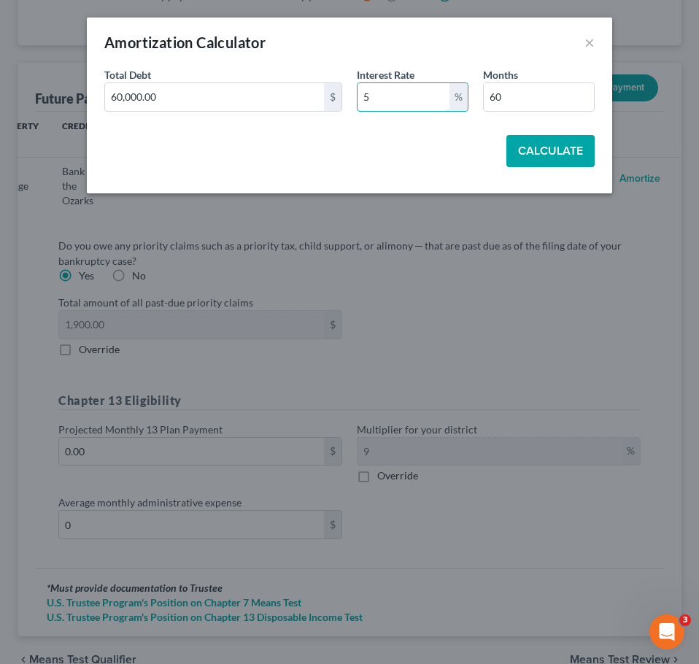
type input "5"
click at [537, 153] on button "Calculate" at bounding box center [550, 151] width 88 height 32
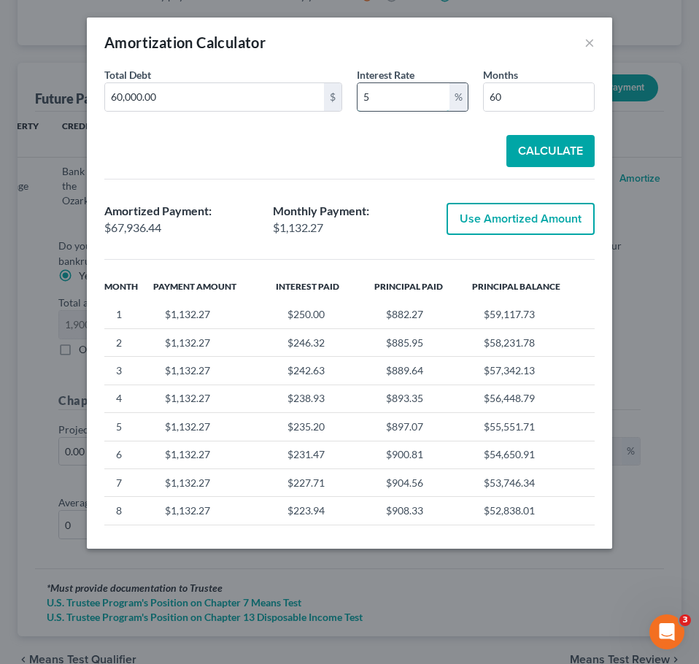
click at [391, 99] on input "5" at bounding box center [404, 97] width 92 height 28
type input "0"
click at [547, 165] on button "Calculate" at bounding box center [550, 151] width 88 height 32
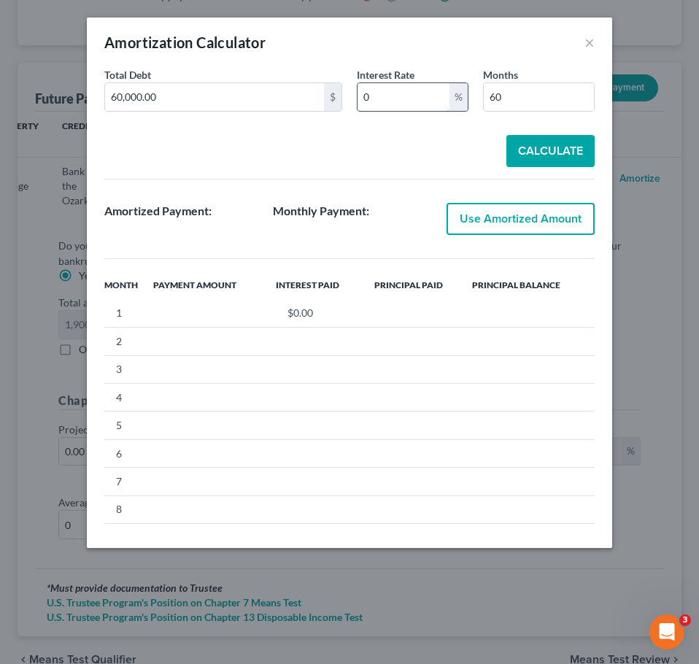
click at [414, 107] on input "0" at bounding box center [404, 97] width 92 height 28
click at [540, 154] on button "Calculate" at bounding box center [550, 151] width 88 height 32
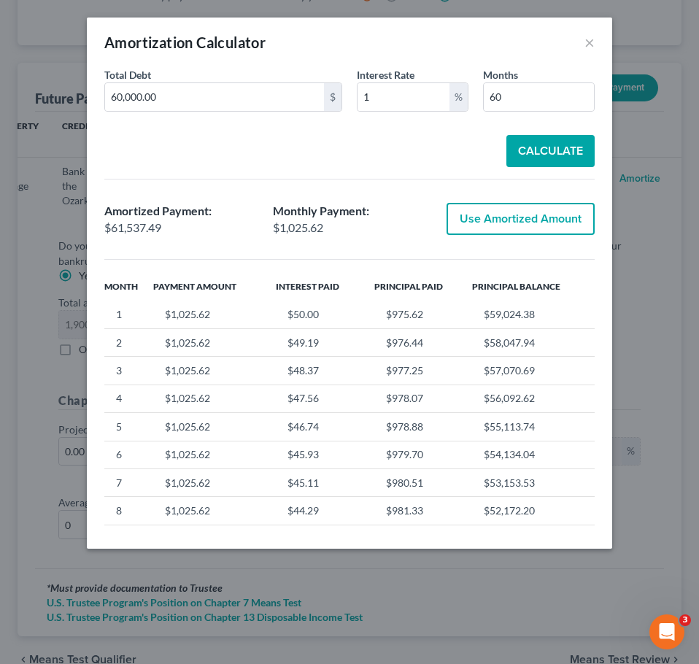
click at [546, 219] on button "Use Amortized Amount" at bounding box center [521, 219] width 148 height 32
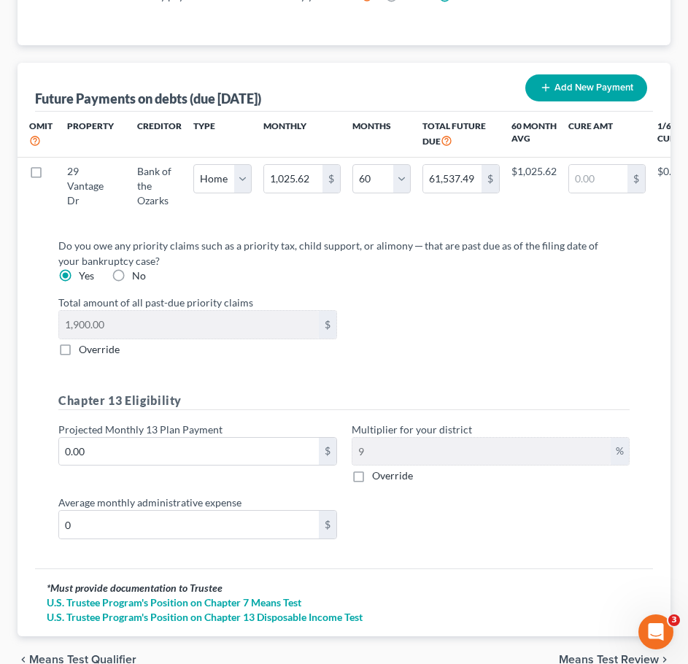
scroll to position [0, 1]
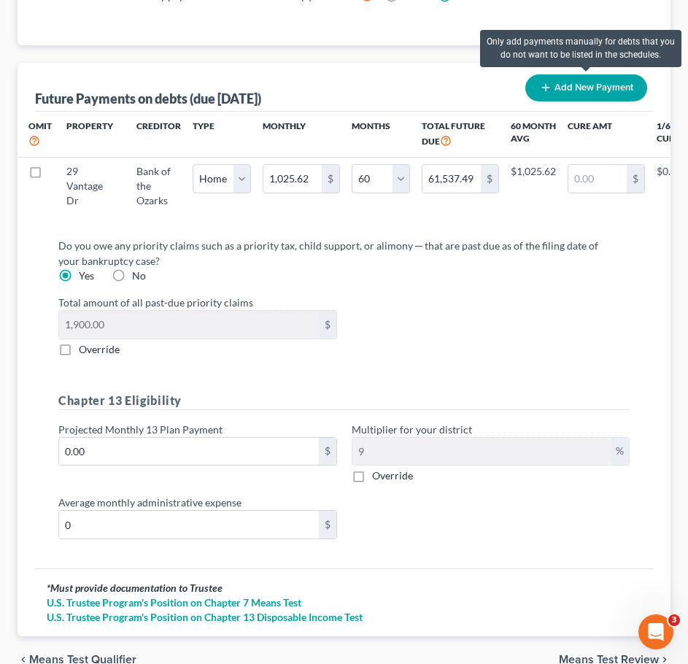
click at [594, 90] on button "Add New Payment" at bounding box center [586, 87] width 122 height 27
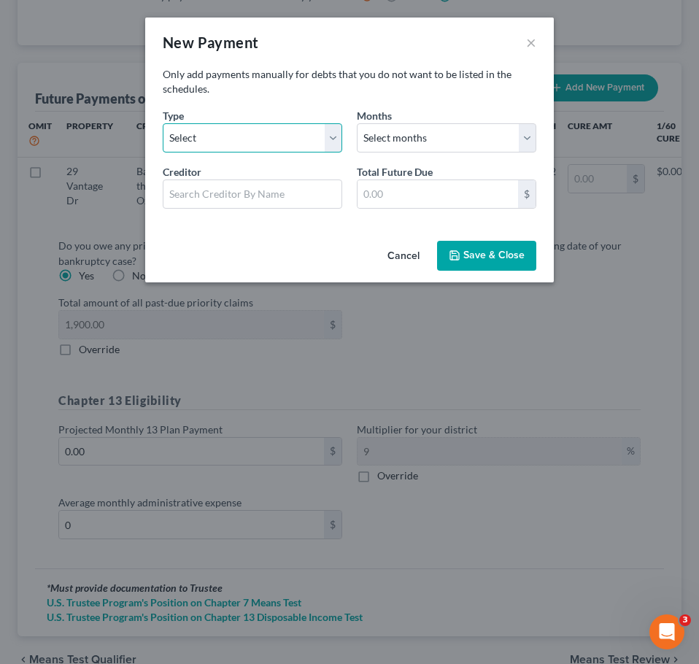
click at [291, 138] on select "Select Home Vehicle Other" at bounding box center [253, 137] width 180 height 29
click at [163, 123] on select "Select Home Vehicle Other" at bounding box center [253, 137] width 180 height 29
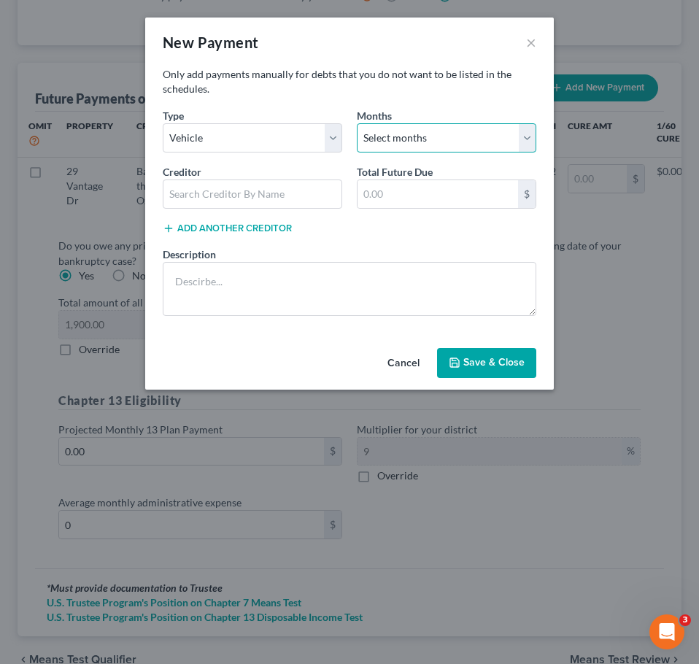
click at [421, 144] on select "Select months 0 1 2 3 4 5 6 7 8 9 10 11 12 13 14 15 16 17 18 19 20 21 22 23 24 …" at bounding box center [447, 137] width 180 height 29
click at [357, 123] on select "Select months 0 1 2 3 4 5 6 7 8 9 10 11 12 13 14 15 16 17 18 19 20 21 22 23 24 …" at bounding box center [447, 137] width 180 height 29
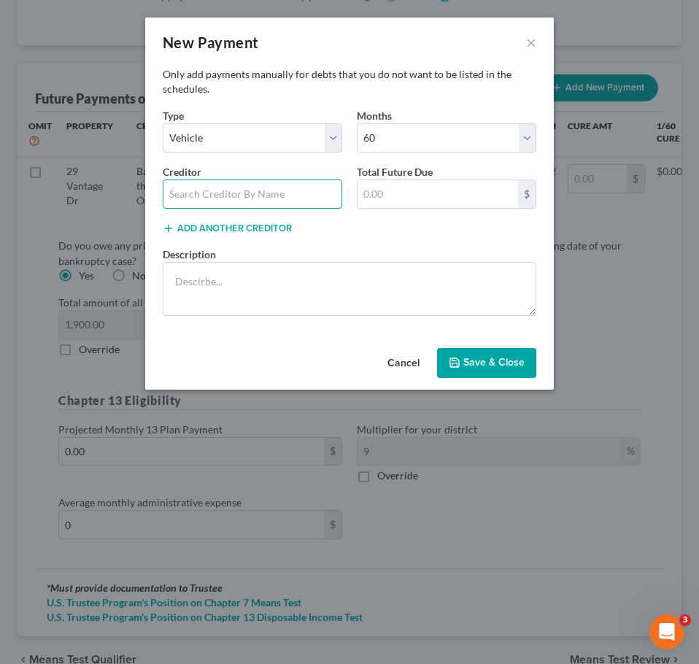
click at [258, 191] on input "text" at bounding box center [253, 194] width 180 height 29
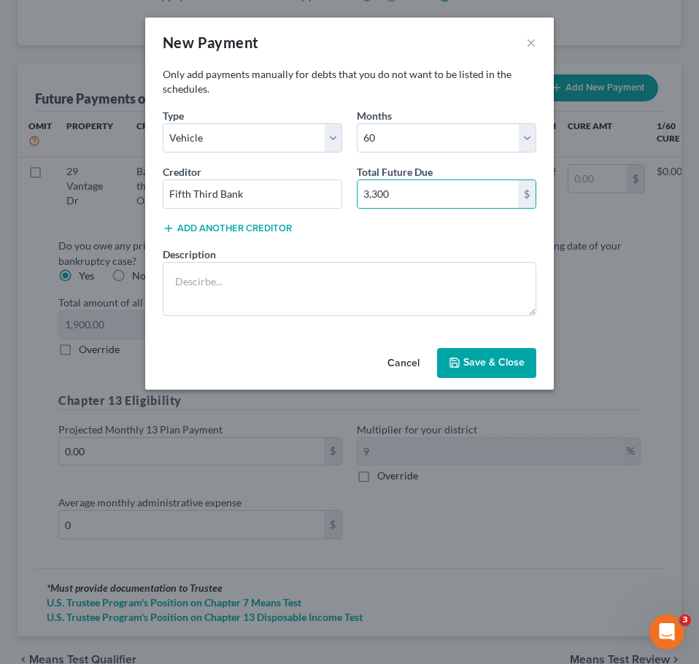
click at [471, 342] on div "Only add payments manually for debts that you do not want to be listed in the s…" at bounding box center [349, 204] width 409 height 275
click at [476, 353] on button "Save & Close" at bounding box center [486, 363] width 99 height 31
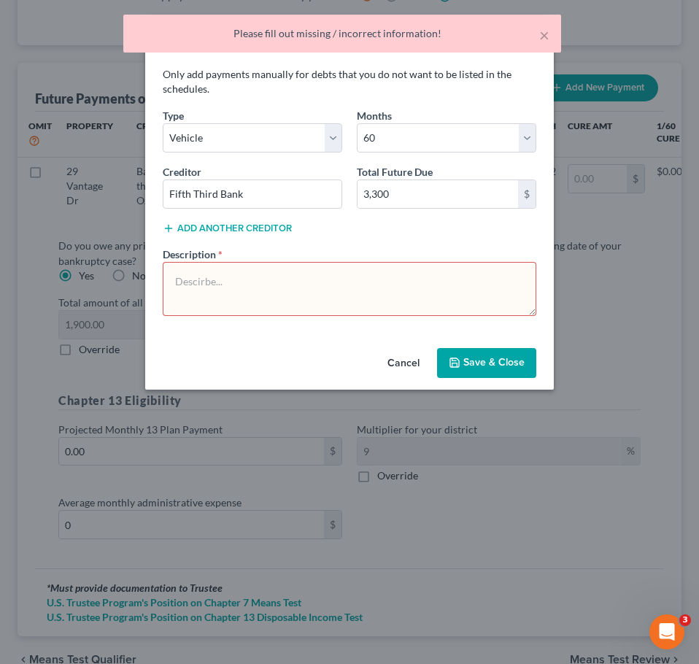
click at [447, 277] on textarea at bounding box center [350, 289] width 374 height 54
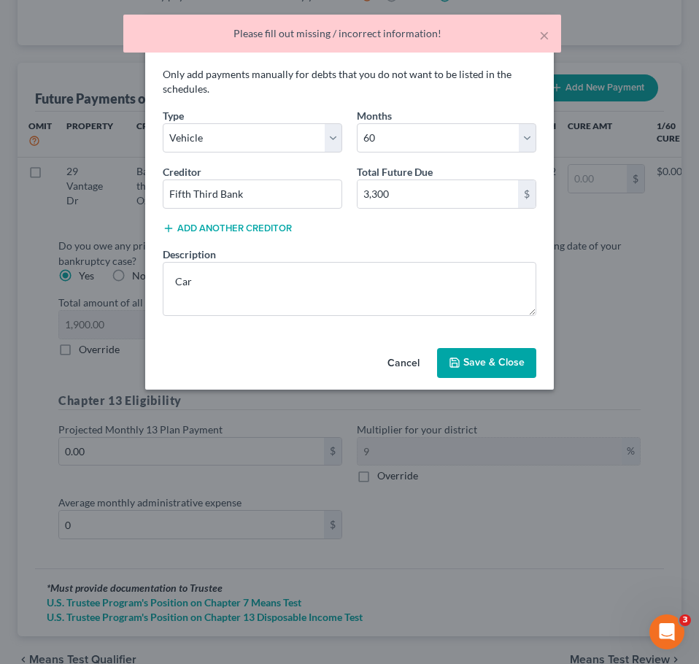
click at [509, 364] on button "Save & Close" at bounding box center [486, 363] width 99 height 31
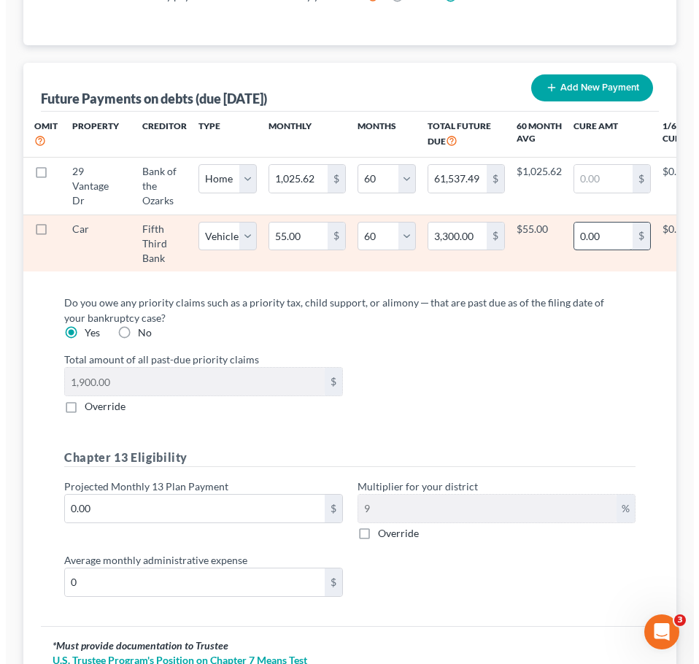
scroll to position [0, 105]
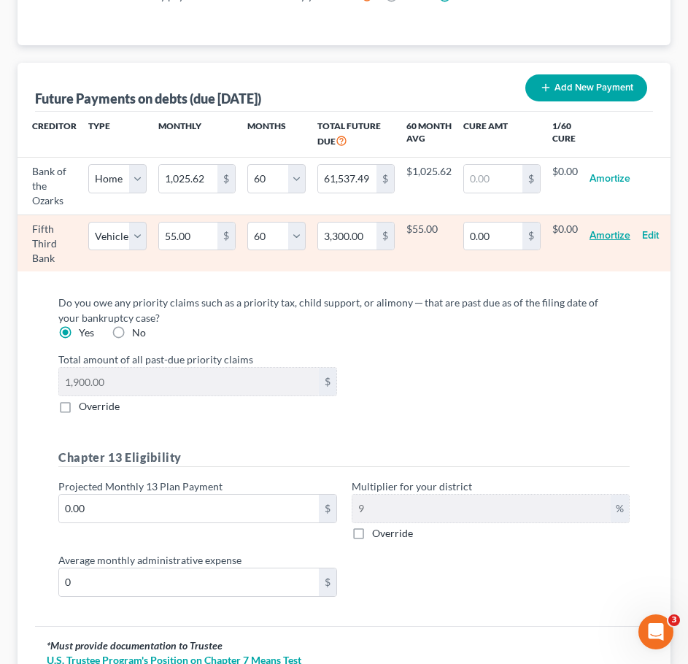
click at [617, 243] on button "Amortize" at bounding box center [610, 236] width 41 height 29
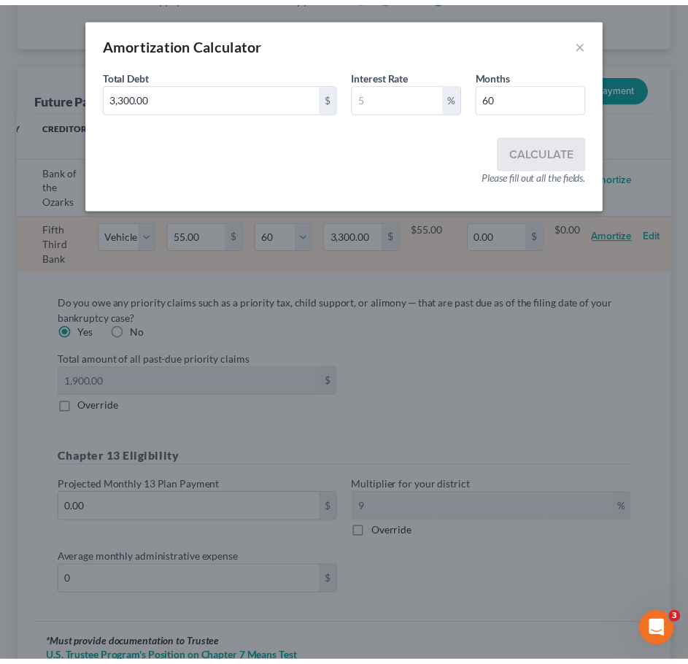
scroll to position [0, 94]
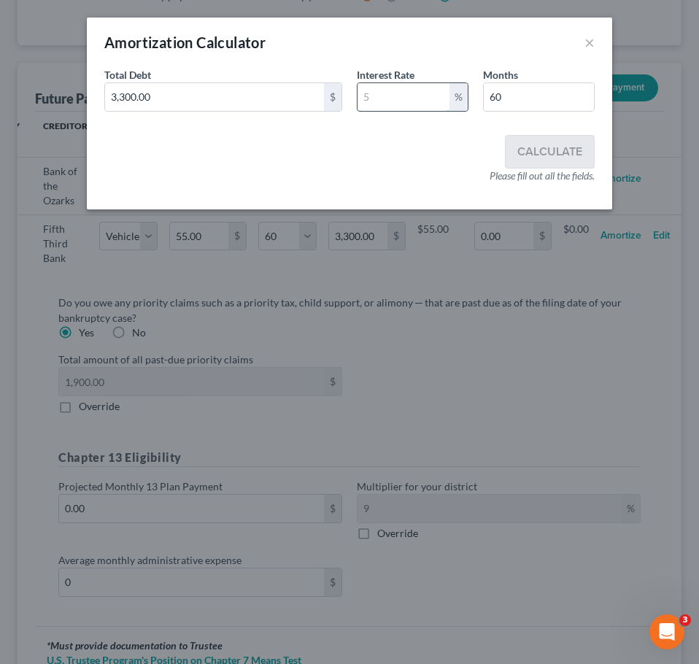
click at [407, 96] on input "text" at bounding box center [404, 97] width 92 height 28
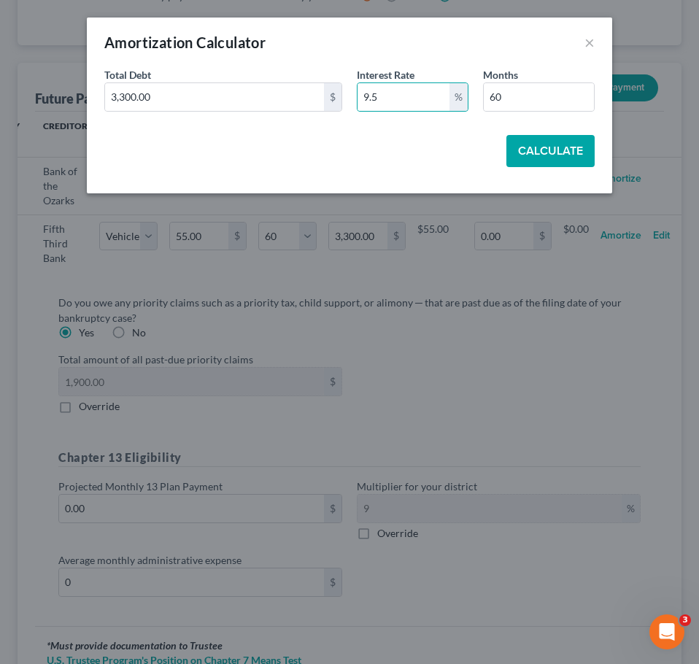
click at [555, 146] on button "Calculate" at bounding box center [550, 151] width 88 height 32
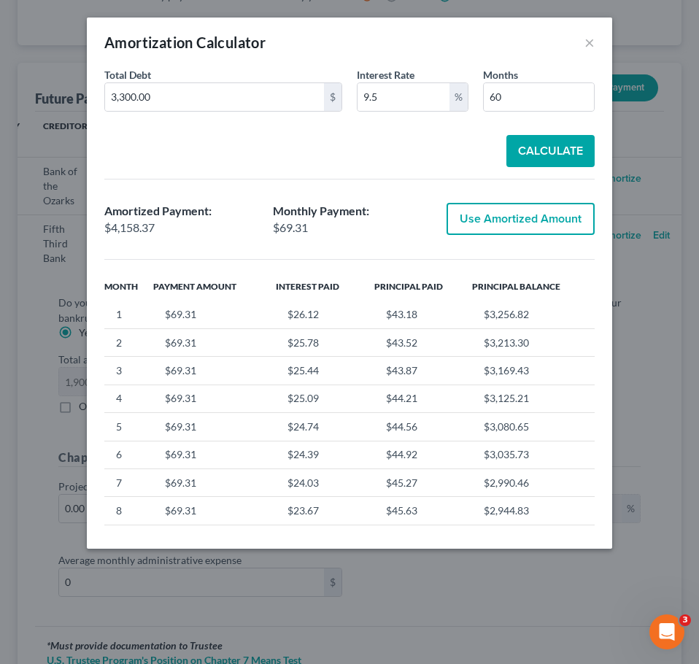
click at [509, 234] on button "Use Amortized Amount" at bounding box center [521, 219] width 148 height 32
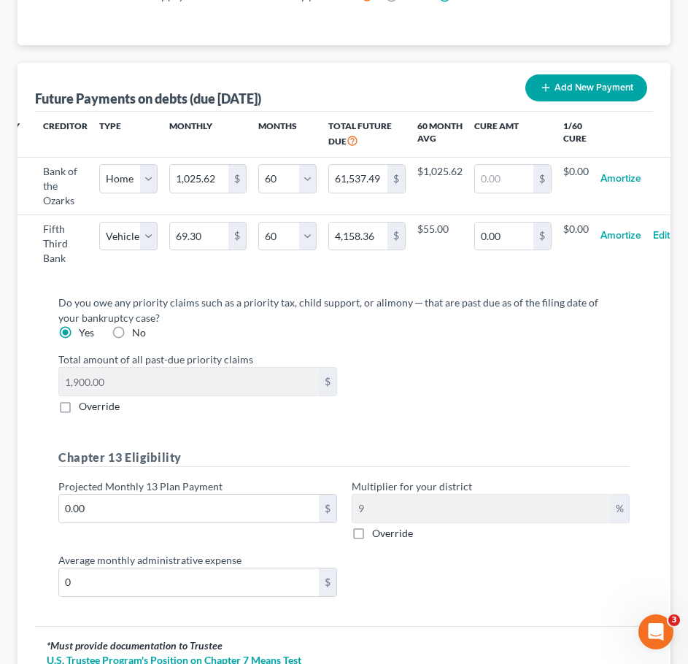
scroll to position [1797, 0]
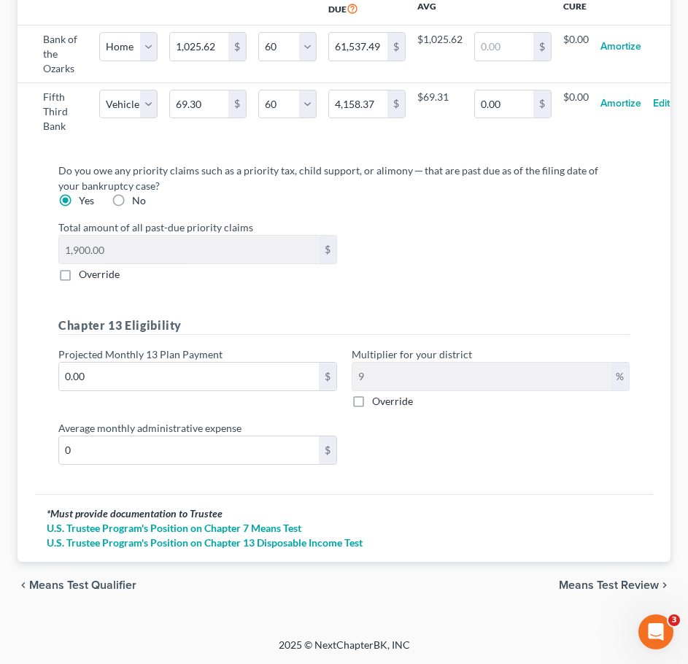
click at [607, 591] on span "Means Test Review" at bounding box center [609, 585] width 100 height 12
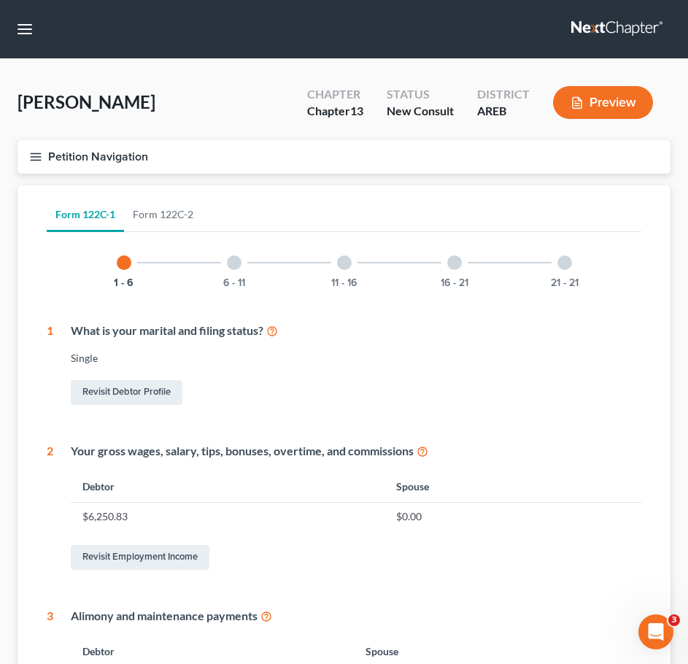
scroll to position [617, 0]
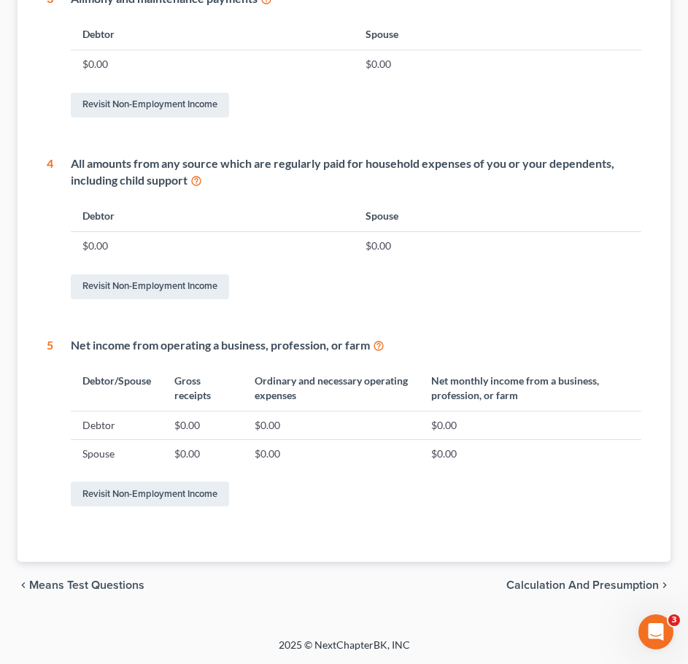
click at [589, 577] on div "chevron_left Means Test Questions Calculation and Presumption chevron_right" at bounding box center [344, 585] width 653 height 47
click at [572, 584] on span "Calculation and Presumption" at bounding box center [582, 585] width 153 height 12
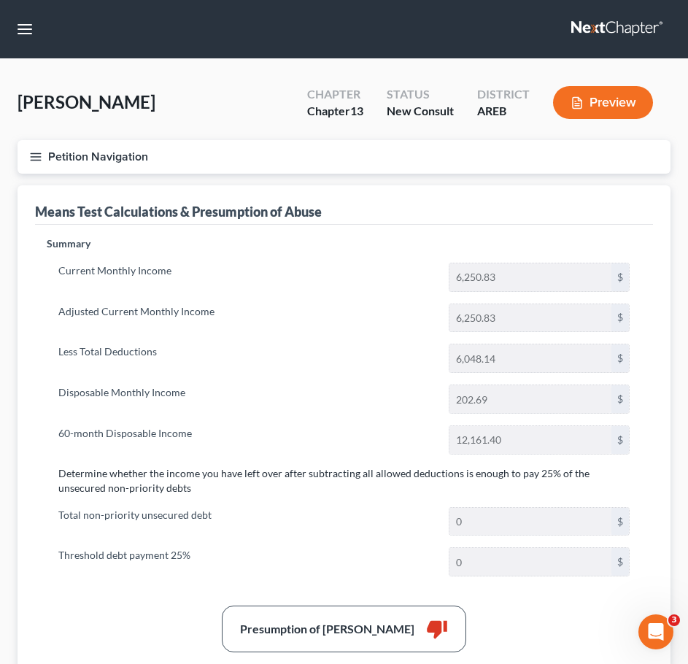
scroll to position [425, 0]
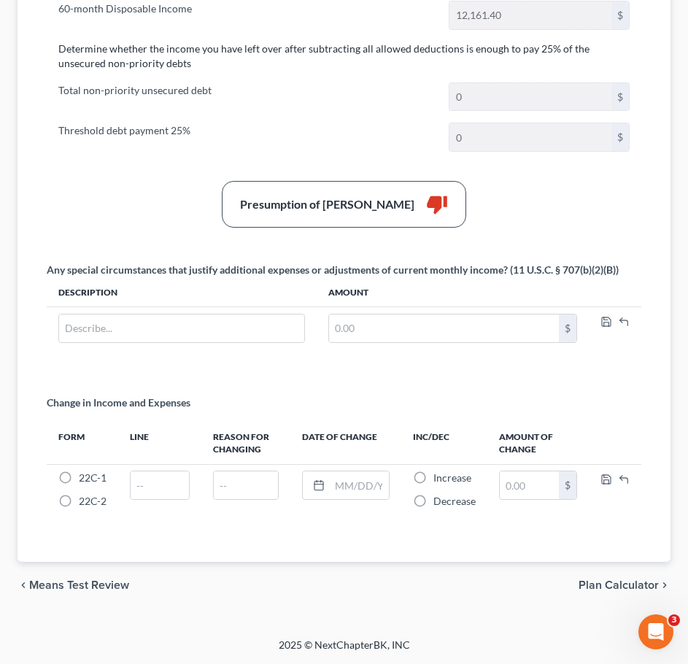
click at [96, 577] on div "chevron_left Means Test Review Plan Calculator chevron_right" at bounding box center [344, 585] width 653 height 47
click at [74, 580] on span "Means Test Review" at bounding box center [79, 585] width 100 height 12
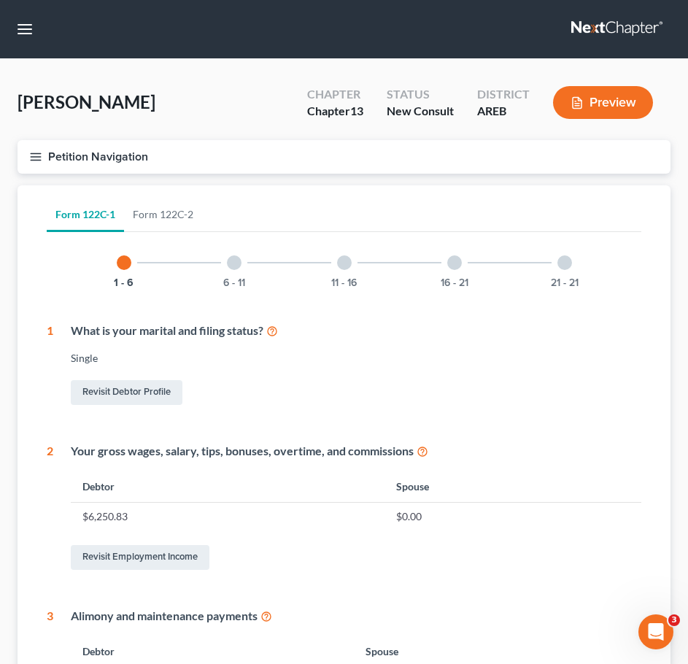
scroll to position [617, 0]
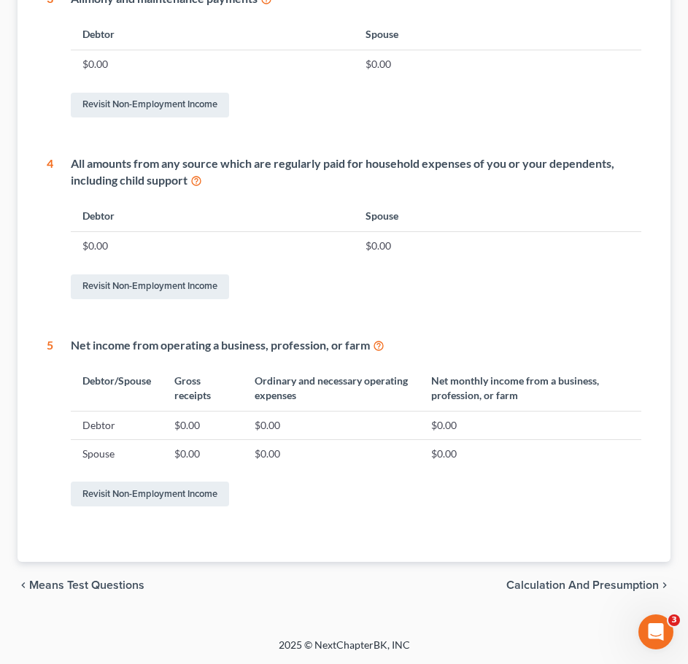
click at [86, 584] on span "Means Test Questions" at bounding box center [86, 585] width 115 height 12
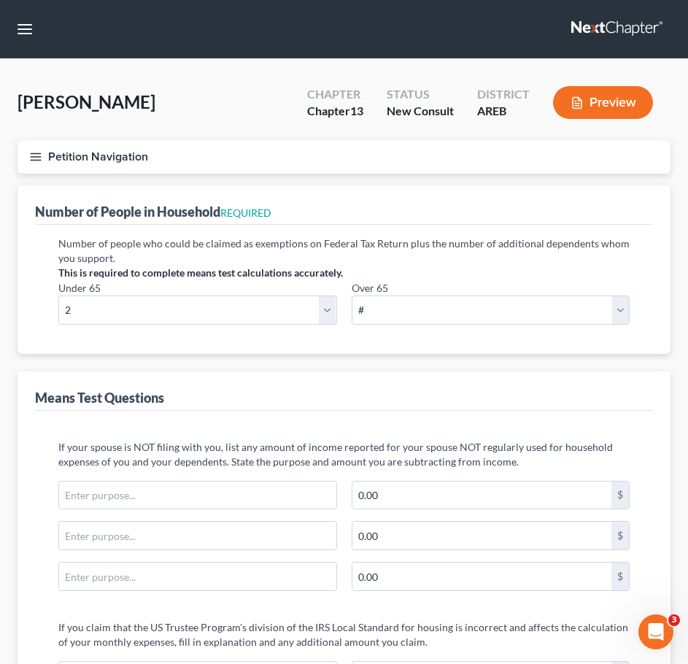
click at [35, 157] on line "button" at bounding box center [36, 157] width 10 height 0
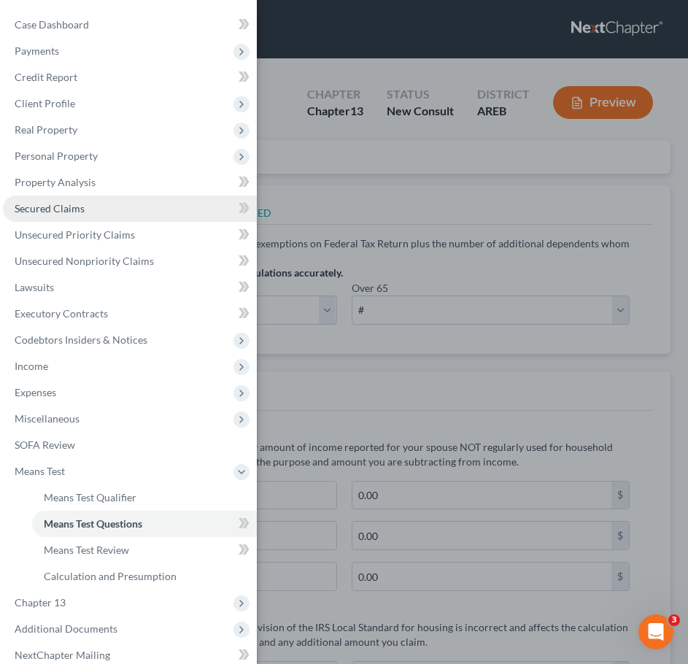
click at [121, 212] on link "Secured Claims" at bounding box center [130, 209] width 254 height 26
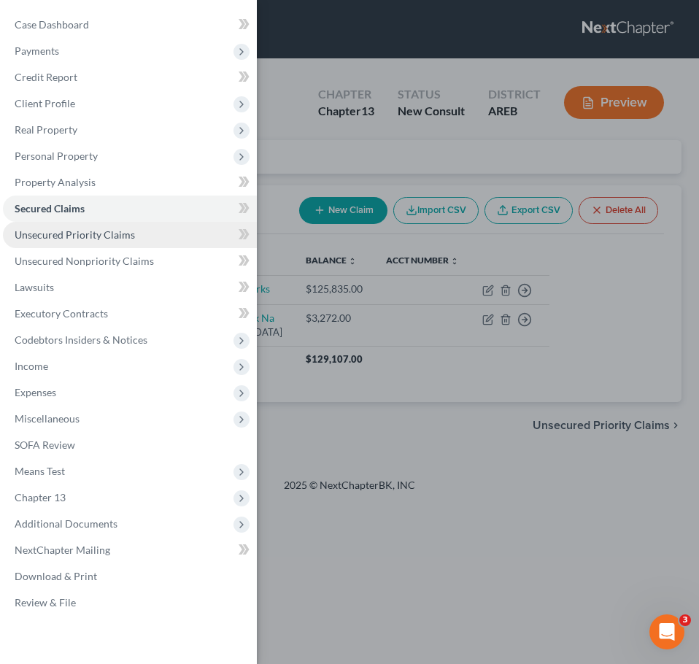
click at [165, 234] on link "Unsecured Priority Claims" at bounding box center [130, 235] width 254 height 26
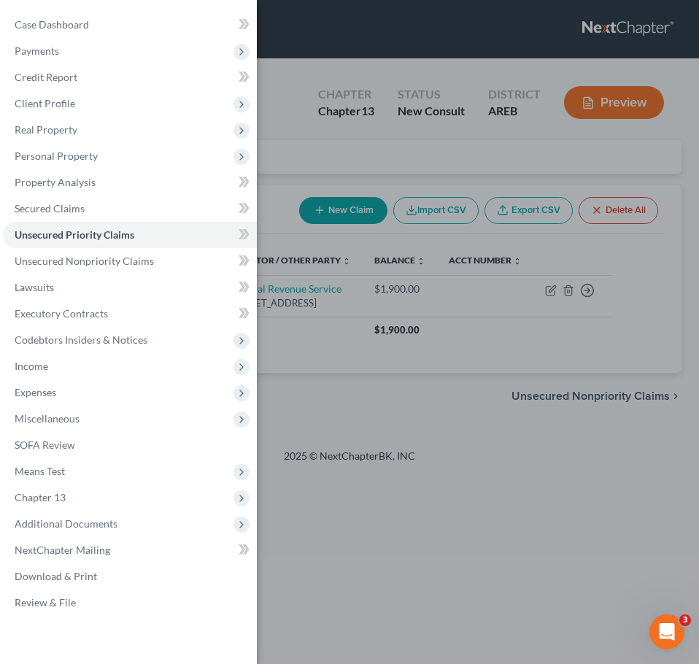
click at [462, 438] on div "Case Dashboard Payments Invoices Payments Payments Credit Report Client Profile" at bounding box center [349, 332] width 699 height 664
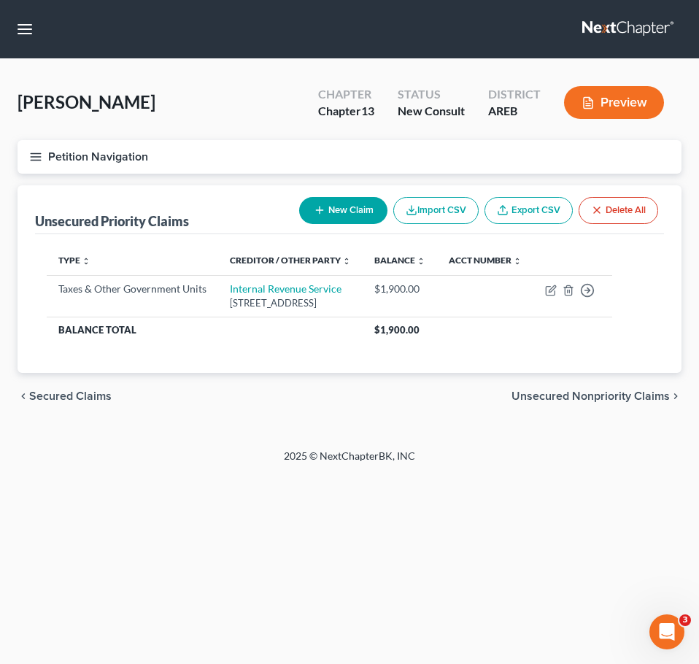
click at [80, 393] on span "Secured Claims" at bounding box center [70, 396] width 82 height 12
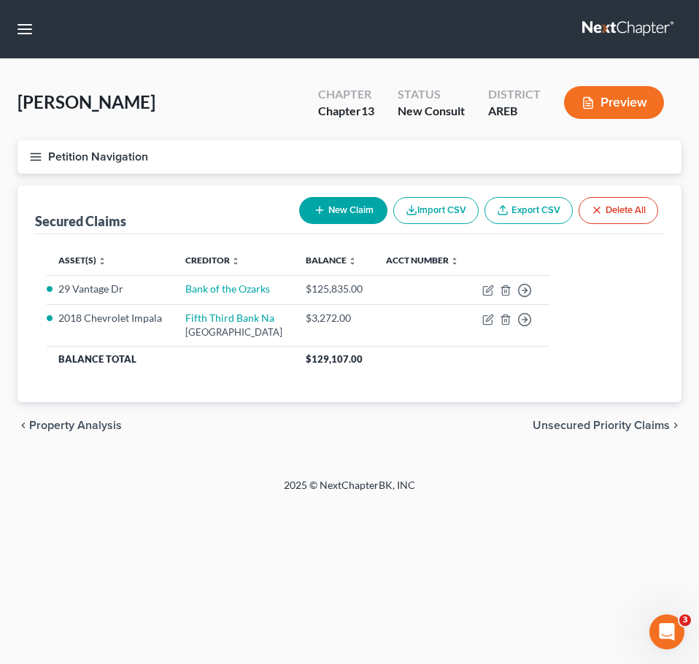
click at [96, 423] on span "Property Analysis" at bounding box center [75, 426] width 93 height 12
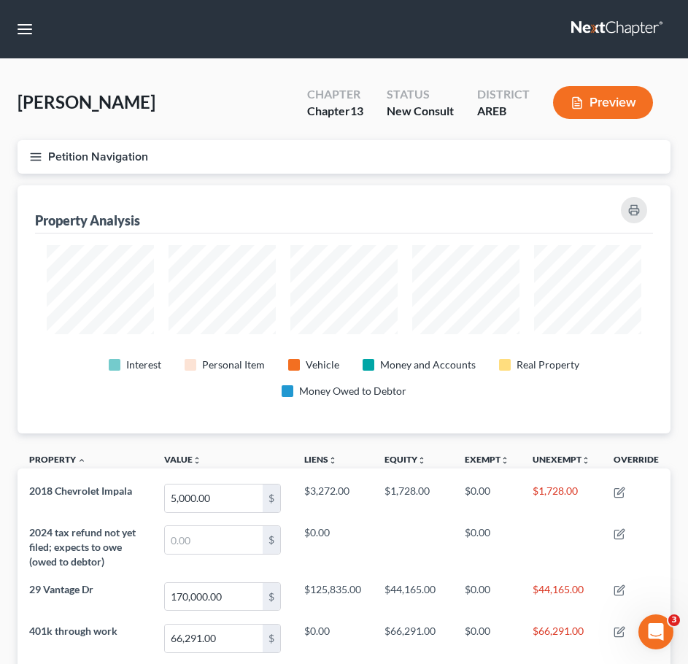
scroll to position [248, 653]
click at [595, 336] on div "Interest Personal Item Vehicle Money and Accounts Real Property Money Owed to D…" at bounding box center [343, 375] width 609 height 82
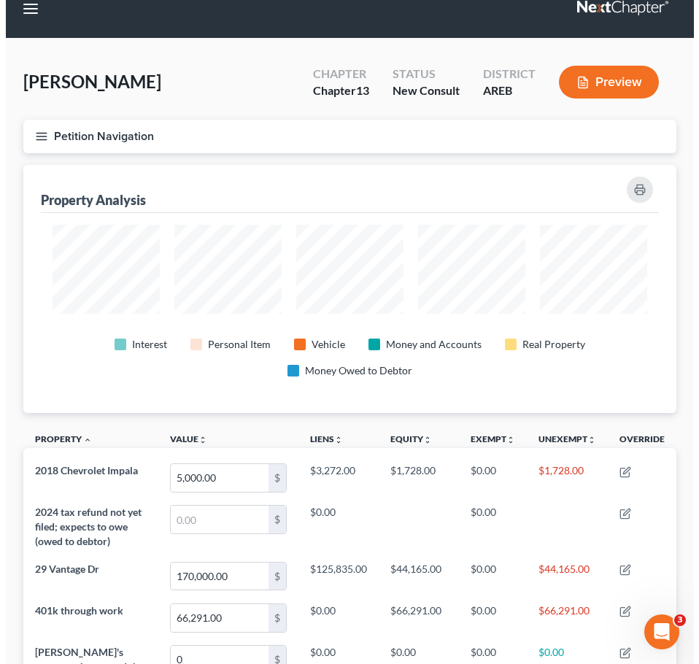
scroll to position [0, 0]
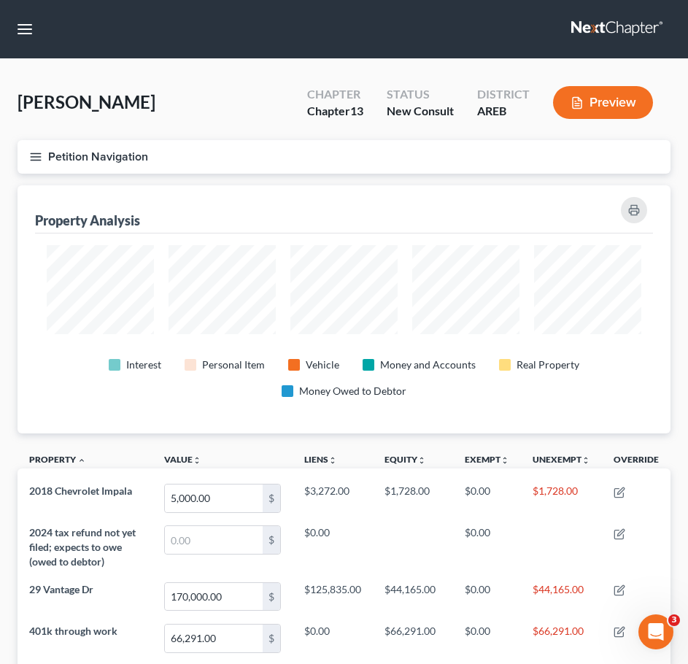
click at [35, 162] on icon "button" at bounding box center [35, 156] width 13 height 13
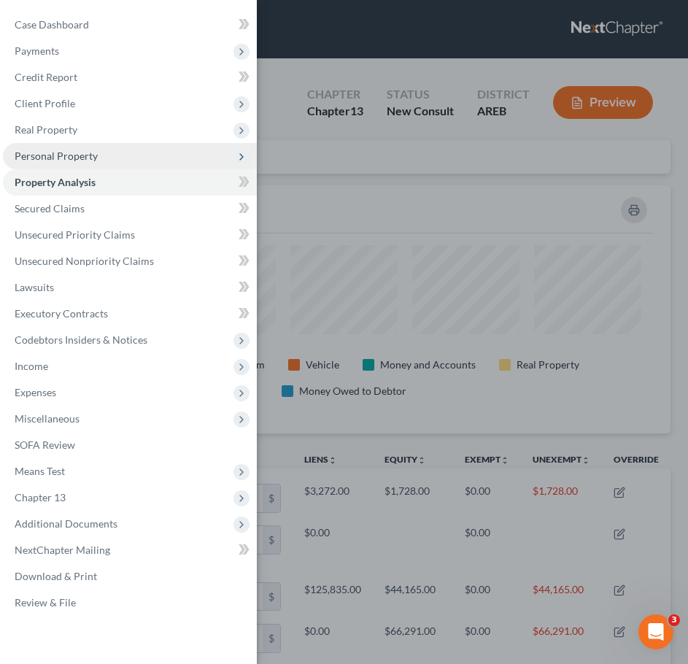
click at [61, 153] on span "Personal Property" at bounding box center [56, 156] width 83 height 12
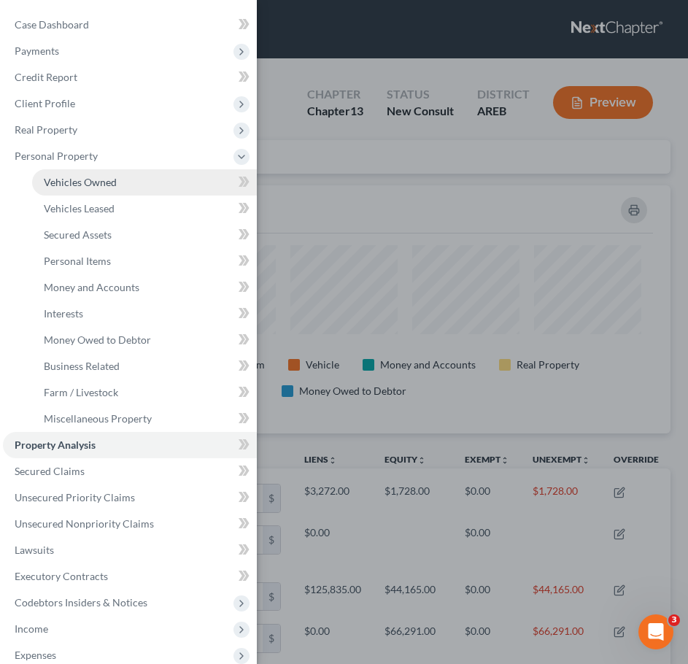
click at [90, 176] on span "Vehicles Owned" at bounding box center [80, 182] width 73 height 12
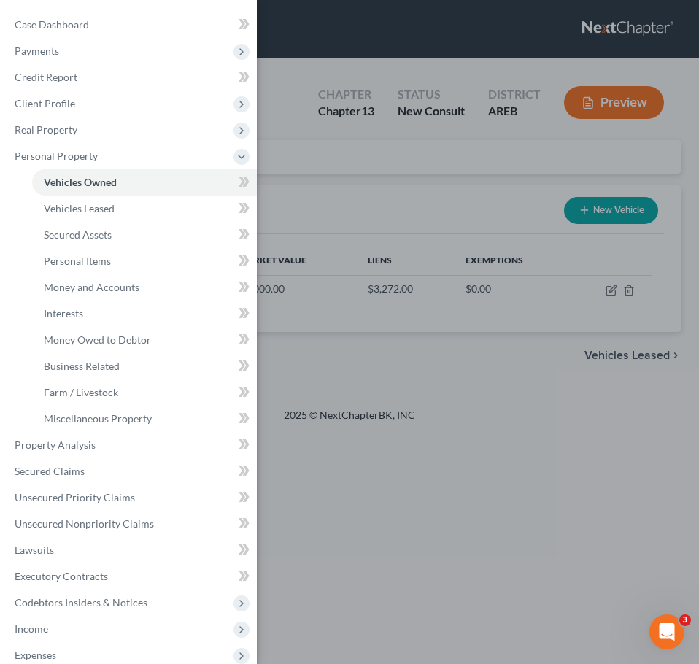
click at [368, 166] on div "Case Dashboard Payments Invoices Payments Payments Credit Report Client Profile" at bounding box center [349, 332] width 699 height 664
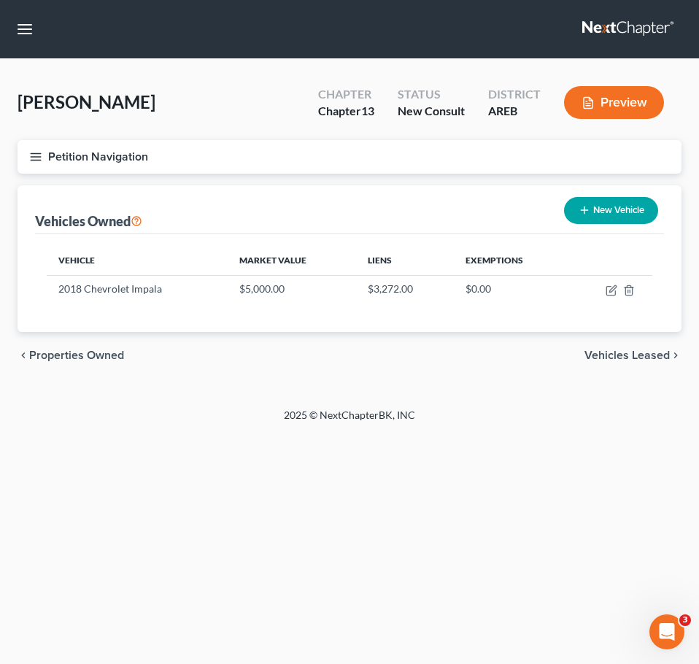
click at [36, 146] on button "Petition Navigation" at bounding box center [350, 157] width 664 height 34
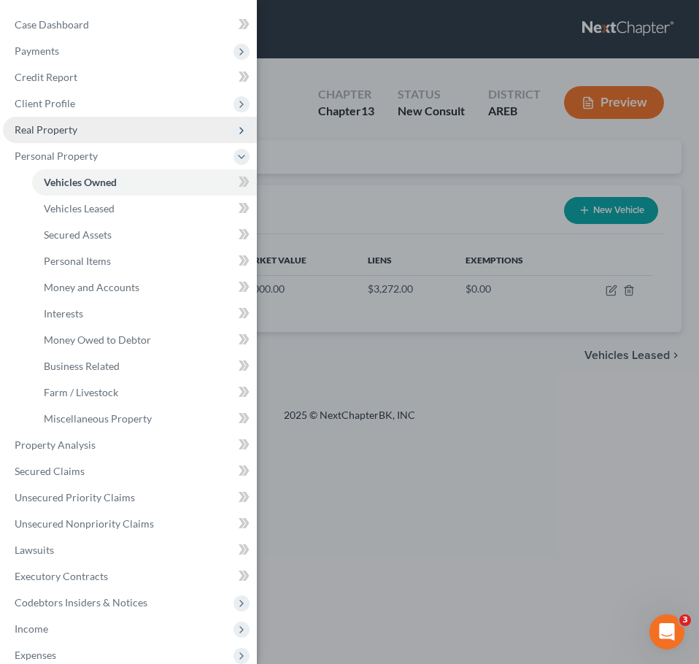
click at [68, 137] on span "Real Property" at bounding box center [130, 130] width 254 height 26
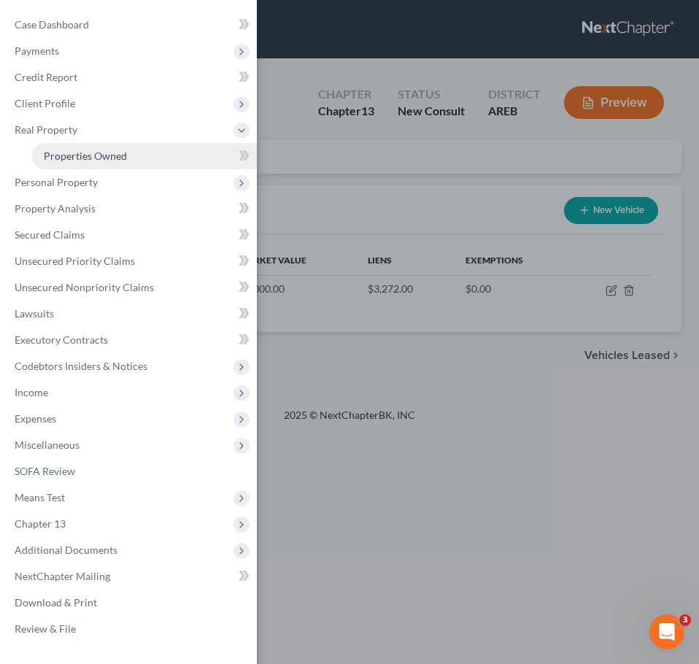
click at [82, 158] on span "Properties Owned" at bounding box center [85, 156] width 83 height 12
click at [450, 236] on div "Case Dashboard Payments Invoices Payments Payments Credit Report Client Profile" at bounding box center [349, 332] width 699 height 664
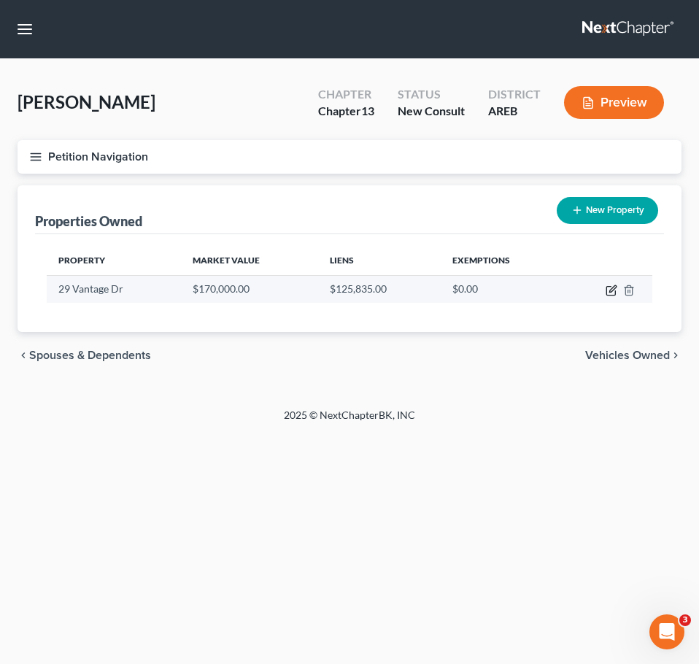
click at [608, 285] on icon "button" at bounding box center [612, 291] width 12 height 12
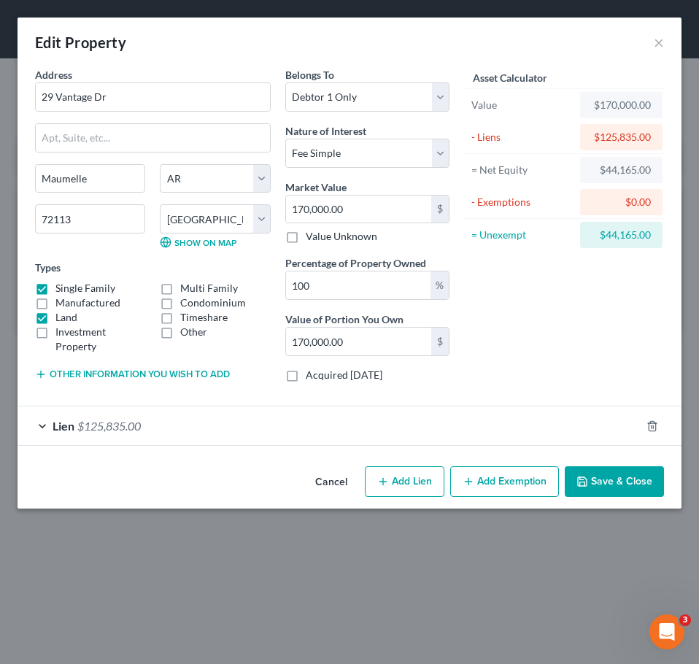
click at [499, 479] on button "Add Exemption" at bounding box center [504, 481] width 109 height 31
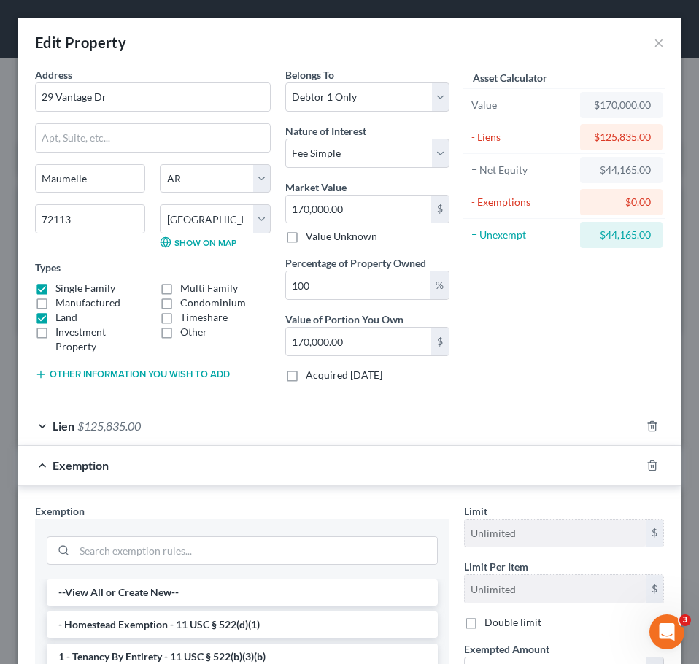
scroll to position [253, 0]
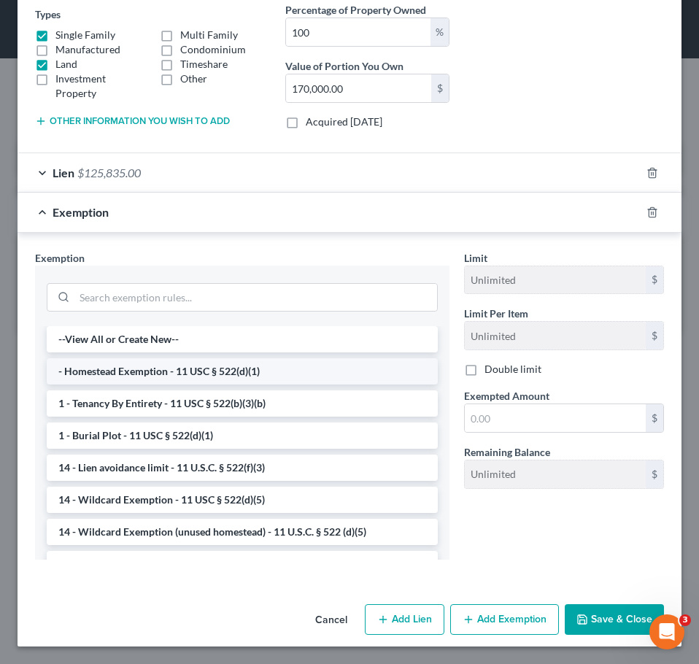
click at [287, 371] on li "- Homestead Exemption - 11 USC § 522(d)(1)" at bounding box center [242, 371] width 391 height 26
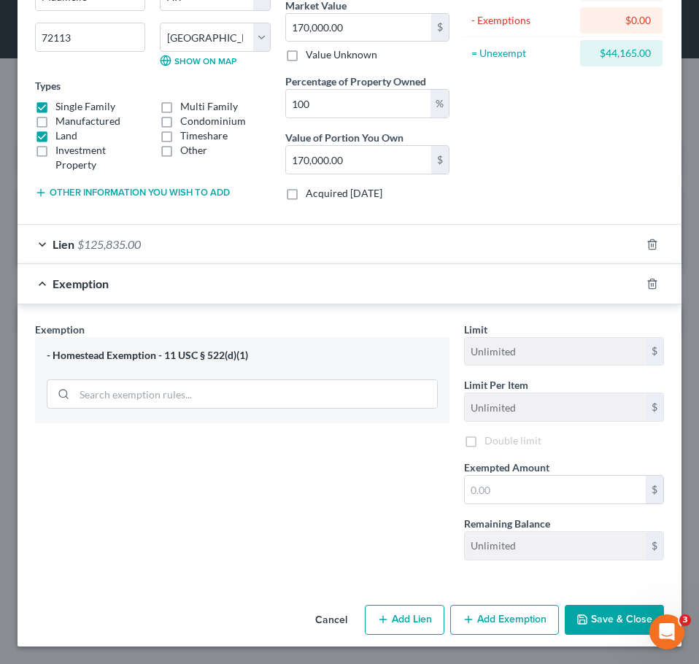
scroll to position [182, 0]
click at [516, 490] on input "text" at bounding box center [555, 490] width 181 height 28
click at [476, 625] on button "Add Exemption" at bounding box center [504, 620] width 109 height 31
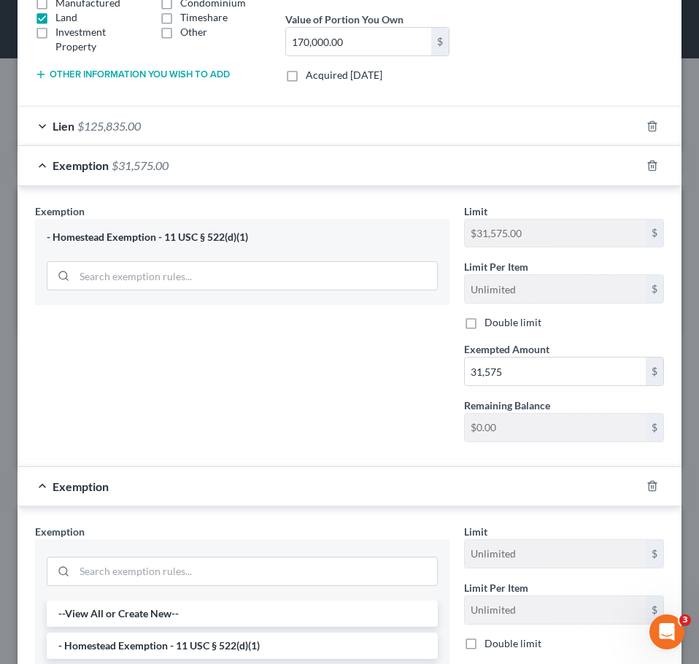
scroll to position [305, 0]
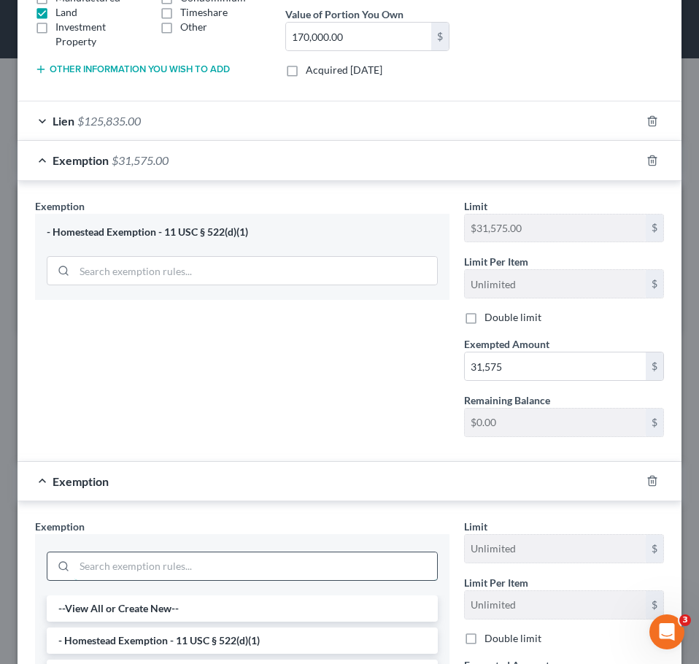
click at [220, 571] on input "search" at bounding box center [255, 566] width 363 height 28
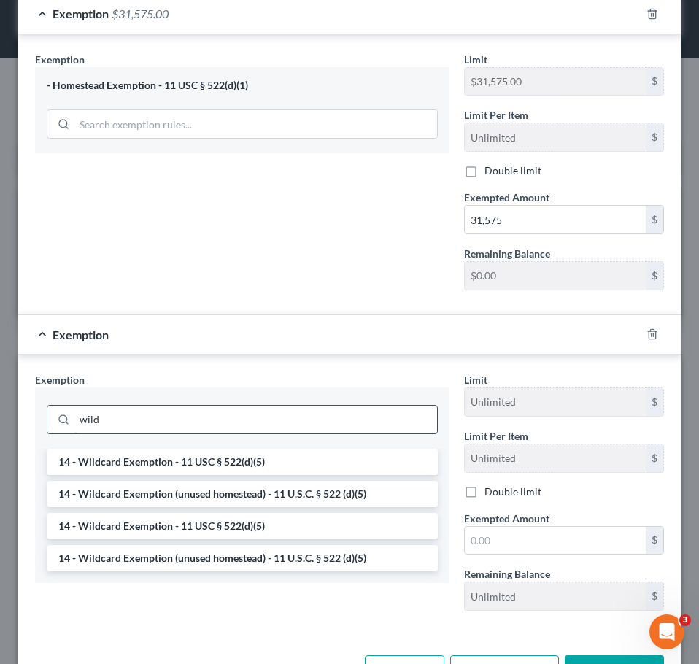
scroll to position [452, 0]
click at [195, 455] on li "14 - Wildcard Exemption - 11 USC § 522(d)(5)" at bounding box center [242, 461] width 391 height 26
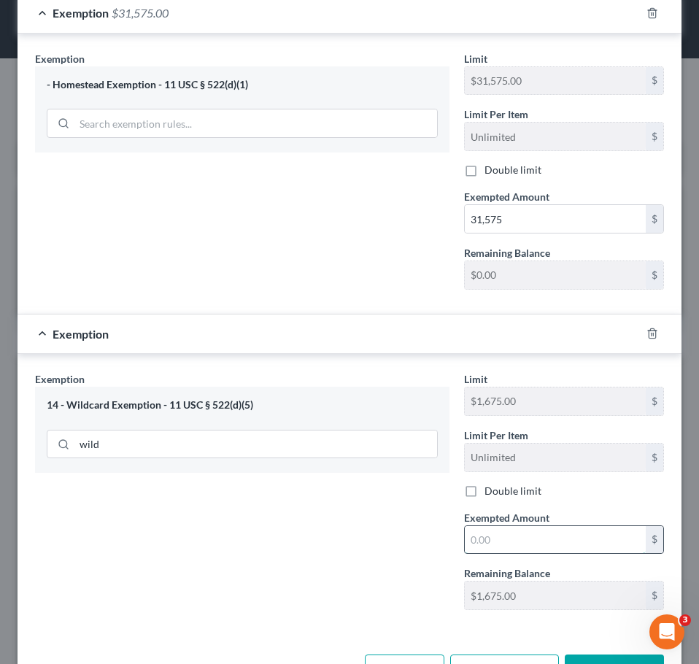
click at [550, 533] on input "text" at bounding box center [555, 540] width 181 height 28
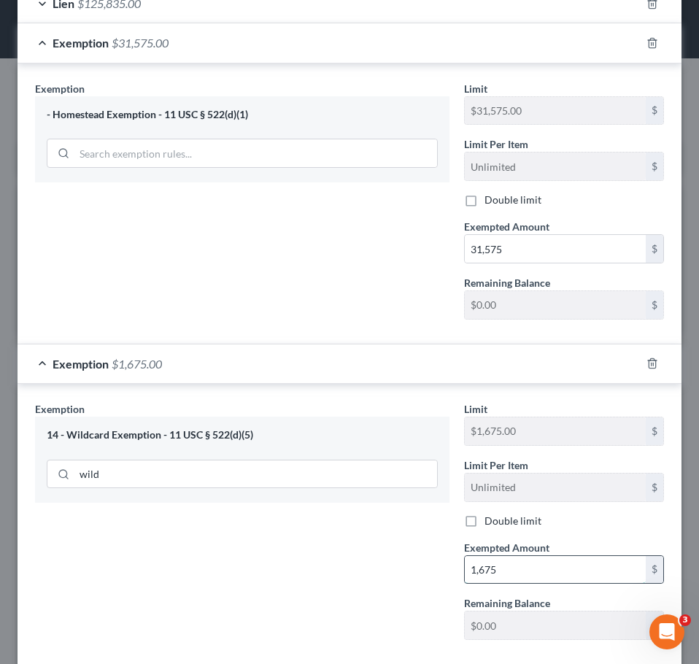
scroll to position [503, 0]
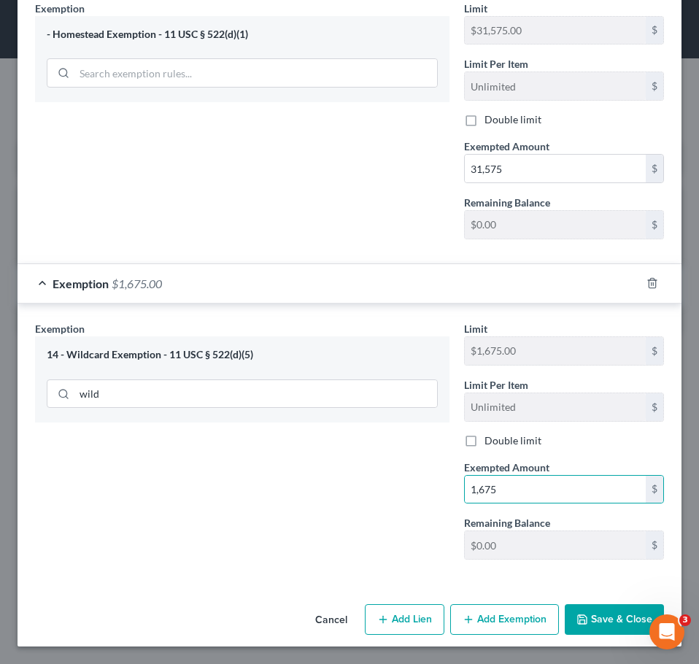
click at [614, 612] on button "Save & Close" at bounding box center [614, 619] width 99 height 31
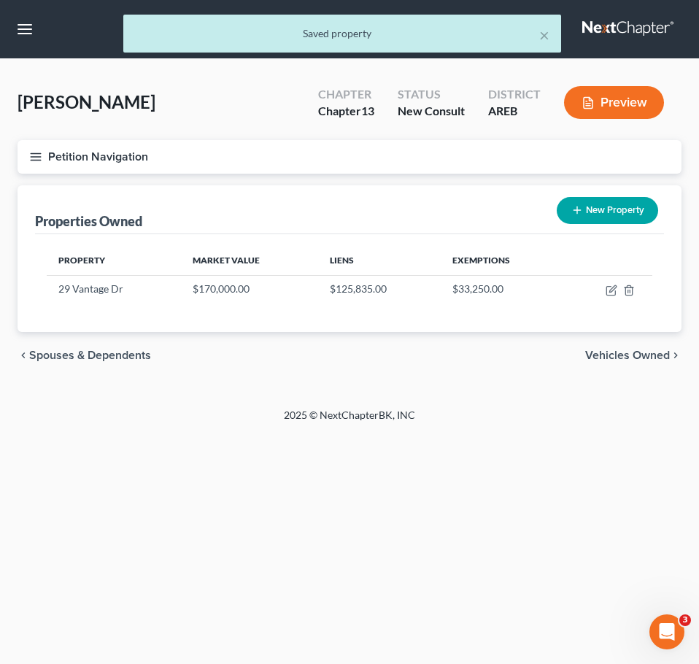
click at [640, 355] on span "Vehicles Owned" at bounding box center [627, 356] width 85 height 12
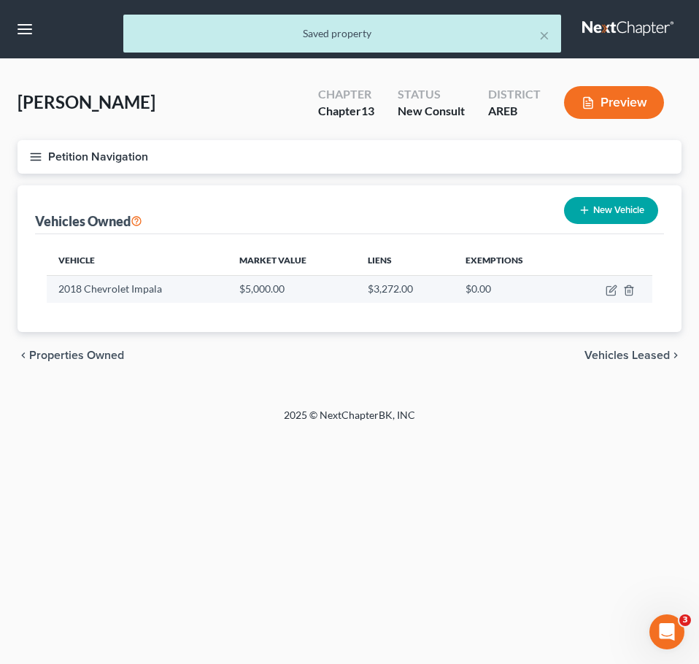
click at [611, 283] on td at bounding box center [610, 289] width 83 height 28
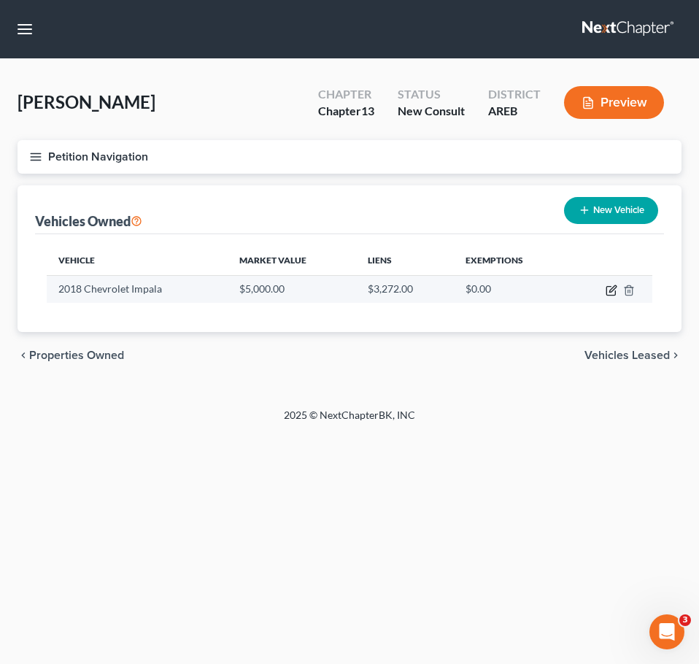
click at [611, 293] on icon "button" at bounding box center [612, 291] width 12 height 12
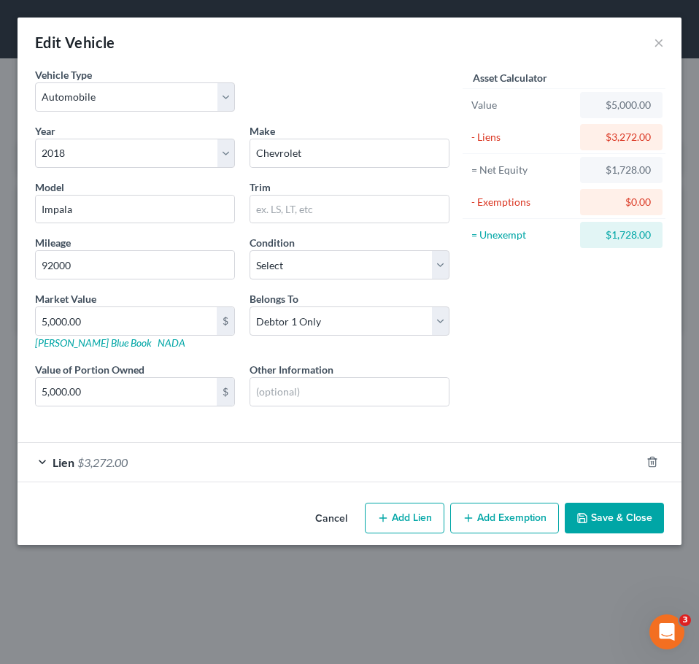
click at [611, 290] on div "Asset Calculator Value $5,000.00 - Liens $3,272.00 = Net Equity $1,728.00 - Exe…" at bounding box center [564, 248] width 215 height 363
click at [250, 479] on div "Lien $3,272.00" at bounding box center [329, 462] width 623 height 39
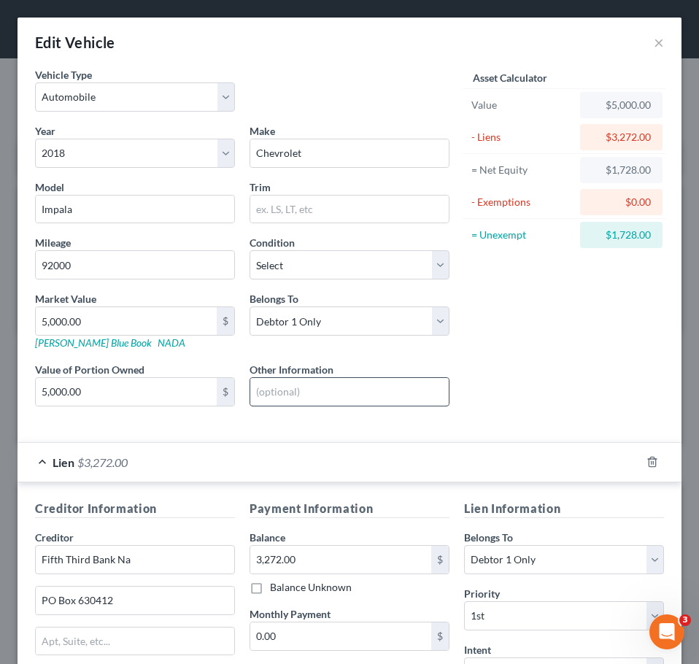
scroll to position [203, 0]
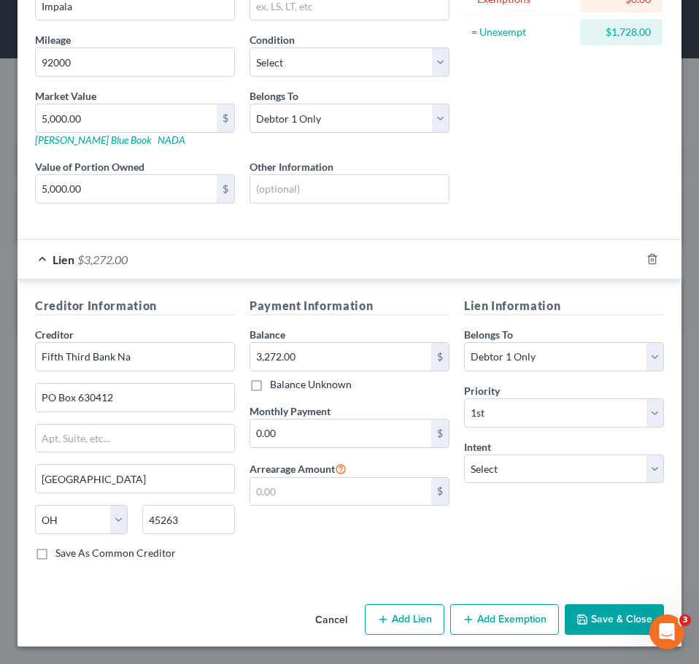
click at [471, 625] on button "Add Exemption" at bounding box center [504, 619] width 109 height 31
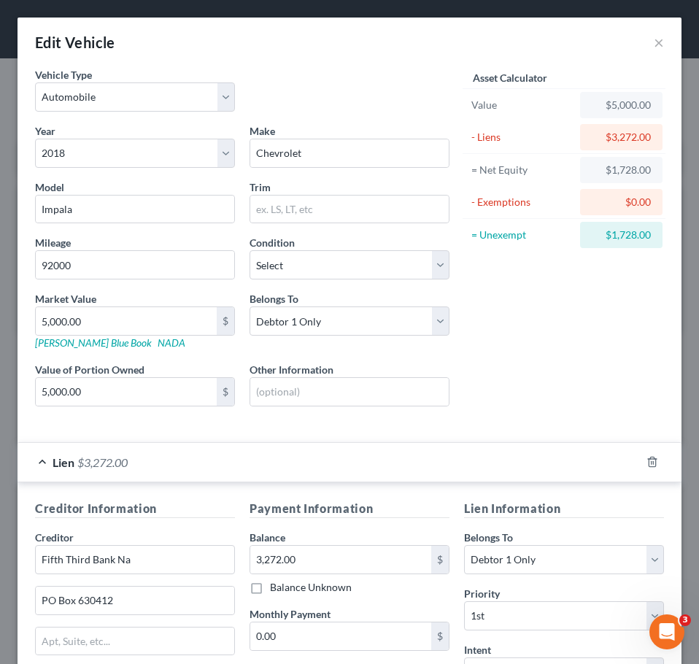
scroll to position [595, 0]
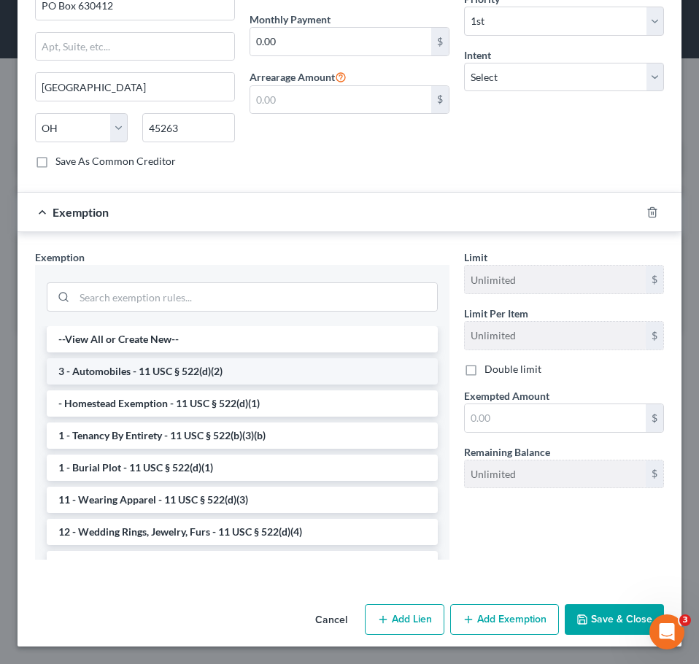
click at [263, 372] on li "3 - Automobiles - 11 USC § 522(d)(2)" at bounding box center [242, 371] width 391 height 26
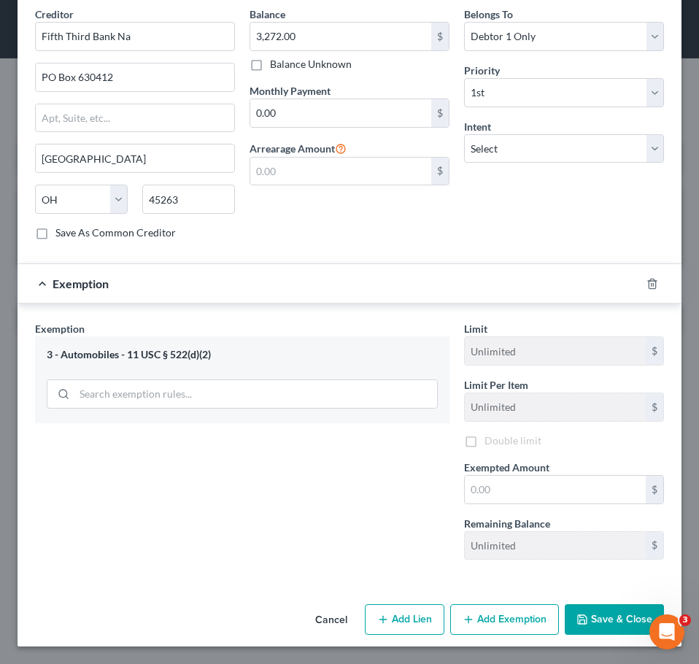
scroll to position [523, 0]
click at [512, 487] on input "text" at bounding box center [555, 490] width 181 height 28
click at [520, 498] on input "1,762" at bounding box center [555, 490] width 181 height 28
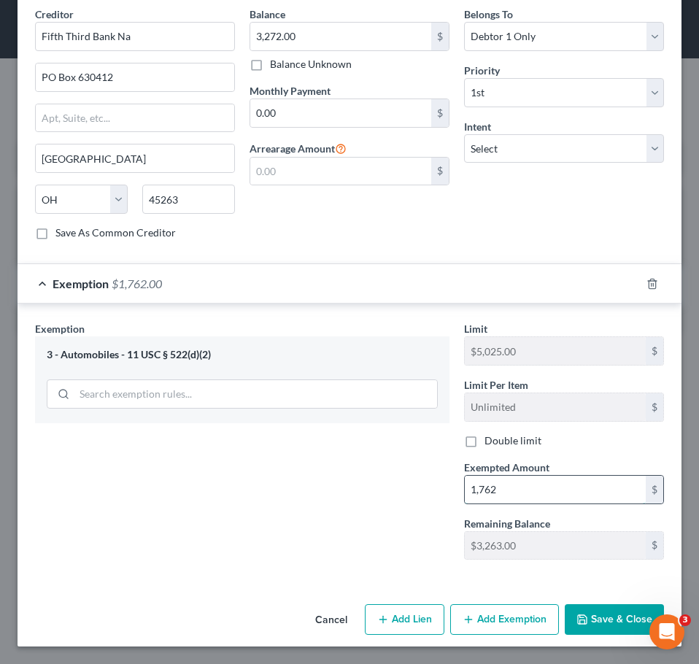
click at [520, 498] on input "1,762" at bounding box center [555, 490] width 181 height 28
click at [591, 609] on button "Save & Close" at bounding box center [614, 619] width 99 height 31
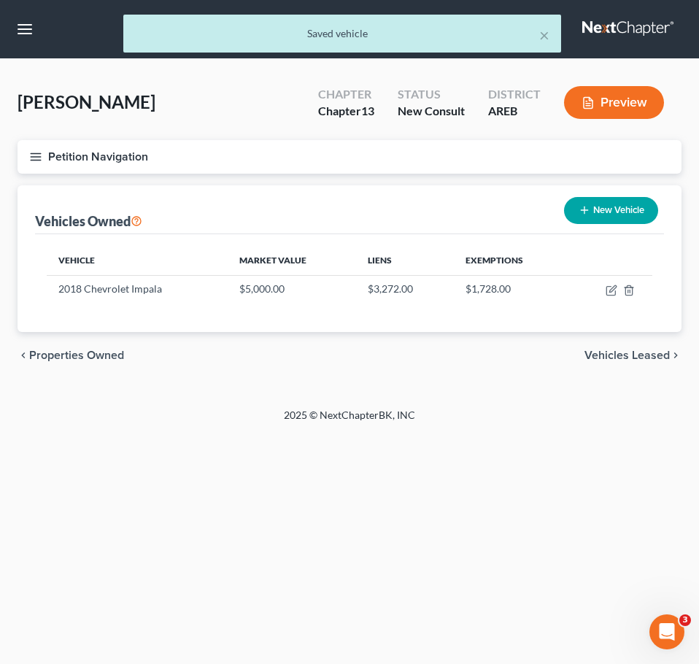
click at [623, 350] on span "Vehicles Leased" at bounding box center [627, 356] width 85 height 12
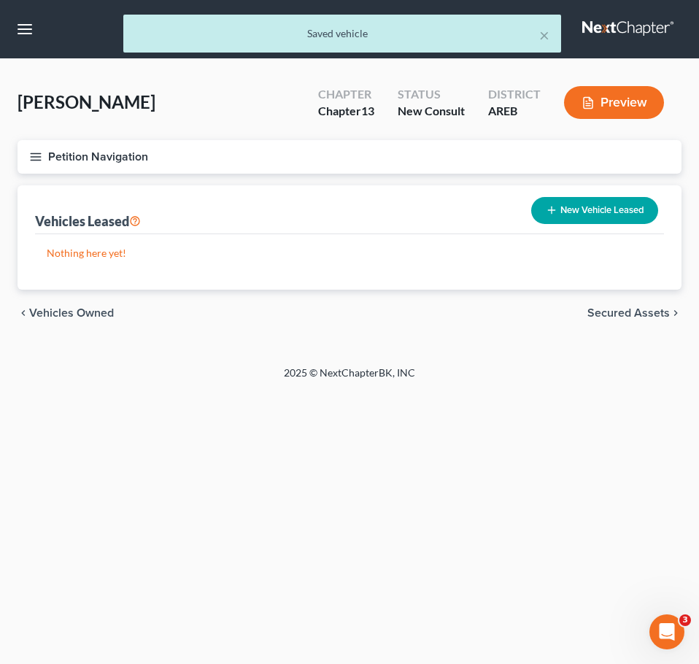
click at [626, 307] on span "Secured Assets" at bounding box center [628, 313] width 82 height 12
click at [638, 312] on span "Personal Items" at bounding box center [631, 313] width 78 height 12
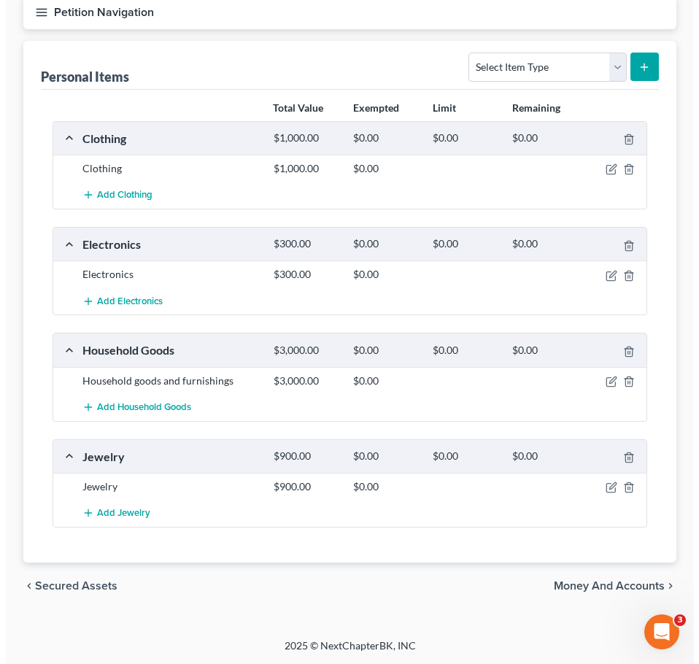
scroll to position [145, 0]
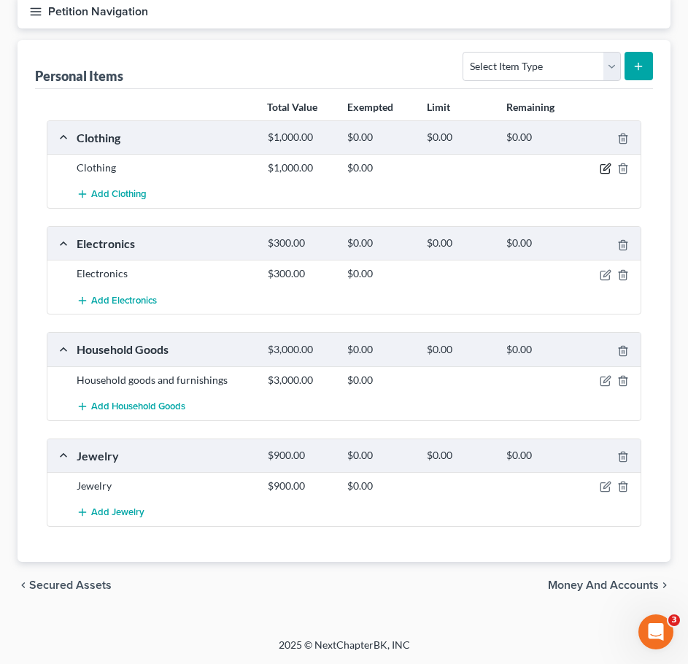
click at [607, 165] on icon "button" at bounding box center [606, 169] width 12 height 12
click at [601, 166] on icon "button" at bounding box center [605, 169] width 9 height 9
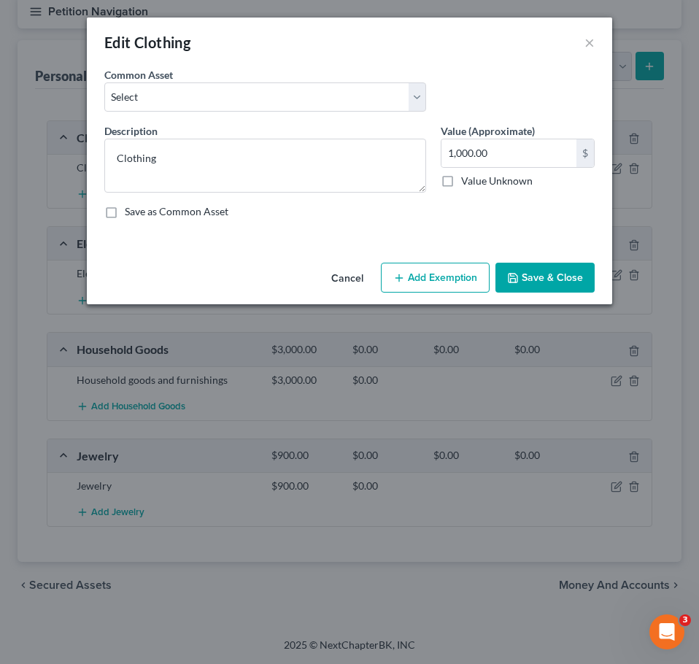
click at [433, 273] on button "Add Exemption" at bounding box center [435, 278] width 109 height 31
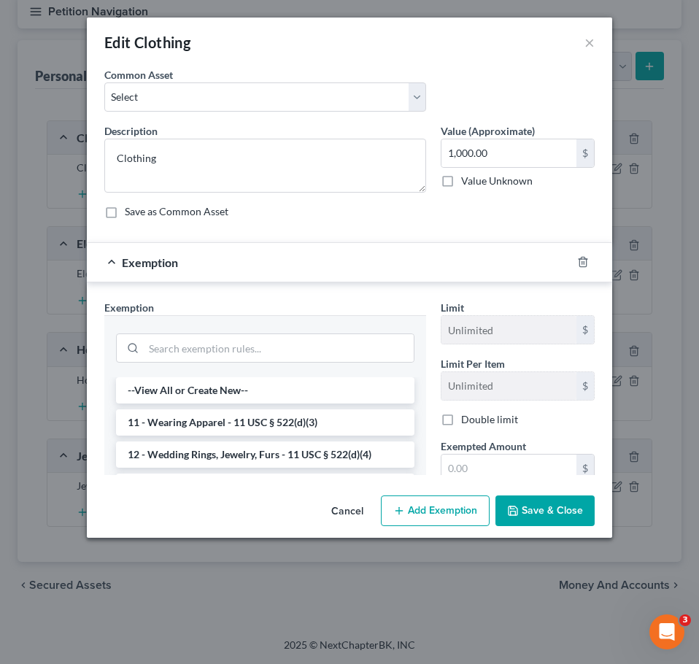
scroll to position [50, 0]
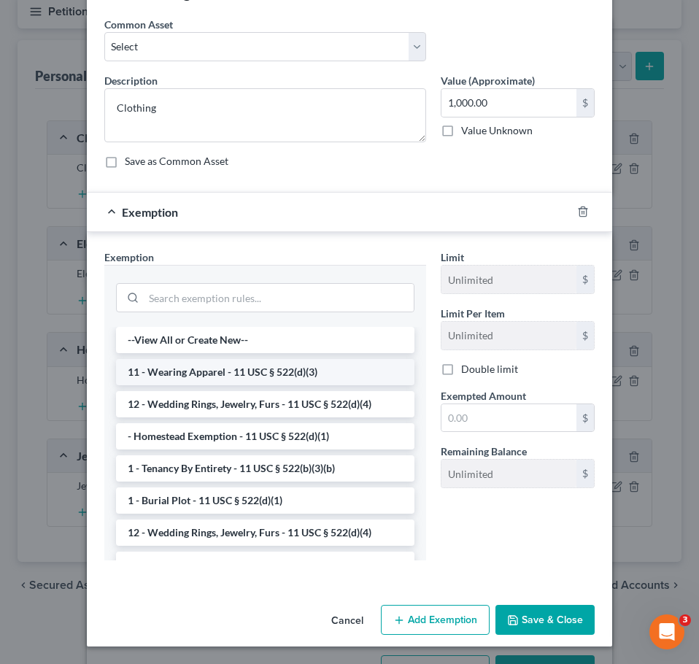
click at [287, 371] on li "11 - Wearing Apparel - 11 USC § 522(d)(3)" at bounding box center [265, 372] width 298 height 26
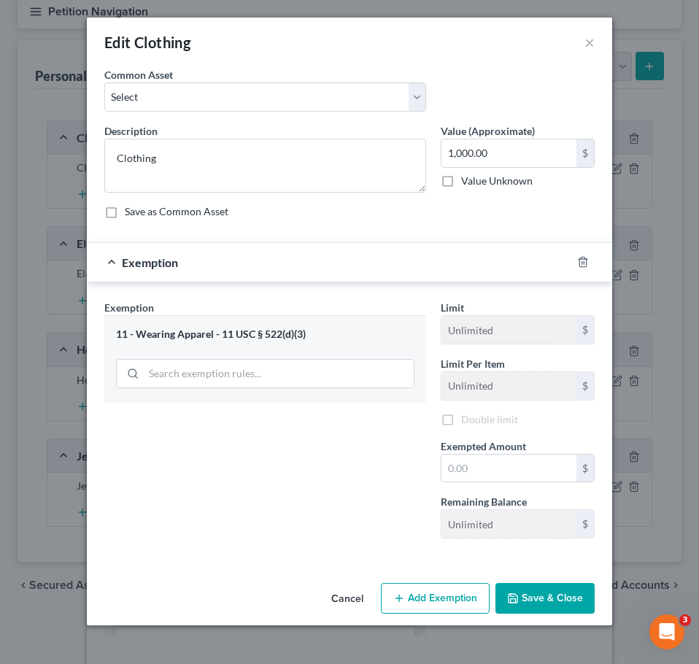
scroll to position [0, 0]
click at [489, 467] on input "text" at bounding box center [509, 469] width 135 height 28
click at [560, 610] on button "Save & Close" at bounding box center [545, 598] width 99 height 31
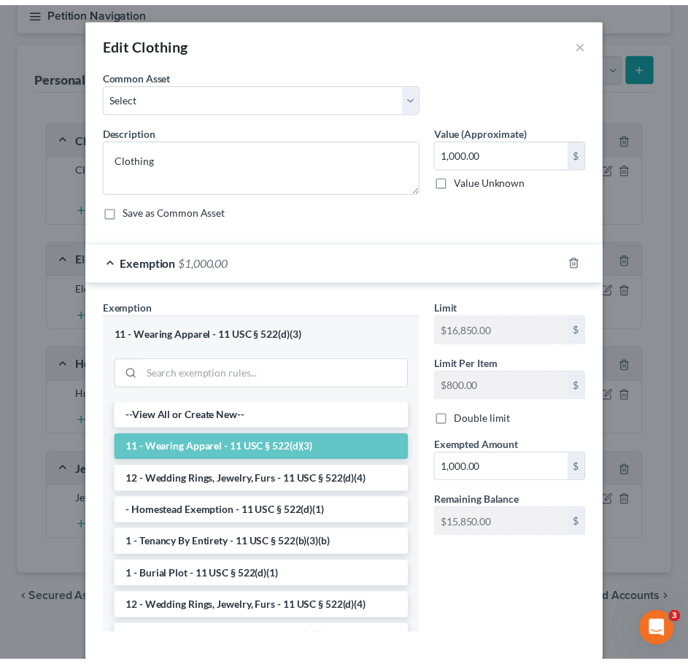
scroll to position [76, 0]
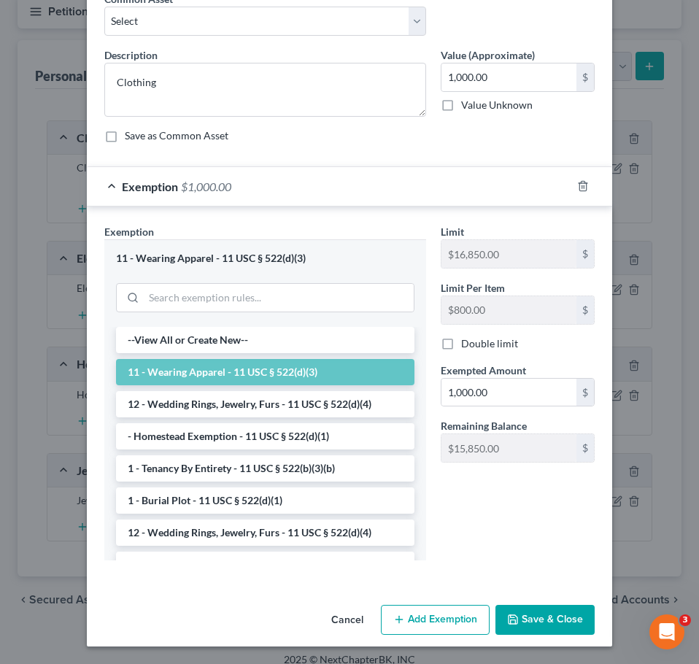
click at [549, 631] on button "Save & Close" at bounding box center [545, 620] width 99 height 31
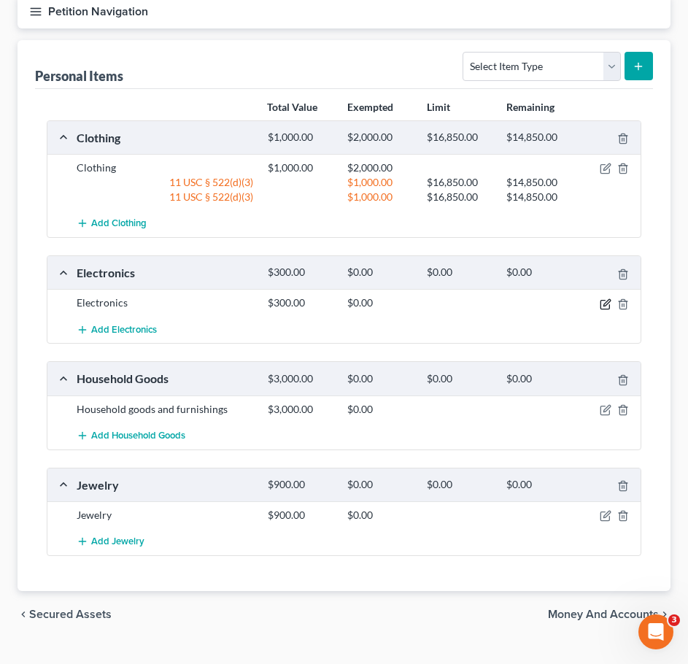
click at [607, 304] on icon "button" at bounding box center [607, 302] width 7 height 7
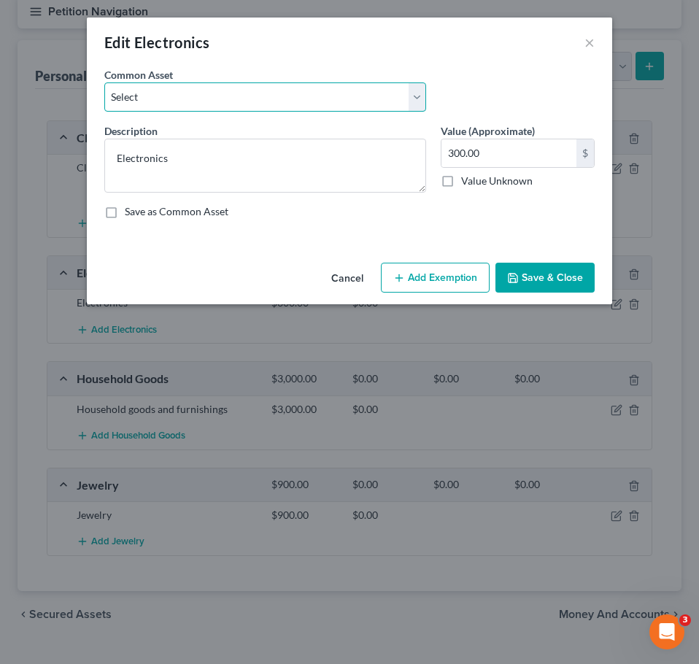
click at [284, 95] on select "Select Household electronics" at bounding box center [265, 96] width 322 height 29
click at [415, 280] on button "Add Exemption" at bounding box center [435, 278] width 109 height 31
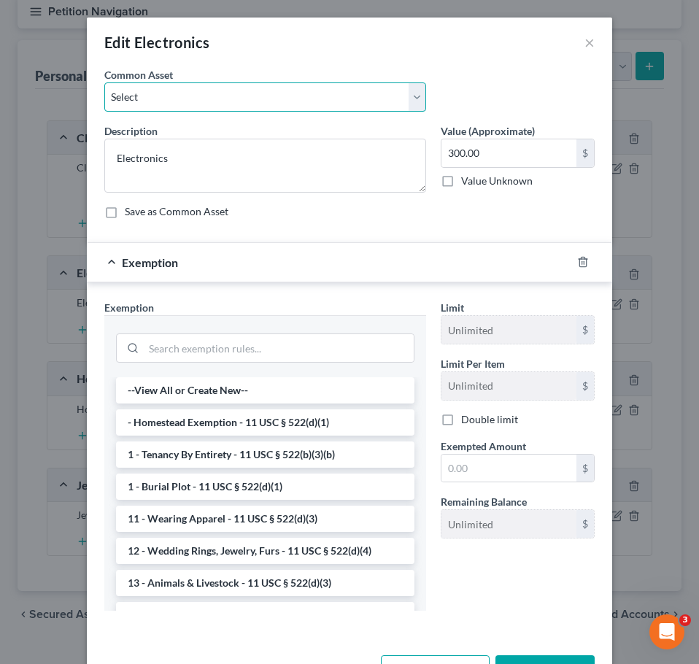
click at [293, 100] on select "Select Household electronics" at bounding box center [265, 96] width 322 height 29
click at [104, 82] on select "Select Household electronics" at bounding box center [265, 96] width 322 height 29
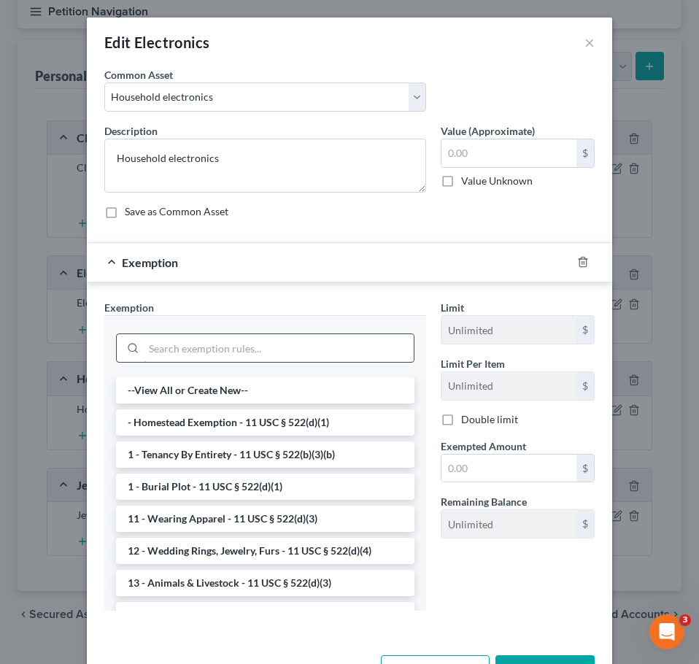
click at [263, 346] on input "search" at bounding box center [279, 348] width 270 height 28
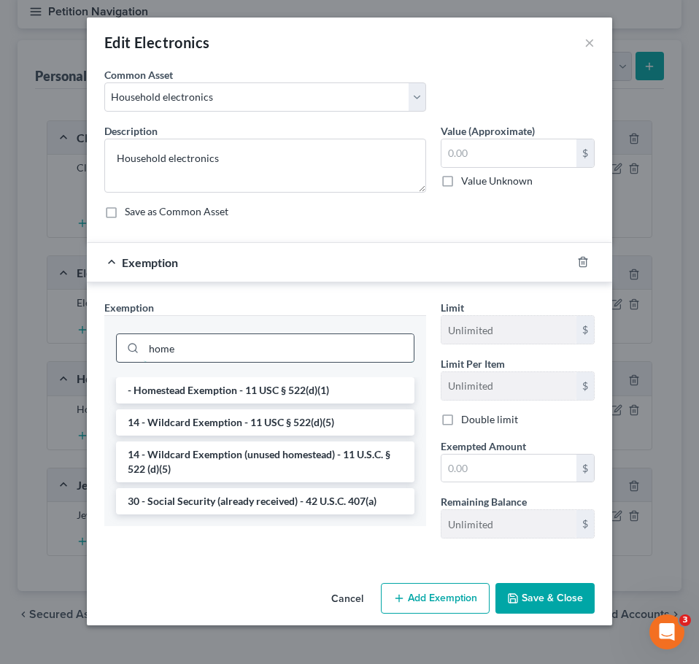
click at [292, 339] on input "home" at bounding box center [279, 348] width 270 height 28
click at [250, 342] on input "home" at bounding box center [279, 348] width 270 height 28
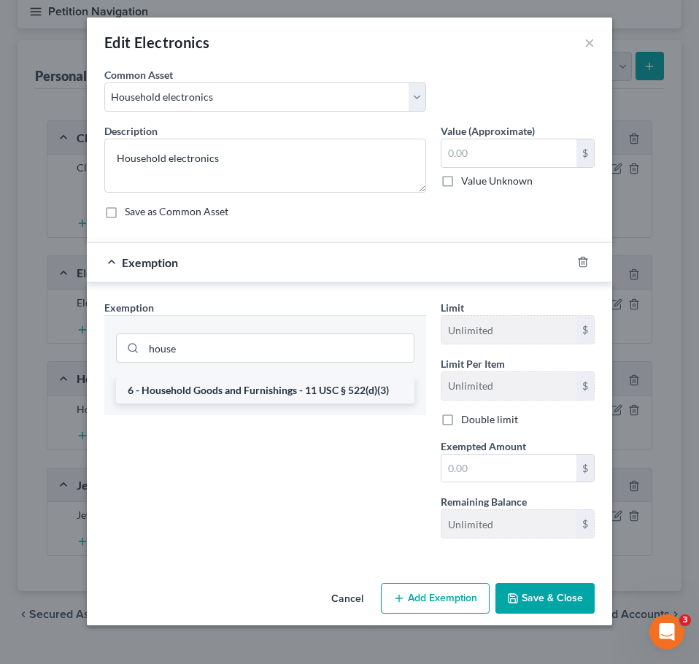
click at [274, 379] on li "6 - Household Goods and Furnishings - 11 USC § 522(d)(3)" at bounding box center [265, 390] width 298 height 26
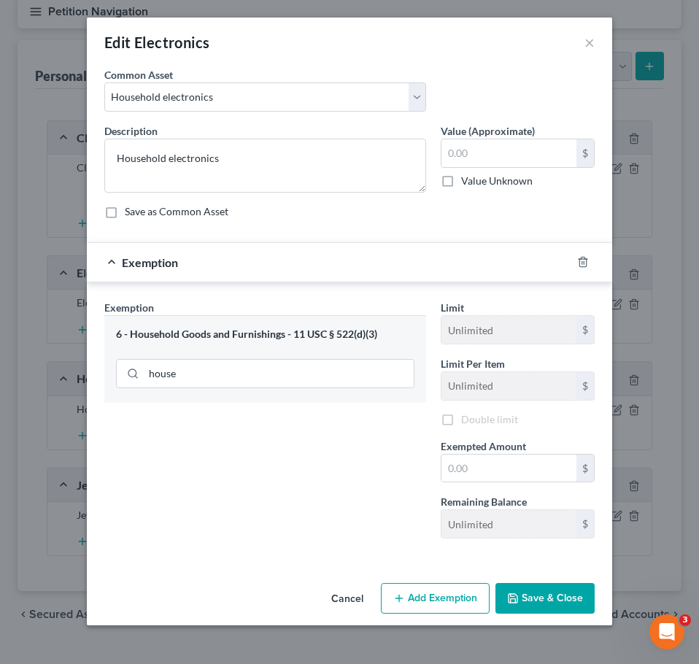
click at [265, 393] on div "6 - Household Goods and Furnishings - 11 USC § 522(d)(3) house" at bounding box center [265, 358] width 322 height 87
click at [261, 391] on div "6 - Household Goods and Furnishings - 11 USC § 522(d)(3) house" at bounding box center [265, 358] width 322 height 87
click at [249, 381] on input "house" at bounding box center [279, 374] width 270 height 28
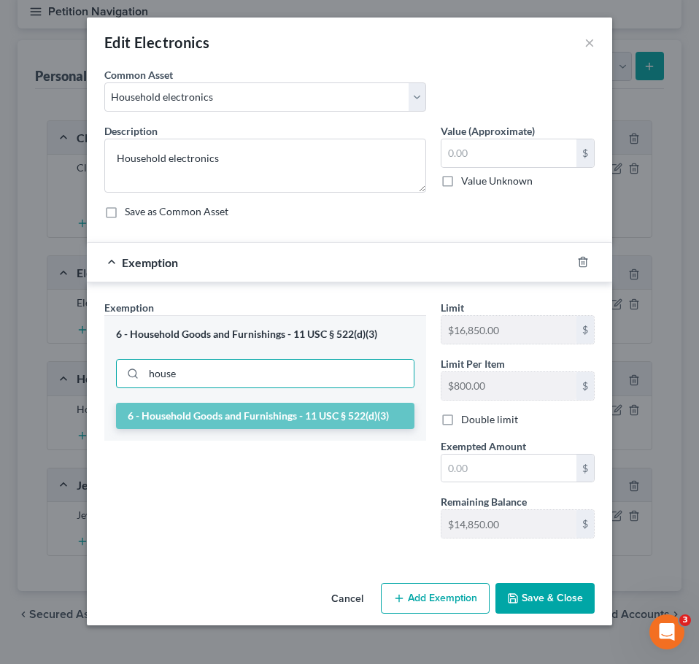
click at [281, 428] on li "6 - Household Goods and Furnishings - 11 USC § 522(d)(3)" at bounding box center [265, 416] width 298 height 26
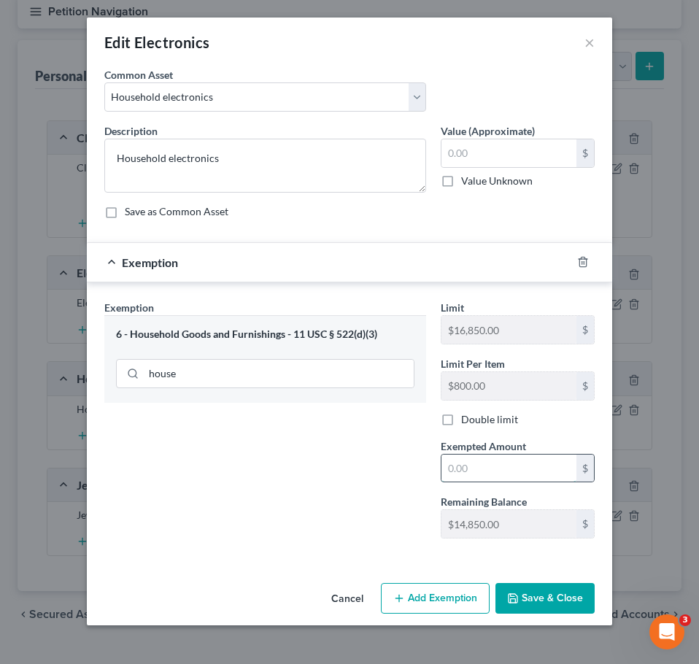
click at [487, 470] on input "text" at bounding box center [509, 469] width 135 height 28
click at [475, 155] on input "text" at bounding box center [509, 153] width 135 height 28
click at [503, 467] on input "text" at bounding box center [509, 469] width 135 height 28
click at [555, 594] on button "Save & Close" at bounding box center [545, 598] width 99 height 31
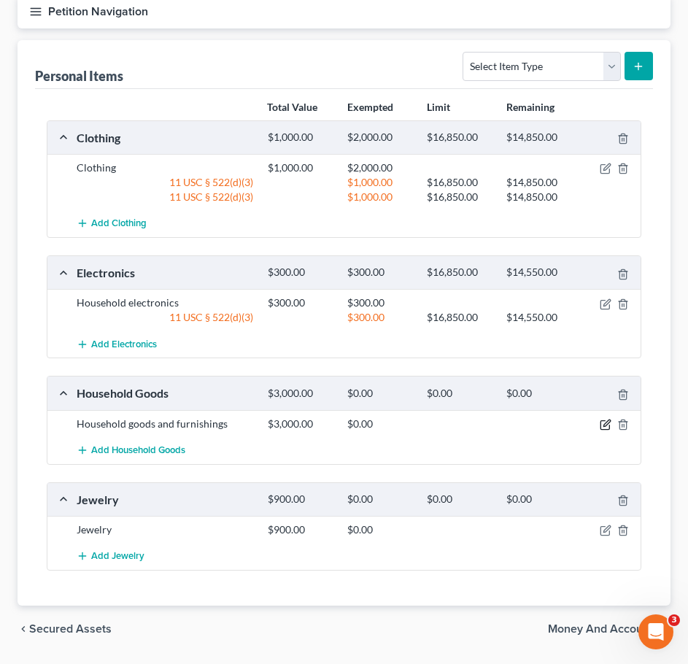
click at [602, 425] on icon "button" at bounding box center [606, 425] width 12 height 12
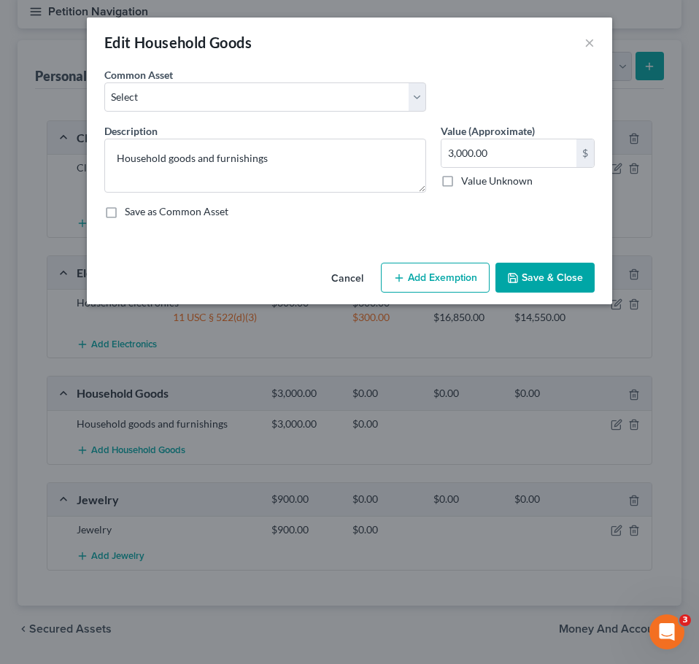
click at [429, 282] on button "Add Exemption" at bounding box center [435, 278] width 109 height 31
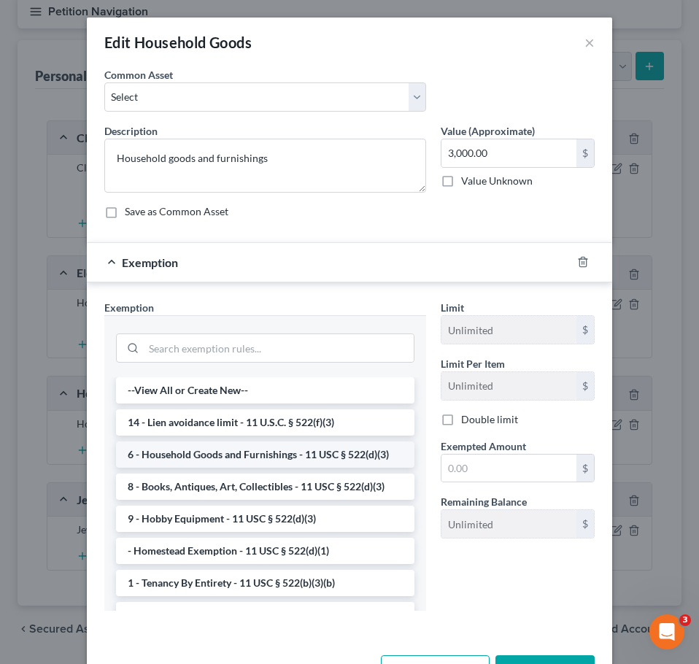
click at [297, 454] on li "6 - Household Goods and Furnishings - 11 USC § 522(d)(3)" at bounding box center [265, 455] width 298 height 26
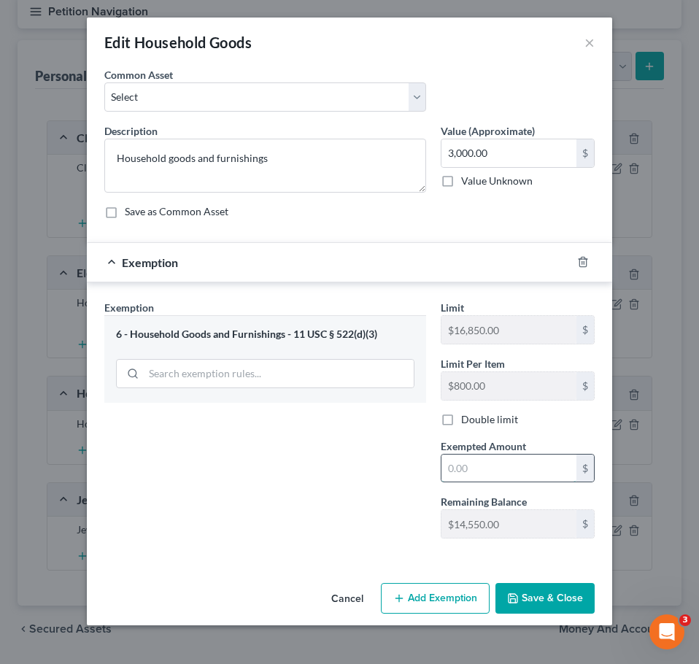
click at [474, 461] on input "text" at bounding box center [509, 469] width 135 height 28
click at [541, 603] on button "Save & Close" at bounding box center [545, 598] width 99 height 31
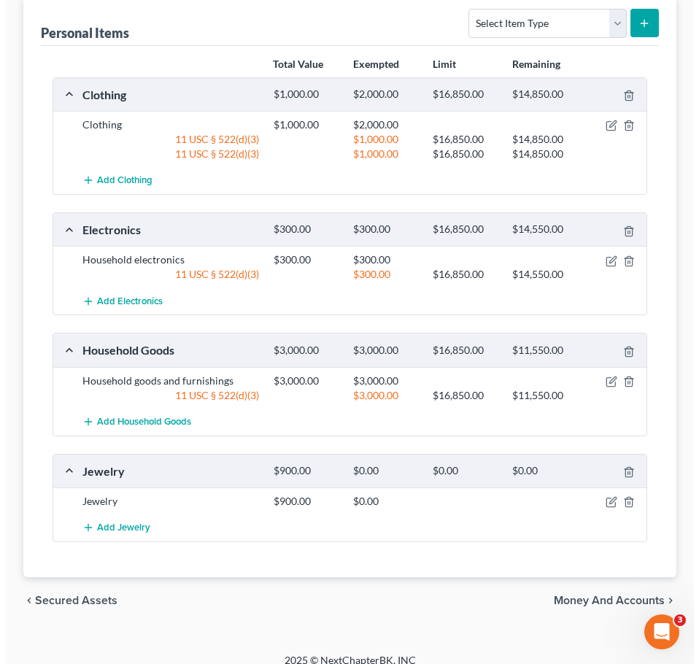
scroll to position [189, 0]
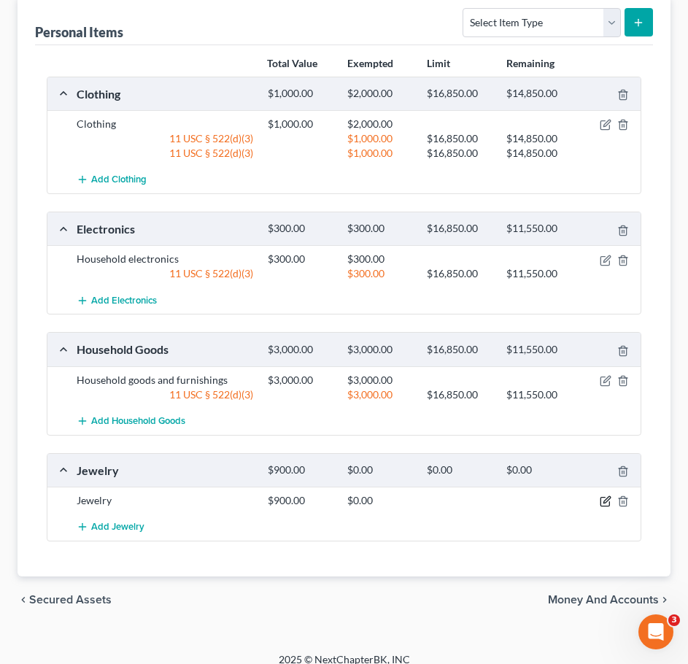
click at [603, 498] on icon "button" at bounding box center [606, 502] width 12 height 12
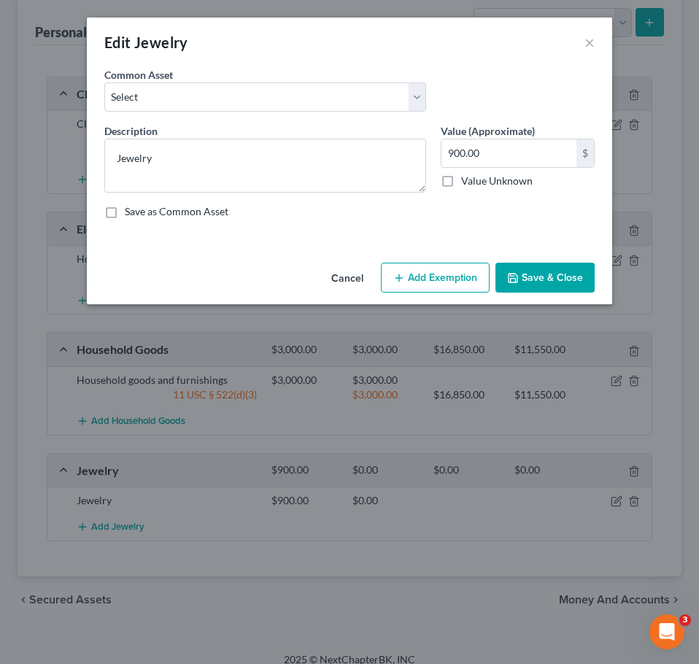
click at [458, 279] on button "Add Exemption" at bounding box center [435, 278] width 109 height 31
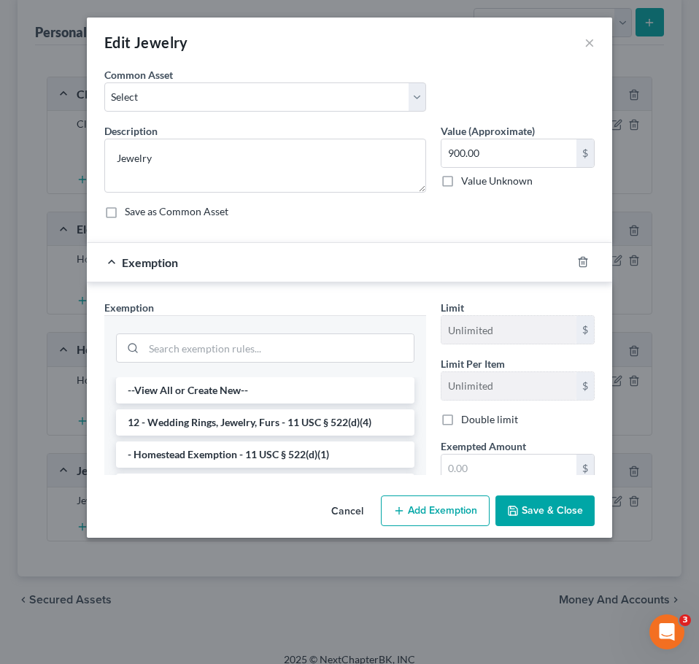
scroll to position [50, 0]
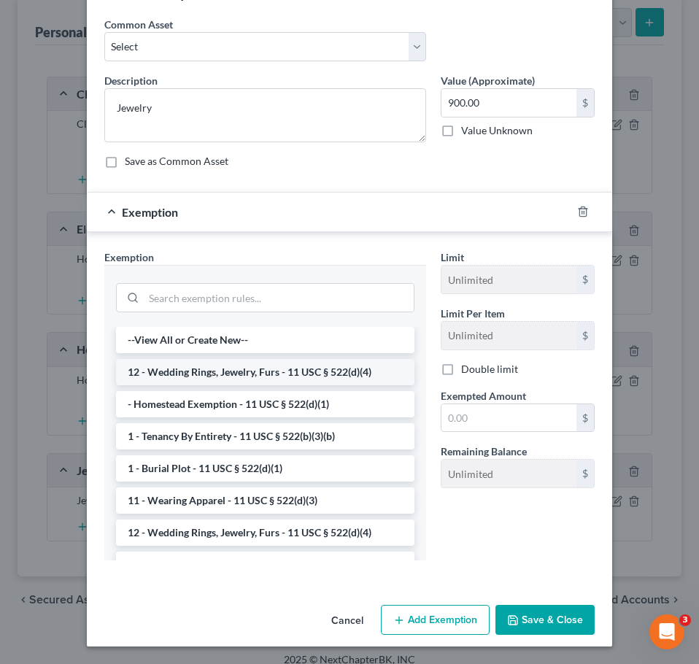
click at [274, 379] on li "12 - Wedding Rings, Jewelry, Furs - 11 USC § 522(d)(4)" at bounding box center [265, 372] width 298 height 26
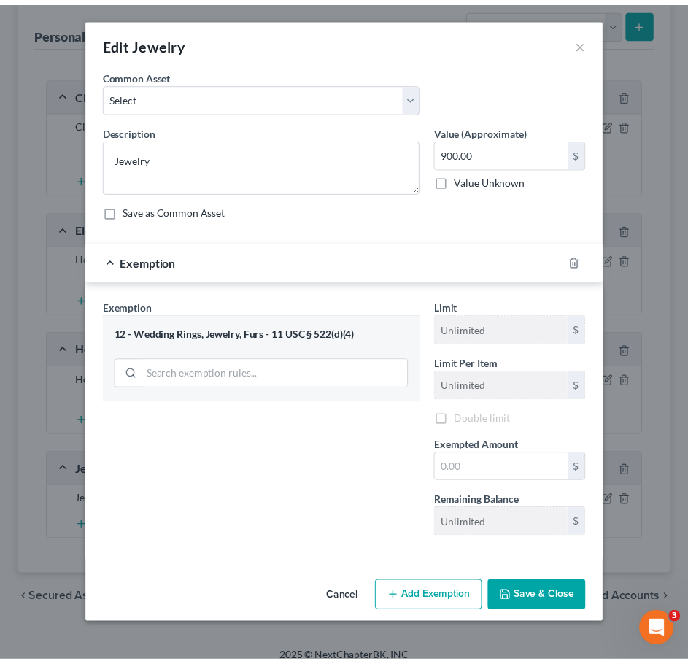
scroll to position [0, 0]
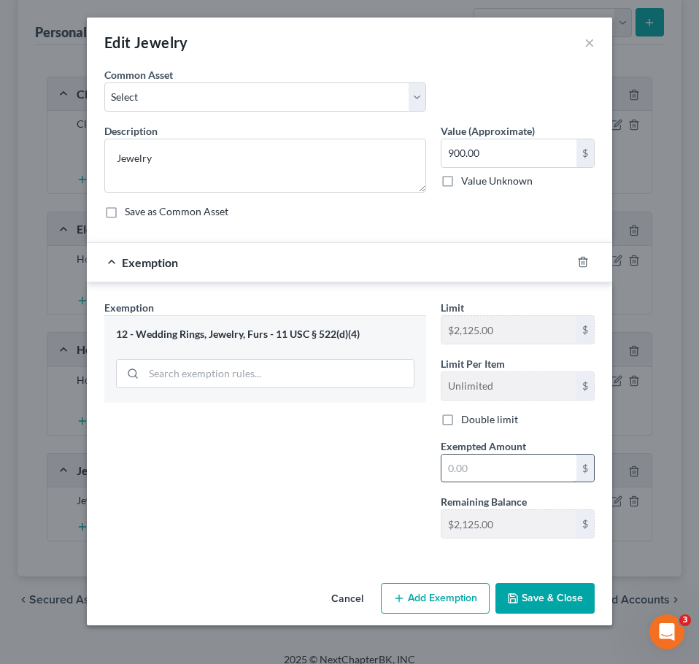
click at [495, 470] on input "text" at bounding box center [509, 469] width 135 height 28
click at [535, 598] on button "Save & Close" at bounding box center [545, 598] width 99 height 31
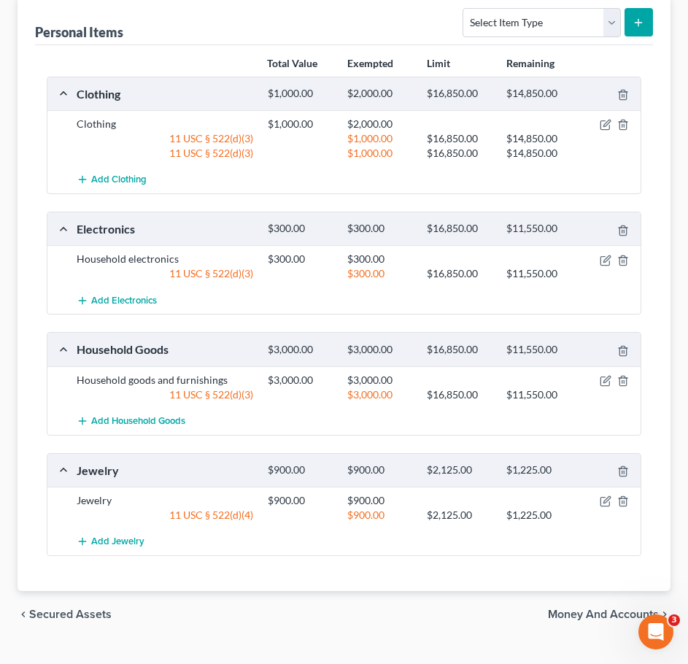
click at [589, 615] on span "Money and Accounts" at bounding box center [603, 615] width 111 height 12
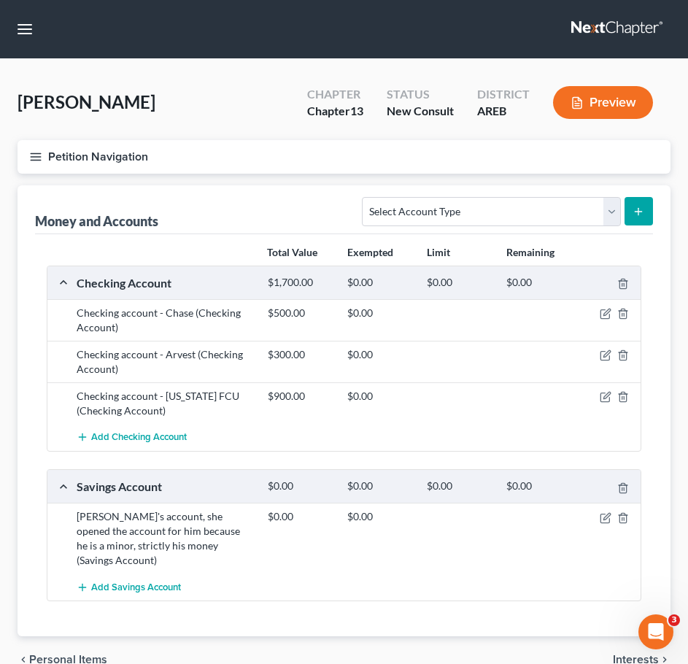
scroll to position [60, 0]
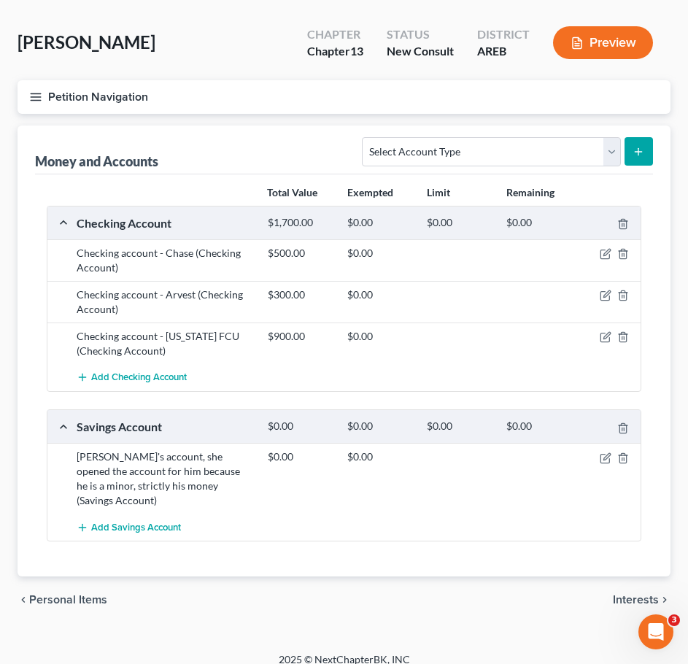
click at [638, 594] on span "Interests" at bounding box center [636, 600] width 46 height 12
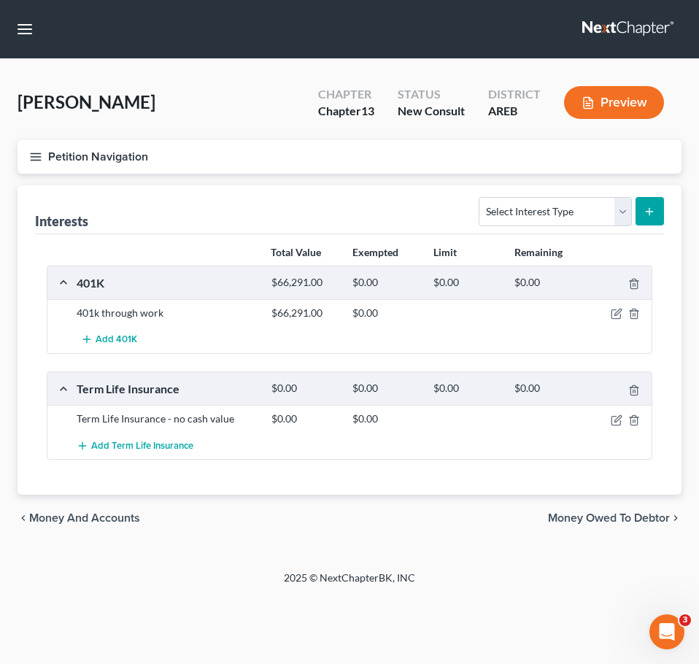
click at [616, 307] on div at bounding box center [620, 313] width 65 height 15
click at [616, 309] on icon "button" at bounding box center [617, 314] width 12 height 12
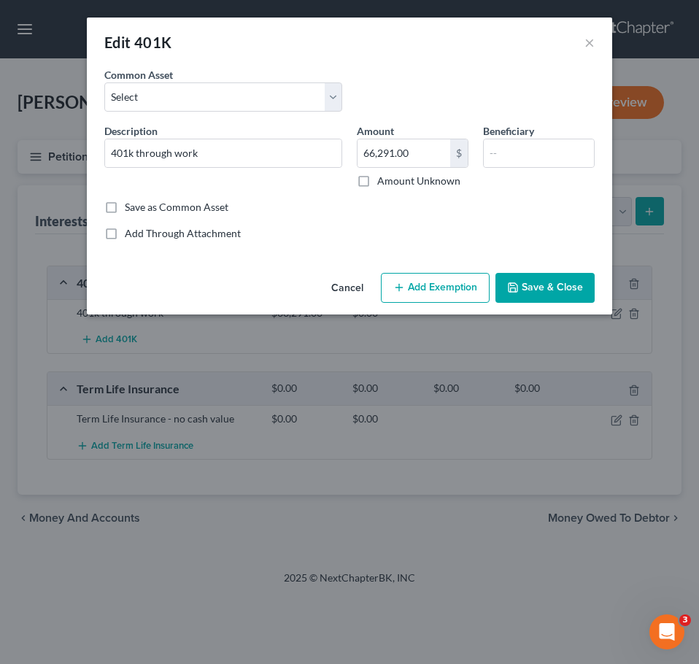
click at [430, 289] on button "Add Exemption" at bounding box center [435, 288] width 109 height 31
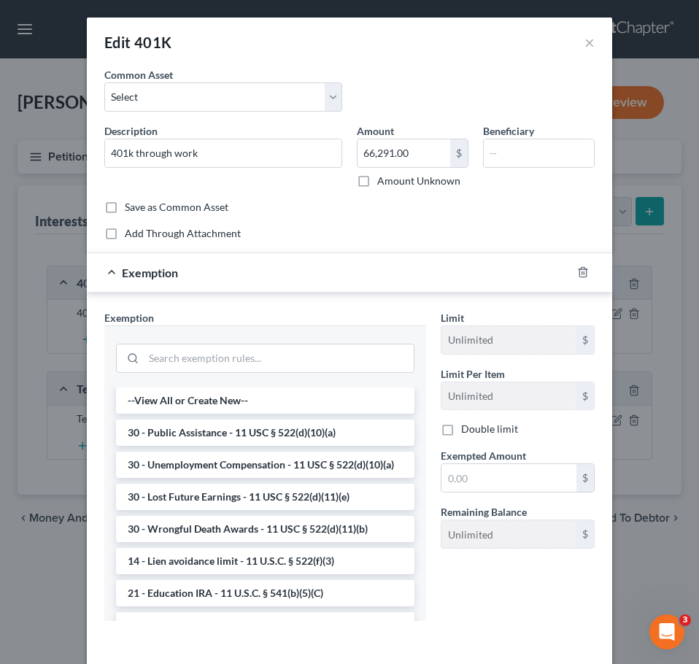
scroll to position [61, 0]
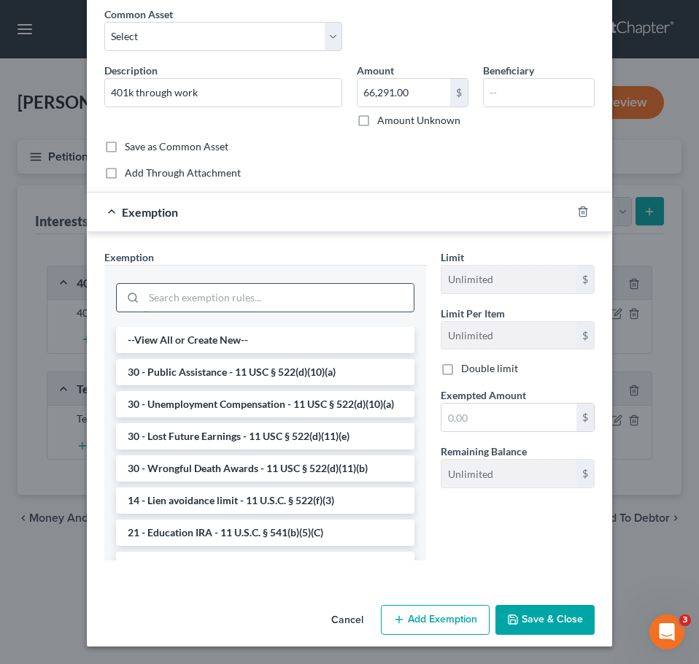
click at [294, 294] on input "search" at bounding box center [279, 298] width 270 height 28
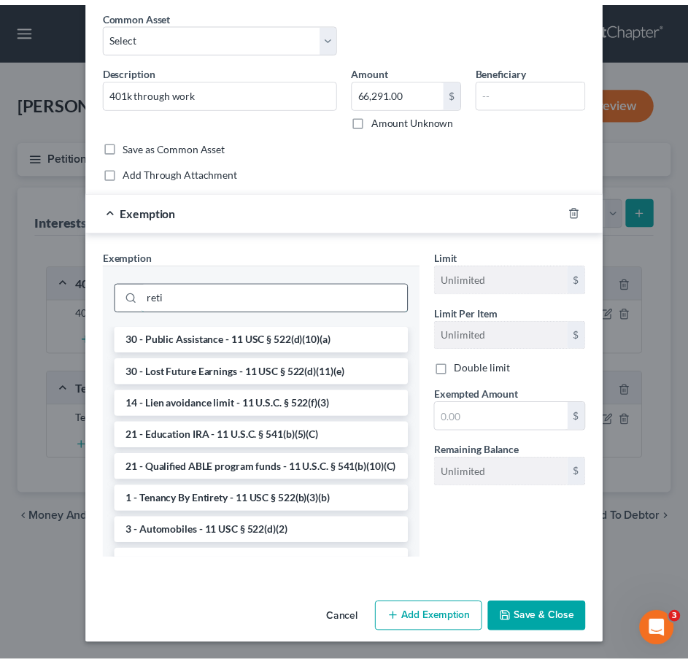
scroll to position [0, 0]
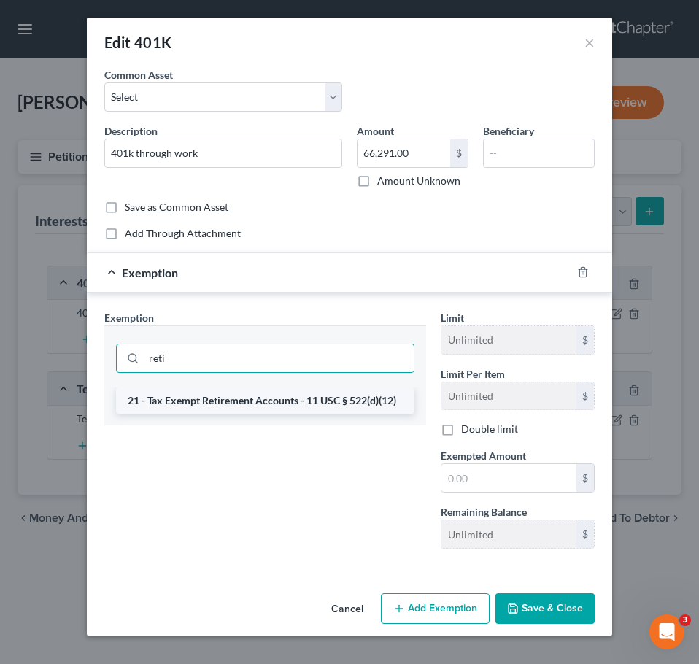
click at [325, 407] on li "21 - Tax Exempt Retirement Accounts - 11 USC § 522(d)(12)" at bounding box center [265, 401] width 298 height 26
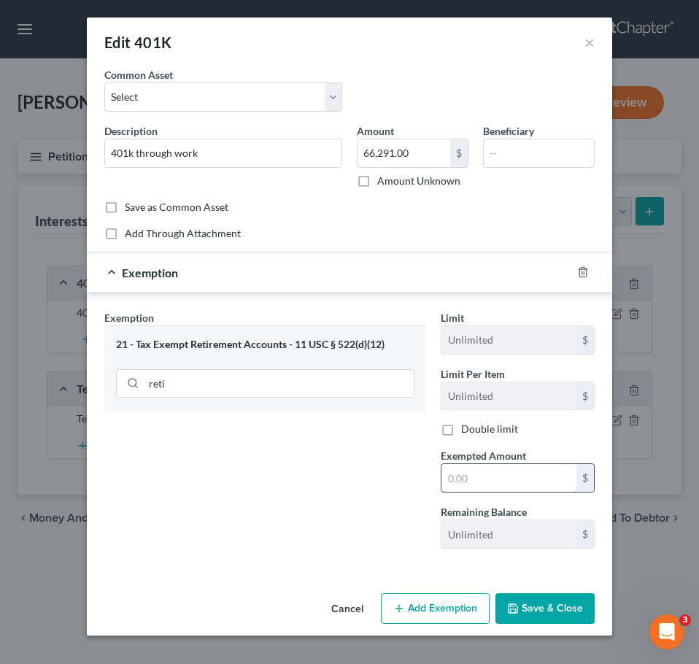
click at [485, 469] on input "text" at bounding box center [509, 478] width 135 height 28
click at [548, 613] on button "Save & Close" at bounding box center [545, 608] width 99 height 31
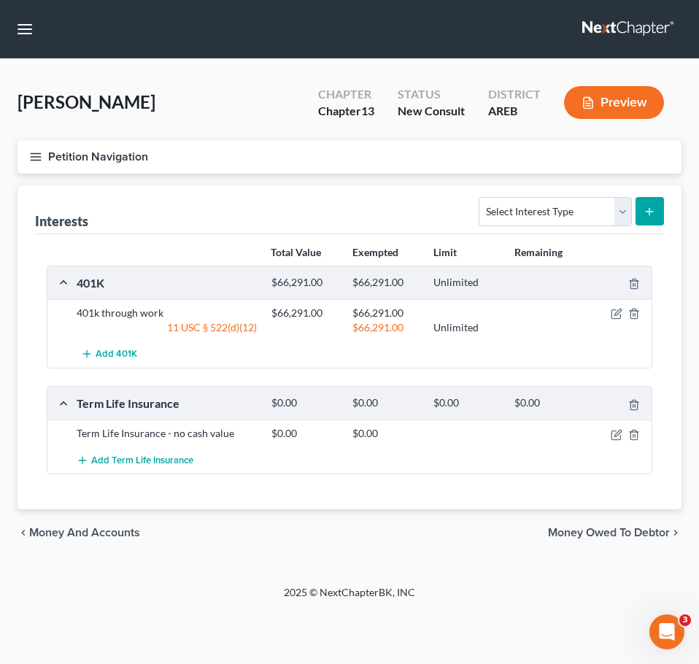
click at [620, 533] on span "Money Owed to Debtor" at bounding box center [609, 533] width 122 height 12
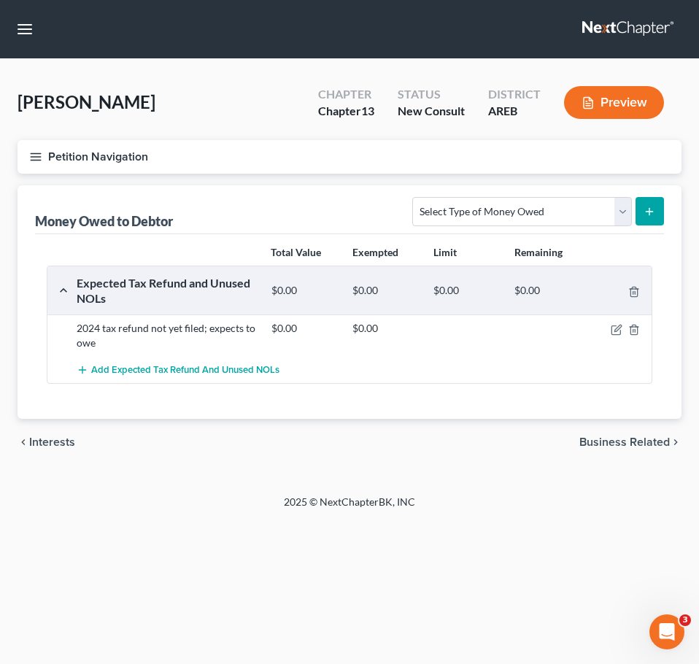
click at [632, 440] on span "Business Related" at bounding box center [624, 442] width 90 height 12
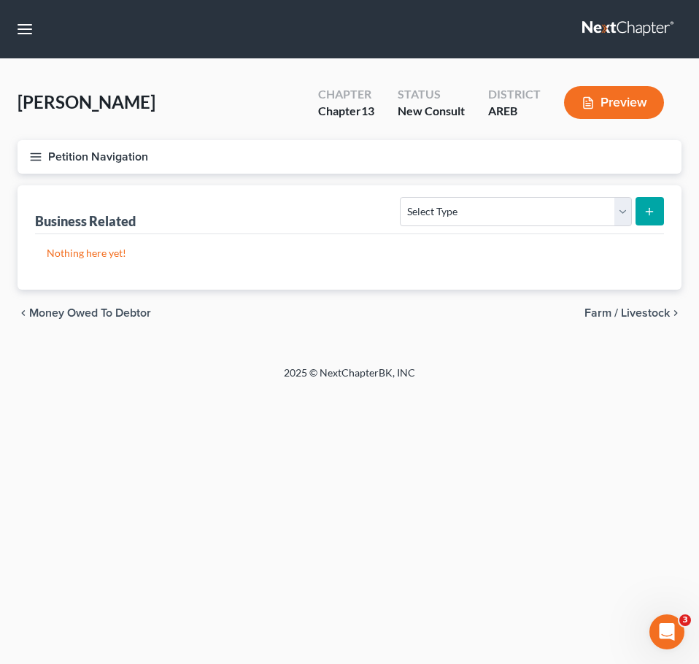
click at [659, 317] on span "Farm / Livestock" at bounding box center [627, 313] width 85 height 12
click at [634, 313] on span "Miscellaneous Property" at bounding box center [608, 313] width 123 height 12
click at [634, 313] on span "Property Analysis" at bounding box center [623, 313] width 93 height 12
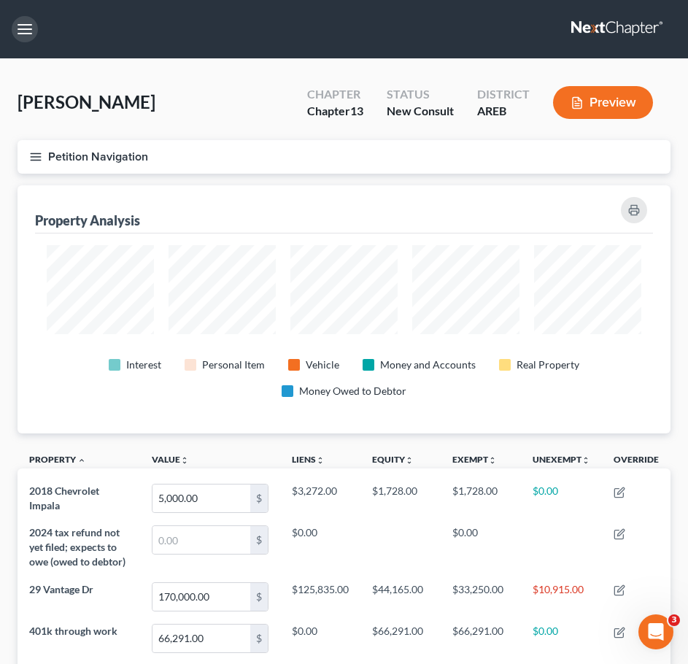
click at [34, 28] on button "button" at bounding box center [25, 29] width 26 height 26
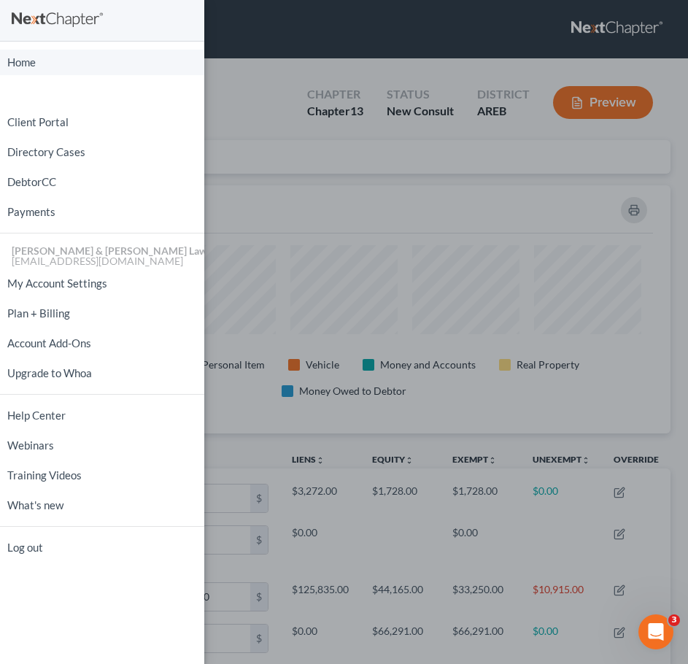
click at [40, 60] on link "Home" at bounding box center [102, 63] width 204 height 26
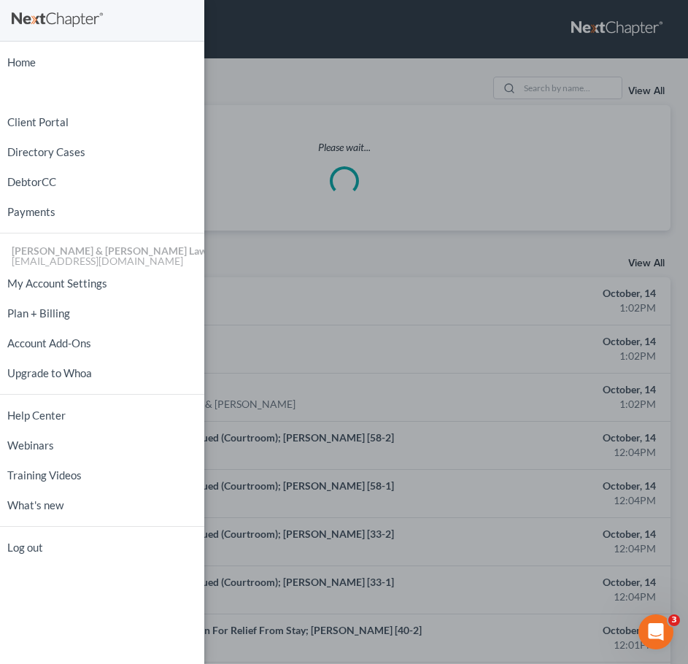
click at [357, 98] on div "Home New Case Client Portal Directory Cases DebtorCC Payments [PERSON_NAME] & […" at bounding box center [344, 332] width 688 height 664
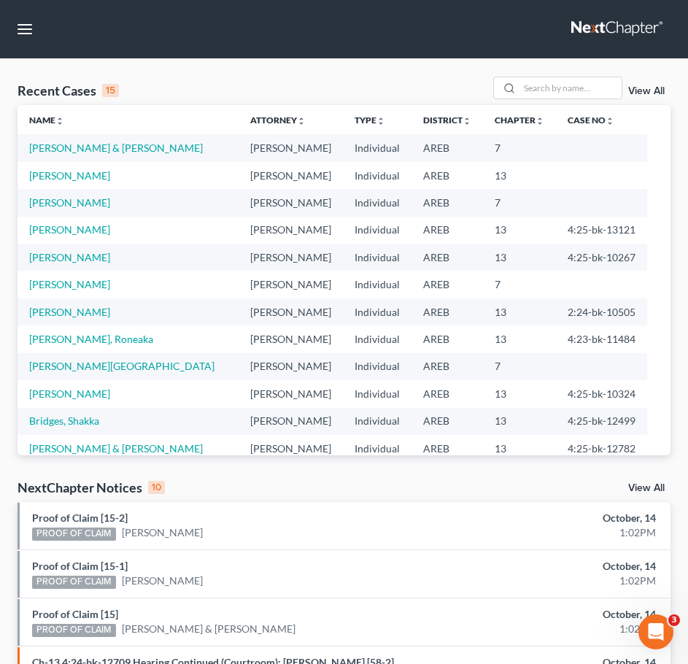
click at [58, 182] on td "[PERSON_NAME]" at bounding box center [128, 175] width 221 height 27
click at [49, 176] on link "[PERSON_NAME]" at bounding box center [69, 175] width 81 height 12
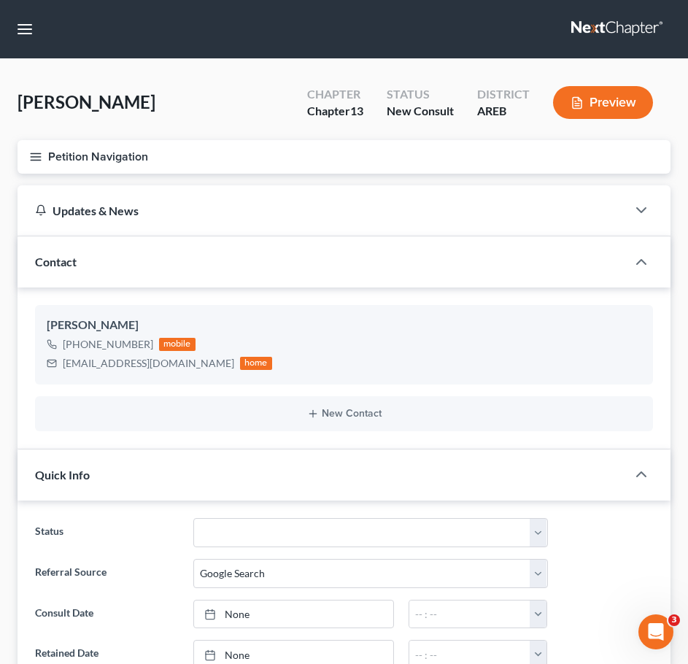
click at [27, 158] on button "Petition Navigation" at bounding box center [344, 157] width 653 height 34
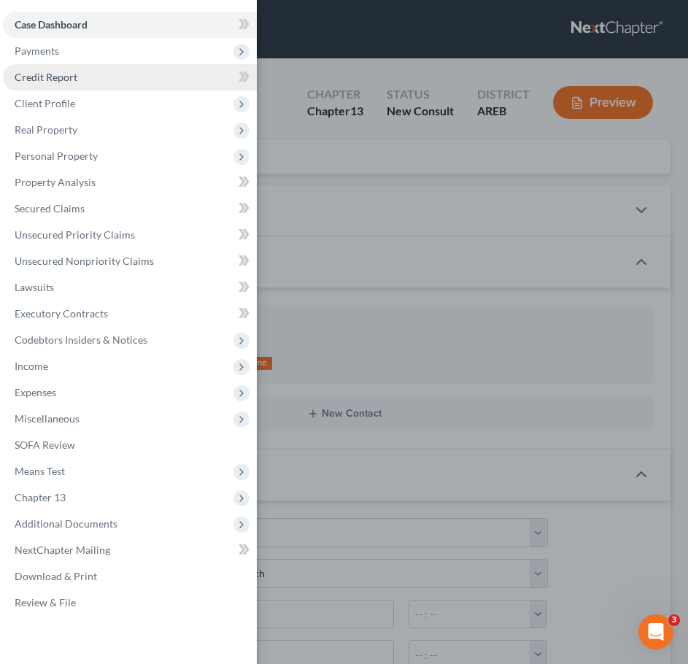
click at [64, 73] on span "Credit Report" at bounding box center [46, 77] width 63 height 12
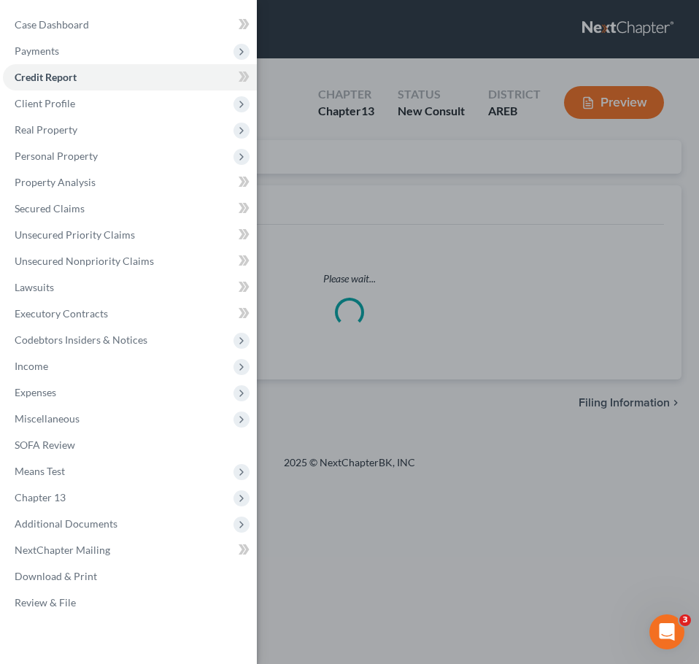
click at [293, 101] on div "Case Dashboard Payments Invoices Payments Payments Credit Report Client Profile" at bounding box center [349, 332] width 699 height 664
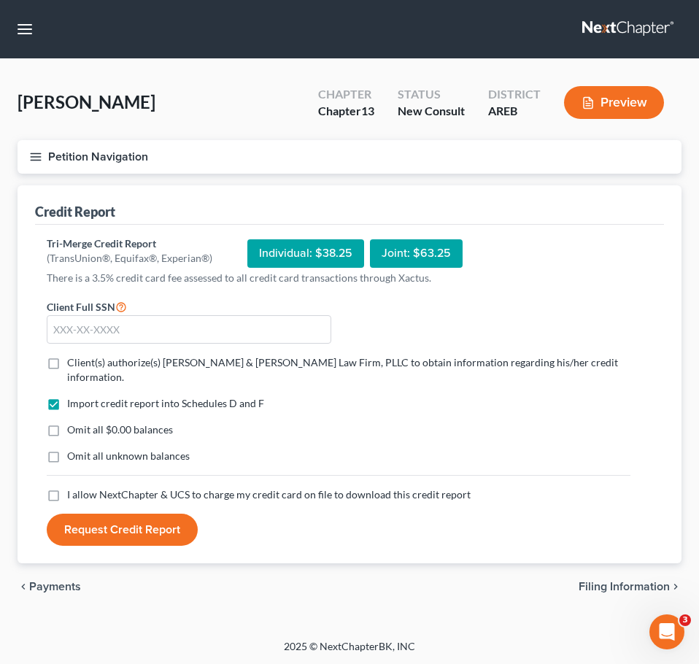
click at [39, 159] on icon "button" at bounding box center [35, 156] width 13 height 13
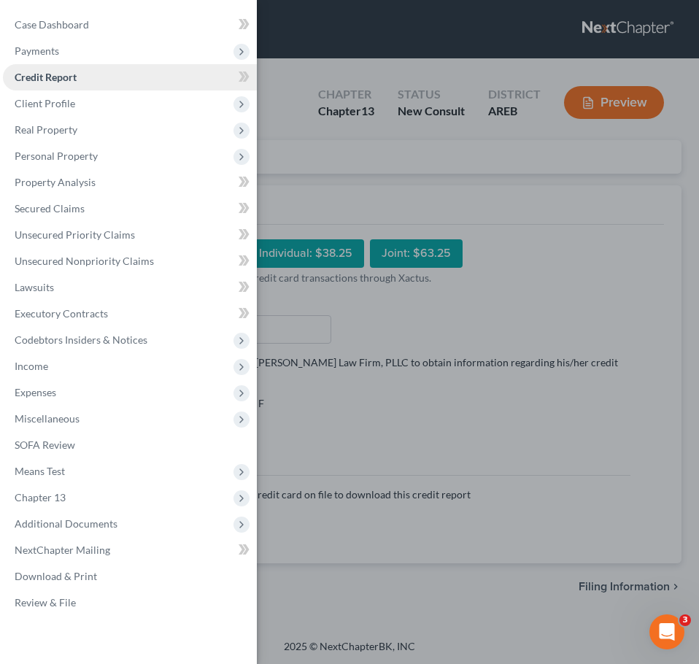
click at [53, 66] on link "Credit Report" at bounding box center [130, 77] width 254 height 26
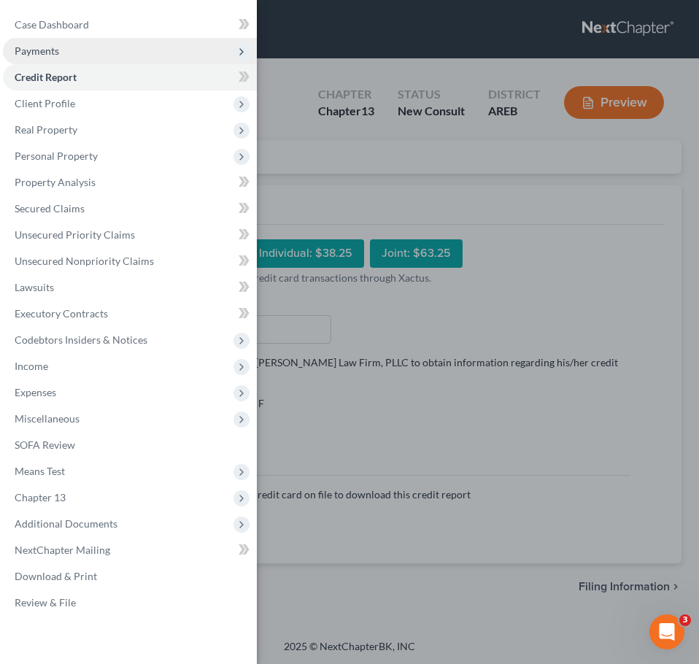
click at [40, 50] on span "Payments" at bounding box center [37, 51] width 45 height 12
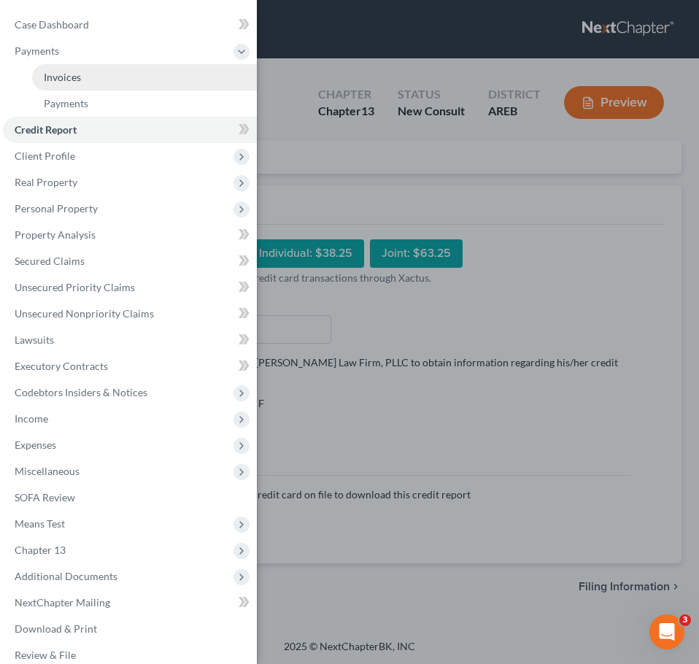
click at [63, 75] on span "Invoices" at bounding box center [62, 77] width 37 height 12
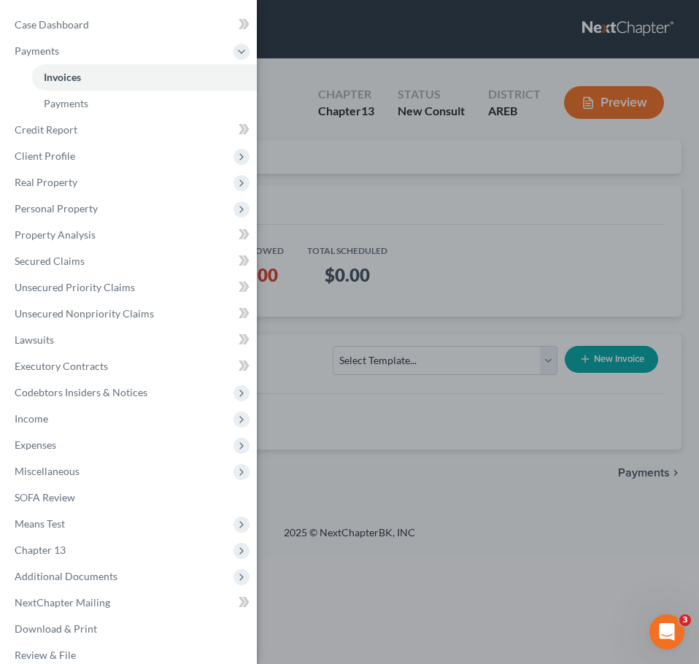
click at [444, 196] on div "Case Dashboard Payments Invoices Payments Payments Credit Report Client Profile" at bounding box center [349, 332] width 699 height 664
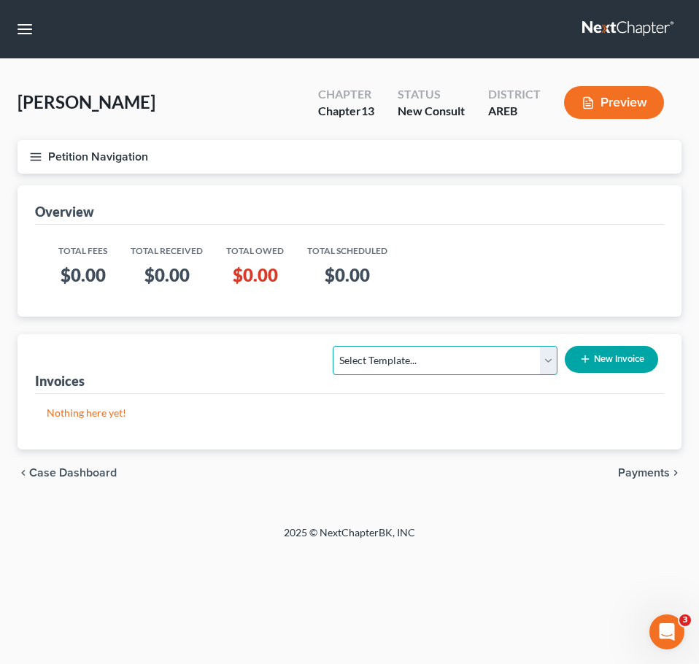
click at [472, 361] on select "Select Template... Chapter 13 Bankruptcy - Individual Chapter 13 Bankruptcy - J…" at bounding box center [445, 360] width 225 height 29
click at [333, 346] on select "Select Template... Chapter 13 Bankruptcy - Individual Chapter 13 Bankruptcy - J…" at bounding box center [445, 360] width 225 height 29
click at [597, 367] on button "New Invoice" at bounding box center [611, 359] width 93 height 27
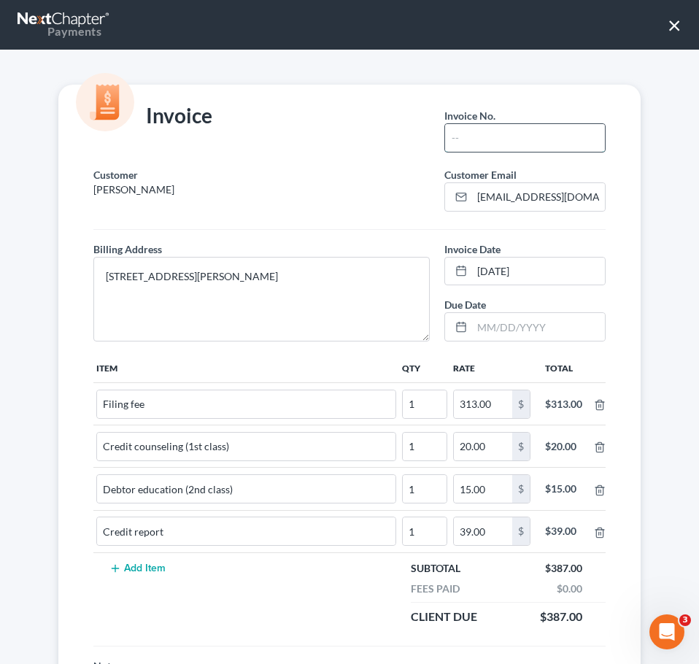
click at [497, 142] on input "text" at bounding box center [525, 138] width 160 height 28
click at [513, 342] on div "Invoice Date * [DATE] Due Date" at bounding box center [525, 298] width 176 height 112
click at [498, 321] on input "text" at bounding box center [538, 327] width 133 height 28
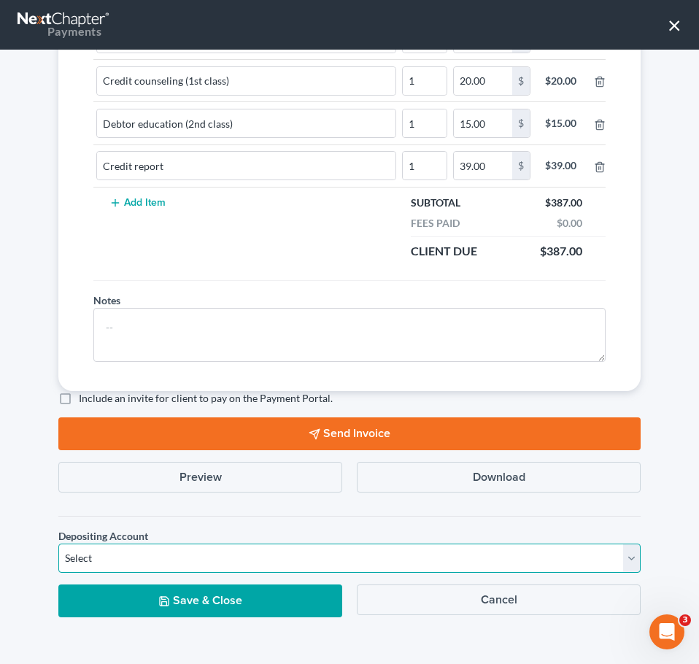
click at [386, 548] on select "Select Operation Trust" at bounding box center [349, 558] width 582 height 29
click at [58, 544] on select "Select Operation Trust" at bounding box center [349, 558] width 582 height 29
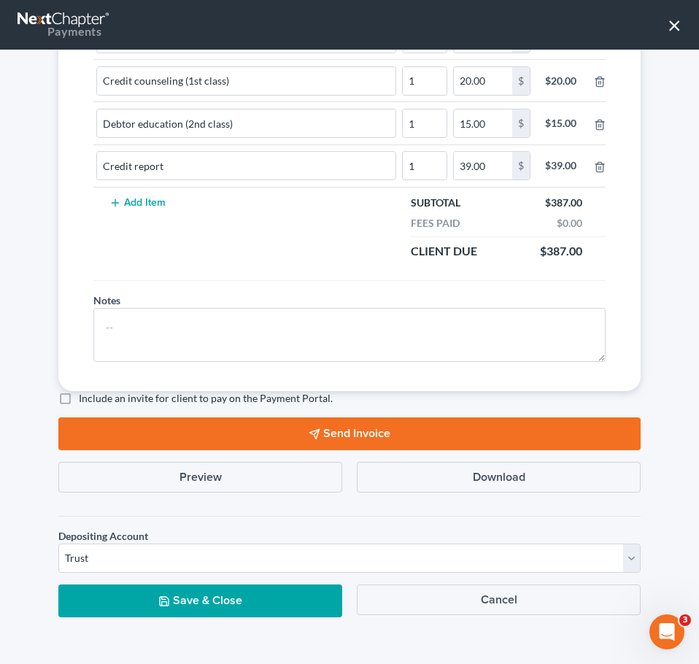
click at [253, 601] on button "Save & Close" at bounding box center [200, 601] width 284 height 33
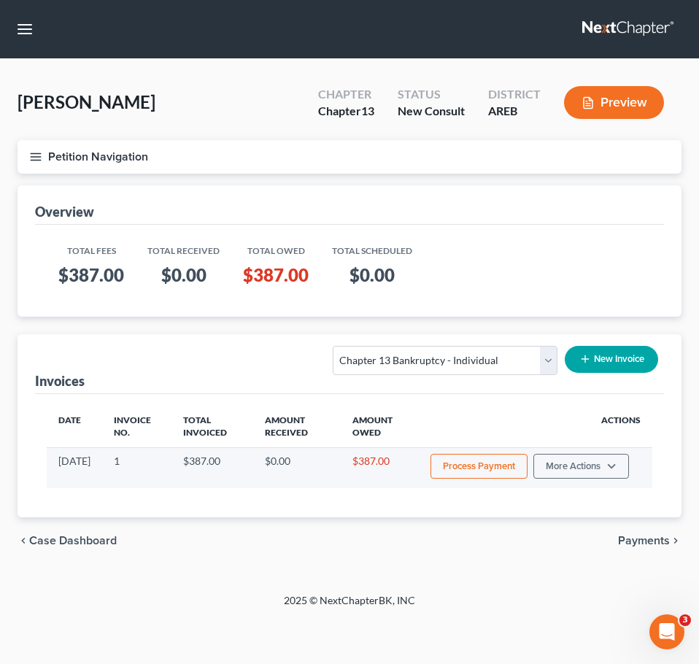
click at [498, 464] on button "Process Payment" at bounding box center [479, 466] width 97 height 25
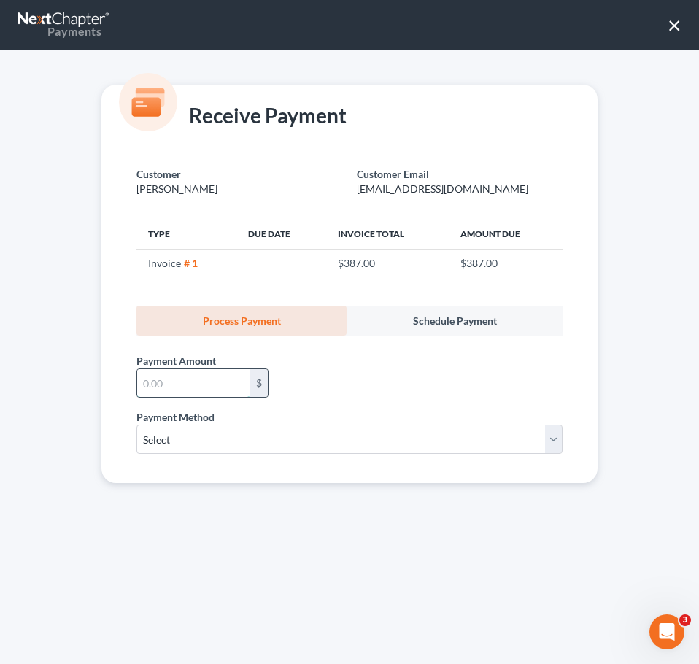
click at [185, 379] on input "text" at bounding box center [193, 383] width 113 height 28
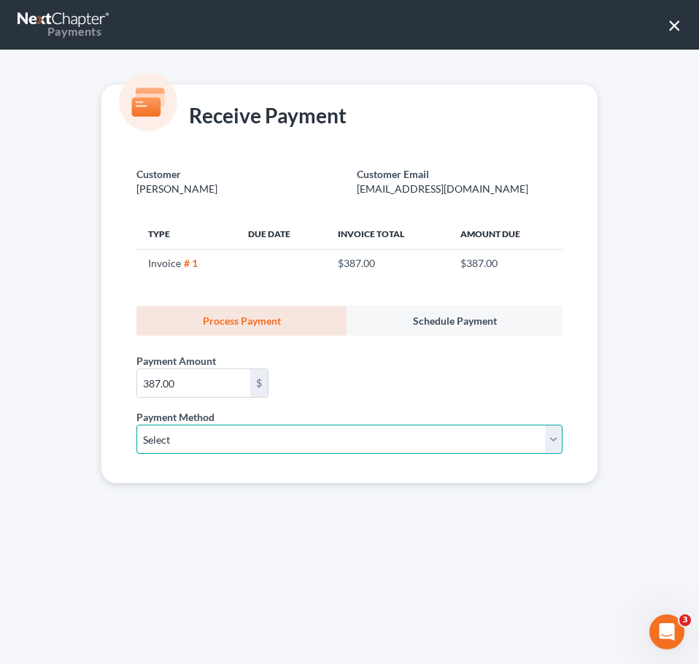
click at [255, 447] on select "Select ACH Credit Card" at bounding box center [349, 439] width 426 height 29
click at [136, 425] on select "Select ACH Credit Card" at bounding box center [349, 439] width 426 height 29
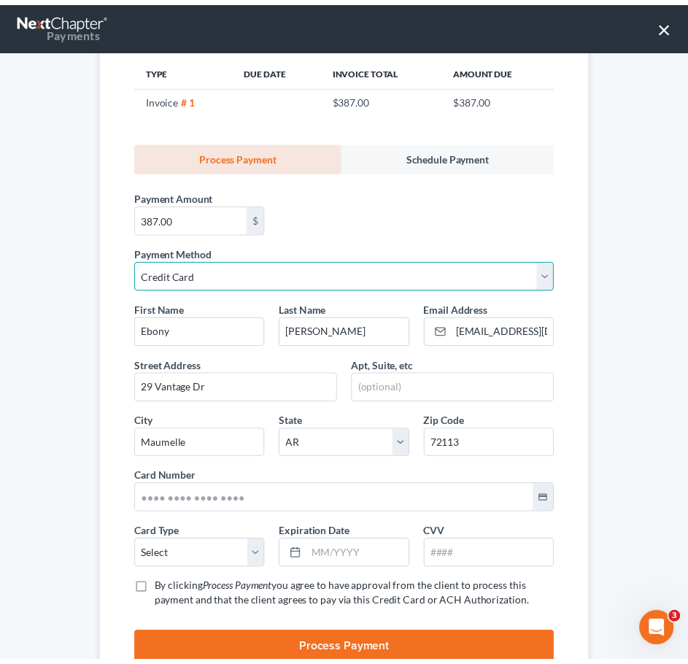
scroll to position [219, 0]
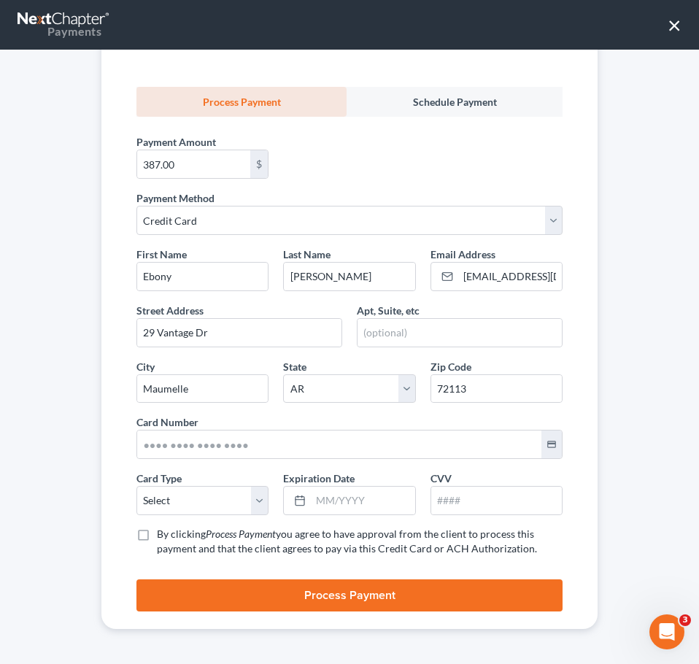
click at [157, 533] on label "By clicking Process Payment you agree to have approval from the client to proce…" at bounding box center [360, 541] width 406 height 29
click at [163, 533] on input "By clicking Process Payment you agree to have approval from the client to proce…" at bounding box center [167, 531] width 9 height 9
click at [195, 503] on select "Select Visa MasterCard Discover American Express" at bounding box center [202, 500] width 132 height 29
click at [136, 486] on select "Select Visa MasterCard Discover American Express" at bounding box center [202, 500] width 132 height 29
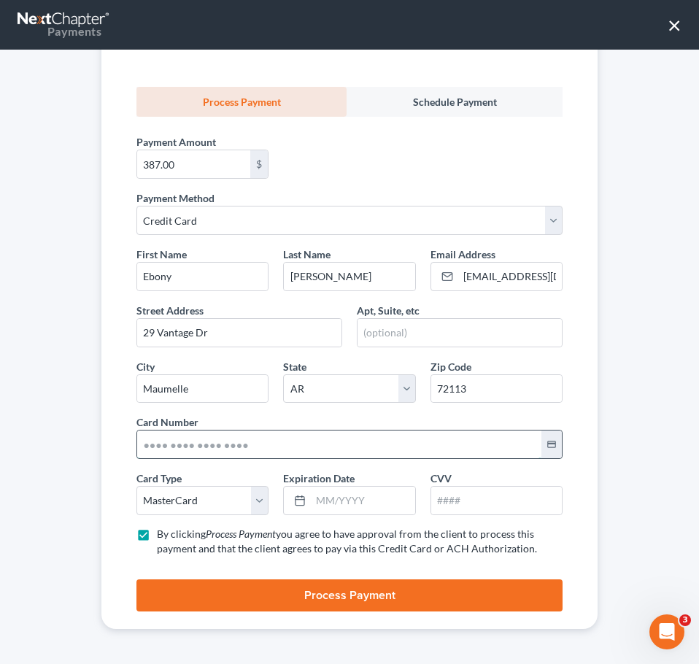
click at [169, 450] on input "text" at bounding box center [339, 445] width 404 height 28
click at [322, 502] on input "text" at bounding box center [363, 501] width 104 height 28
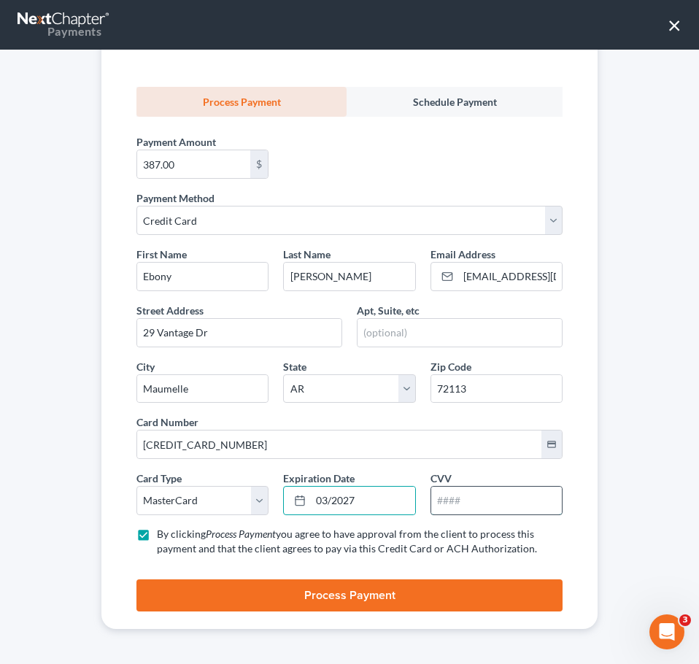
click at [455, 503] on input "text" at bounding box center [496, 501] width 131 height 28
click at [552, 545] on label "By clicking Process Payment you agree to have approval from the client to proce…" at bounding box center [360, 541] width 406 height 29
click at [172, 536] on input "By clicking Process Payment you agree to have approval from the client to proce…" at bounding box center [167, 531] width 9 height 9
click at [484, 598] on button "Process Payment" at bounding box center [349, 595] width 426 height 32
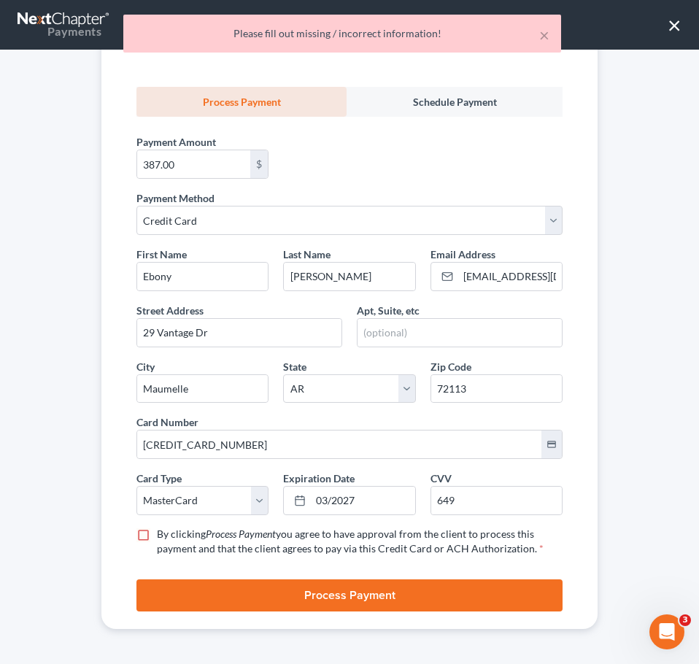
click at [382, 538] on span "you agree to have approval from the client to process this payment and that the…" at bounding box center [347, 541] width 380 height 27
click at [172, 536] on input "By clicking Process Payment you agree to have approval from the client to proce…" at bounding box center [167, 531] width 9 height 9
click at [298, 596] on button "Process Payment" at bounding box center [349, 595] width 426 height 32
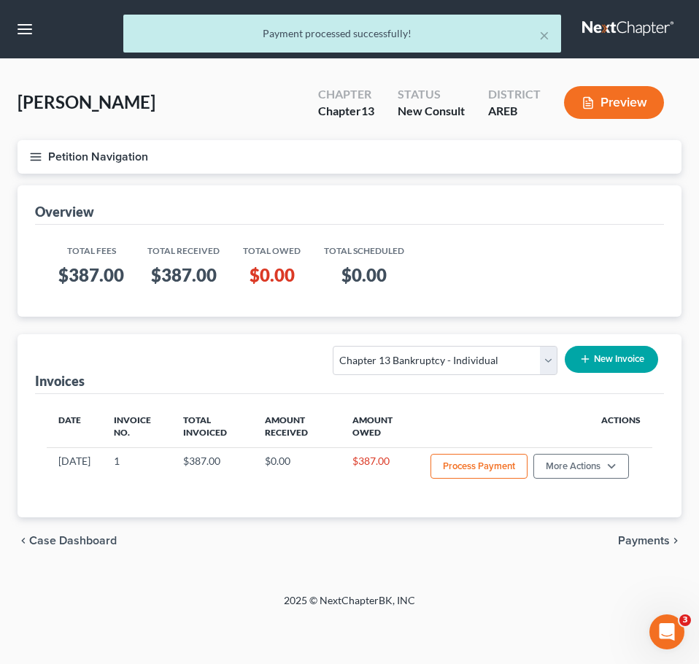
click at [28, 162] on button "Petition Navigation" at bounding box center [350, 157] width 664 height 34
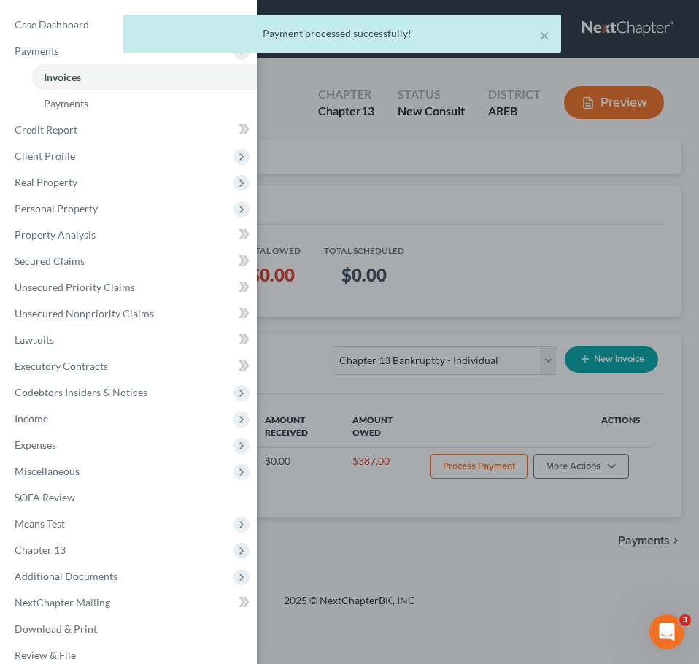
click at [59, 17] on div "× Payment processed successfully!" at bounding box center [342, 37] width 699 height 45
click at [45, 30] on div "× Payment processed successfully!" at bounding box center [342, 37] width 699 height 45
click at [545, 34] on button "×" at bounding box center [544, 35] width 10 height 18
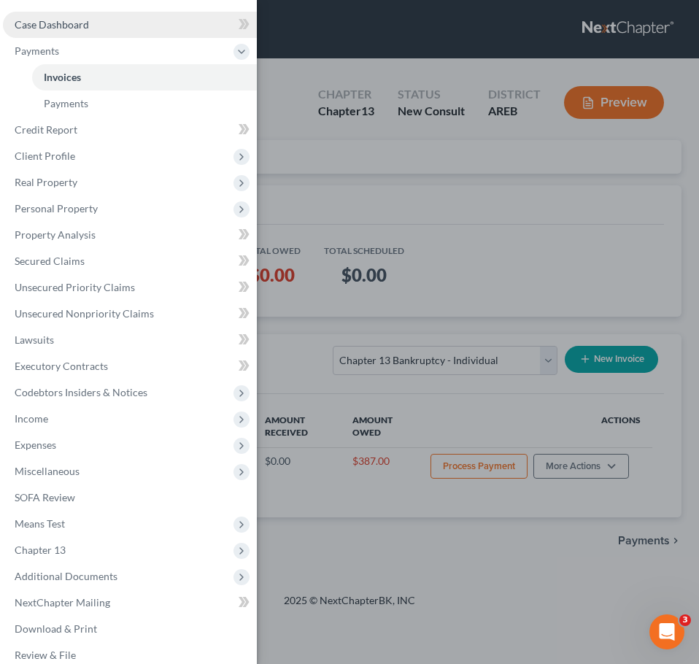
click at [101, 19] on link "Case Dashboard" at bounding box center [130, 25] width 254 height 26
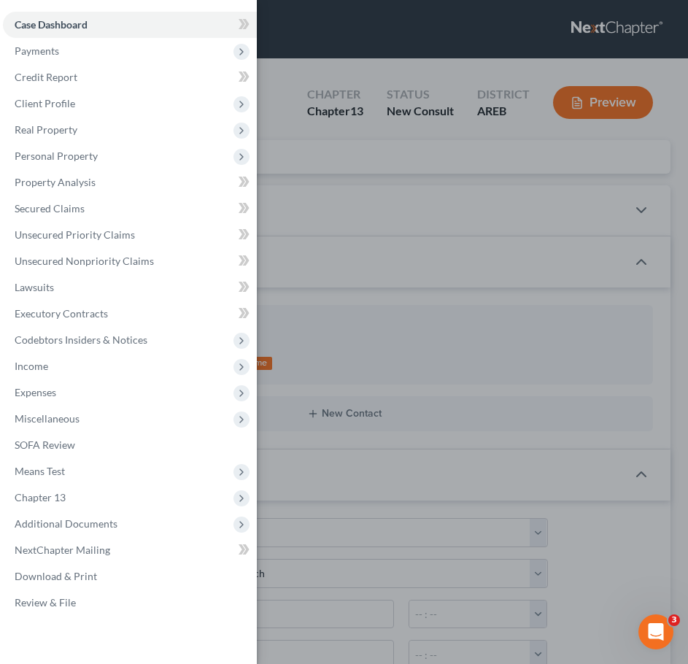
click at [496, 363] on div "Case Dashboard Payments Invoices Payments Payments Credit Report Client Profile" at bounding box center [344, 332] width 688 height 664
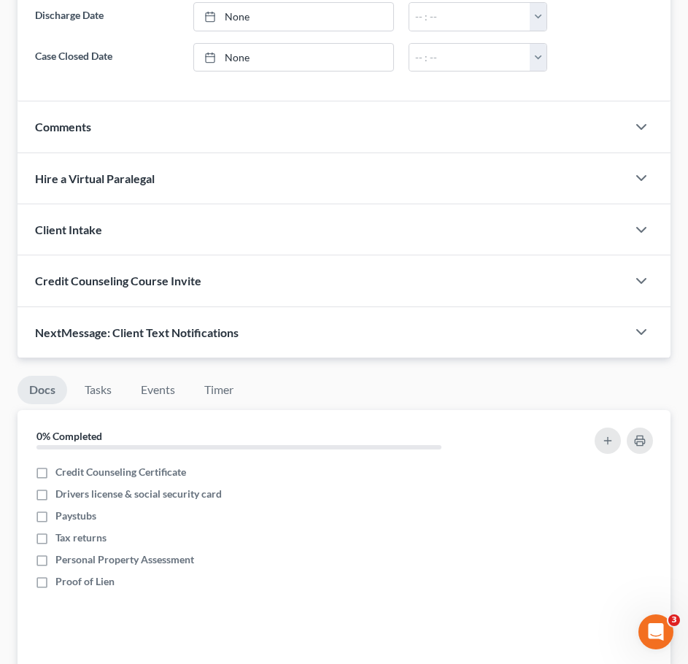
scroll to position [922, 0]
click at [331, 134] on div "Comments" at bounding box center [322, 127] width 609 height 50
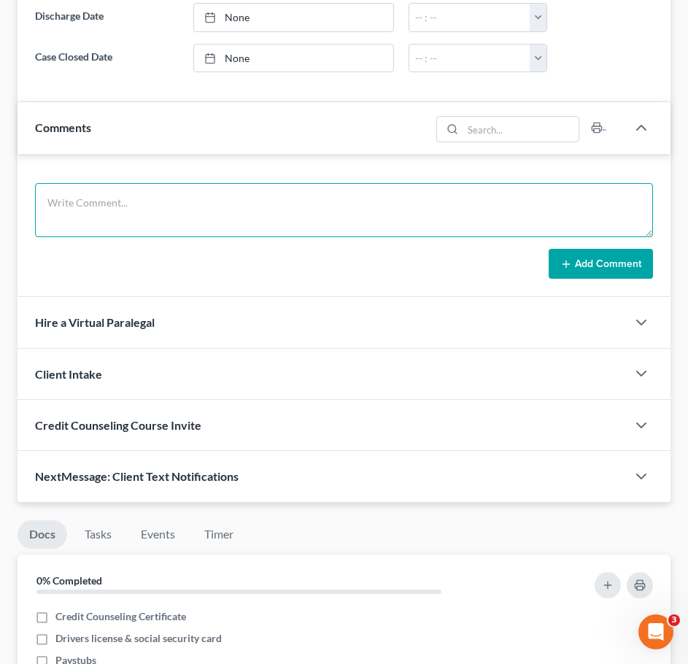
click at [216, 193] on textarea at bounding box center [344, 210] width 618 height 54
click at [216, 193] on textarea "DOB: SSN:" at bounding box center [344, 210] width 618 height 54
click at [94, 220] on textarea "DOB: [DEMOGRAPHIC_DATA] SSN:" at bounding box center [344, 210] width 618 height 54
drag, startPoint x: 139, startPoint y: 222, endPoint x: 71, endPoint y: 217, distance: 68.8
click at [71, 217] on textarea "DOB: [DEMOGRAPHIC_DATA] SSN: 431-67-7626" at bounding box center [344, 210] width 618 height 54
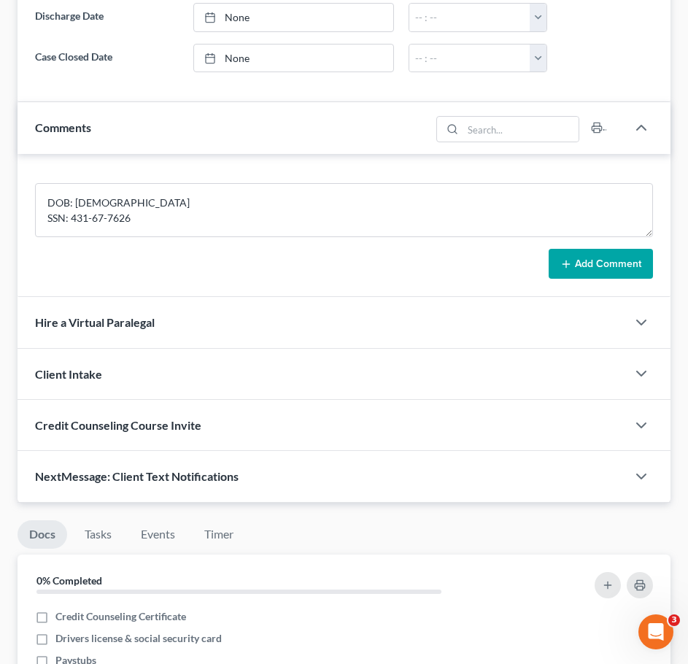
click at [581, 261] on button "Add Comment" at bounding box center [601, 264] width 104 height 31
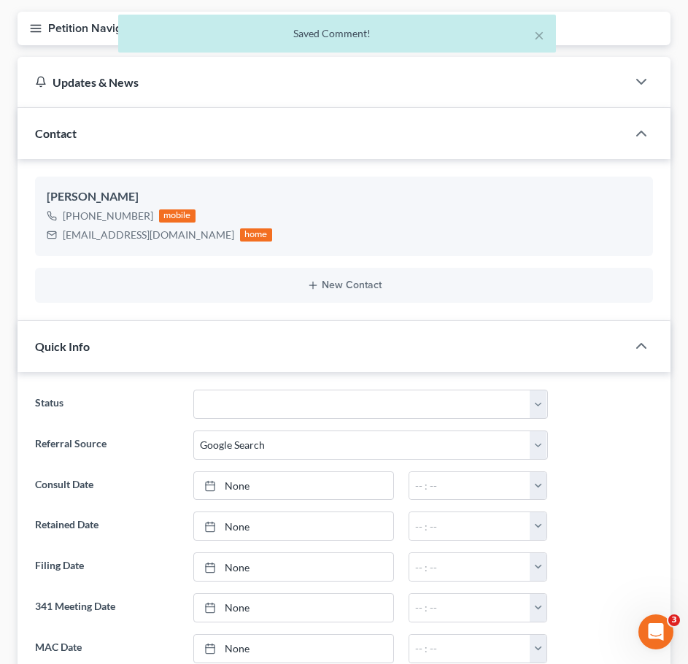
scroll to position [0, 0]
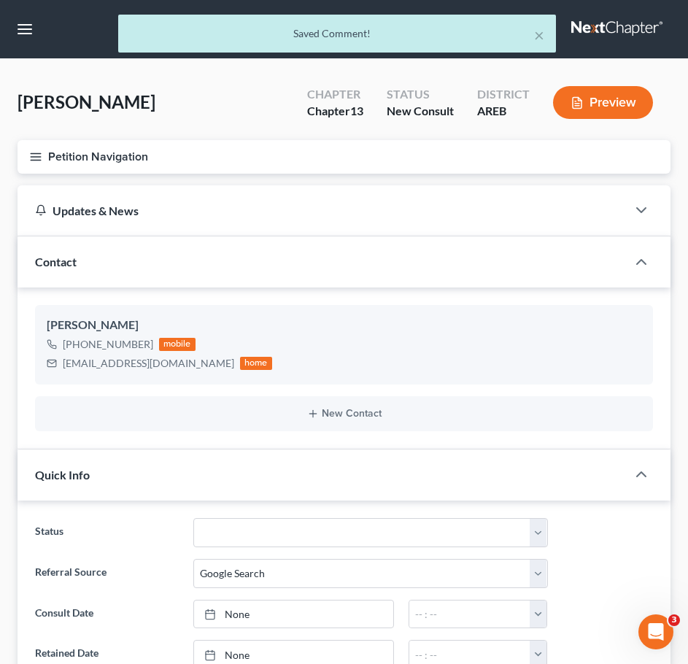
click at [36, 158] on icon "button" at bounding box center [35, 156] width 13 height 13
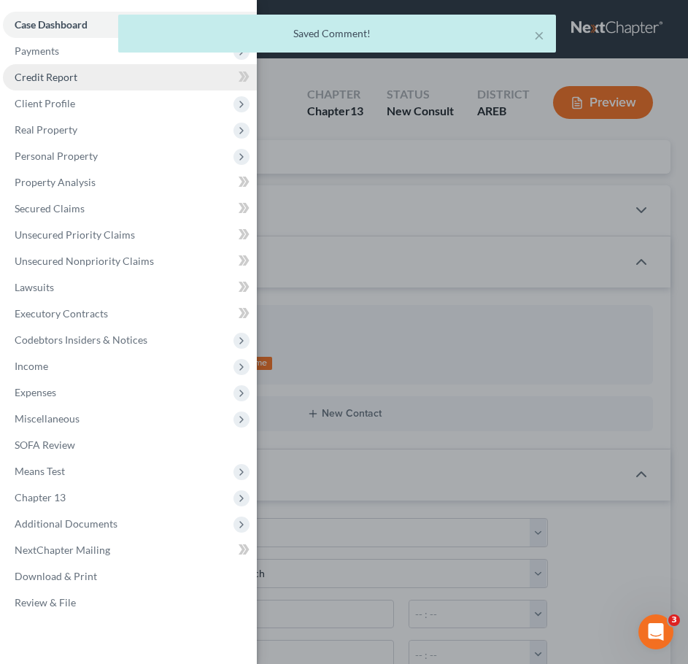
click at [46, 78] on span "Credit Report" at bounding box center [46, 77] width 63 height 12
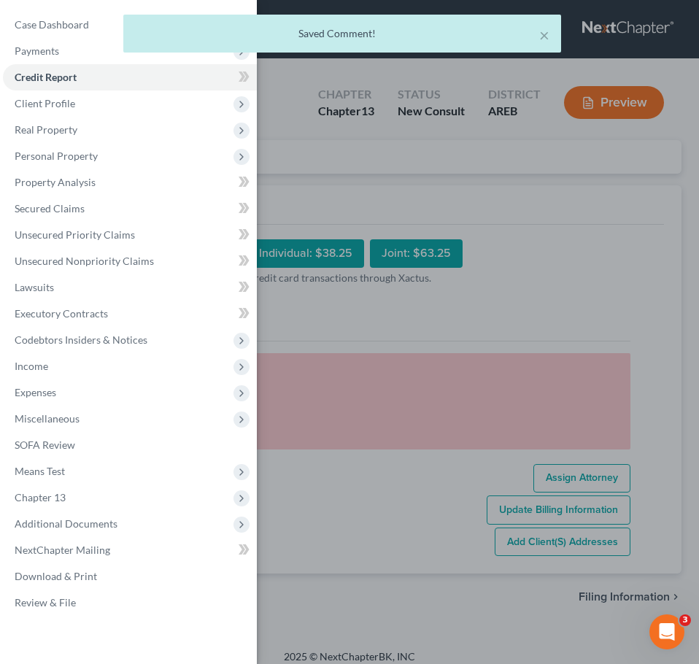
click at [405, 186] on div "Case Dashboard Payments Invoices Payments Payments Credit Report Client Profile" at bounding box center [349, 332] width 699 height 664
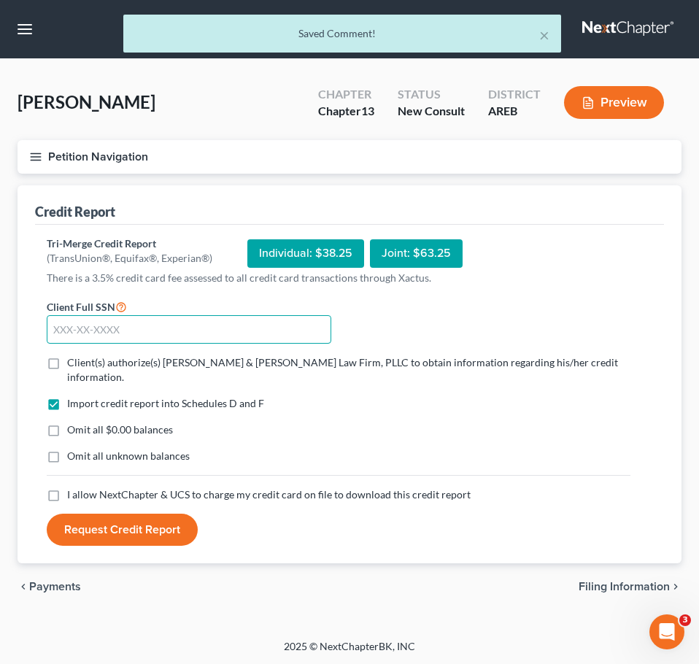
click at [269, 331] on input "text" at bounding box center [189, 329] width 285 height 29
paste input "431-67-7626"
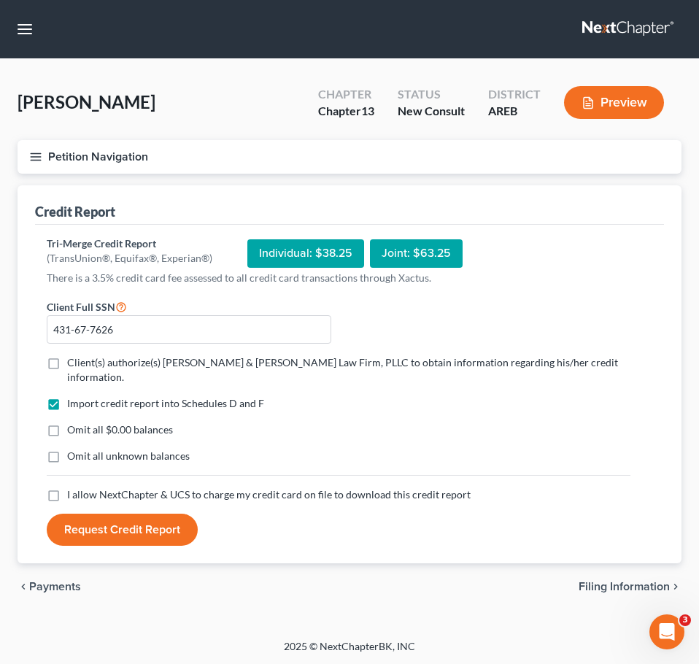
click at [207, 364] on span "Client(s) authorize(s) [PERSON_NAME] & [PERSON_NAME] Law Firm, PLLC to obtain i…" at bounding box center [342, 369] width 551 height 27
click at [82, 364] on input "Client(s) authorize(s) [PERSON_NAME] & [PERSON_NAME] Law Firm, PLLC to obtain i…" at bounding box center [77, 359] width 9 height 9
click at [227, 488] on span "I allow NextChapter & UCS to charge my credit card on file to download this cre…" at bounding box center [269, 494] width 404 height 12
click at [82, 487] on input "I allow NextChapter & UCS to charge my credit card on file to download this cre…" at bounding box center [77, 491] width 9 height 9
click at [156, 514] on button "Request Credit Report" at bounding box center [122, 530] width 151 height 32
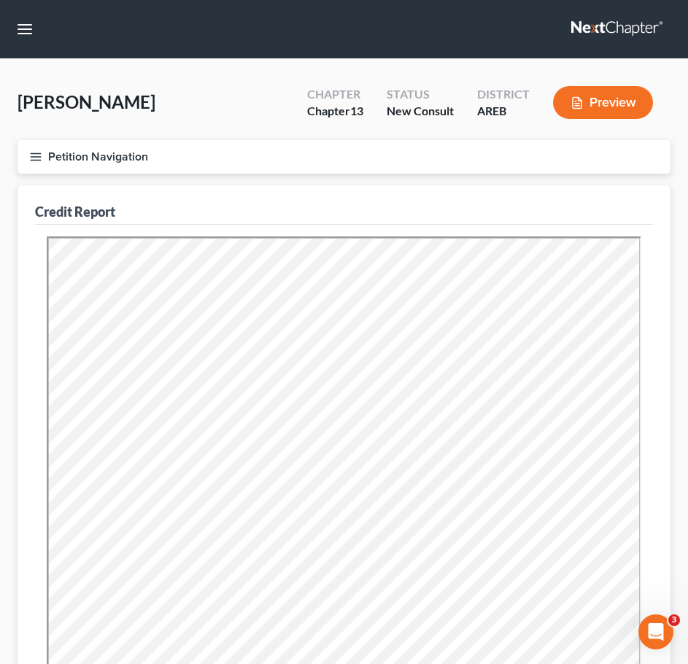
click at [45, 146] on button "Petition Navigation" at bounding box center [344, 157] width 653 height 34
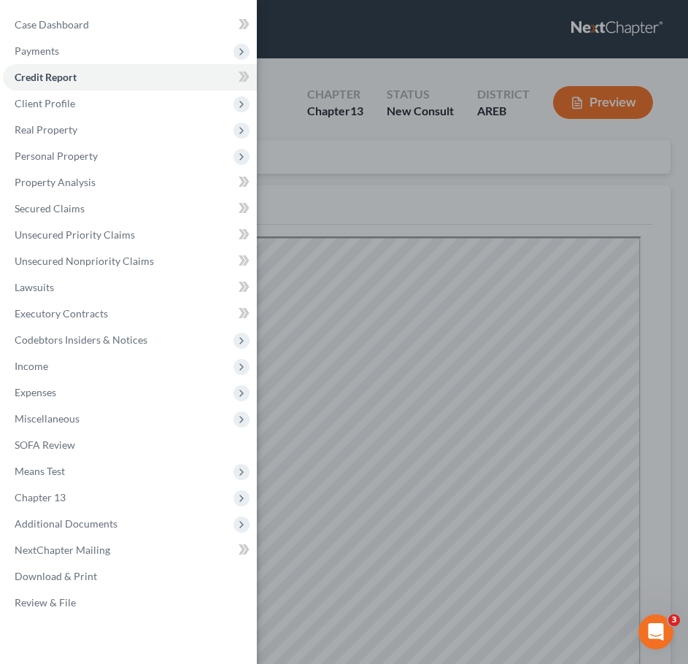
click at [65, 11] on div "Case Dashboard Payments Invoices Payments Payments Credit Report Client Profile…" at bounding box center [128, 314] width 257 height 628
click at [63, 20] on span "Case Dashboard" at bounding box center [52, 24] width 74 height 12
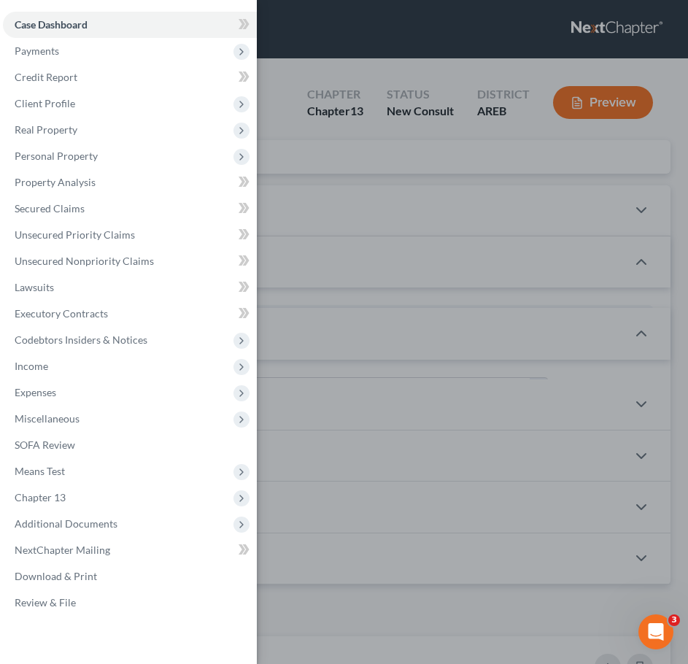
click at [414, 107] on div "Case Dashboard Payments Invoices Payments Payments Credit Report Client Profile" at bounding box center [344, 332] width 688 height 664
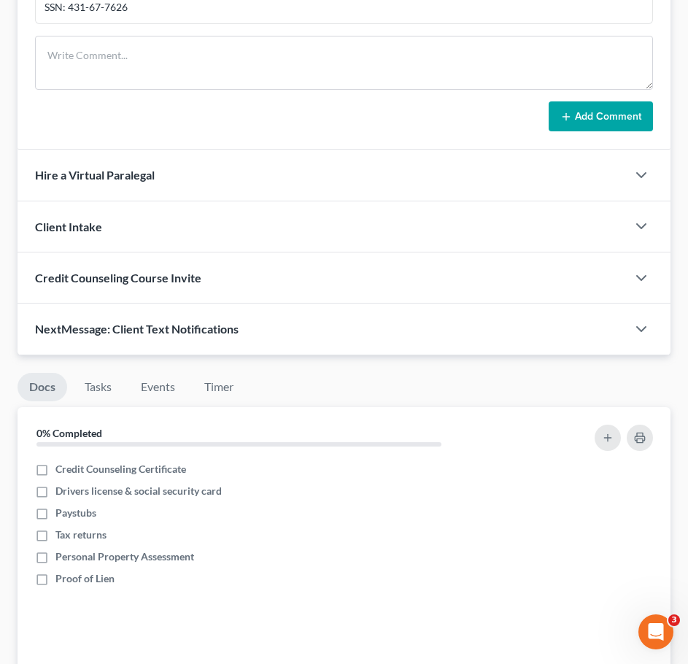
scroll to position [1399, 0]
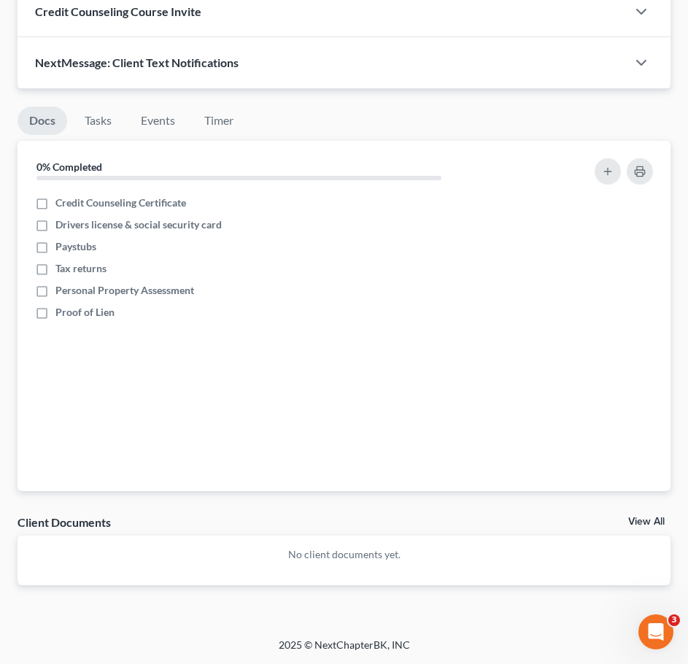
click at [651, 523] on link "View All" at bounding box center [646, 522] width 36 height 10
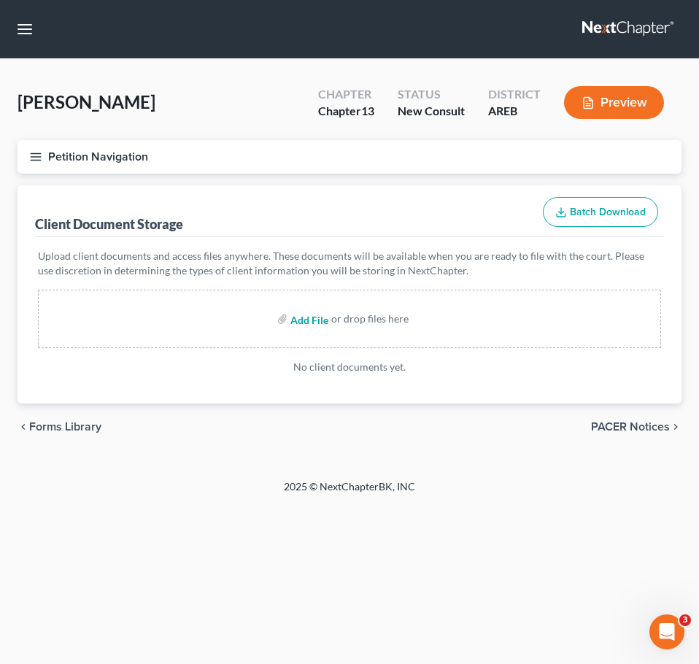
click at [306, 324] on input "file" at bounding box center [307, 319] width 35 height 26
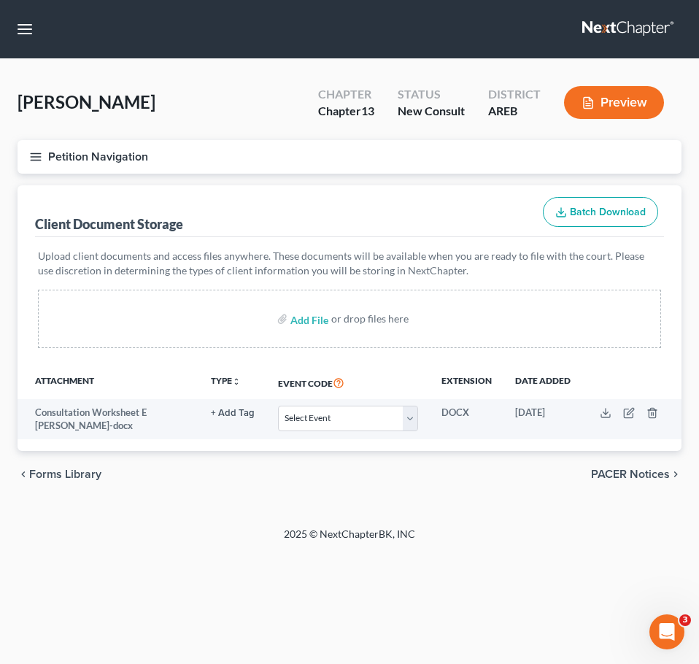
click at [38, 152] on icon "button" at bounding box center [35, 156] width 13 height 13
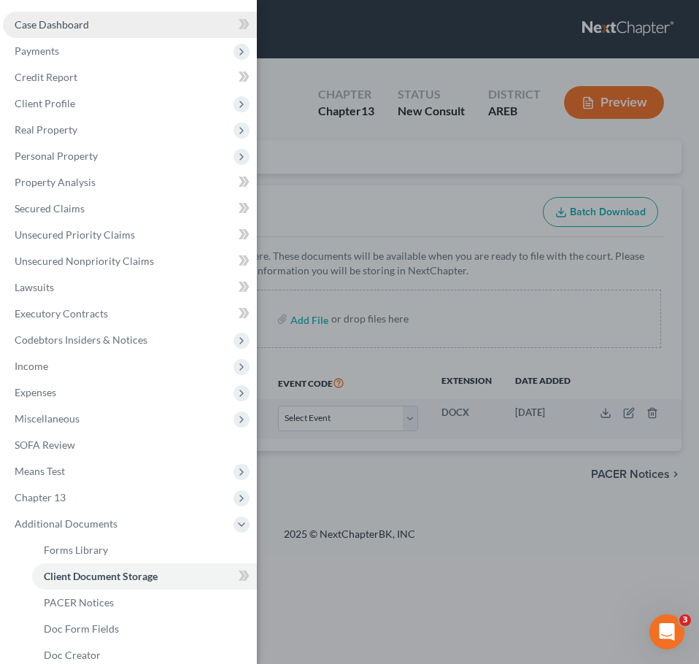
click at [96, 12] on link "Case Dashboard" at bounding box center [130, 25] width 254 height 26
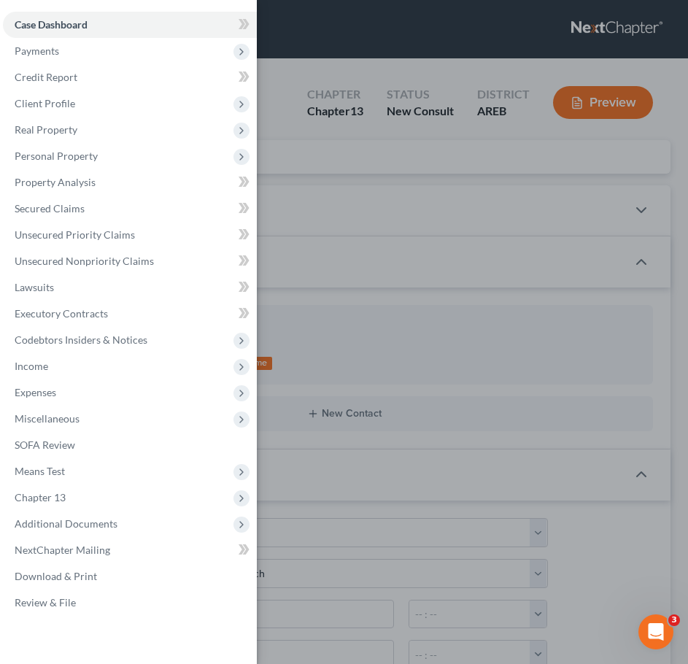
click at [459, 112] on div "Case Dashboard Payments Invoices Payments Payments Credit Report Client Profile" at bounding box center [344, 332] width 688 height 664
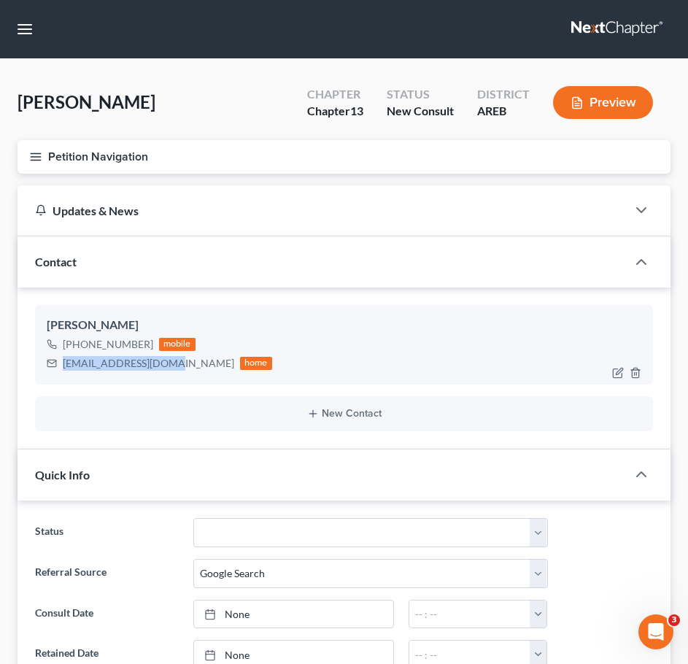
drag, startPoint x: 162, startPoint y: 364, endPoint x: 61, endPoint y: 361, distance: 101.5
click at [61, 361] on div "[EMAIL_ADDRESS][DOMAIN_NAME] home" at bounding box center [159, 363] width 225 height 19
copy div "[EMAIL_ADDRESS][DOMAIN_NAME]"
